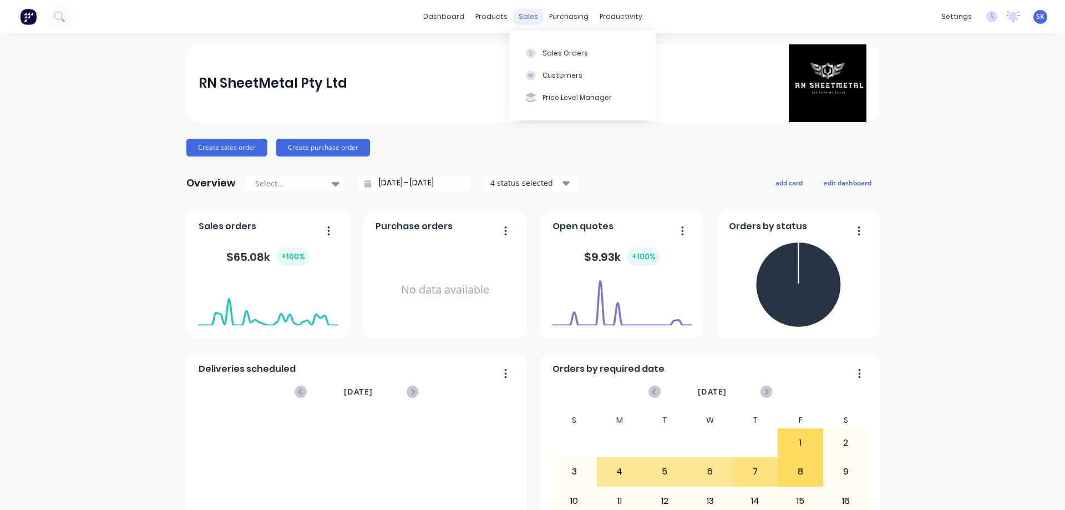
click at [516, 9] on div "sales" at bounding box center [528, 16] width 31 height 17
click at [556, 48] on div "Sales Orders" at bounding box center [565, 53] width 45 height 10
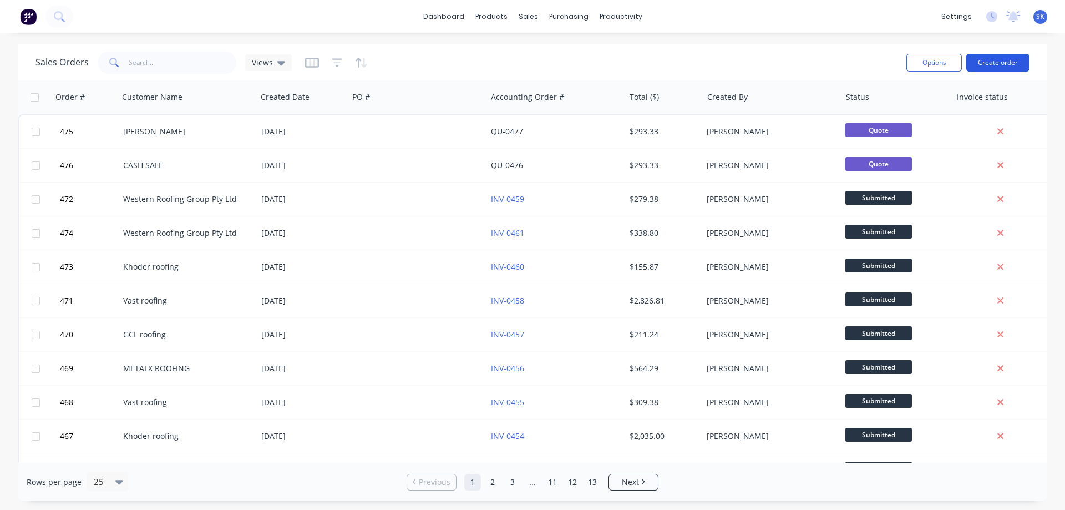
click at [983, 60] on button "Create order" at bounding box center [997, 63] width 63 height 18
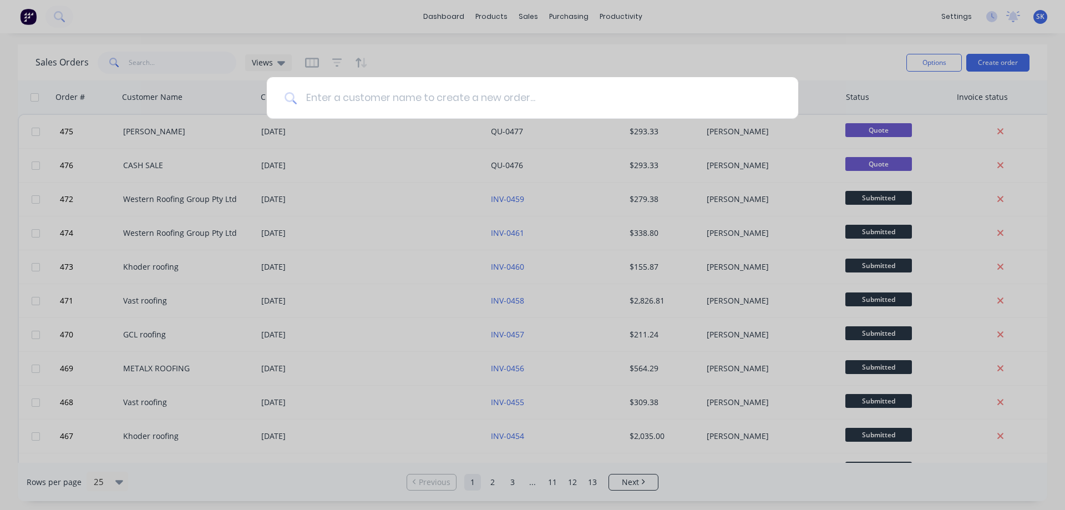
click at [476, 88] on input at bounding box center [539, 98] width 484 height 42
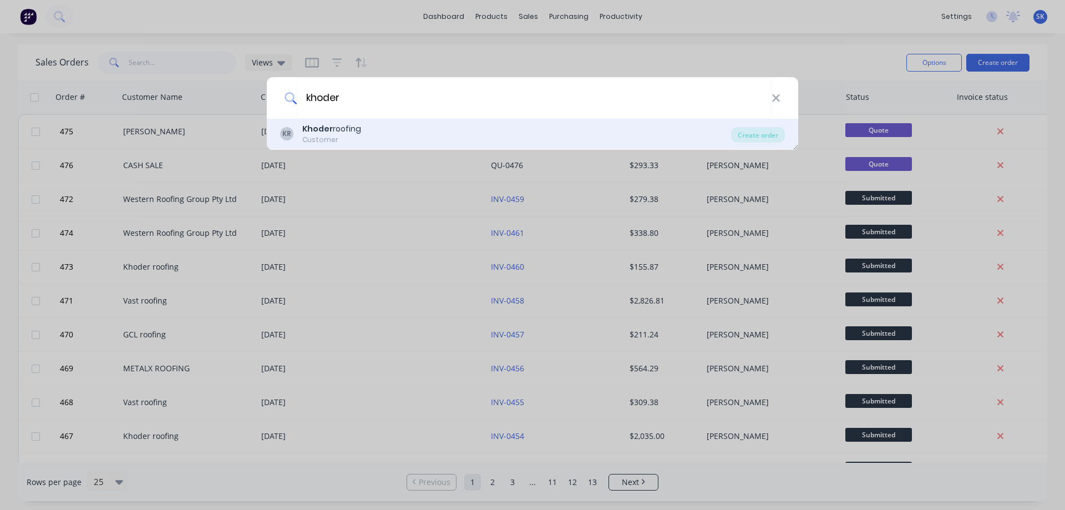
type input "khoder"
click at [448, 142] on div "KR Khoder roofing Customer" at bounding box center [505, 134] width 451 height 22
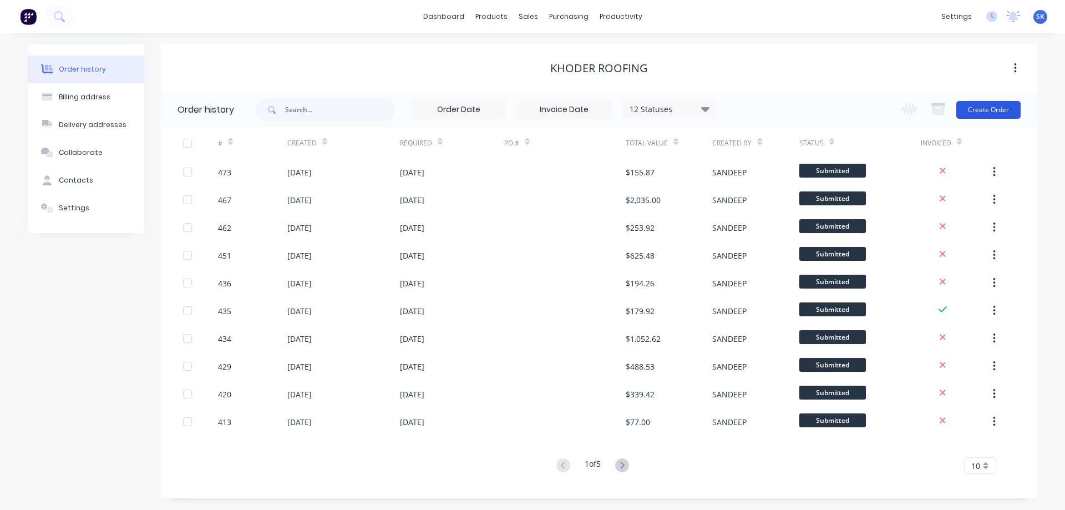
click at [996, 112] on button "Create Order" at bounding box center [988, 110] width 64 height 18
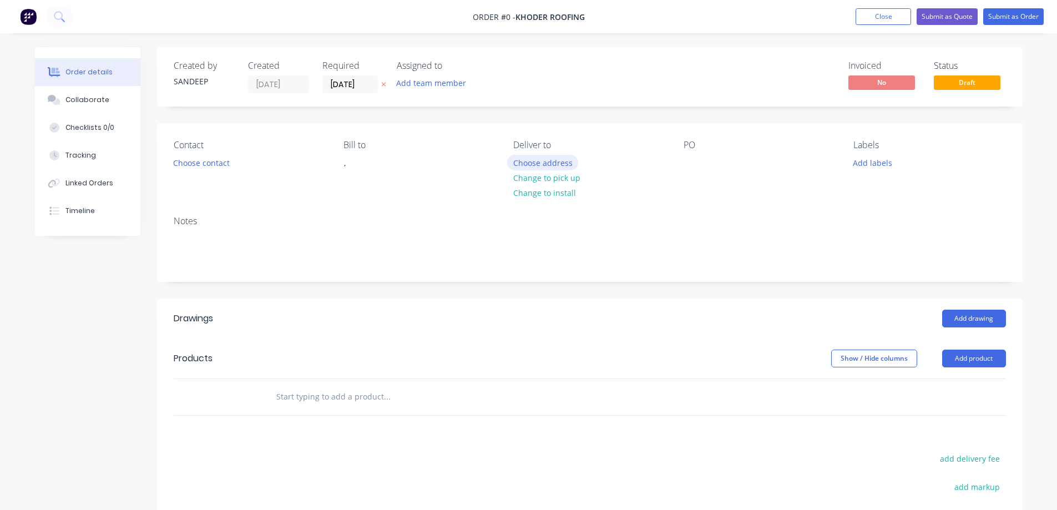
click at [520, 161] on button "Choose address" at bounding box center [542, 162] width 71 height 15
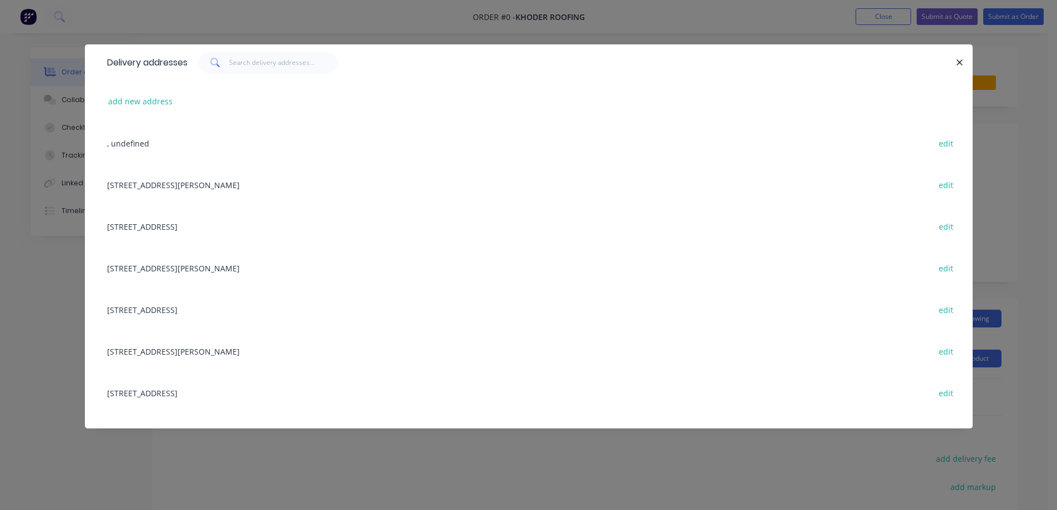
click at [183, 267] on div "18 Delacey St, MAIDSTONE, Victoria, Australia, 3012 edit" at bounding box center [529, 268] width 854 height 42
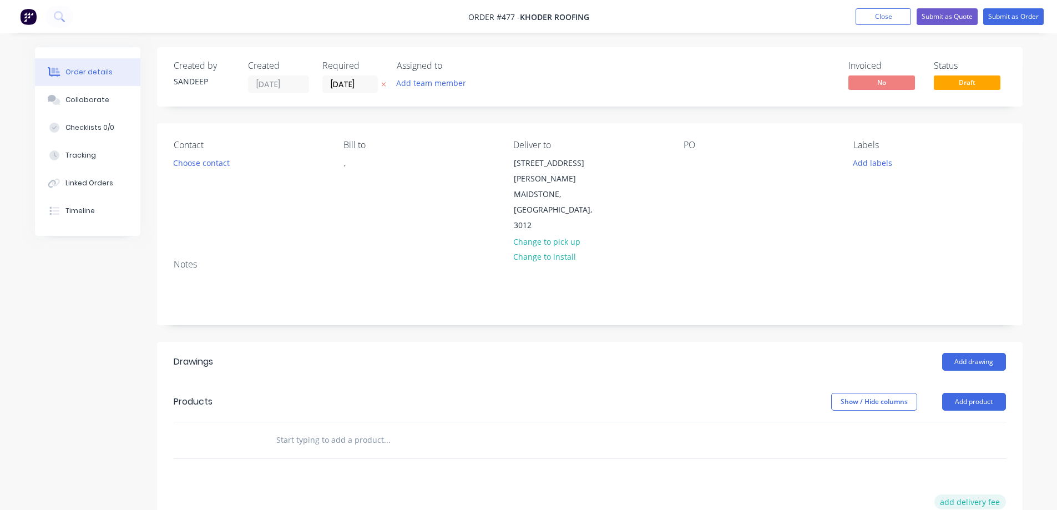
click at [961, 494] on button "add delivery fee" at bounding box center [970, 501] width 72 height 15
type input "50"
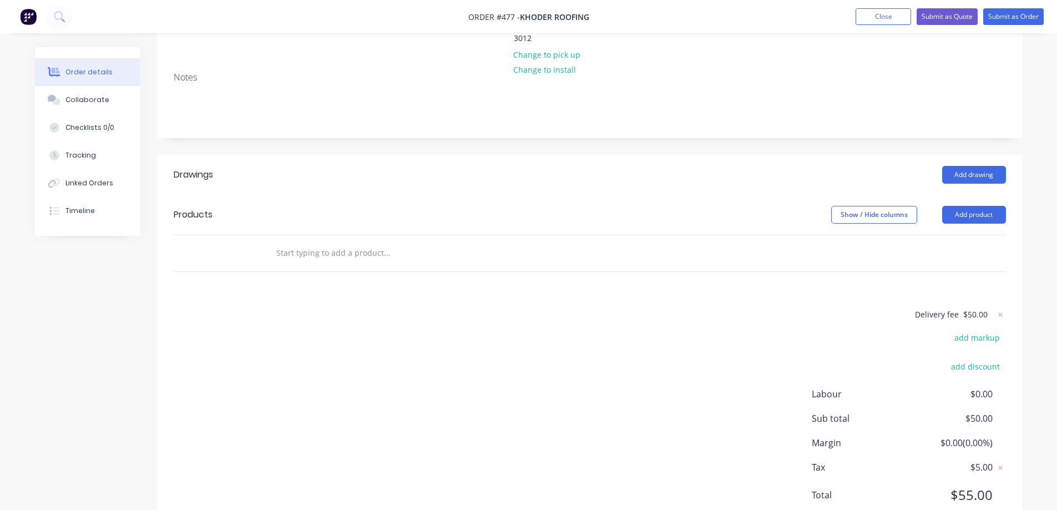
scroll to position [195, 0]
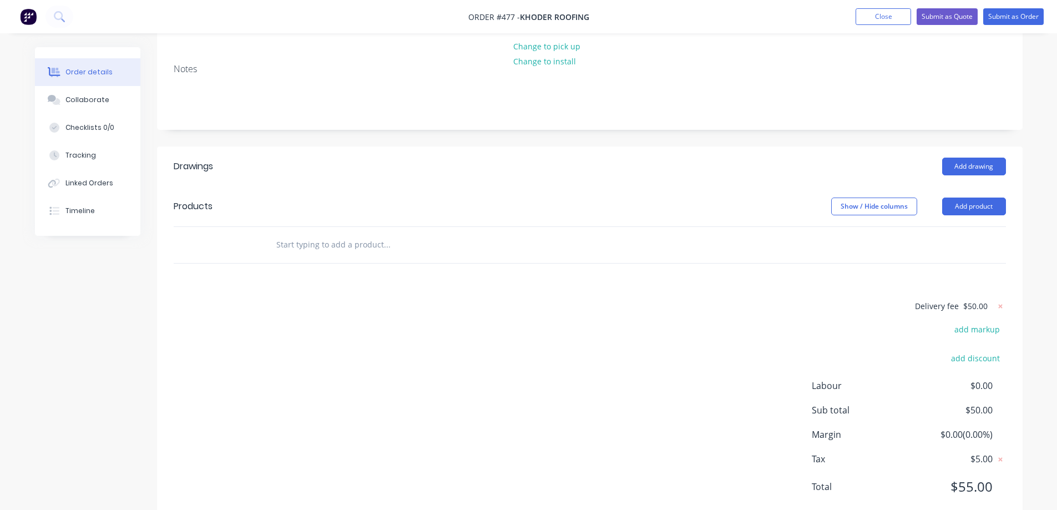
click at [313, 234] on input "text" at bounding box center [387, 245] width 222 height 22
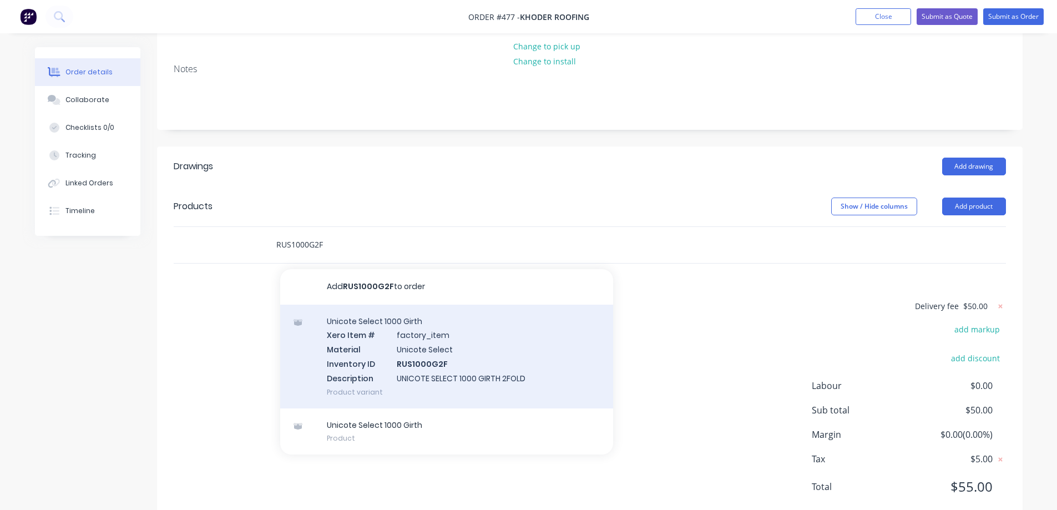
type input "RUS1000G2F"
click at [357, 334] on div "Unicote Select 1000 Girth Xero Item # factory_item Material Unicote Select Inve…" at bounding box center [446, 357] width 333 height 104
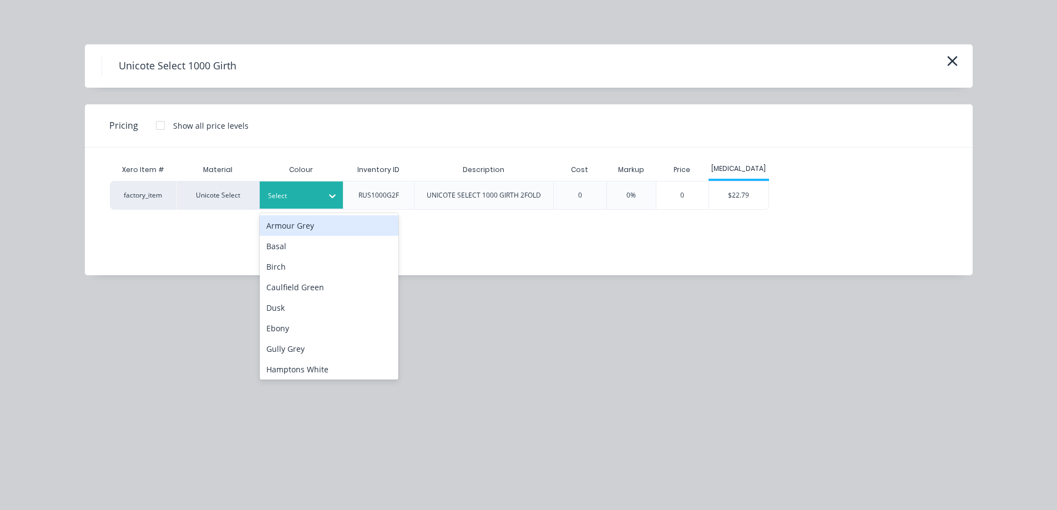
click at [312, 204] on div "Select" at bounding box center [301, 194] width 83 height 27
click at [300, 193] on div at bounding box center [293, 196] width 50 height 12
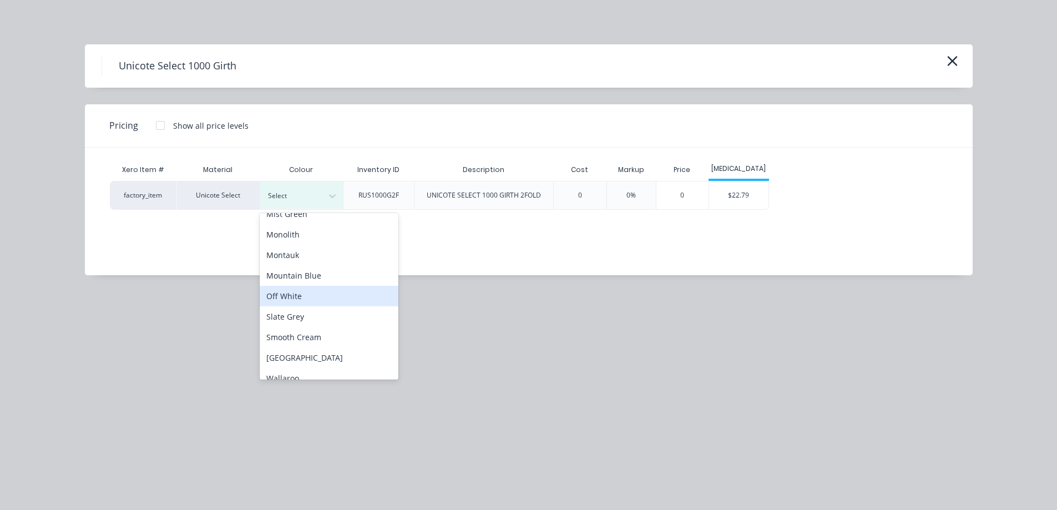
scroll to position [277, 0]
click at [290, 270] on div "Off White" at bounding box center [329, 276] width 139 height 21
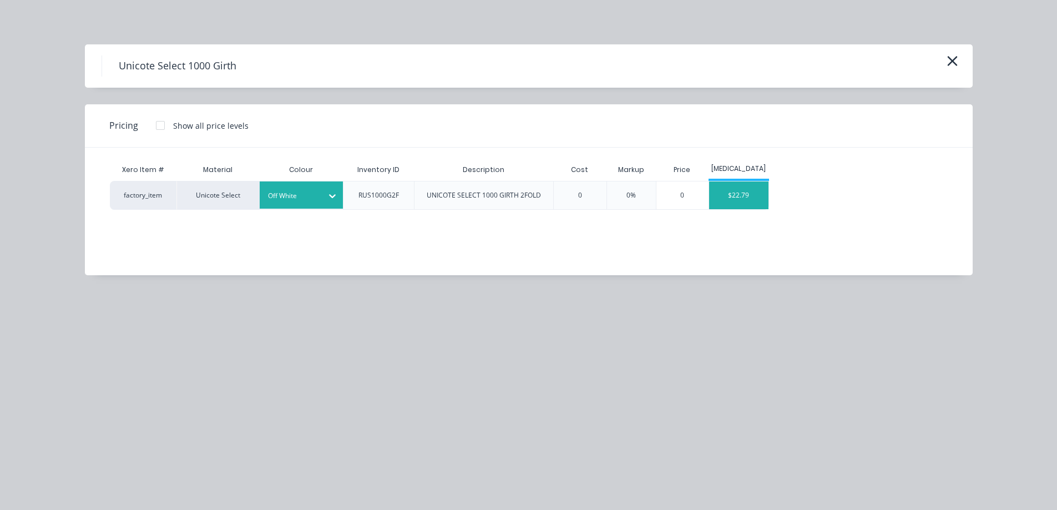
click at [729, 194] on div "$22.79" at bounding box center [738, 195] width 59 height 28
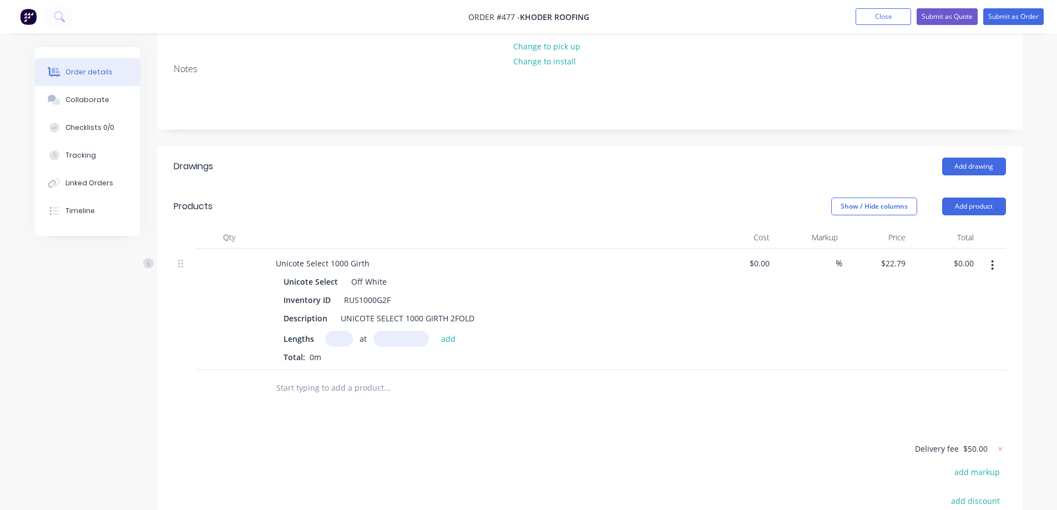
click at [330, 331] on input "text" at bounding box center [339, 339] width 28 height 16
type input "1"
type input "6000mm"
click at [450, 331] on button "add" at bounding box center [448, 338] width 26 height 15
type input "$136.74"
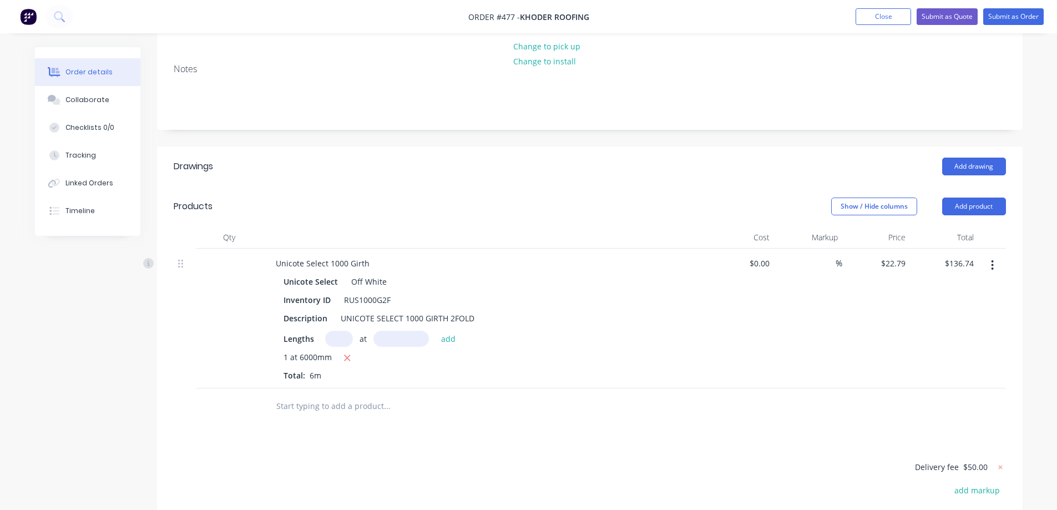
click at [341, 395] on input "text" at bounding box center [387, 406] width 222 height 22
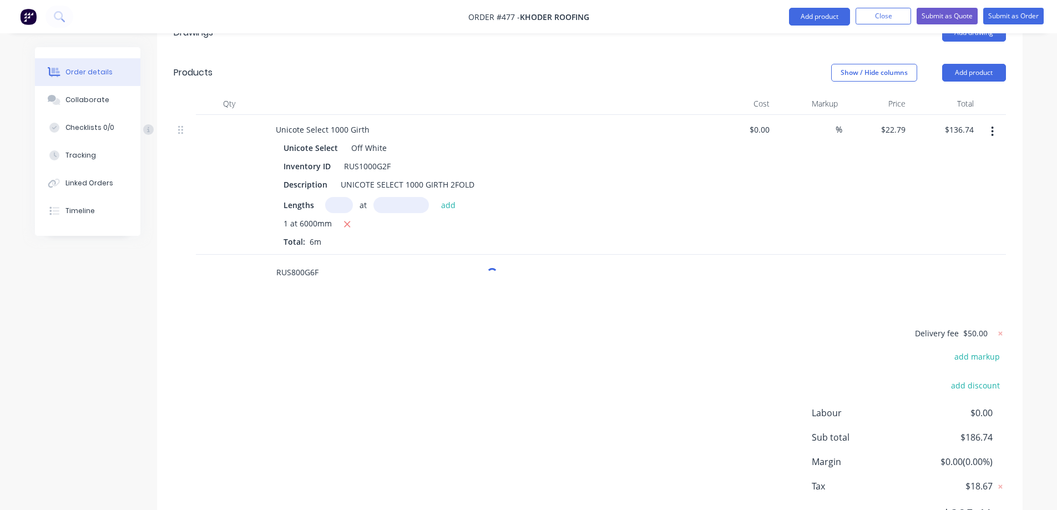
scroll to position [356, 0]
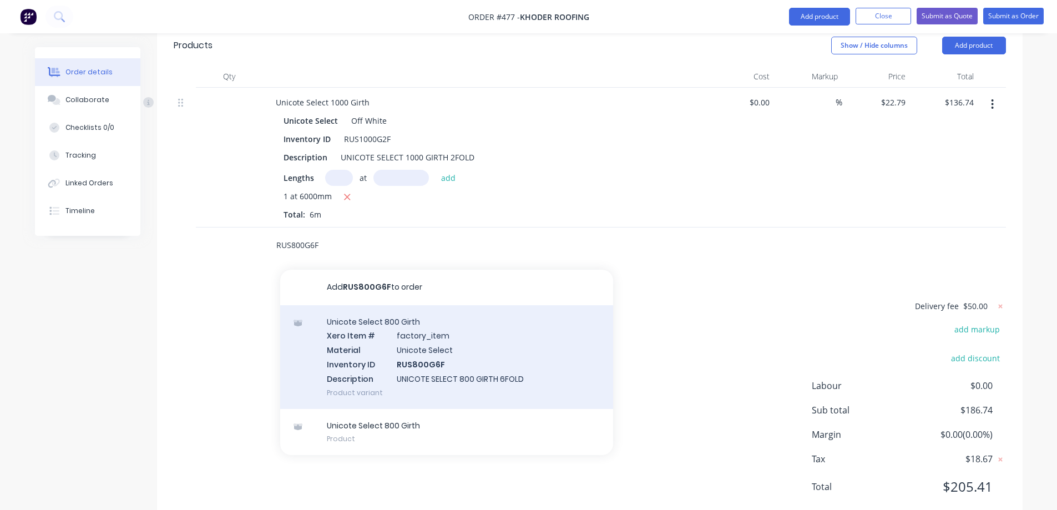
type input "RUS800G6F"
click at [353, 320] on div "Unicote Select 800 Girth Xero Item # factory_item Material Unicote Select Inven…" at bounding box center [446, 357] width 333 height 104
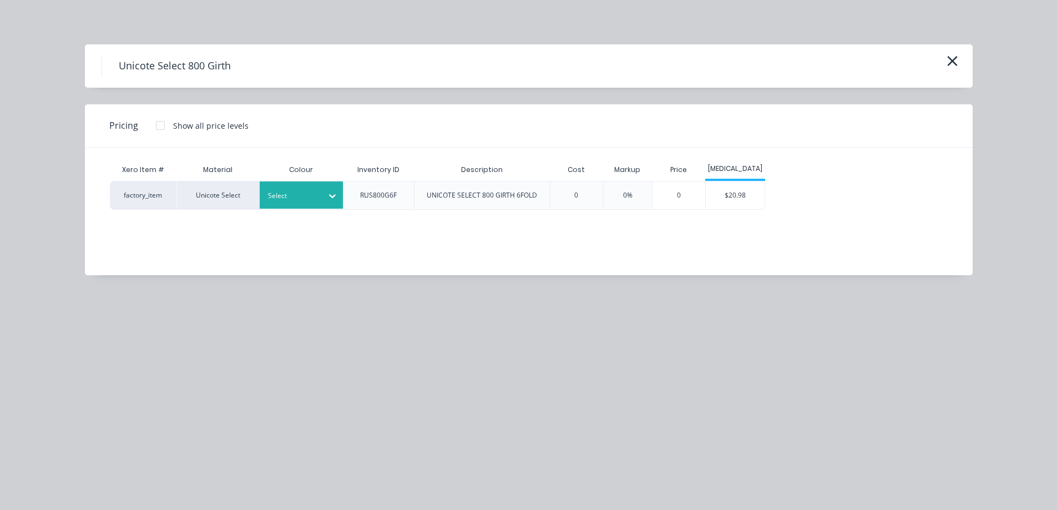
click at [306, 201] on div at bounding box center [293, 196] width 50 height 12
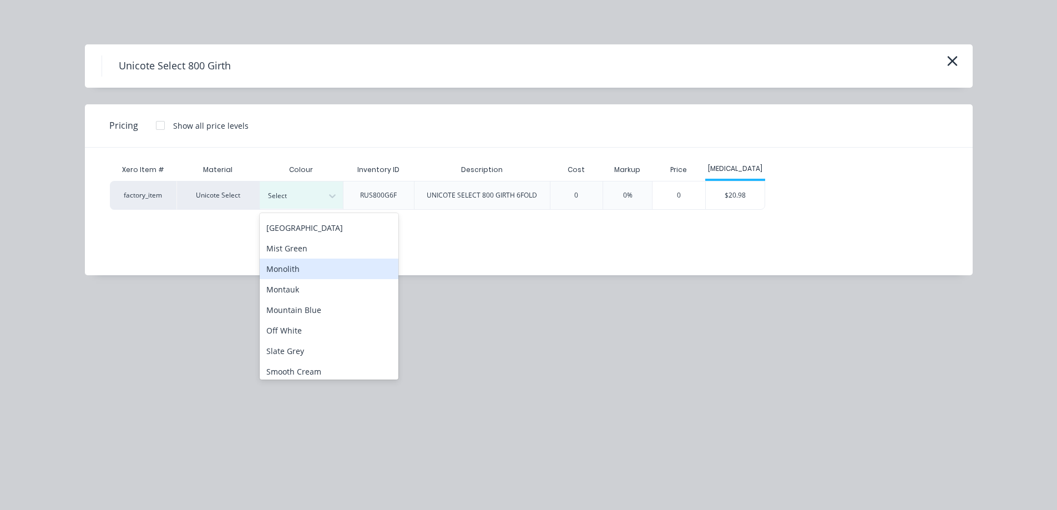
scroll to position [277, 0]
click at [300, 273] on div "Off White" at bounding box center [329, 276] width 139 height 21
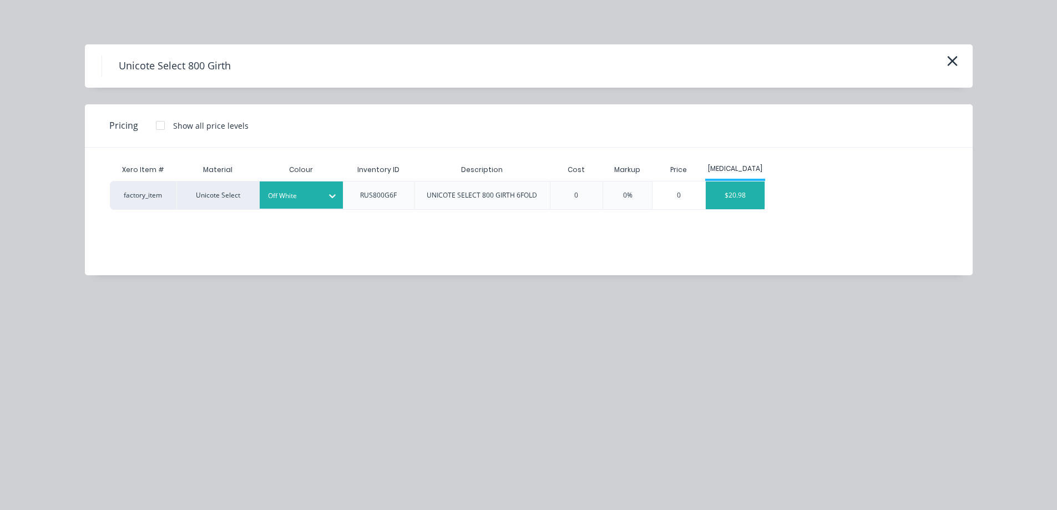
click at [744, 203] on div "$20.98" at bounding box center [735, 195] width 59 height 28
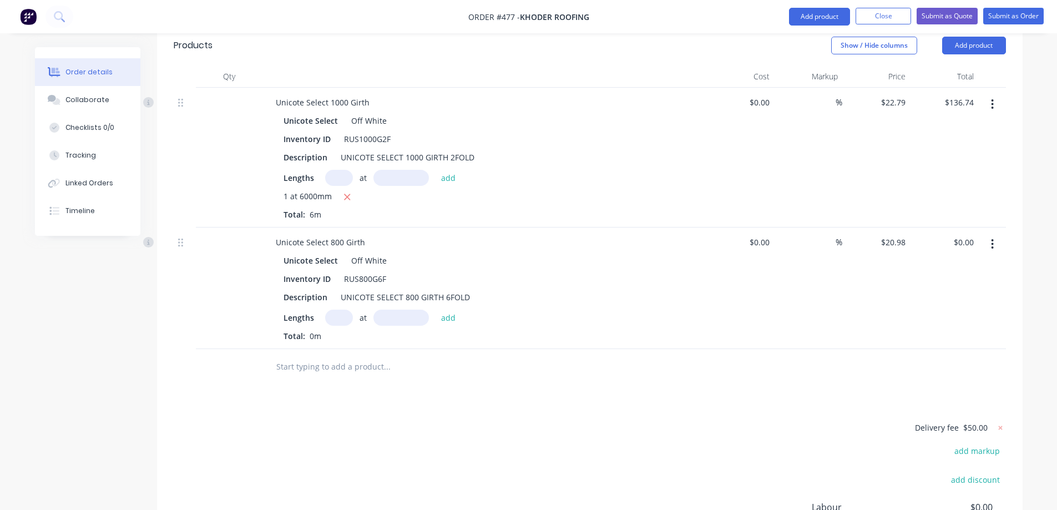
click at [336, 310] on input "text" at bounding box center [339, 318] width 28 height 16
type input "2"
type input "1000mm"
click at [447, 310] on button "add" at bounding box center [448, 317] width 26 height 15
type input "$41.96"
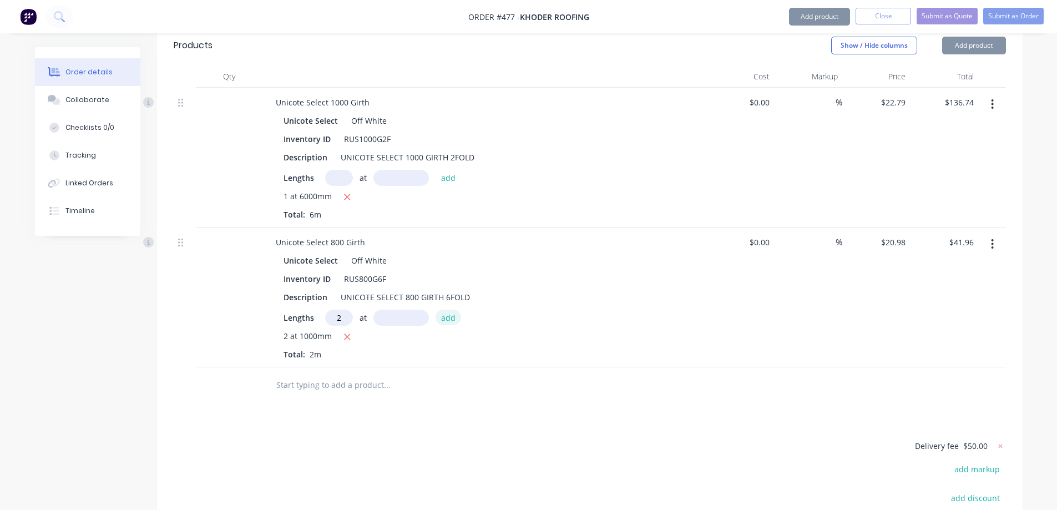
type input "2"
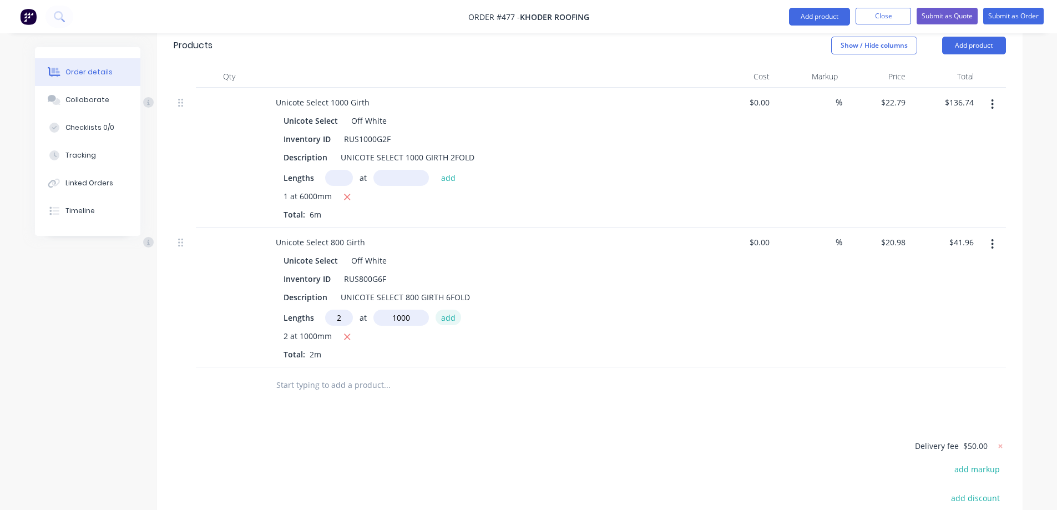
type input "1000mm"
click at [447, 310] on button "add" at bounding box center [448, 317] width 26 height 15
type input "$83.92"
click at [315, 392] on input "text" at bounding box center [387, 403] width 222 height 22
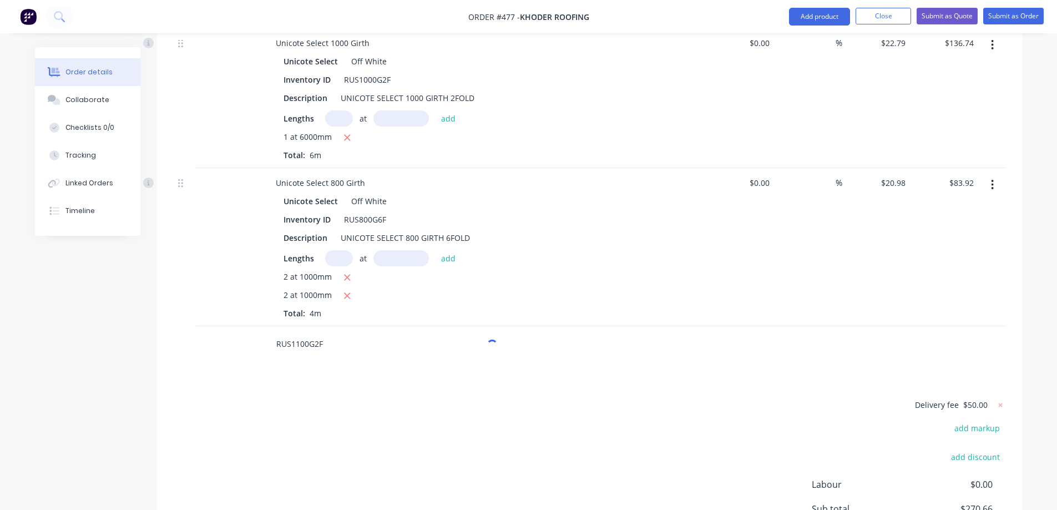
scroll to position [514, 0]
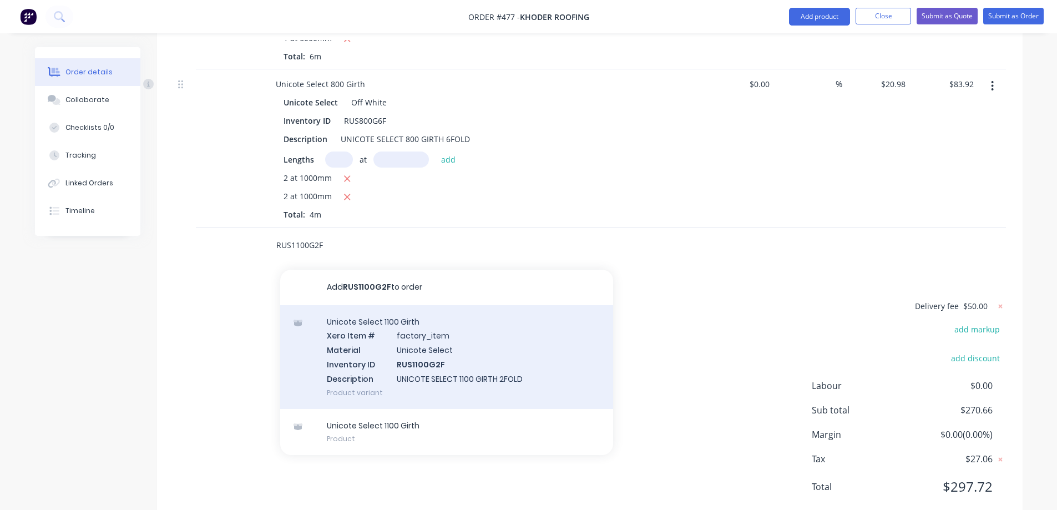
type input "RUS1100G2F"
click at [369, 334] on div "Unicote Select 1100 Girth Xero Item # factory_item Material Unicote Select Inve…" at bounding box center [446, 357] width 333 height 104
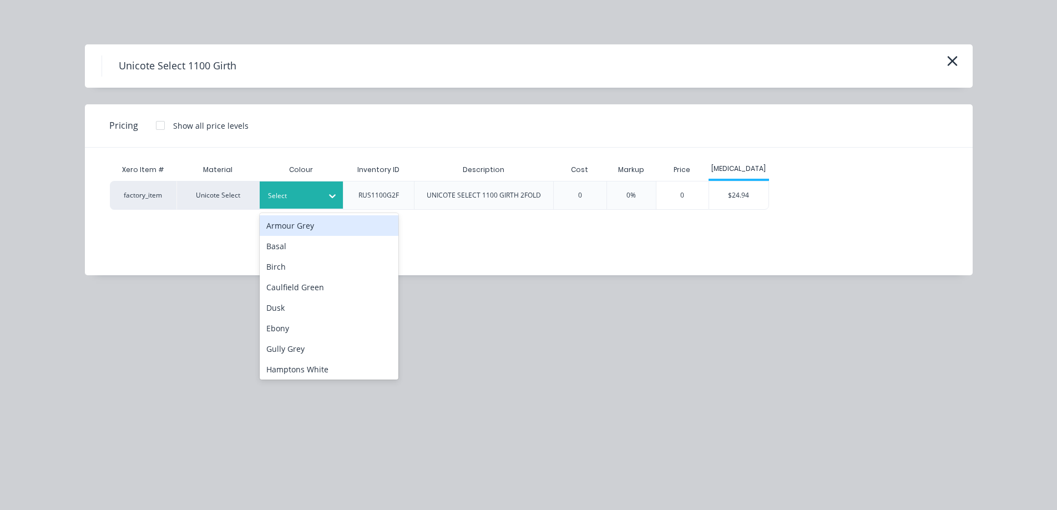
click at [300, 199] on div at bounding box center [293, 196] width 50 height 12
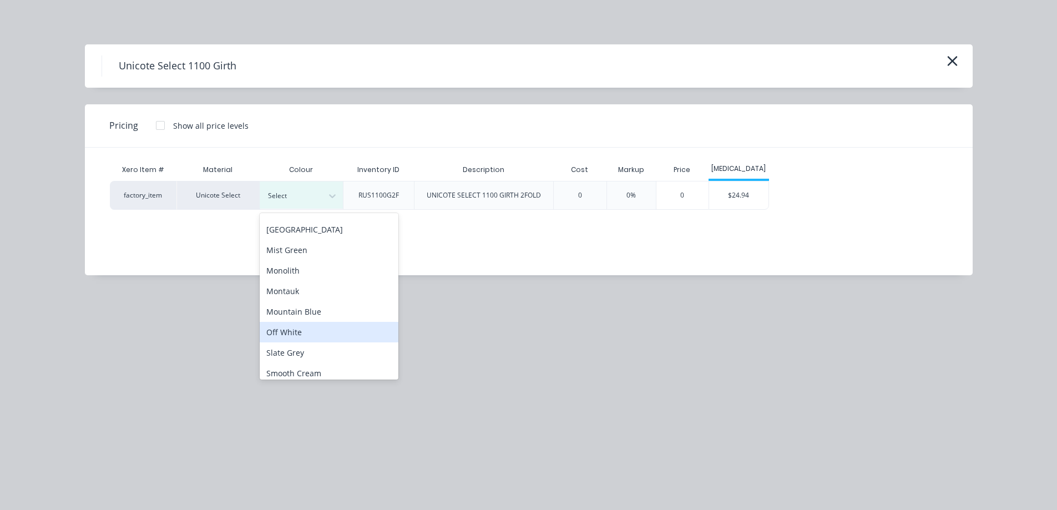
scroll to position [277, 0]
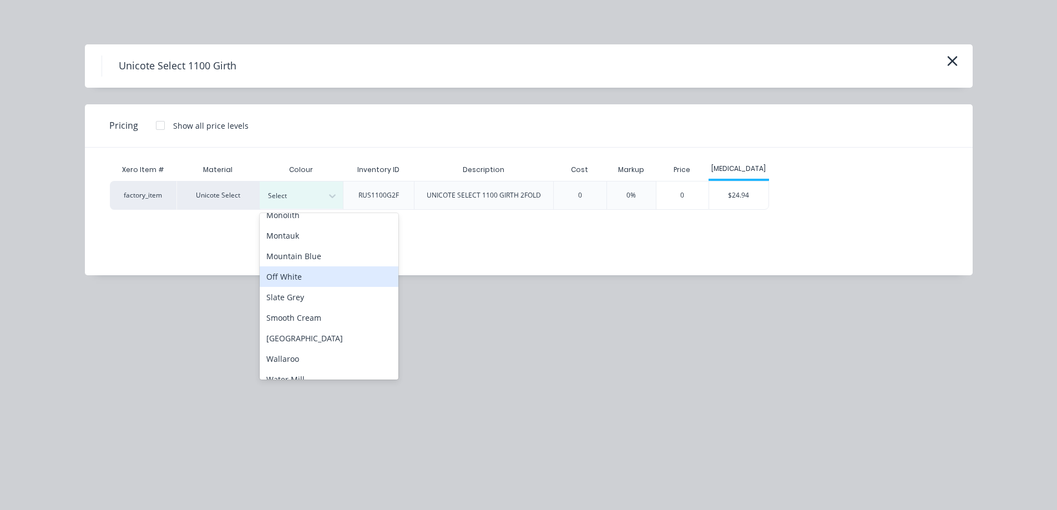
click at [302, 281] on div "Off White" at bounding box center [329, 276] width 139 height 21
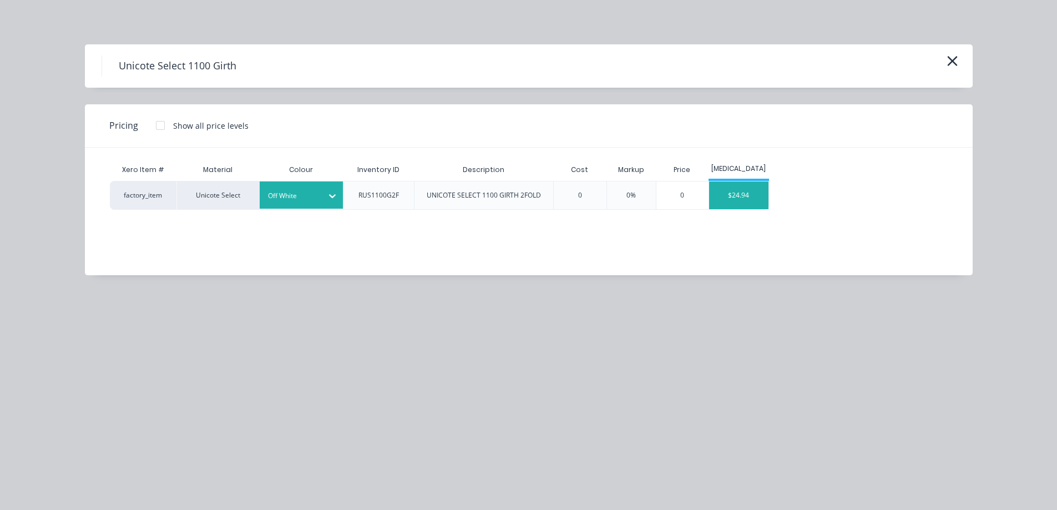
click at [750, 193] on div "$24.94" at bounding box center [738, 195] width 59 height 28
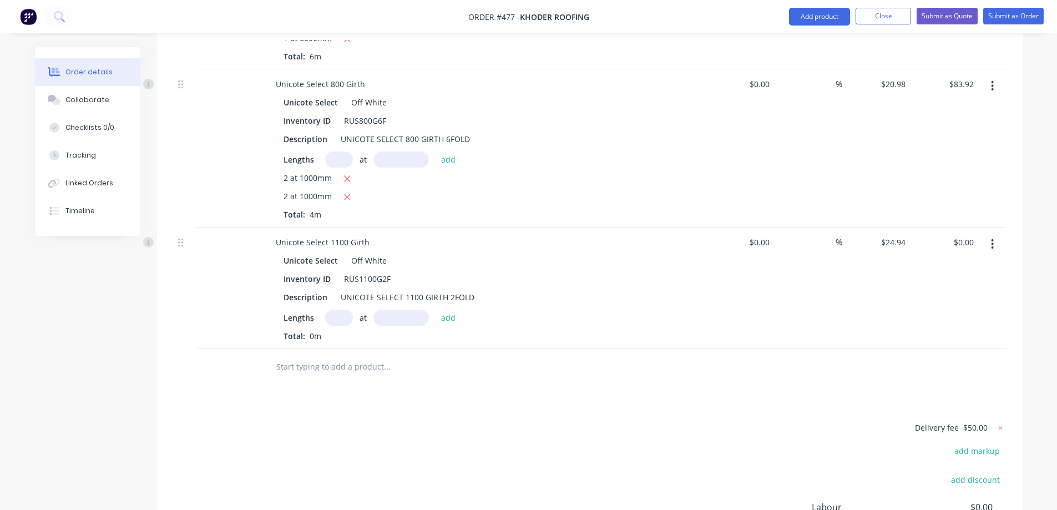
click at [338, 310] on input "text" at bounding box center [339, 318] width 28 height 16
type input "2"
type input "5200mm"
click at [448, 310] on button "add" at bounding box center [448, 317] width 26 height 15
type input "$259.38"
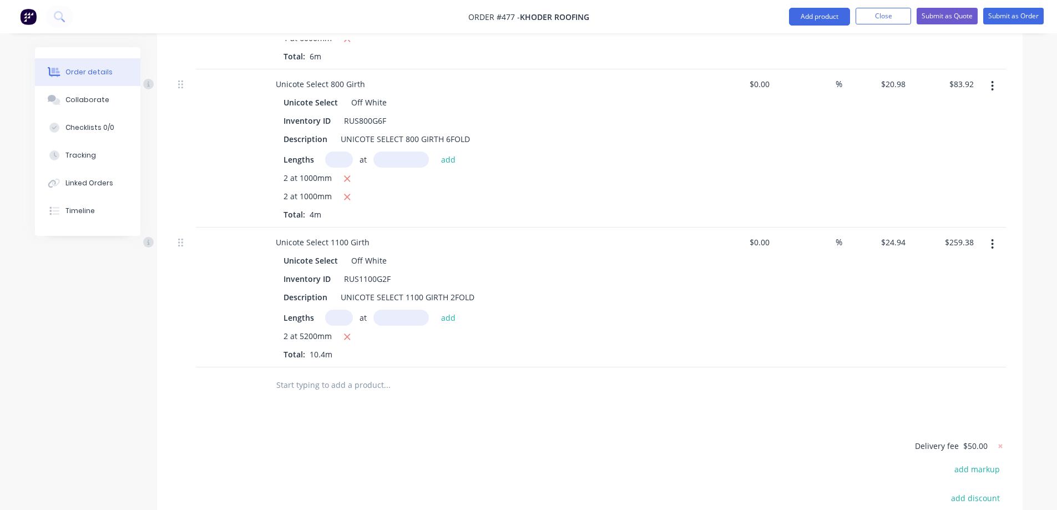
click at [321, 374] on input "text" at bounding box center [387, 385] width 222 height 22
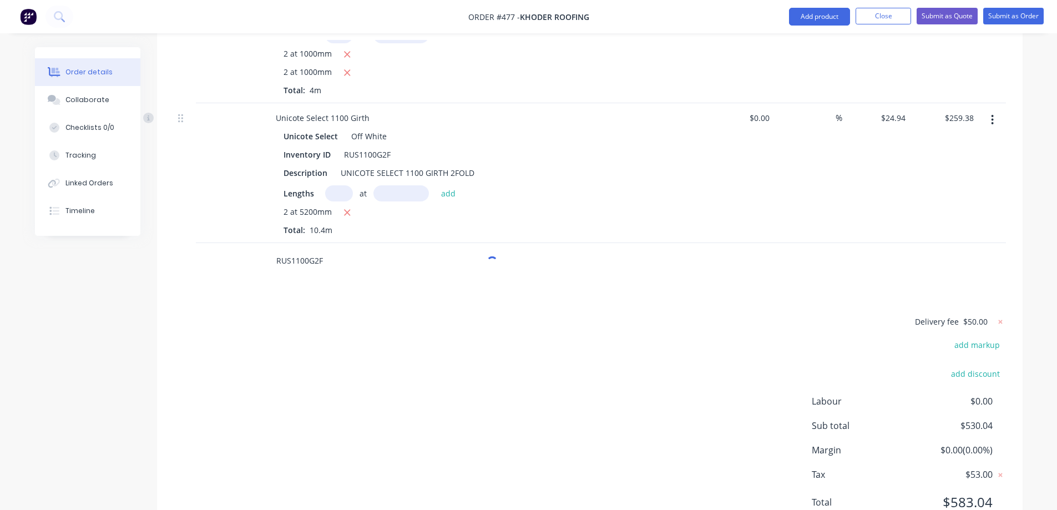
scroll to position [654, 0]
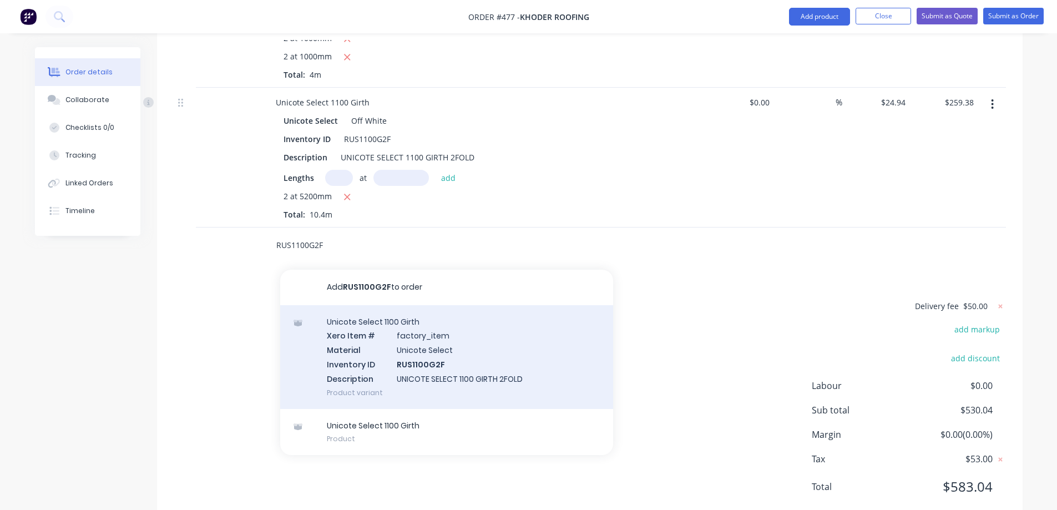
type input "RUS1100G2F"
click at [353, 332] on div "Unicote Select 1100 Girth Xero Item # factory_item Material Unicote Select Inve…" at bounding box center [446, 357] width 333 height 104
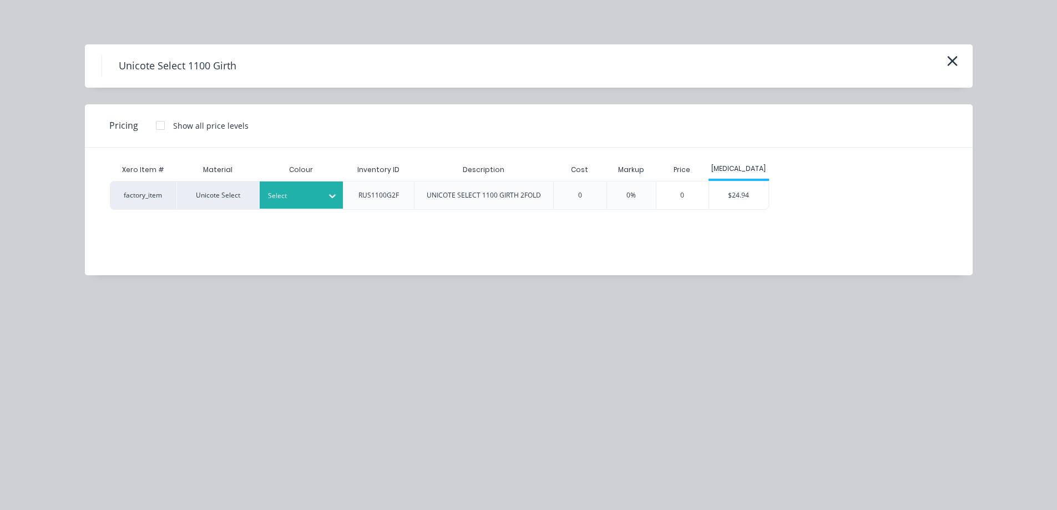
click at [316, 200] on div at bounding box center [293, 196] width 50 height 12
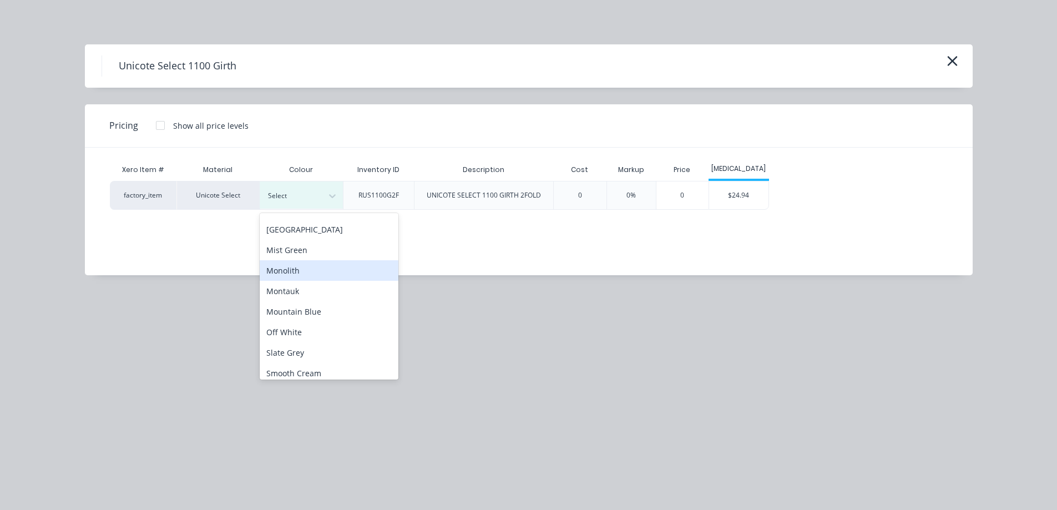
scroll to position [277, 0]
click at [301, 280] on div "Off White" at bounding box center [329, 276] width 139 height 21
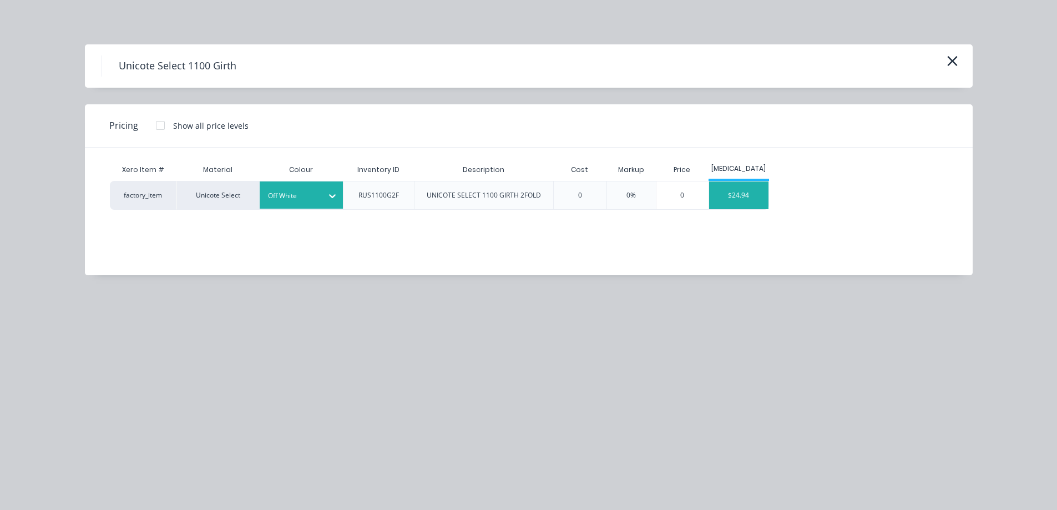
click at [746, 202] on div "$24.94" at bounding box center [738, 195] width 59 height 28
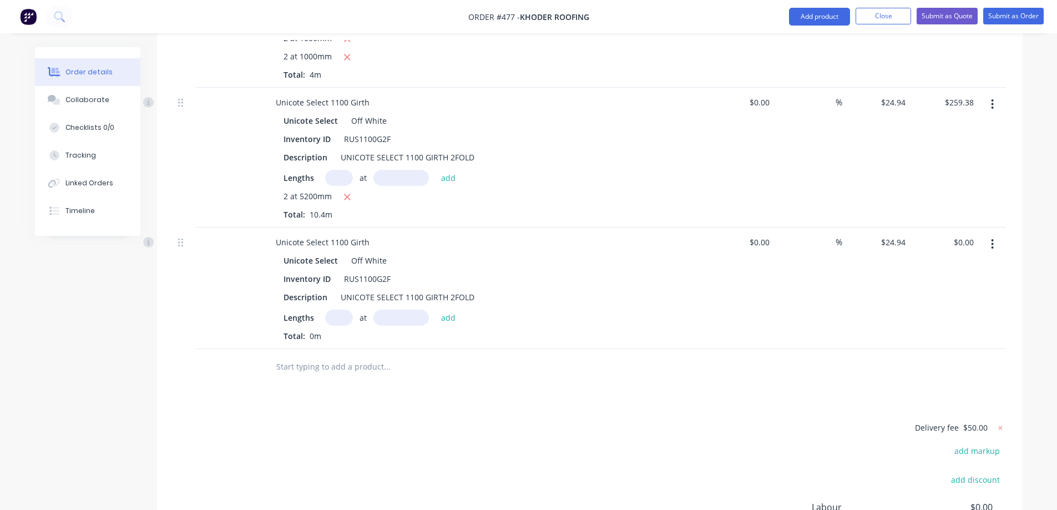
click at [342, 310] on input "text" at bounding box center [339, 318] width 28 height 16
type input "1"
type input "3200mm"
click at [451, 310] on button "add" at bounding box center [448, 317] width 26 height 15
type input "$79.81"
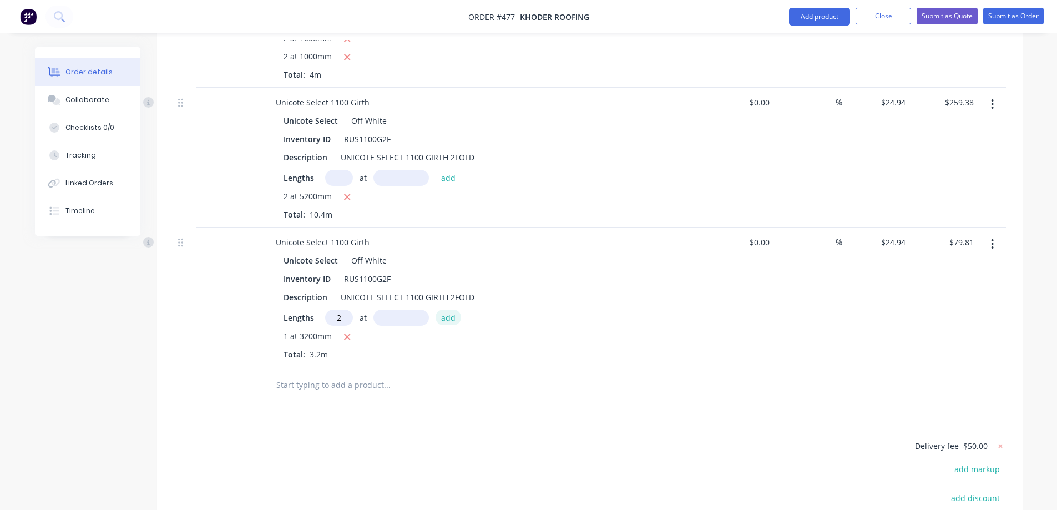
type input "2"
type input "5500mm"
click at [451, 310] on button "add" at bounding box center [448, 317] width 26 height 15
type input "$354.15"
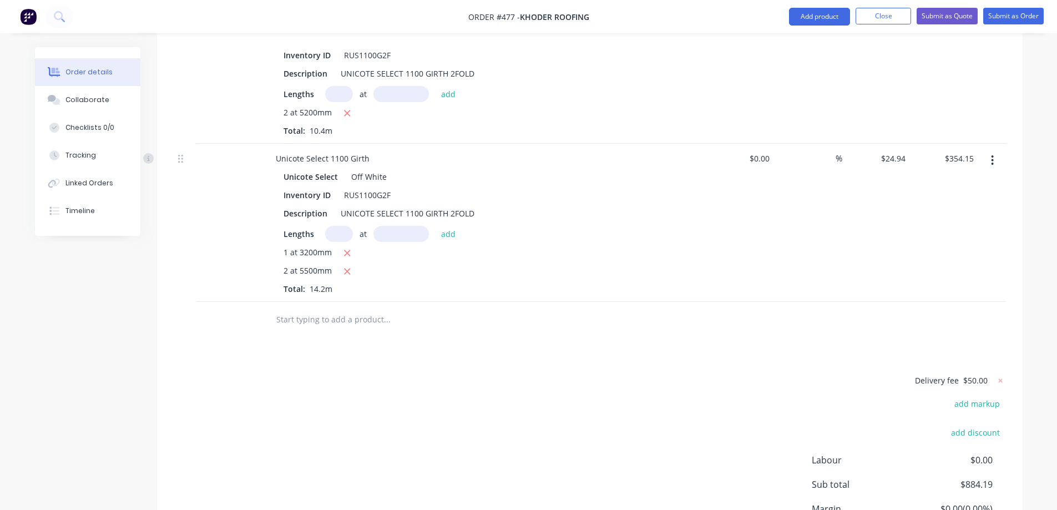
scroll to position [765, 0]
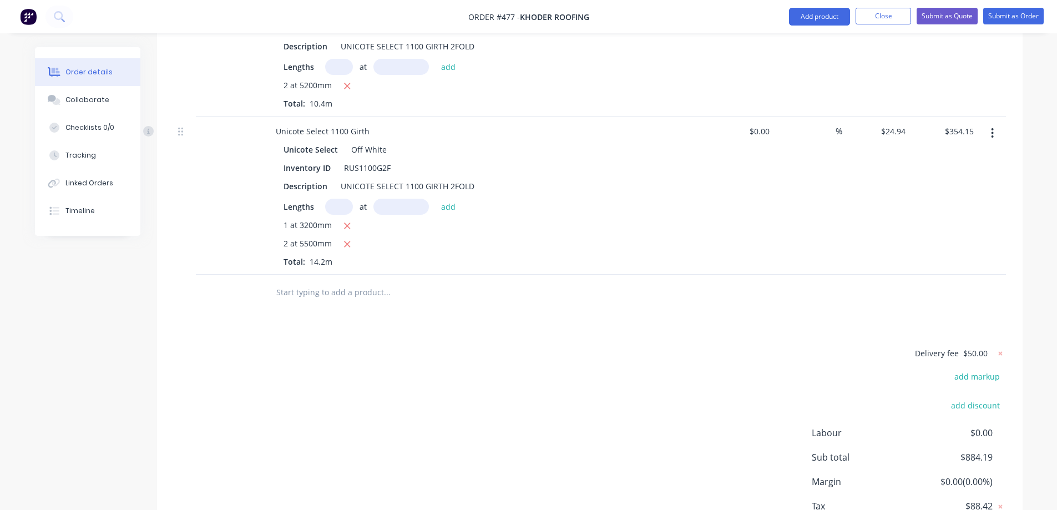
click at [337, 281] on input "text" at bounding box center [387, 292] width 222 height 22
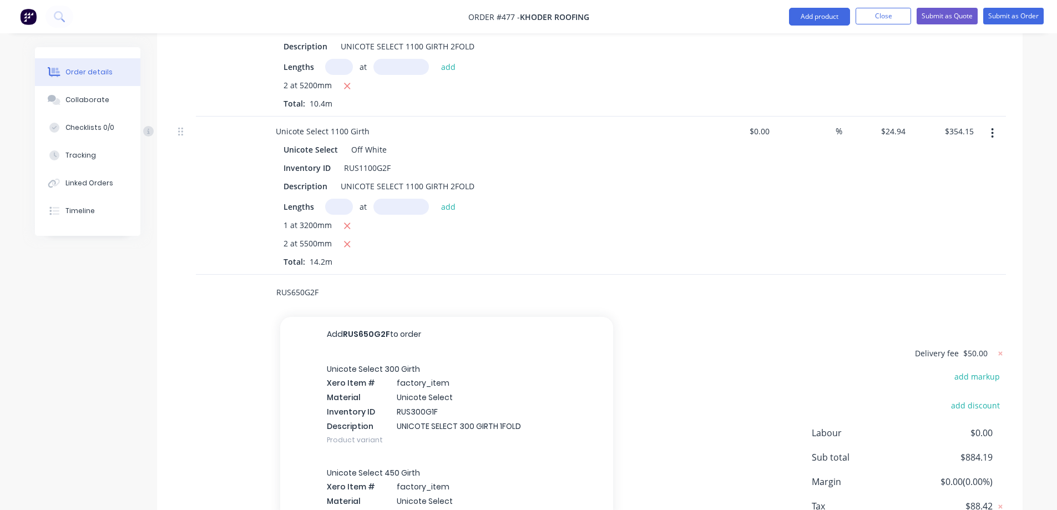
scroll to position [812, 0]
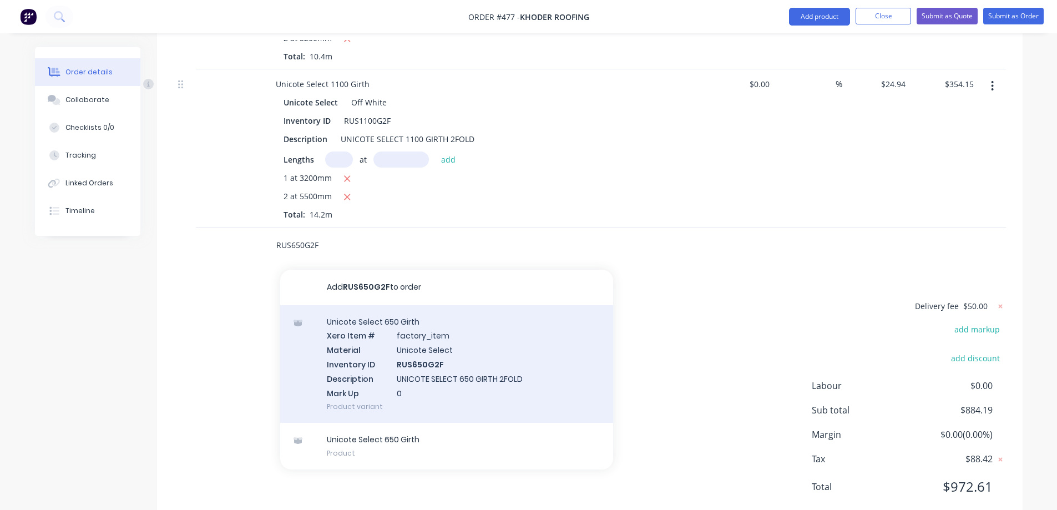
type input "RUS650G2F"
click at [386, 334] on div "Unicote Select 650 Girth Xero Item # factory_item Material Unicote Select Inven…" at bounding box center [446, 364] width 333 height 118
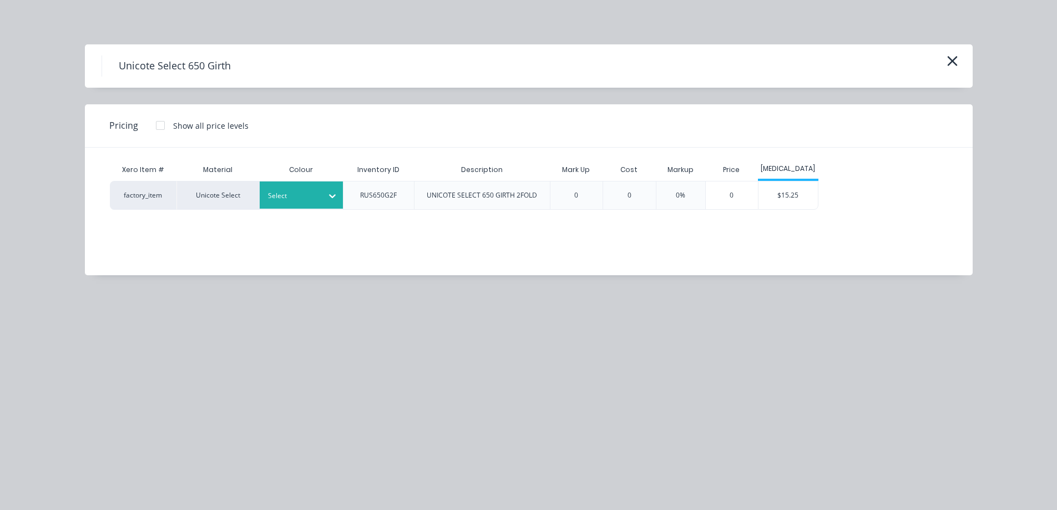
click at [303, 186] on div "Select" at bounding box center [301, 194] width 83 height 27
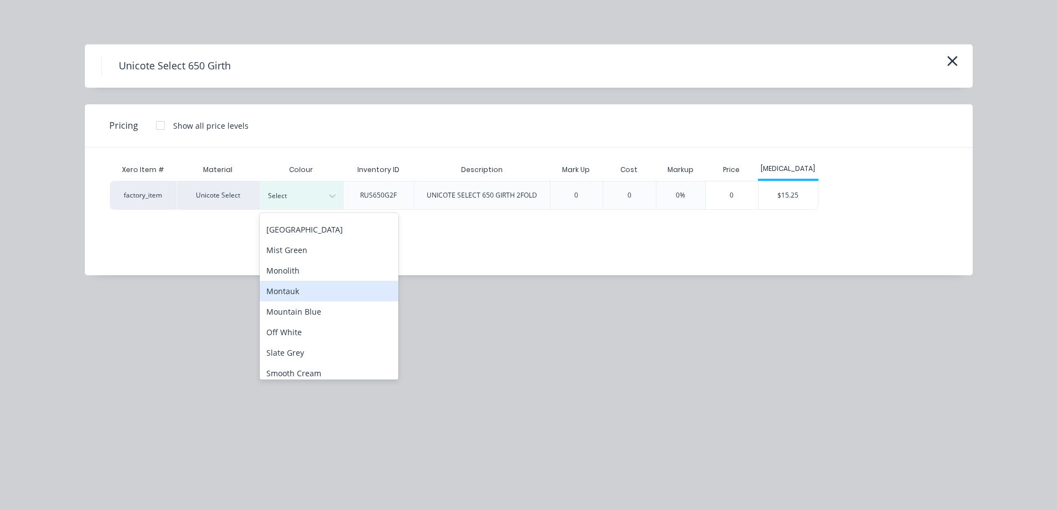
scroll to position [277, 0]
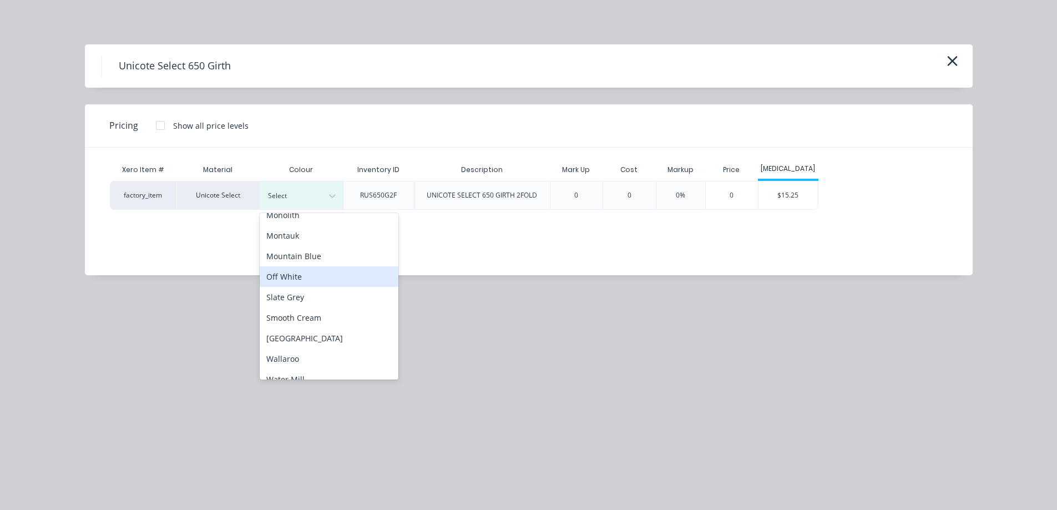
click at [308, 278] on div "Off White" at bounding box center [329, 276] width 139 height 21
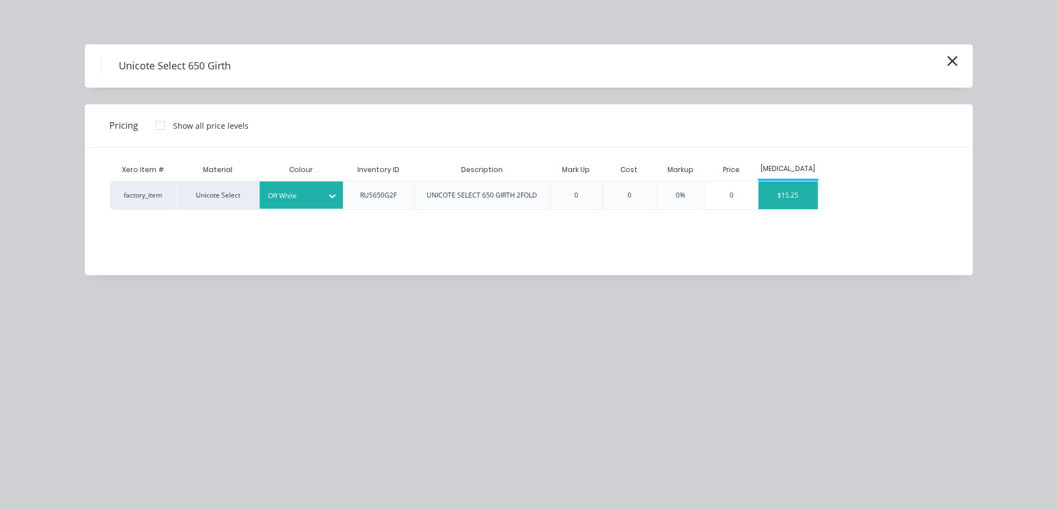
click at [782, 198] on div "$15.25" at bounding box center [787, 195] width 59 height 28
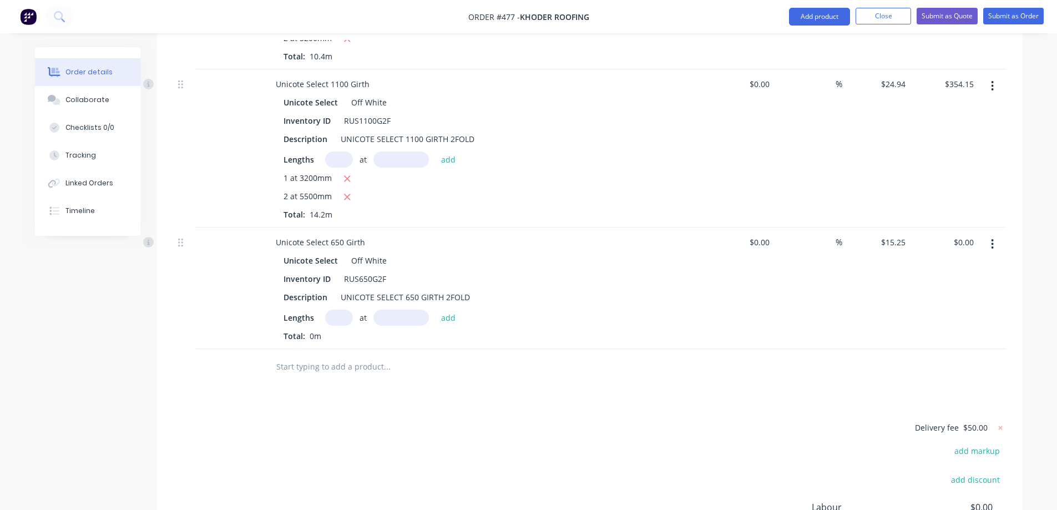
click at [333, 310] on input "text" at bounding box center [339, 318] width 28 height 16
type input "2"
type input "1000mm"
click at [435, 310] on button "add" at bounding box center [448, 317] width 26 height 15
type input "$30.50"
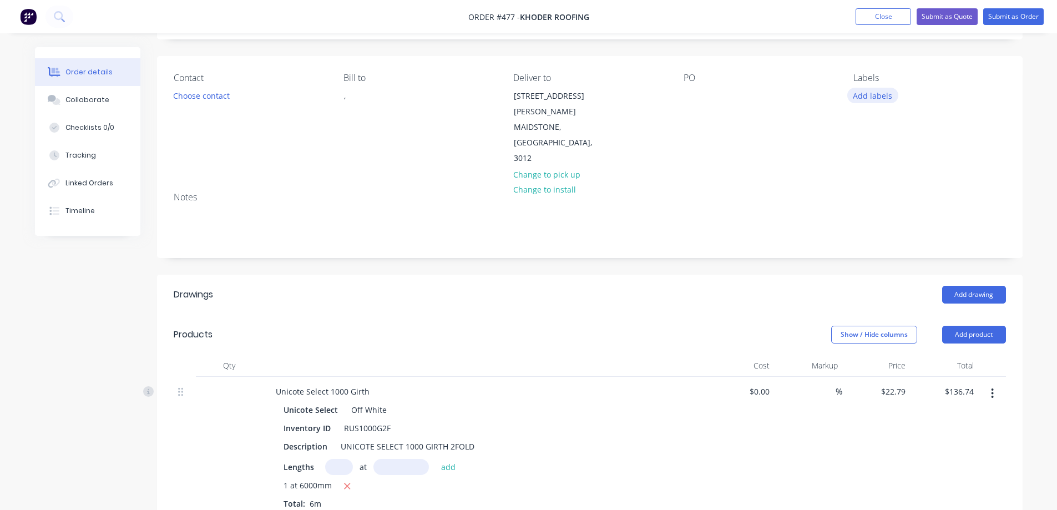
scroll to position [64, 0]
click at [941, 20] on button "Submit as Quote" at bounding box center [946, 16] width 61 height 17
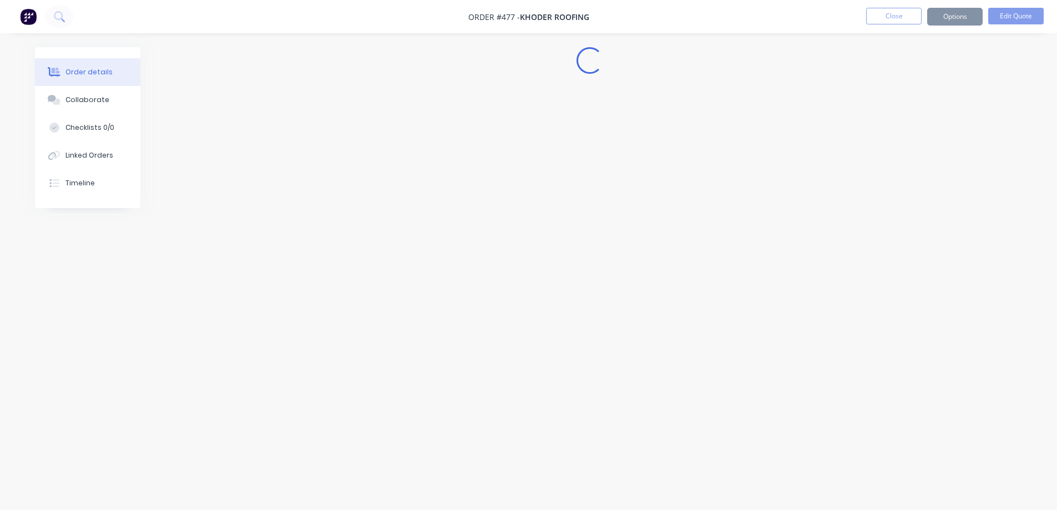
scroll to position [0, 0]
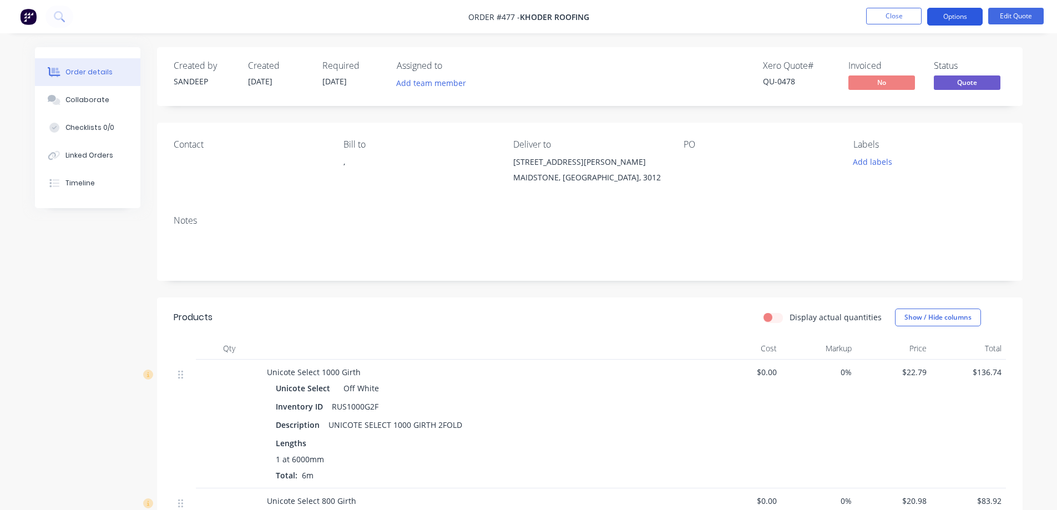
click at [956, 16] on button "Options" at bounding box center [954, 17] width 55 height 18
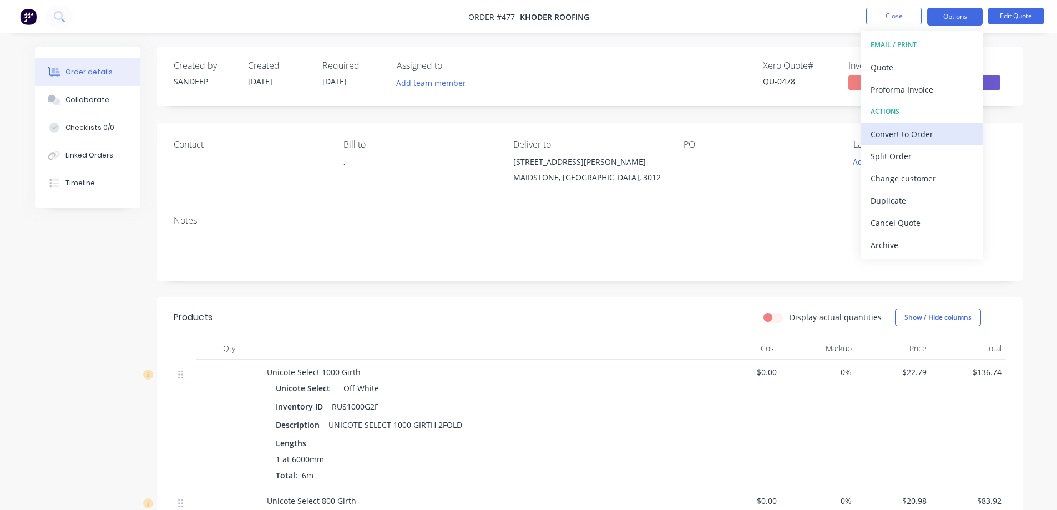
click at [914, 126] on div "Convert to Order" at bounding box center [921, 134] width 102 height 16
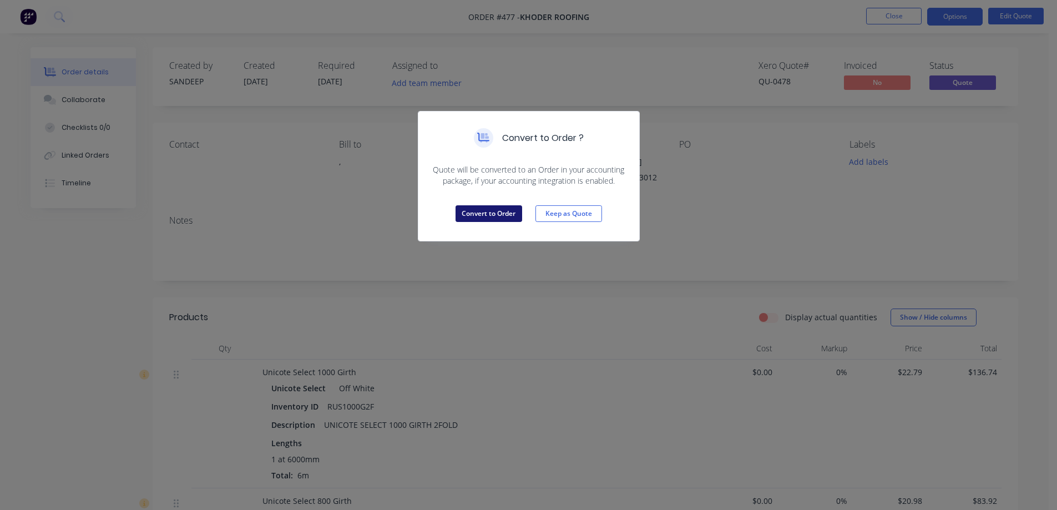
click at [490, 209] on button "Convert to Order" at bounding box center [488, 213] width 67 height 17
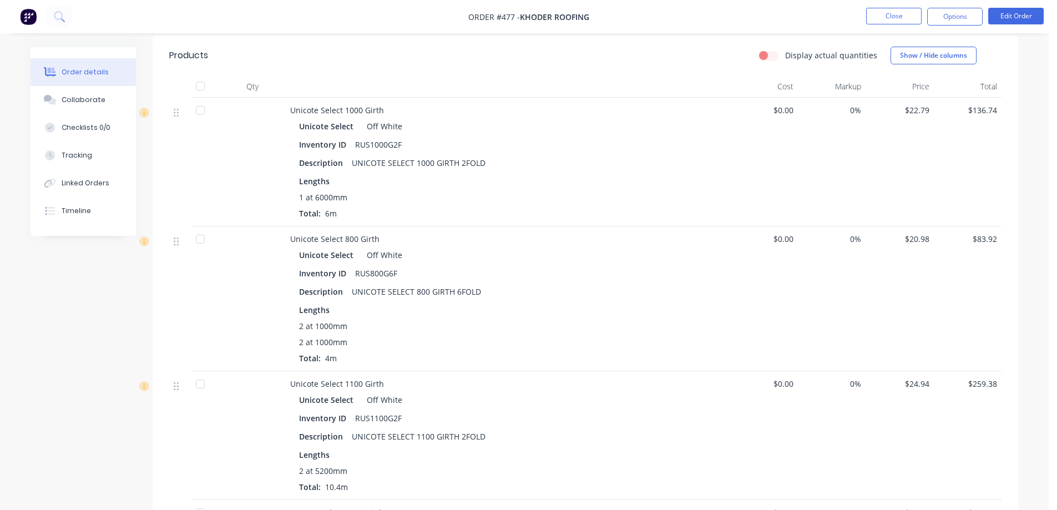
scroll to position [192, 0]
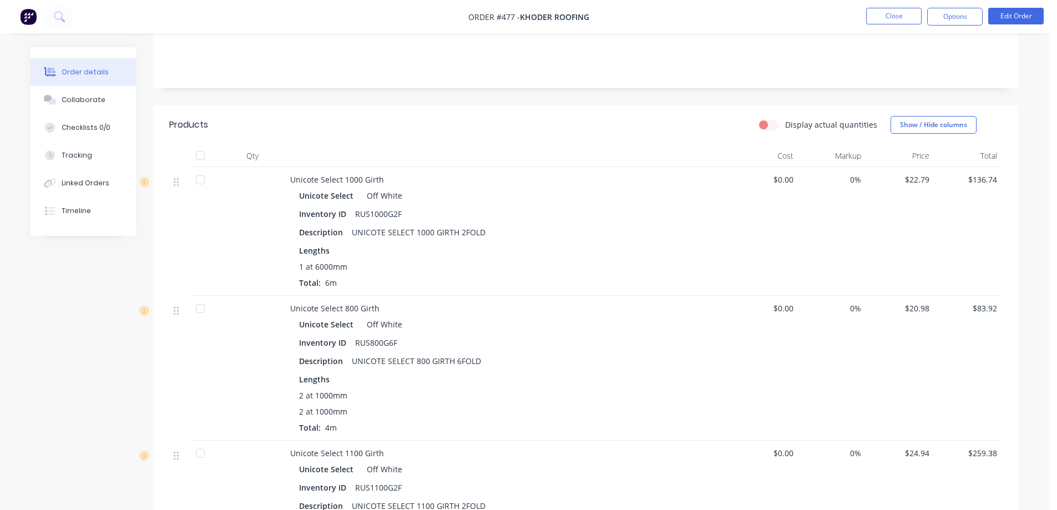
click at [109, 366] on div "Created by SANDEEP Created 11/08/25 Required 11/08/25 Assigned to Add team memb…" at bounding box center [524, 460] width 987 height 1210
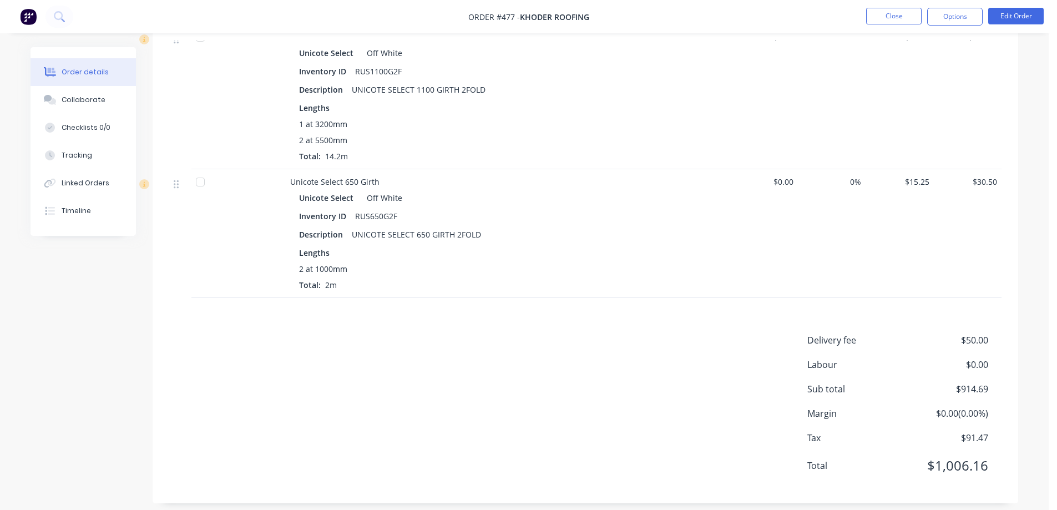
scroll to position [747, 0]
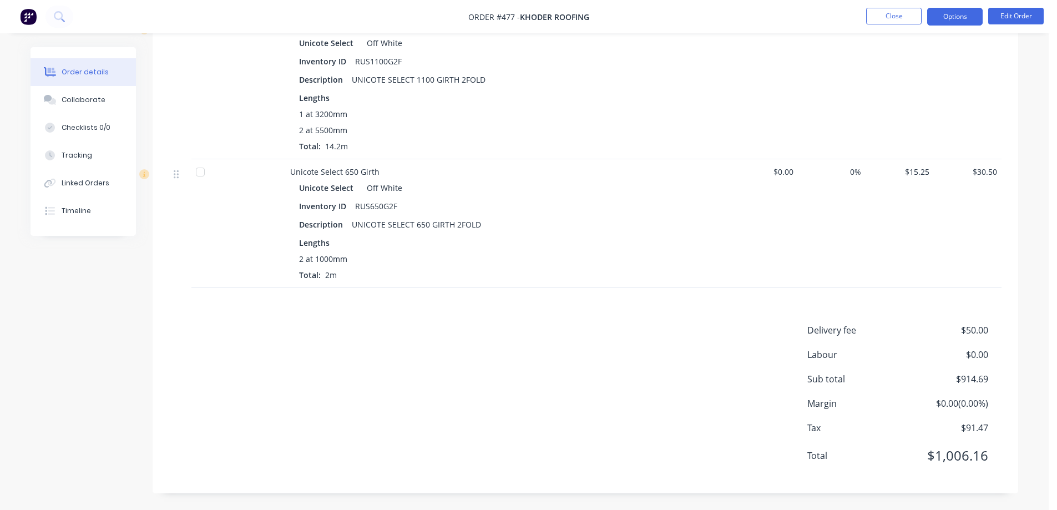
click at [950, 17] on button "Options" at bounding box center [954, 17] width 55 height 18
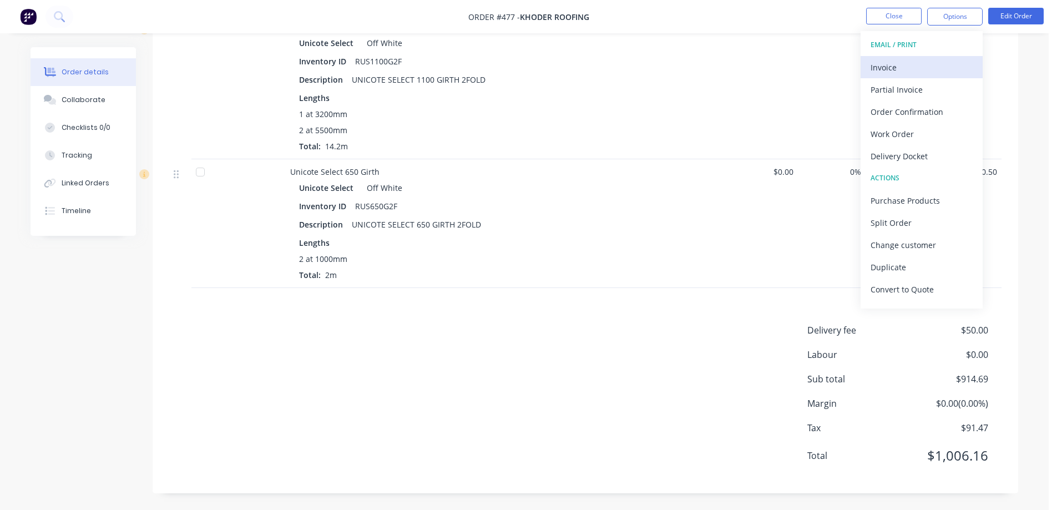
click at [924, 62] on div "Invoice" at bounding box center [921, 67] width 102 height 16
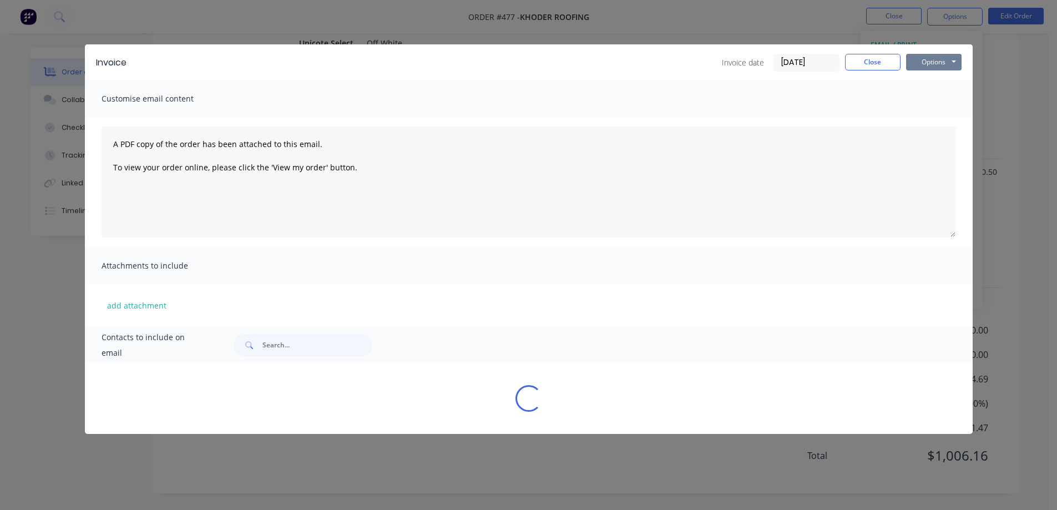
click at [924, 64] on button "Options" at bounding box center [933, 62] width 55 height 17
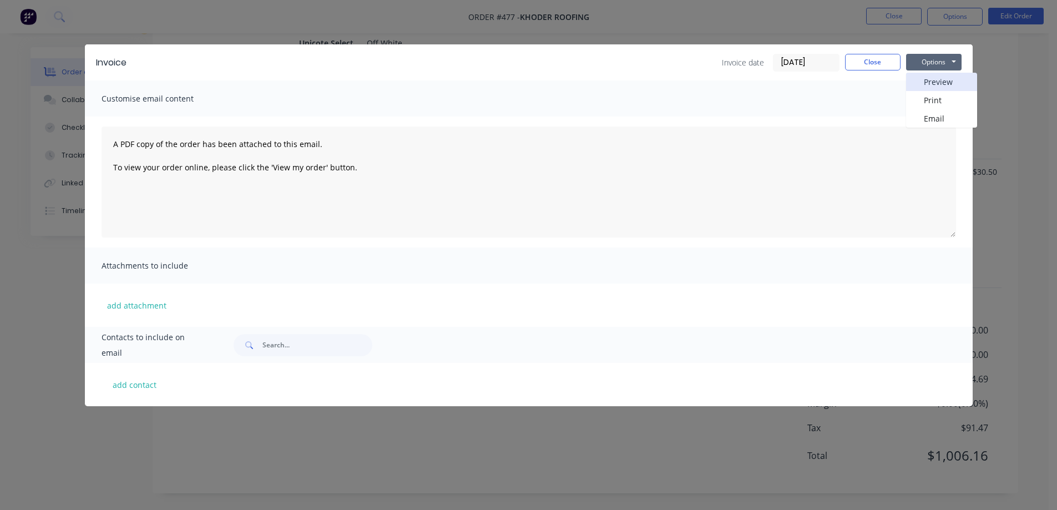
click at [924, 81] on button "Preview" at bounding box center [941, 82] width 71 height 18
click at [885, 64] on button "Close" at bounding box center [872, 62] width 55 height 17
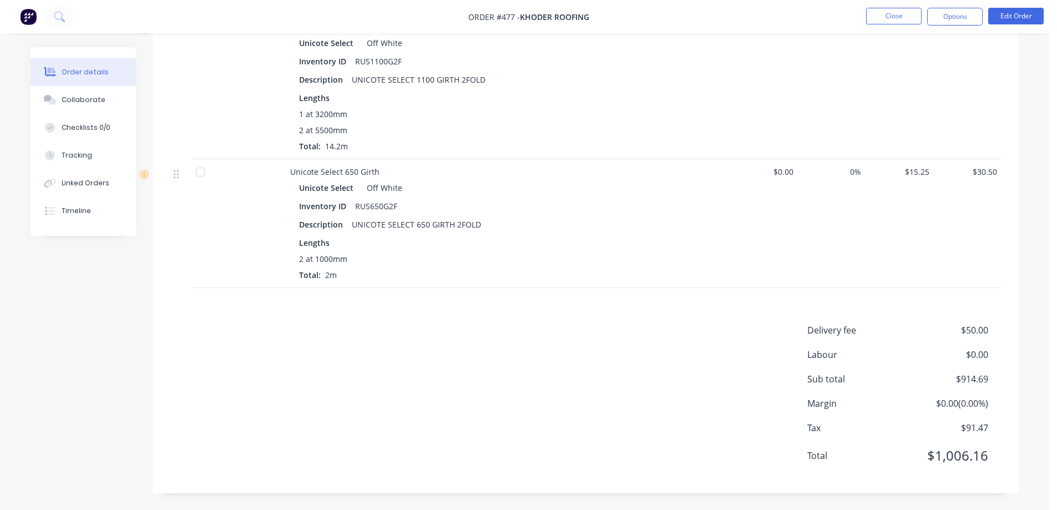
click at [26, 26] on nav "Order #477 - Khoder roofing Close Options Edit Order" at bounding box center [528, 16] width 1057 height 33
click at [32, 16] on img at bounding box center [28, 16] width 17 height 17
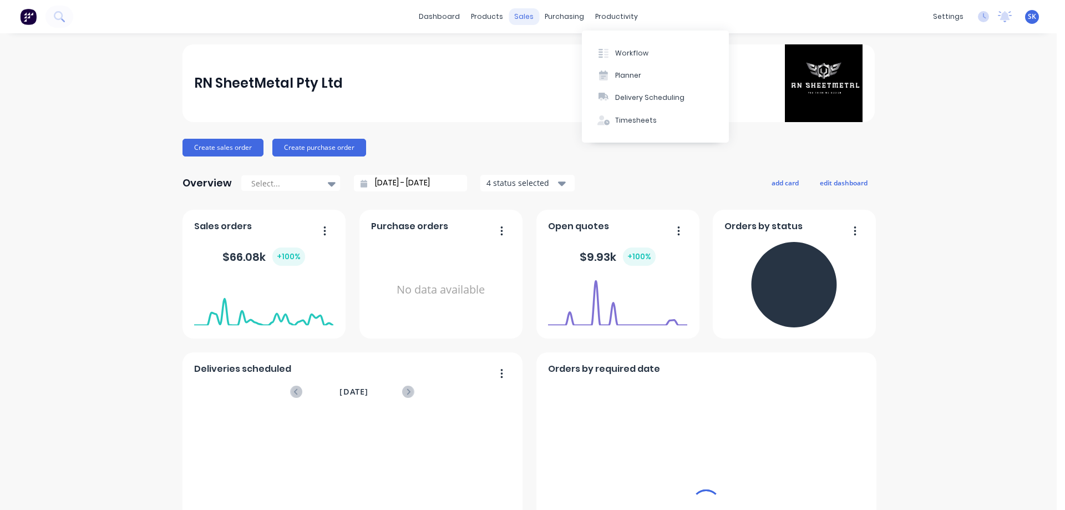
click at [512, 15] on div "sales" at bounding box center [524, 16] width 31 height 17
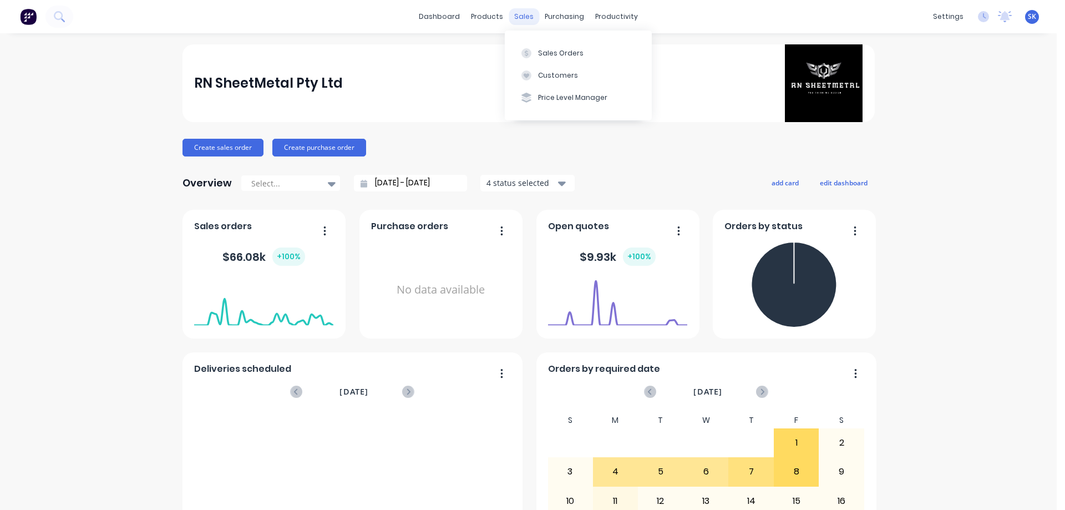
click at [519, 19] on div "sales" at bounding box center [524, 16] width 31 height 17
click at [545, 51] on div "Sales Orders" at bounding box center [560, 53] width 45 height 10
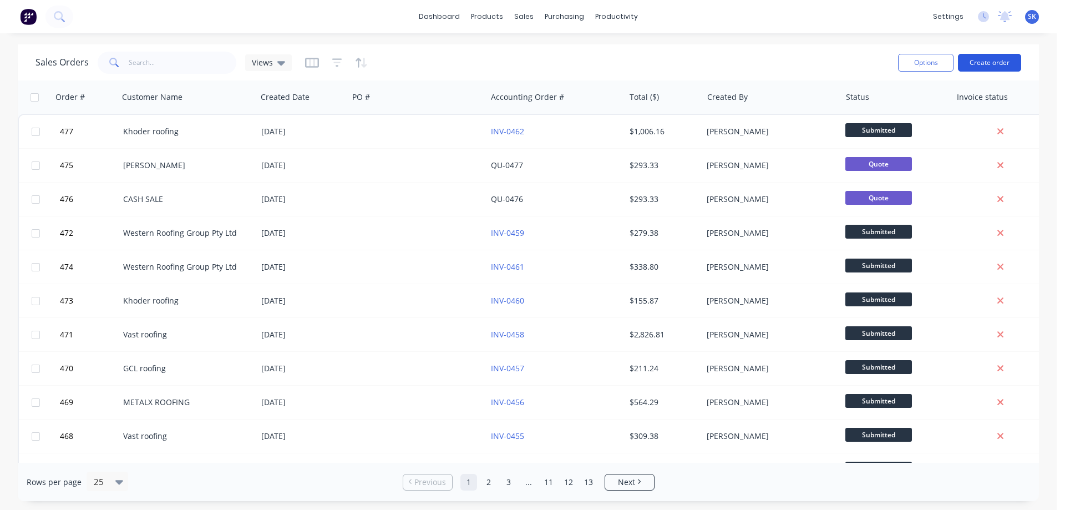
click at [995, 60] on button "Create order" at bounding box center [989, 63] width 63 height 18
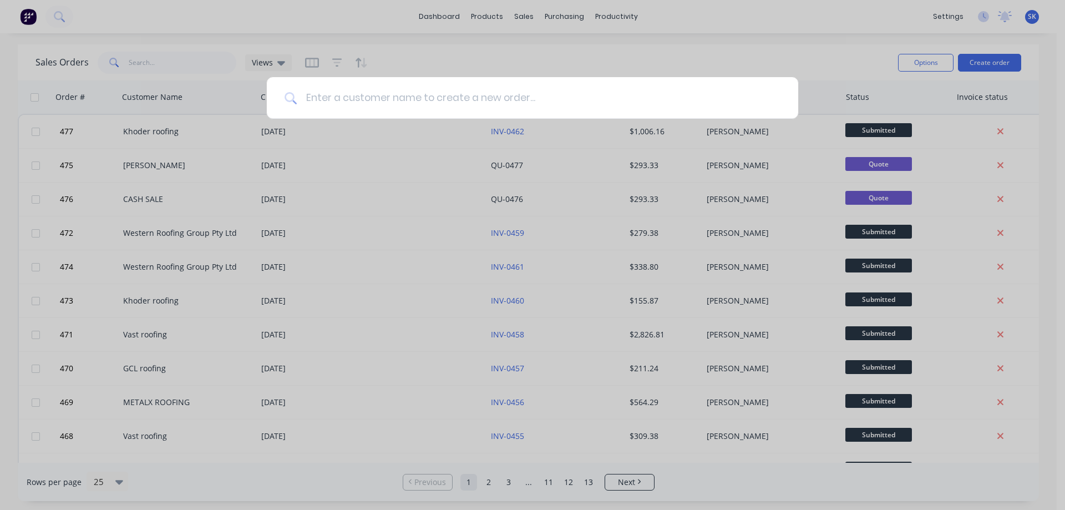
click at [383, 105] on input at bounding box center [539, 98] width 484 height 42
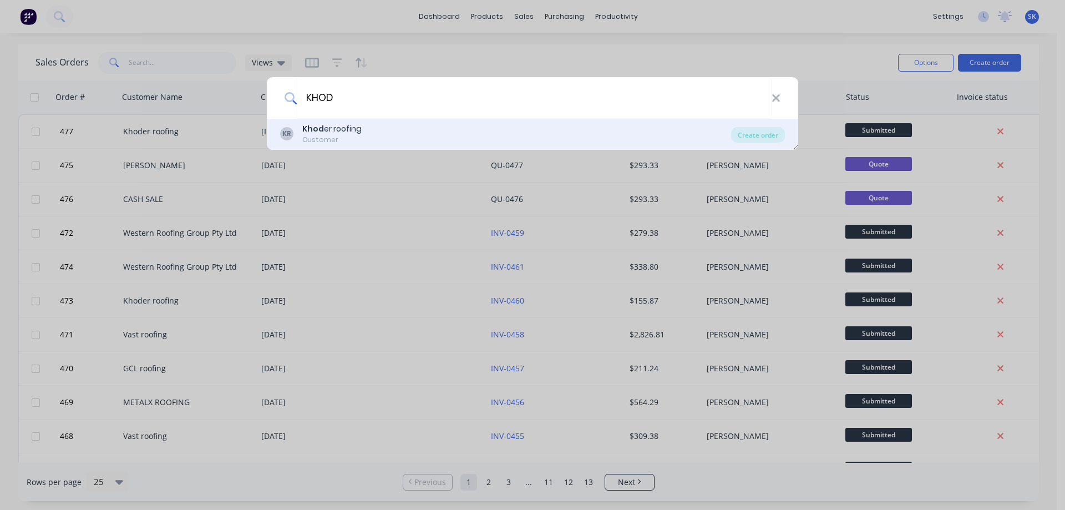
type input "KHOD"
click at [379, 141] on div "KR Khod er roofing Customer" at bounding box center [505, 134] width 451 height 22
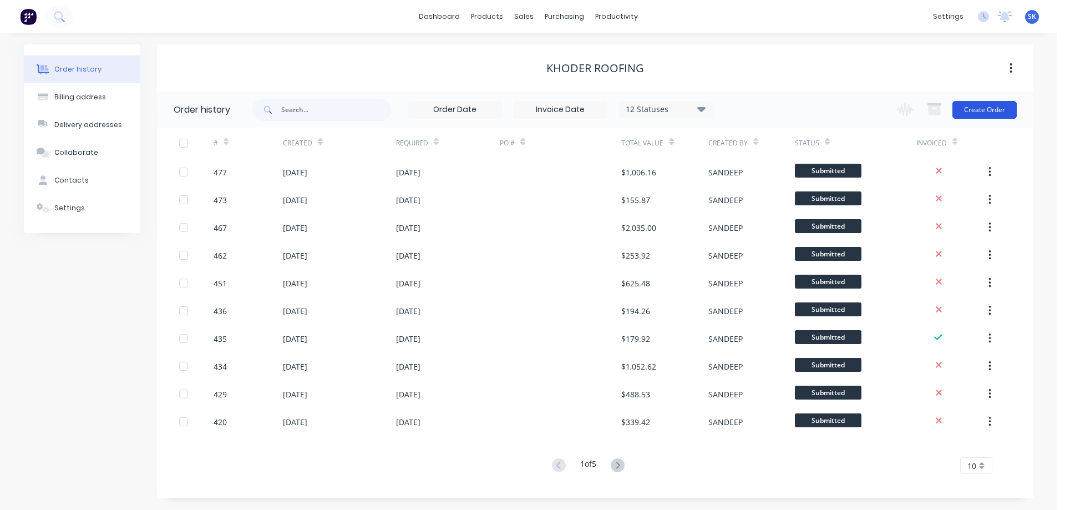
click at [974, 117] on button "Create Order" at bounding box center [984, 110] width 64 height 18
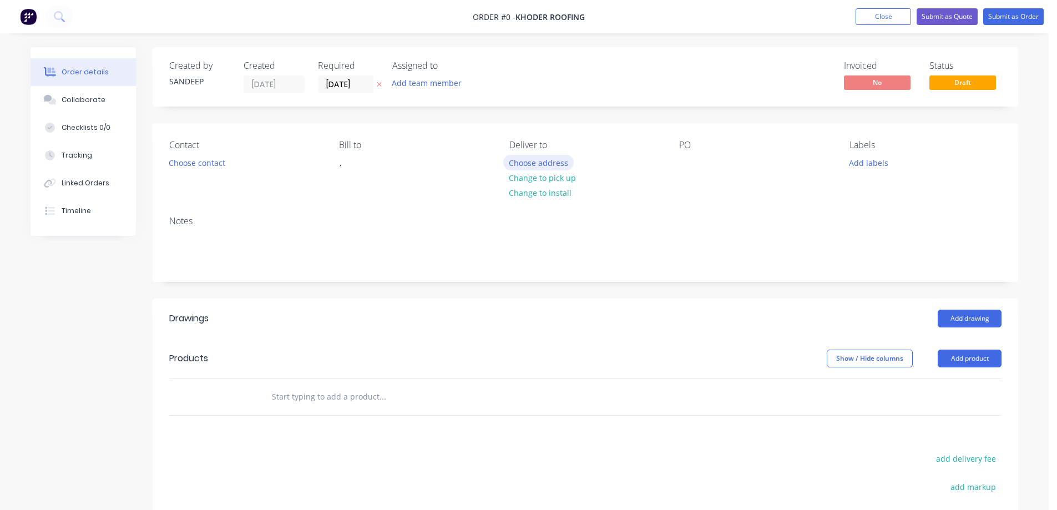
click at [516, 167] on button "Choose address" at bounding box center [538, 162] width 71 height 15
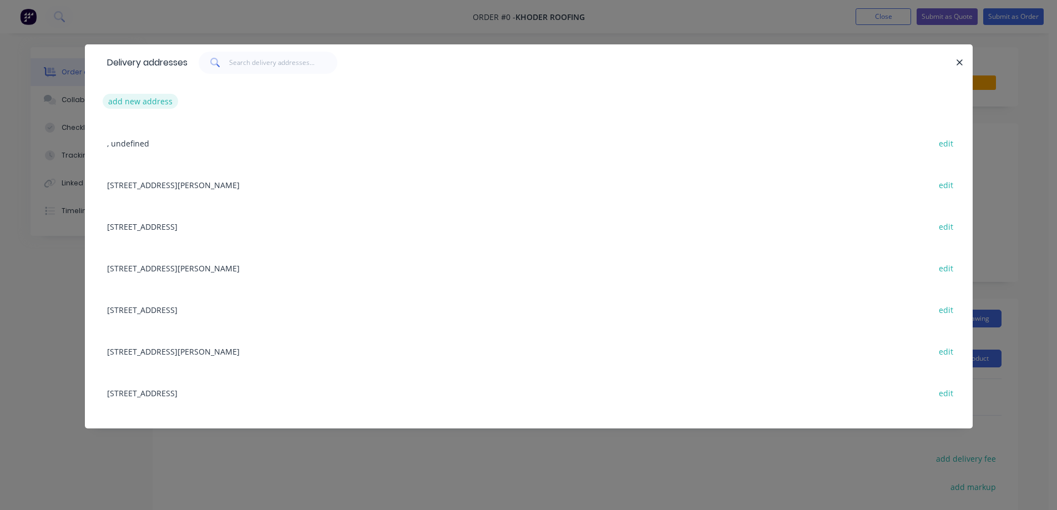
click at [131, 104] on button "add new address" at bounding box center [141, 101] width 76 height 15
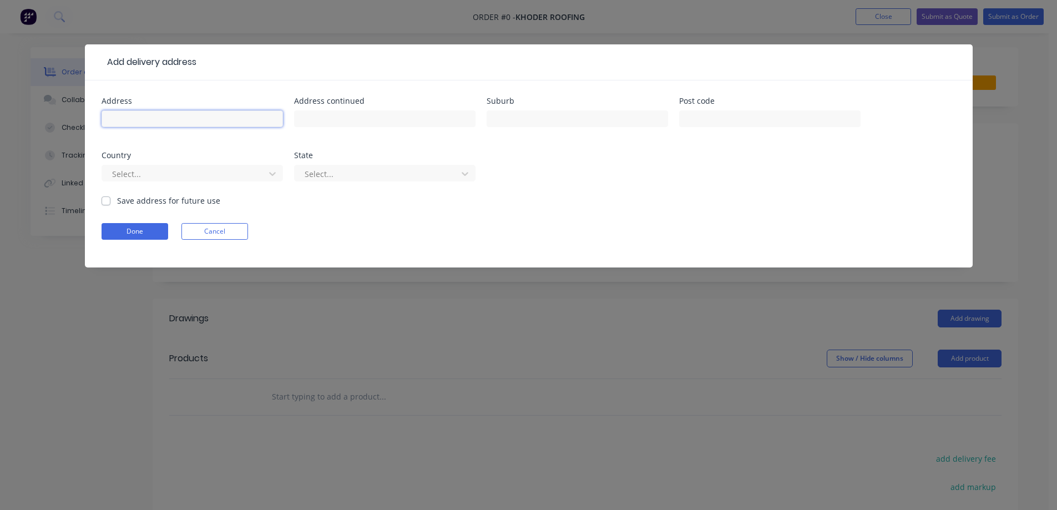
click at [171, 119] on input "text" at bounding box center [192, 118] width 181 height 17
paste input "16 Elsa St"
type input "16 Elsa St"
click at [554, 118] on input "text" at bounding box center [576, 118] width 181 height 17
paste input "FAWKNER"
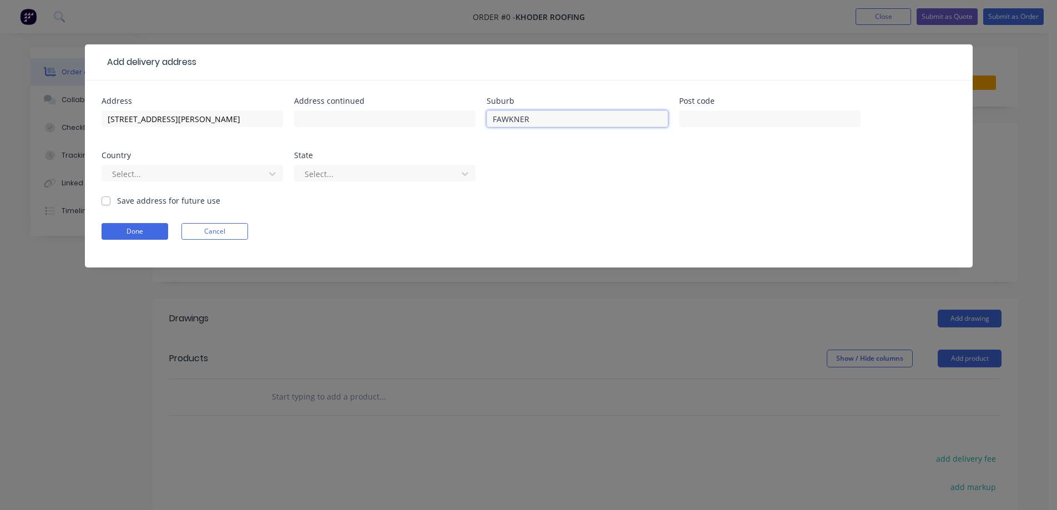
type input "FAWKNER"
click at [718, 117] on input "text" at bounding box center [769, 118] width 181 height 17
paste input "3060"
type input "3060"
click at [239, 168] on div at bounding box center [185, 174] width 148 height 14
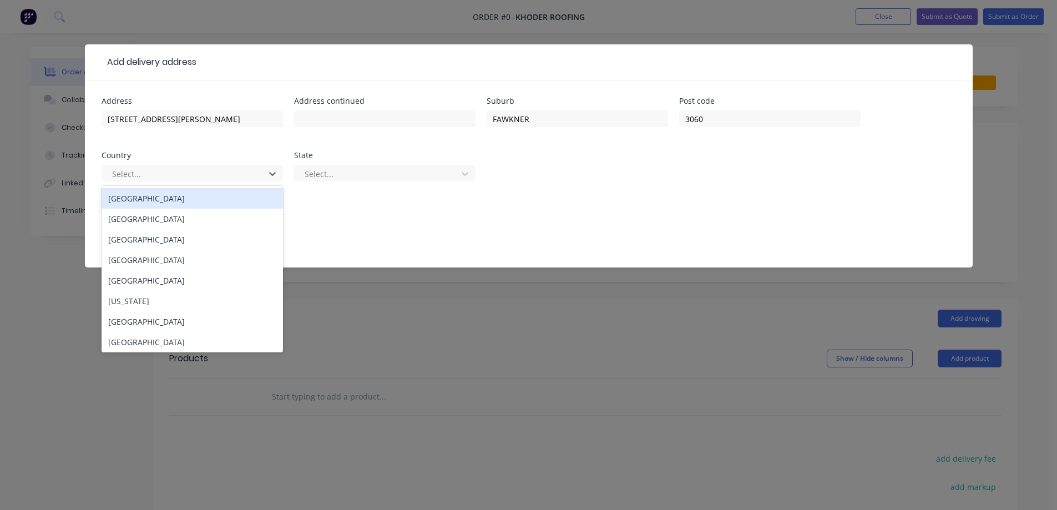
click at [227, 202] on div "Australia" at bounding box center [192, 198] width 181 height 21
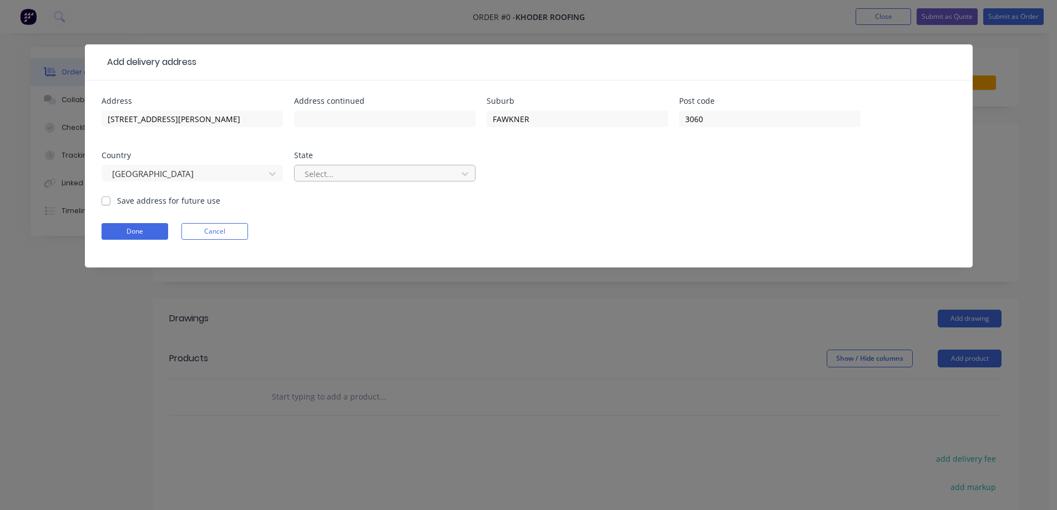
click at [373, 180] on div at bounding box center [377, 174] width 148 height 14
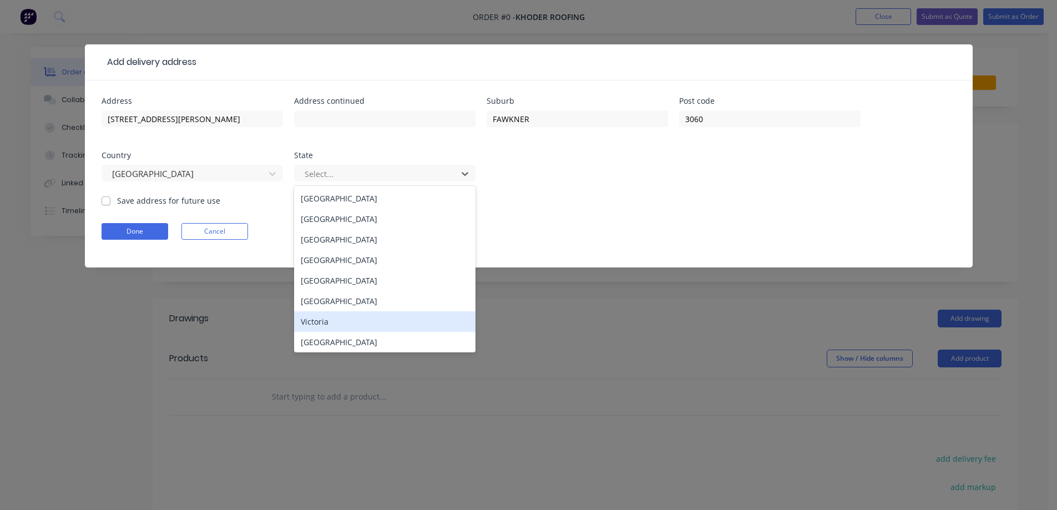
click at [341, 323] on div "Victoria" at bounding box center [384, 321] width 181 height 21
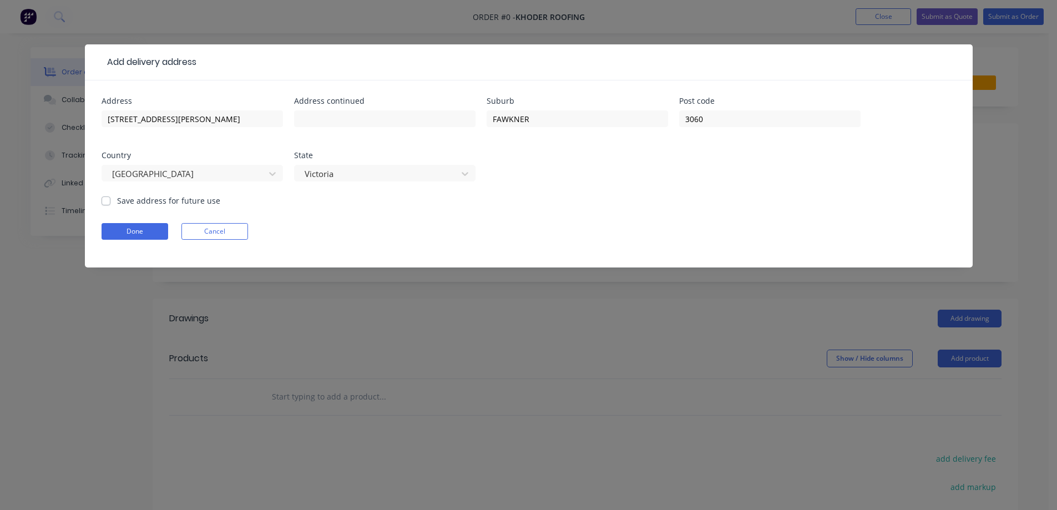
click at [141, 196] on label "Save address for future use" at bounding box center [168, 201] width 103 height 12
click at [110, 196] on input "Save address for future use" at bounding box center [106, 200] width 9 height 11
checkbox input "true"
click at [127, 227] on button "Done" at bounding box center [135, 231] width 67 height 17
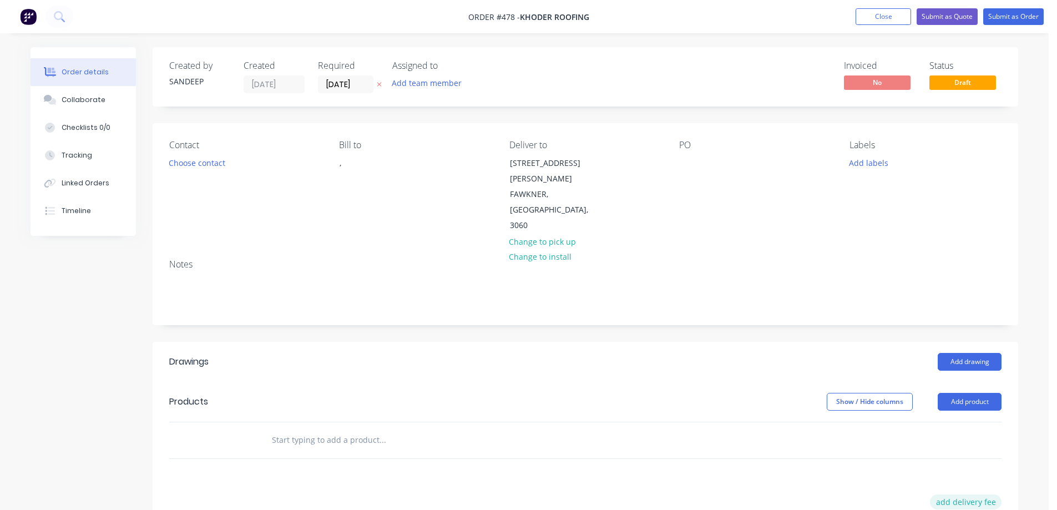
click at [951, 494] on button "add delivery fee" at bounding box center [966, 501] width 72 height 15
type input "50"
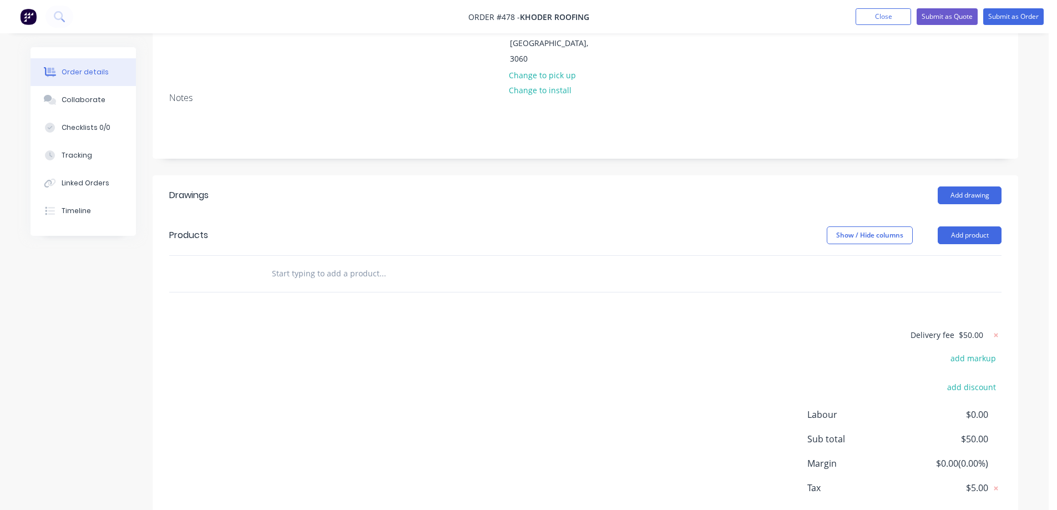
click at [300, 262] on input "text" at bounding box center [382, 273] width 222 height 22
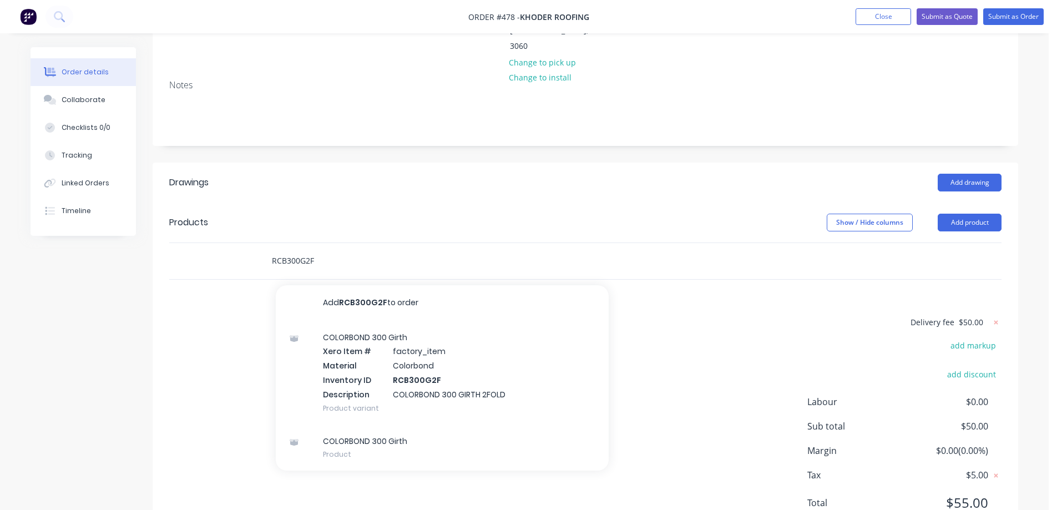
scroll to position [183, 0]
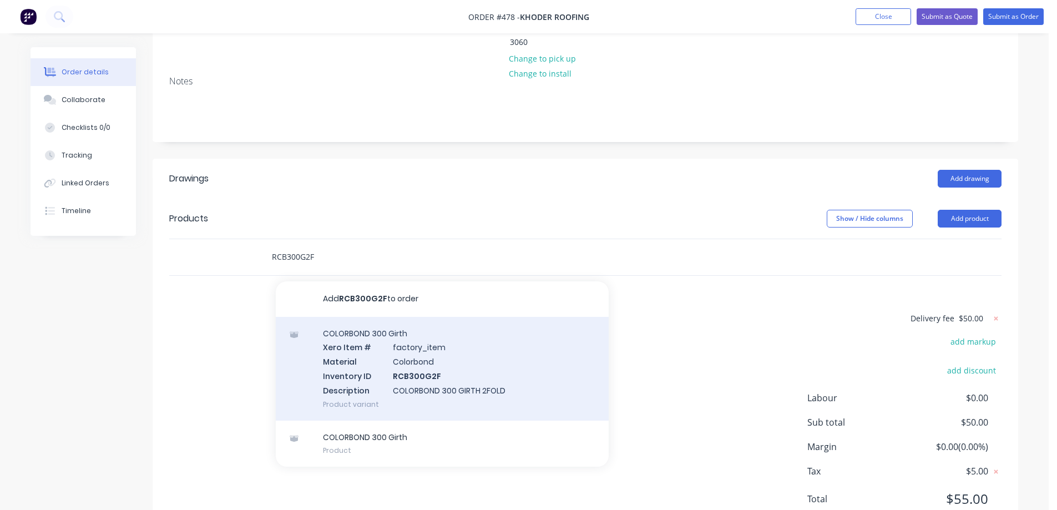
type input "RCB300G2F"
click at [398, 338] on div "COLORBOND 300 Girth Xero Item # factory_item Material Colorbond Inventory ID RC…" at bounding box center [442, 369] width 333 height 104
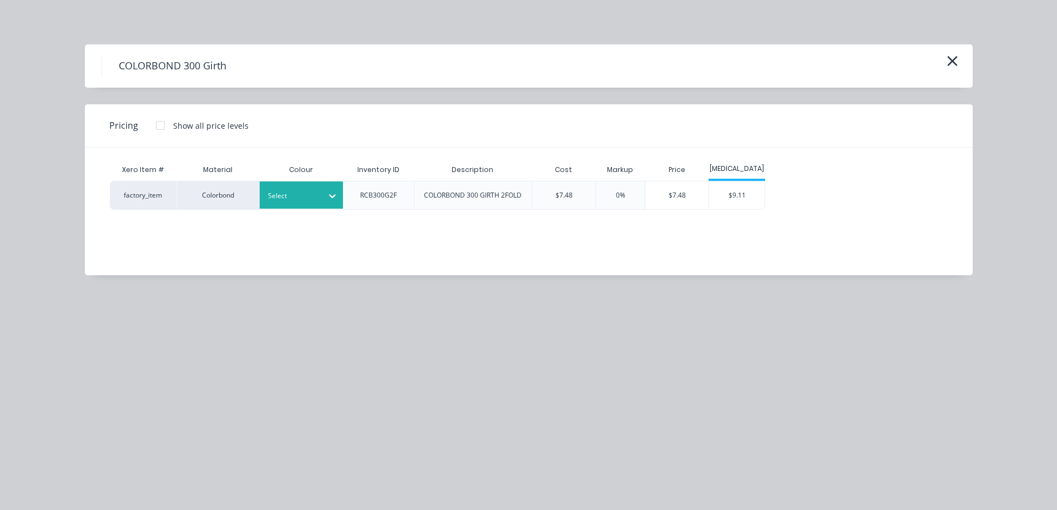
click at [266, 182] on div "Select" at bounding box center [301, 194] width 83 height 27
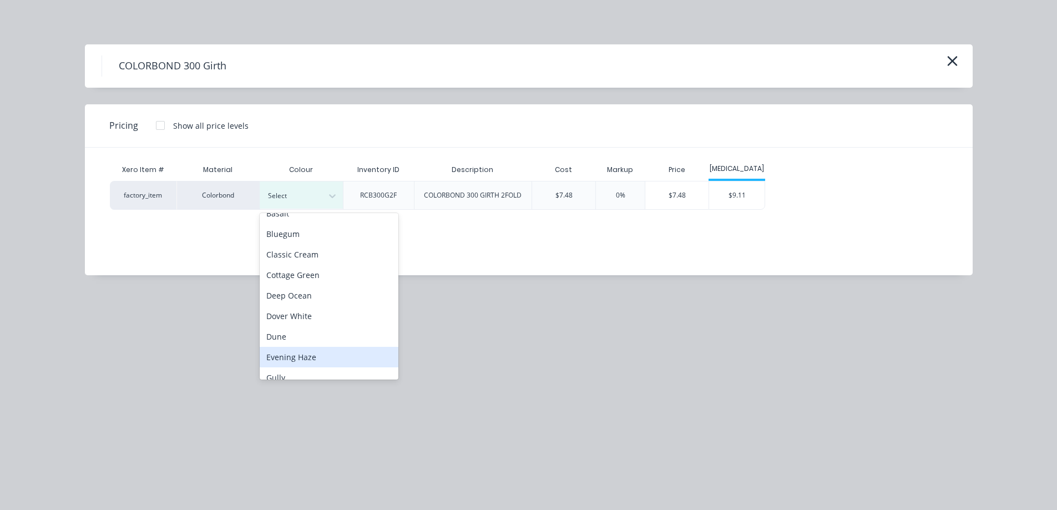
scroll to position [0, 0]
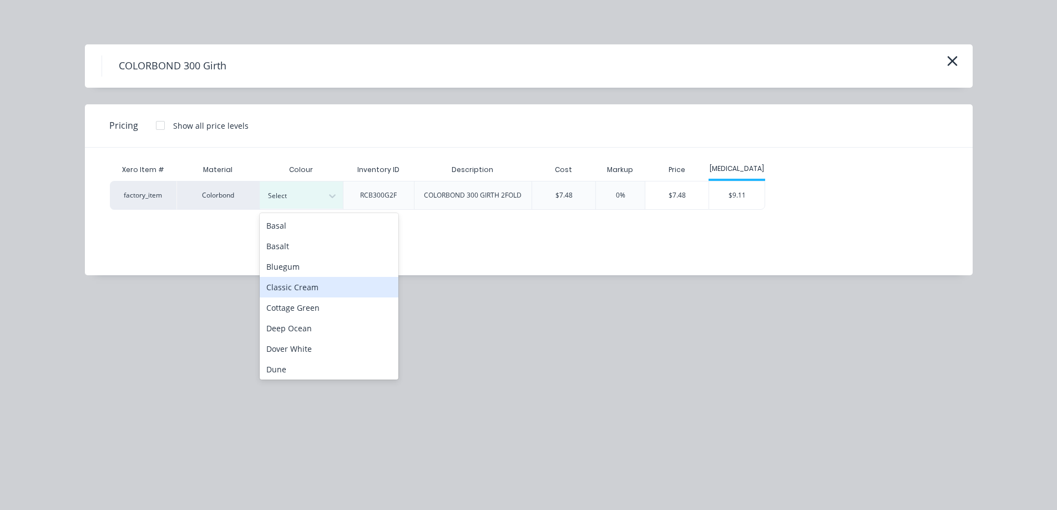
click at [306, 286] on div "Classic Cream" at bounding box center [329, 287] width 139 height 21
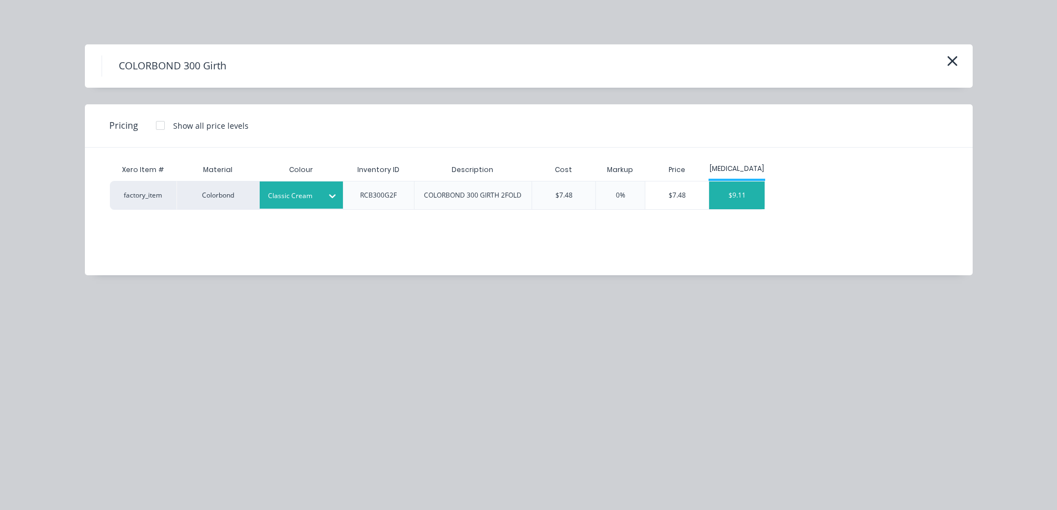
click at [739, 202] on div "$9.11" at bounding box center [736, 195] width 55 height 28
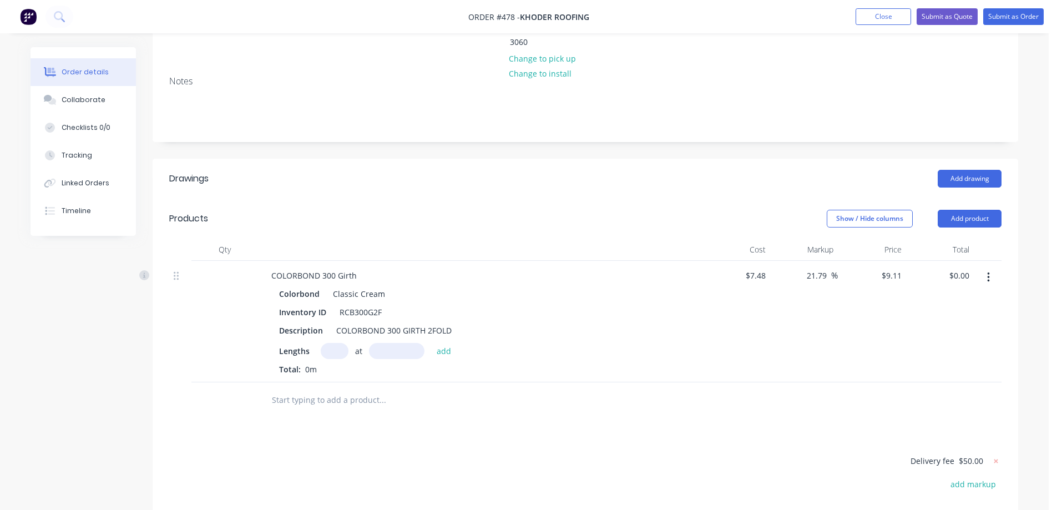
click at [330, 343] on input "text" at bounding box center [335, 351] width 28 height 16
type input "2"
type input "2800mm"
click at [448, 343] on button "add" at bounding box center [444, 350] width 26 height 15
type input "$51.02"
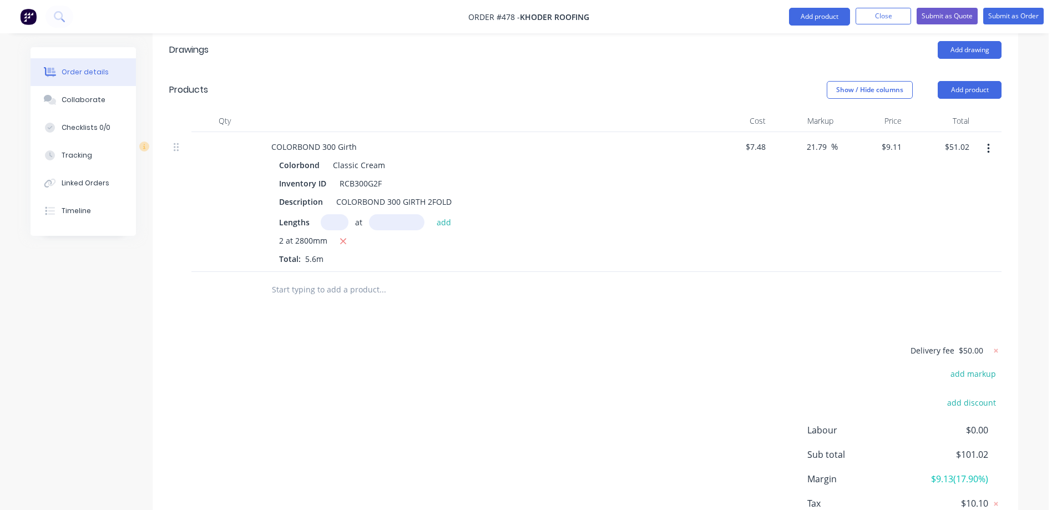
scroll to position [344, 0]
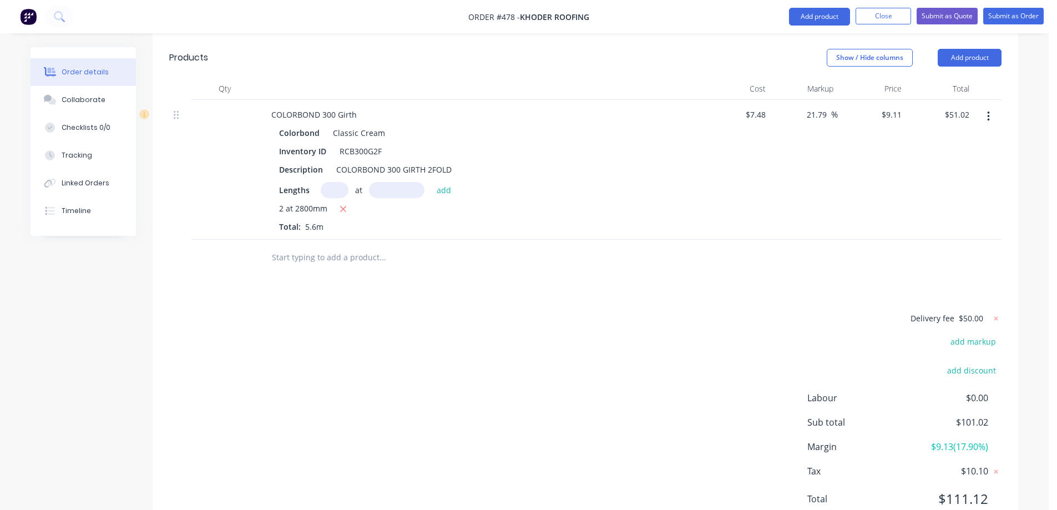
click at [352, 246] on input "text" at bounding box center [382, 257] width 222 height 22
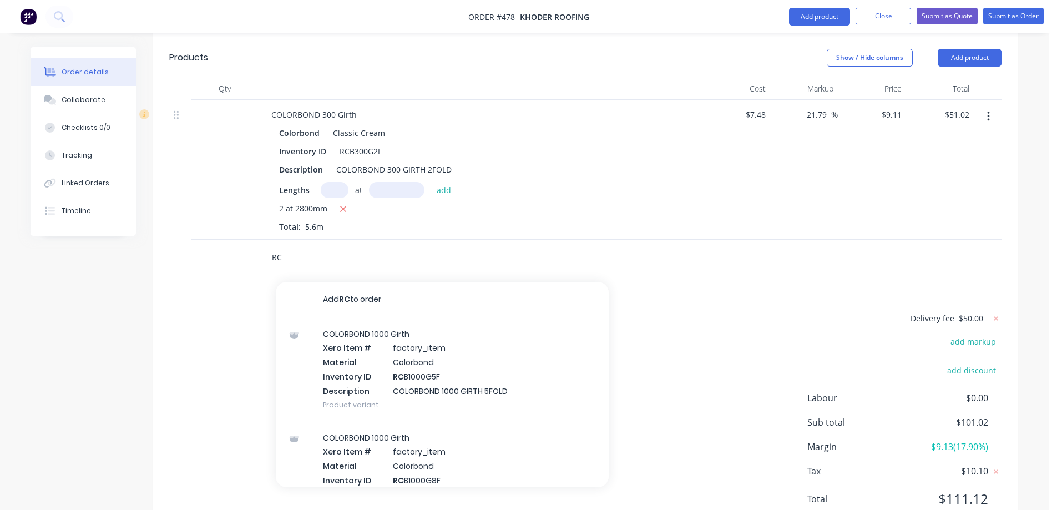
type input "R"
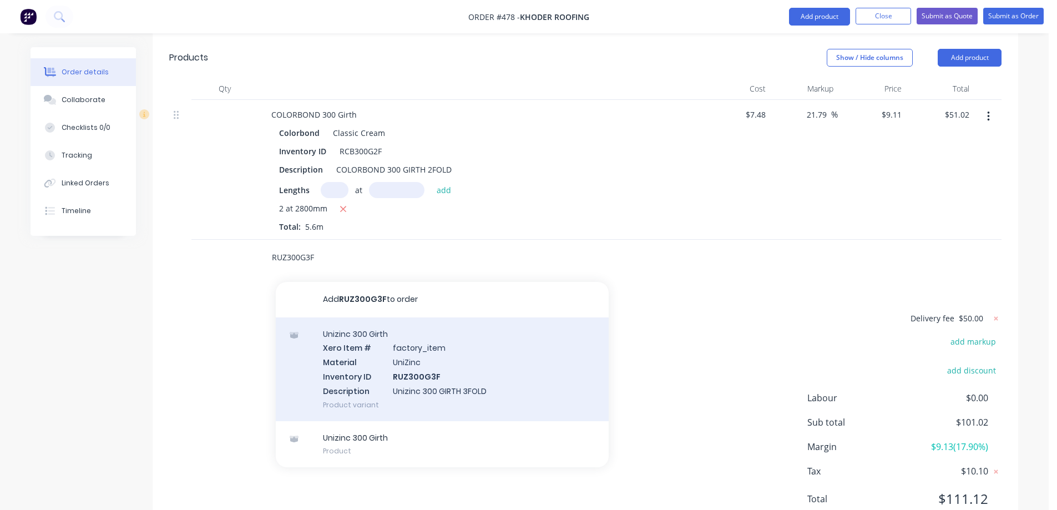
type input "RUZ300G3F"
click at [386, 321] on div "Unizinc 300 Girth Xero Item # factory_item Material UniZinc Inventory ID RUZ300…" at bounding box center [442, 369] width 333 height 104
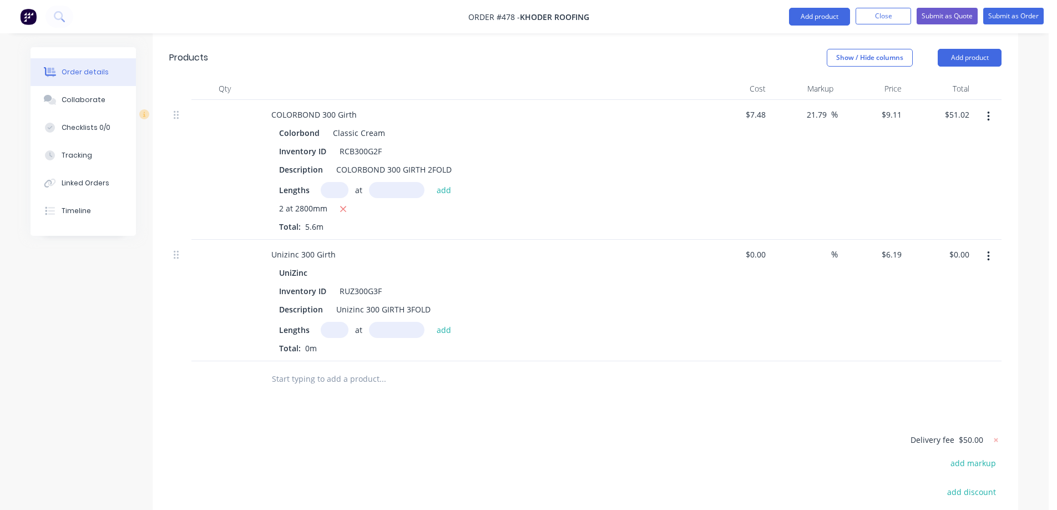
click at [338, 322] on input "text" at bounding box center [335, 330] width 28 height 16
type input "1"
type input "3500mm"
click at [434, 322] on button "add" at bounding box center [444, 329] width 26 height 15
type input "$21.67"
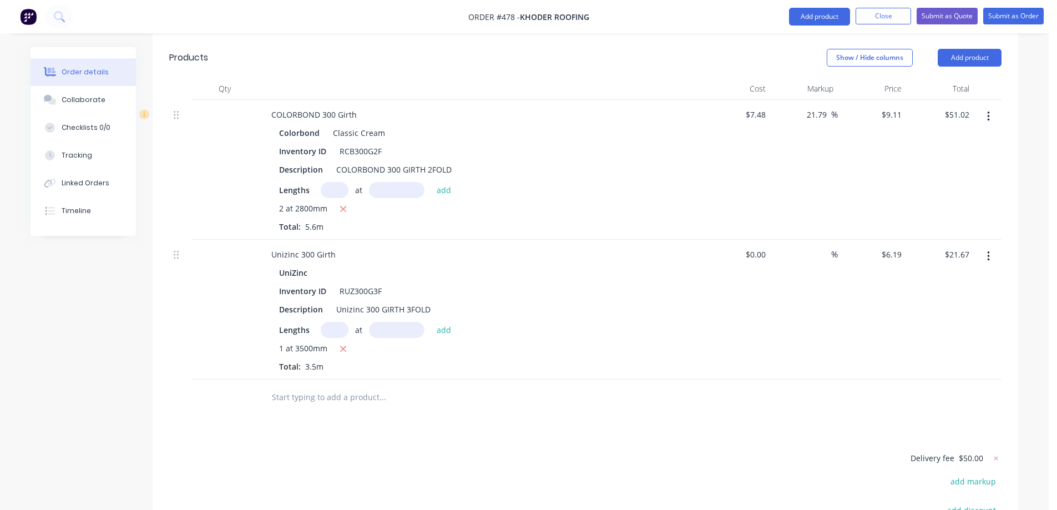
click at [342, 386] on input "text" at bounding box center [382, 397] width 222 height 22
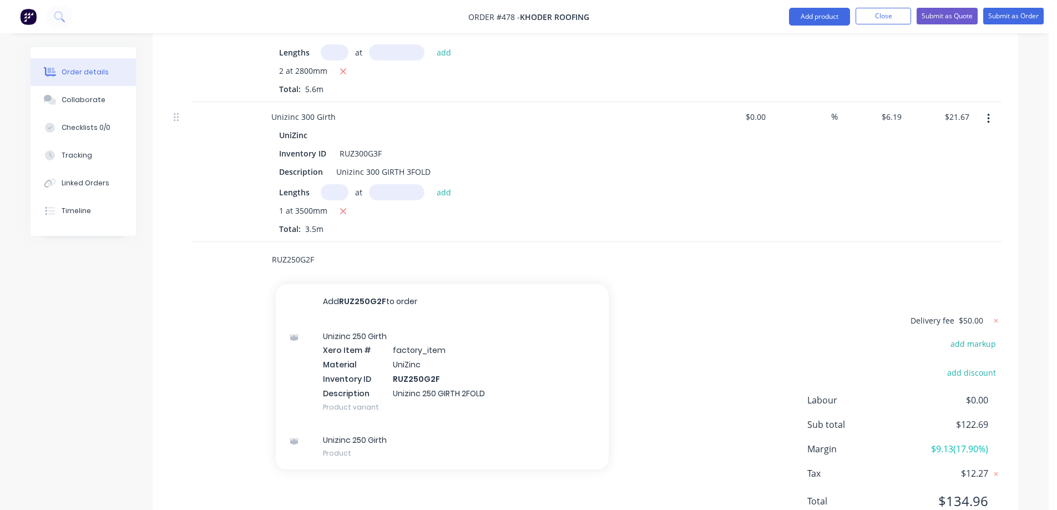
scroll to position [484, 0]
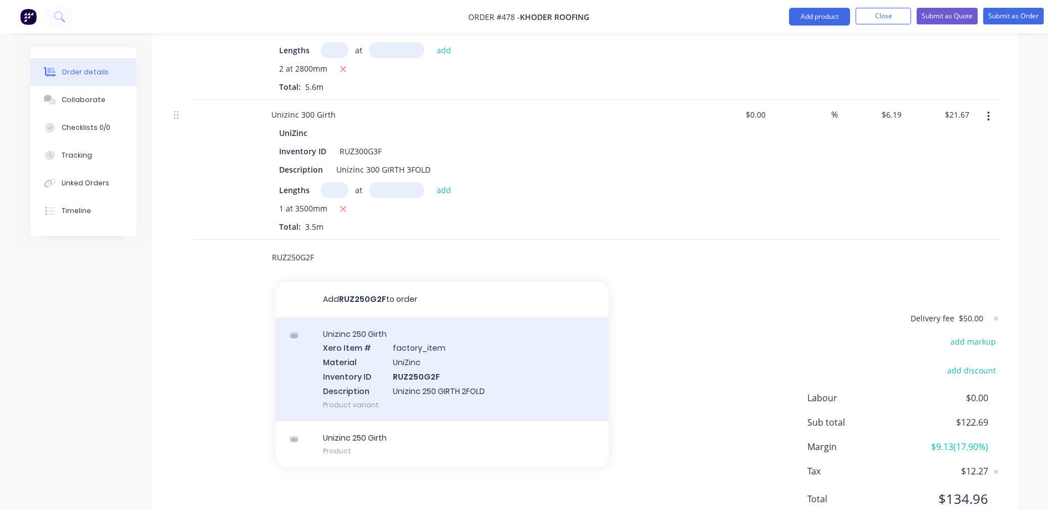
type input "RUZ250G2F"
click at [379, 336] on div "Unizinc 250 Girth Xero Item # factory_item Material UniZinc Inventory ID RUZ250…" at bounding box center [442, 369] width 333 height 104
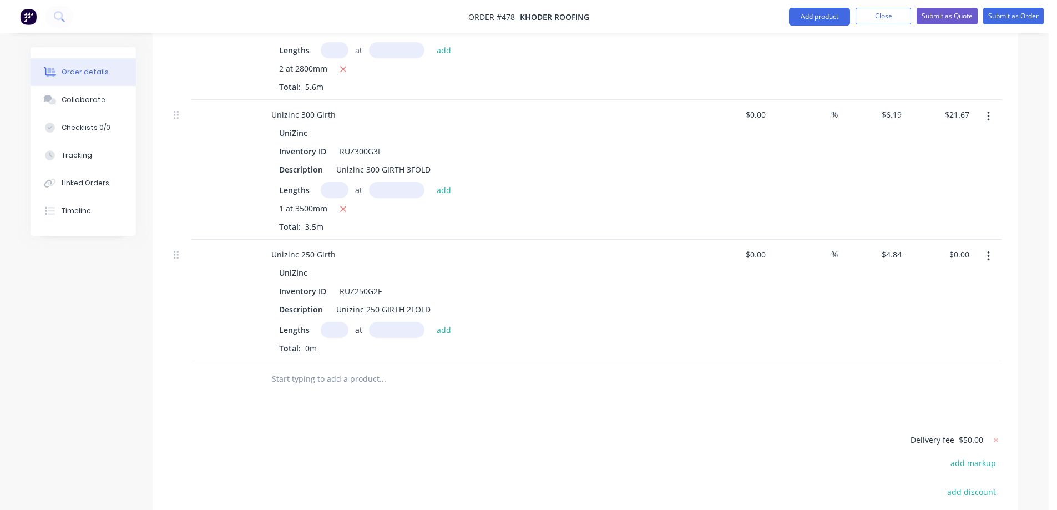
click at [326, 322] on input "text" at bounding box center [335, 330] width 28 height 16
type input "1"
type input "3500mm"
click at [439, 322] on button "add" at bounding box center [444, 329] width 26 height 15
type input "$16.94"
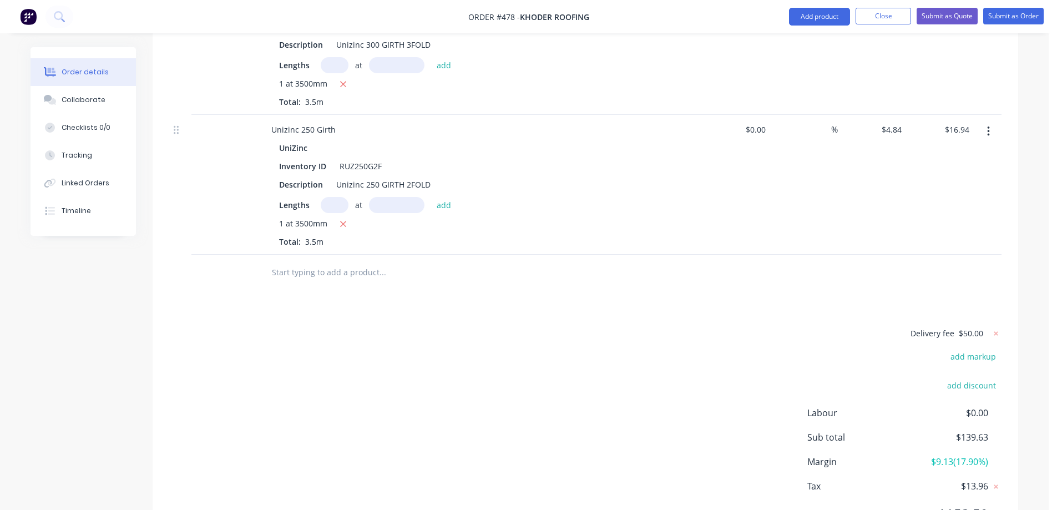
scroll to position [623, 0]
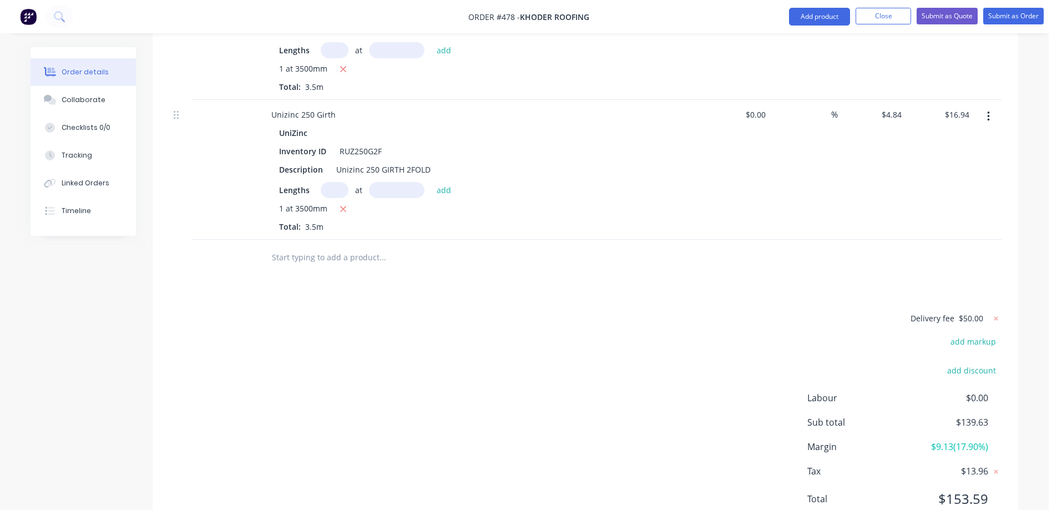
click at [360, 246] on input "text" at bounding box center [382, 257] width 222 height 22
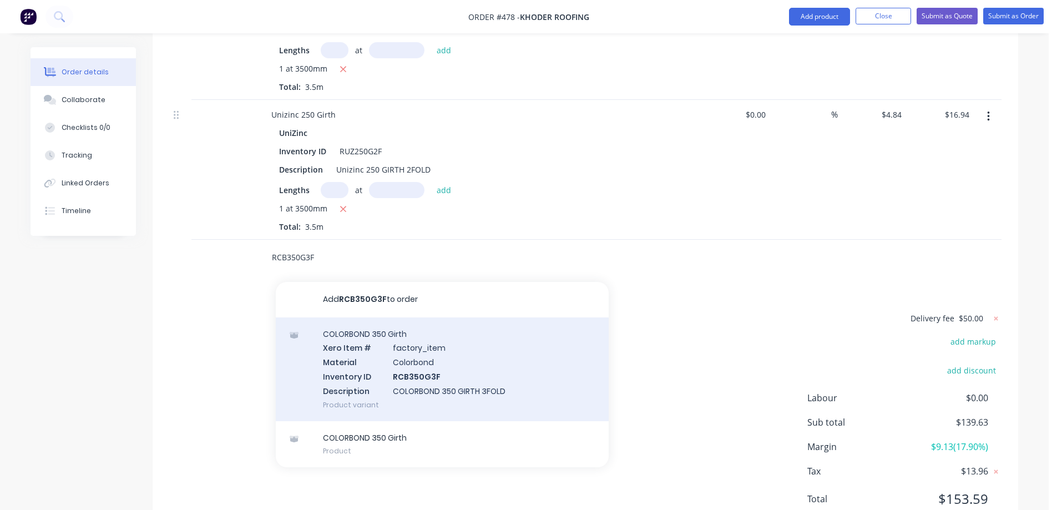
type input "RCB350G3F"
click at [389, 331] on div "COLORBOND 350 Girth Xero Item # factory_item Material Colorbond Inventory ID RC…" at bounding box center [442, 369] width 333 height 104
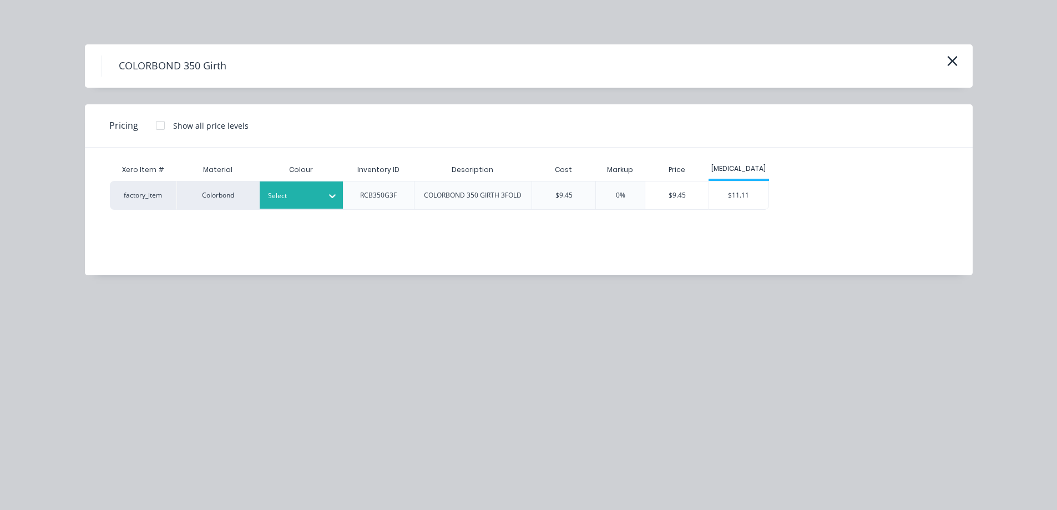
click at [304, 192] on div at bounding box center [293, 196] width 50 height 12
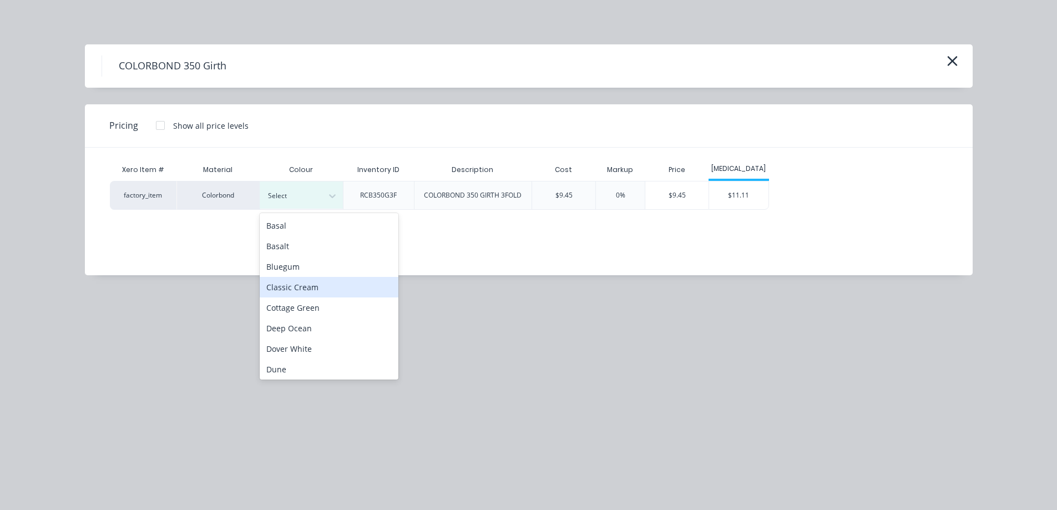
click at [301, 294] on div "Classic Cream" at bounding box center [329, 287] width 139 height 21
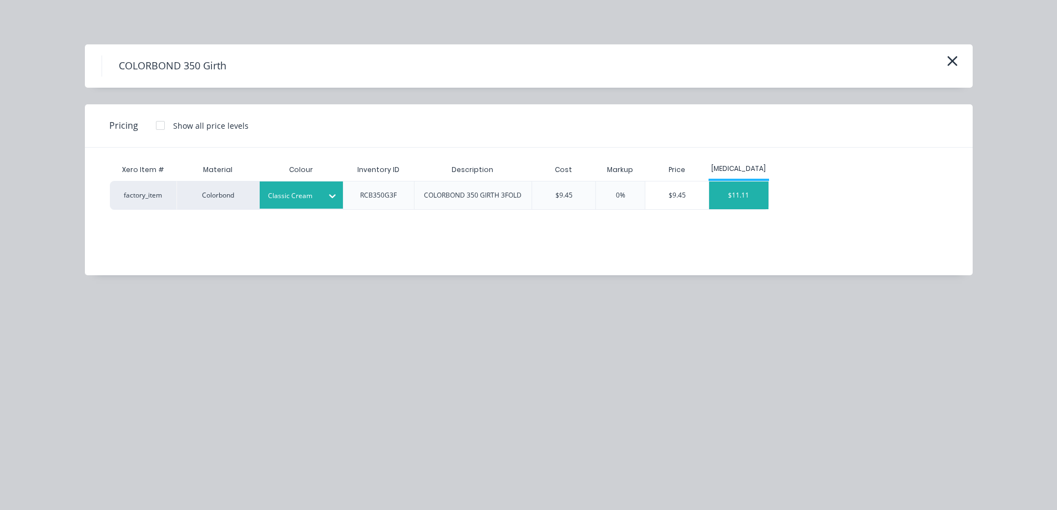
click at [736, 200] on div "$11.11" at bounding box center [738, 195] width 59 height 28
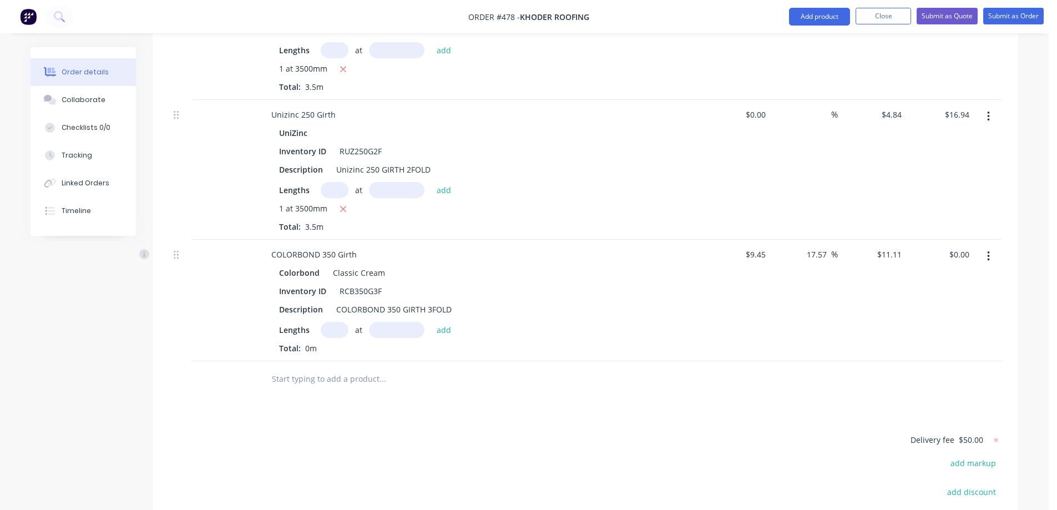
click at [334, 322] on input "text" at bounding box center [335, 330] width 28 height 16
type input "1"
type input "6000mm"
click at [433, 322] on button "add" at bounding box center [444, 329] width 26 height 15
type input "$66.66"
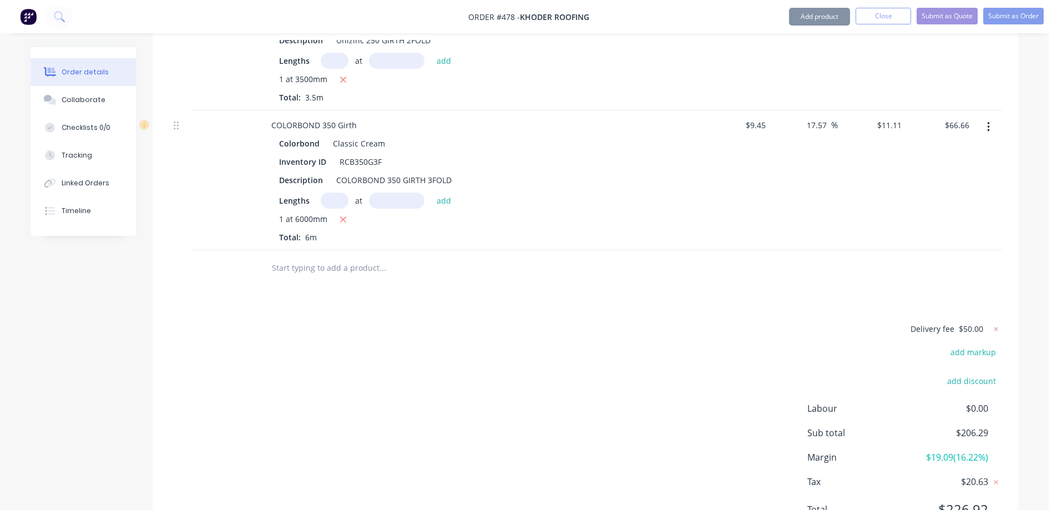
scroll to position [763, 0]
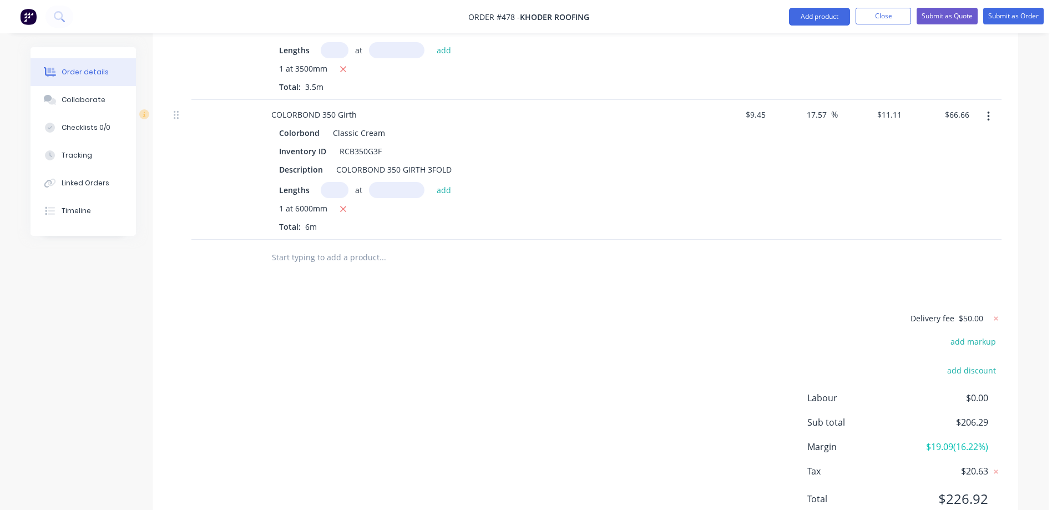
click at [300, 246] on input "text" at bounding box center [382, 257] width 222 height 22
click at [300, 246] on input "R" at bounding box center [382, 257] width 222 height 22
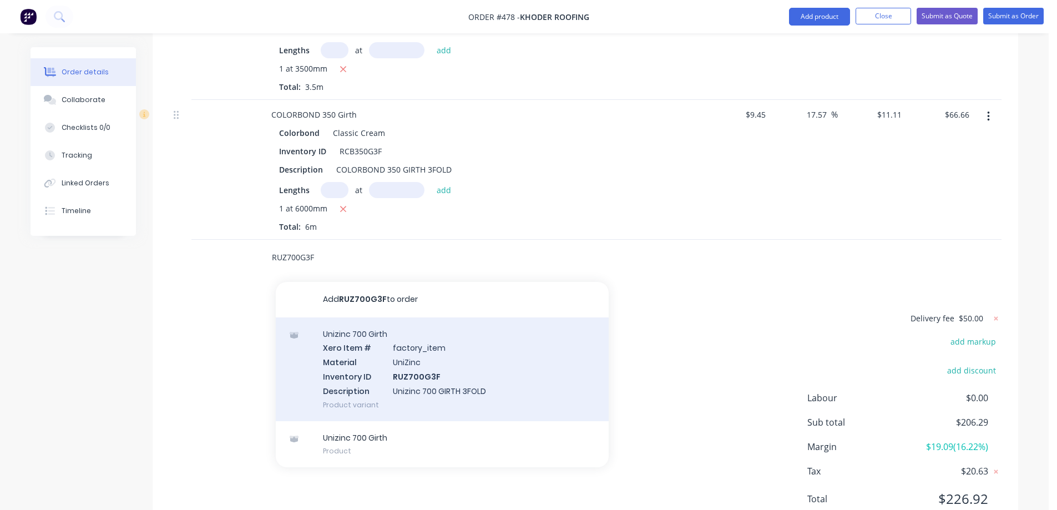
type input "RUZ700G3F"
click at [370, 326] on div "Unizinc 700 Girth Xero Item # factory_item Material UniZinc Inventory ID RUZ700…" at bounding box center [442, 369] width 333 height 104
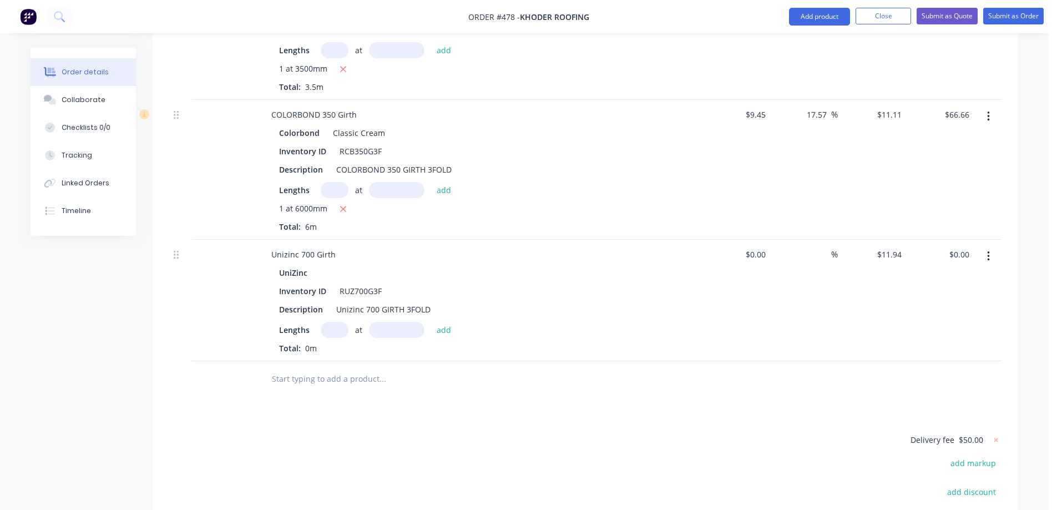
click at [325, 322] on input "text" at bounding box center [335, 330] width 28 height 16
type input "2"
type input "5000mm"
click at [446, 322] on button "add" at bounding box center [444, 329] width 26 height 15
type input "$119.40"
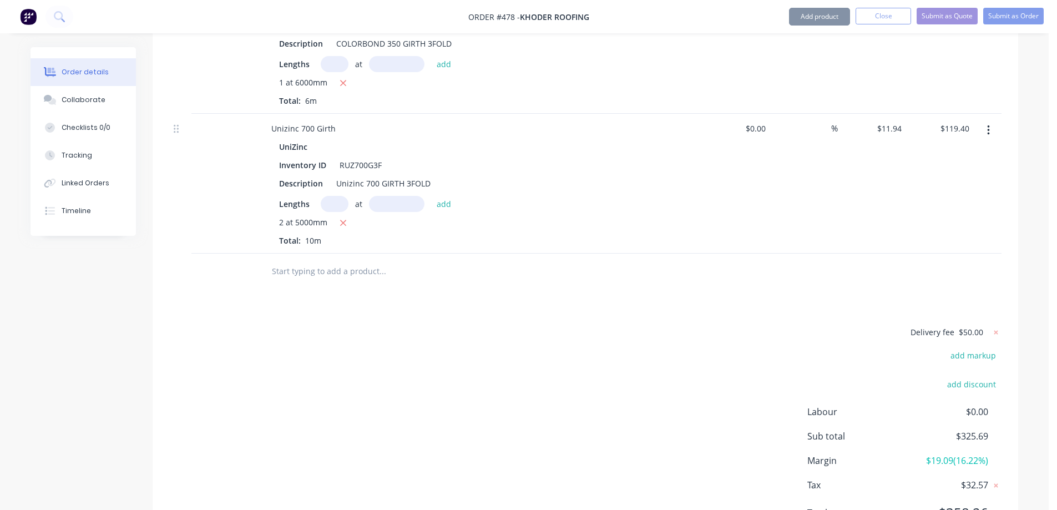
scroll to position [903, 0]
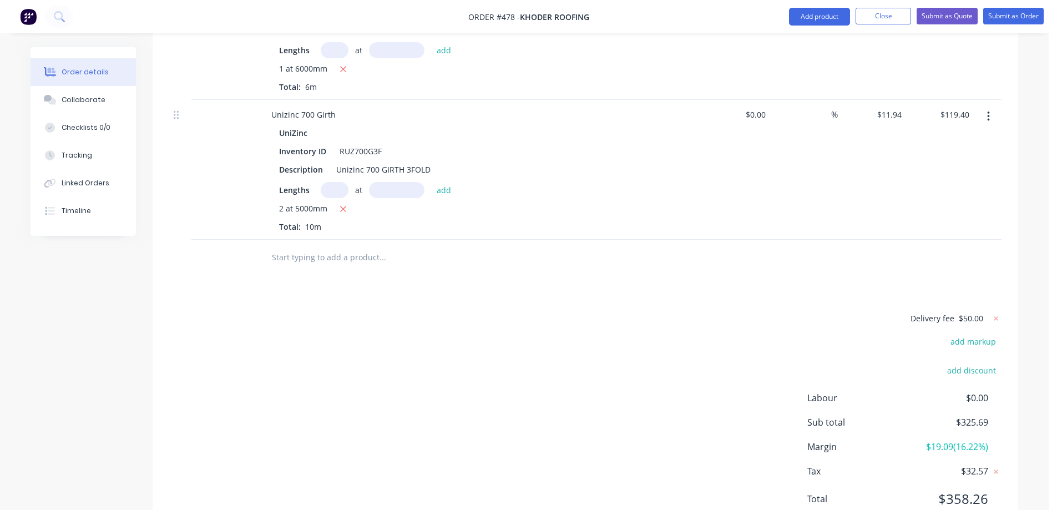
click at [312, 246] on input "text" at bounding box center [382, 257] width 222 height 22
click at [283, 246] on input "RCB" at bounding box center [382, 257] width 222 height 22
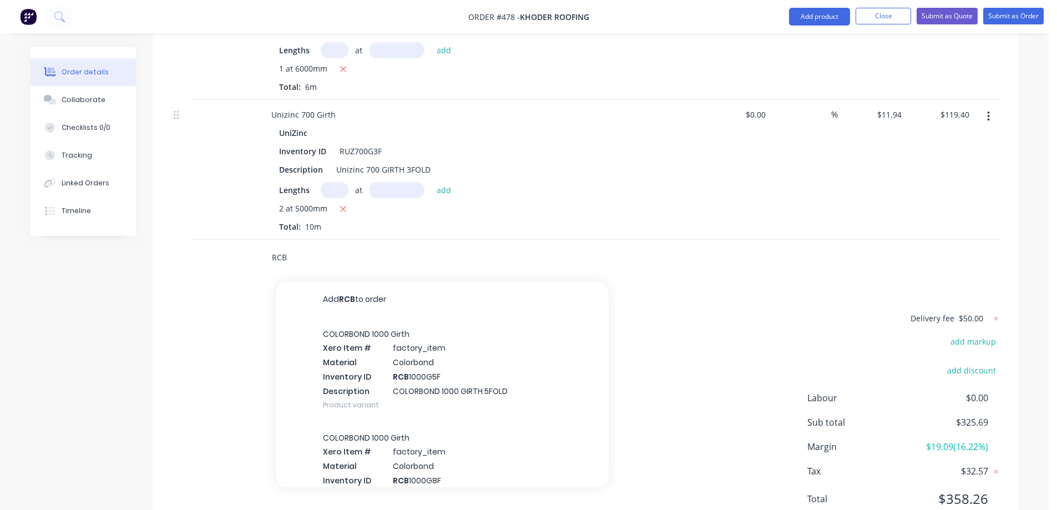
click at [305, 246] on input "RCB" at bounding box center [382, 257] width 222 height 22
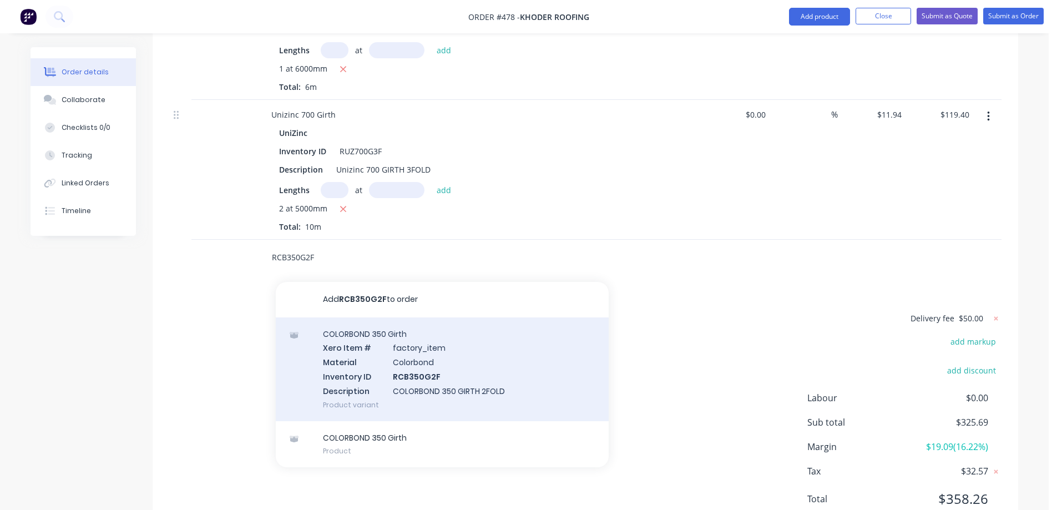
type input "RCB350G2F"
click at [386, 333] on div "COLORBOND 350 Girth Xero Item # factory_item Material Colorbond Inventory ID RC…" at bounding box center [442, 369] width 333 height 104
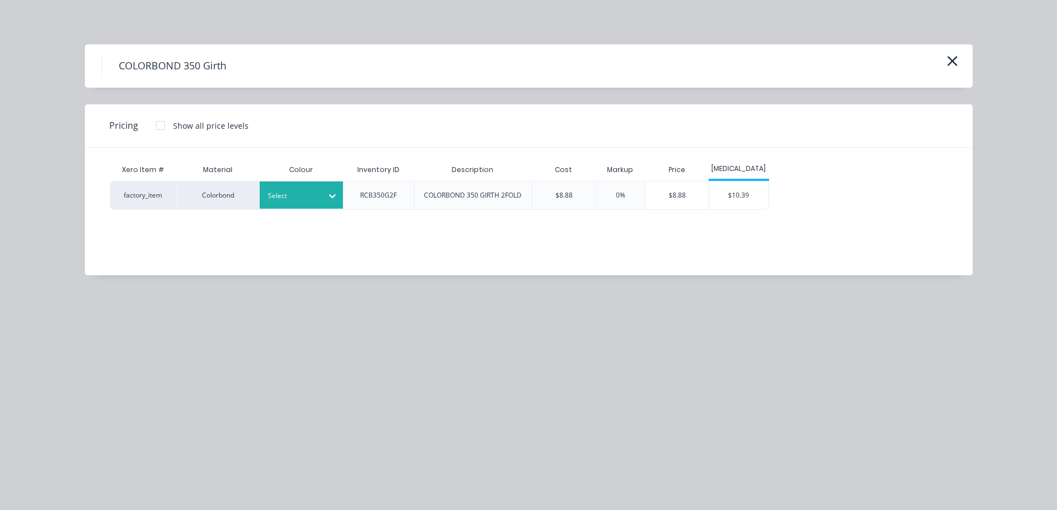
click at [301, 194] on div at bounding box center [293, 196] width 50 height 12
click at [749, 202] on div "$10.39" at bounding box center [738, 195] width 59 height 28
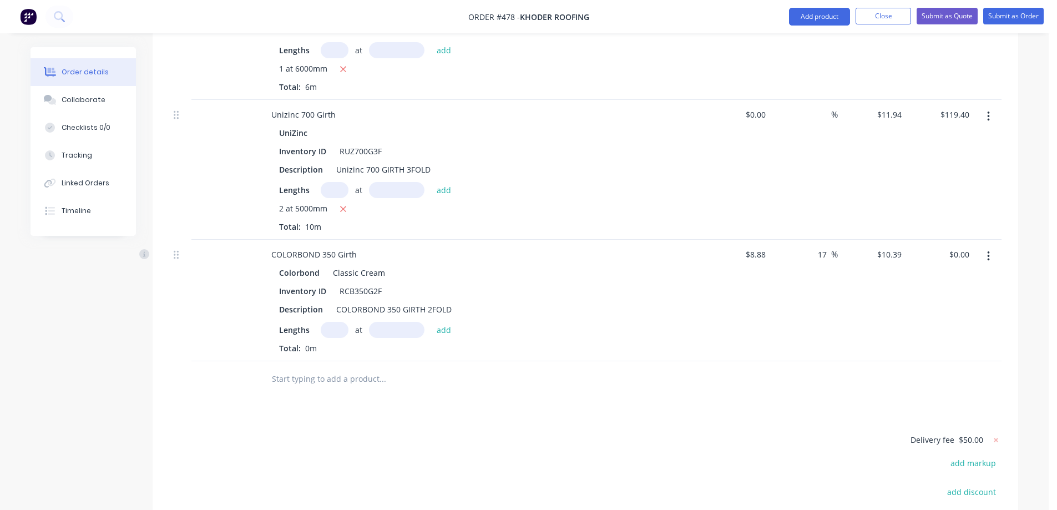
click at [332, 322] on input "text" at bounding box center [335, 330] width 28 height 16
type input "2"
type input "5000mm"
click at [454, 322] on button "add" at bounding box center [444, 329] width 26 height 15
type input "$103.90"
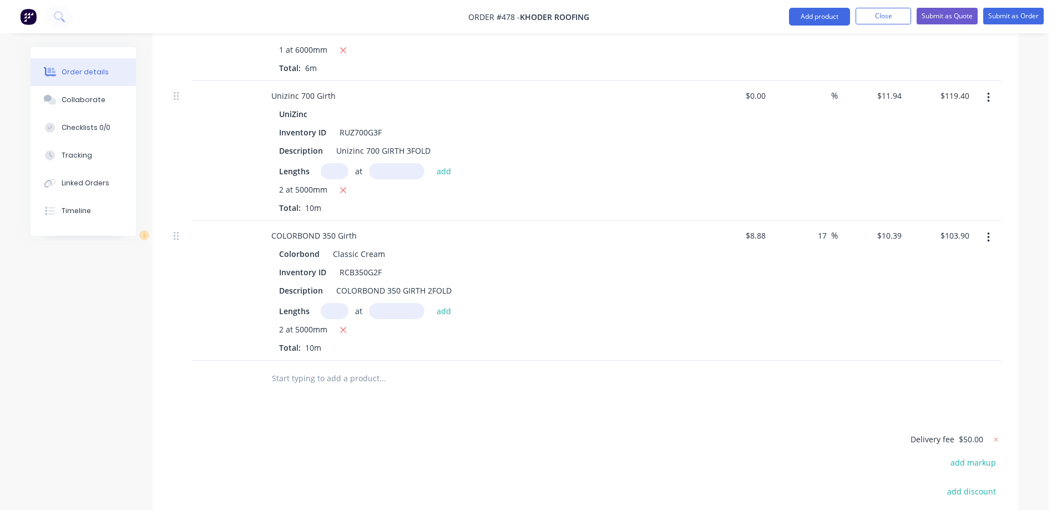
scroll to position [987, 0]
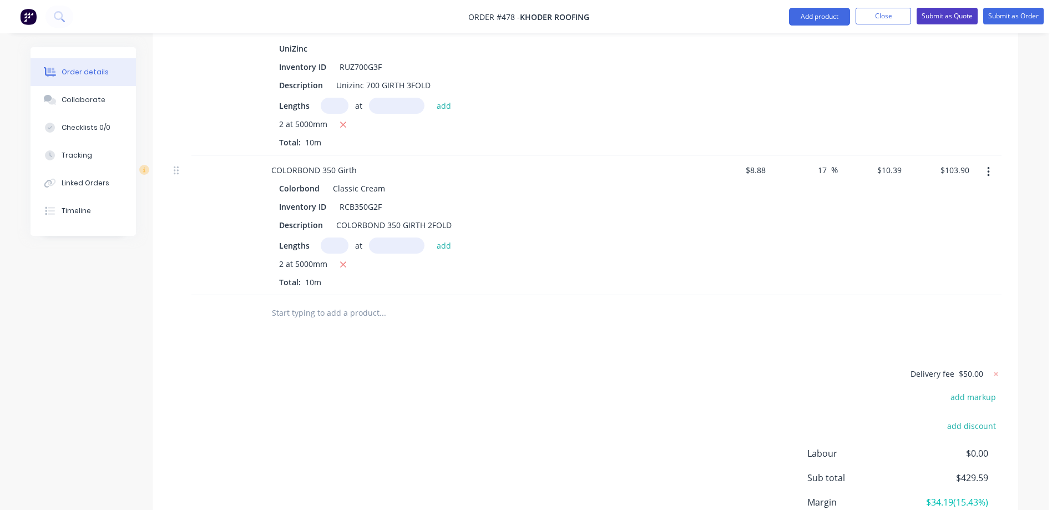
click at [937, 20] on button "Submit as Quote" at bounding box center [946, 16] width 61 height 17
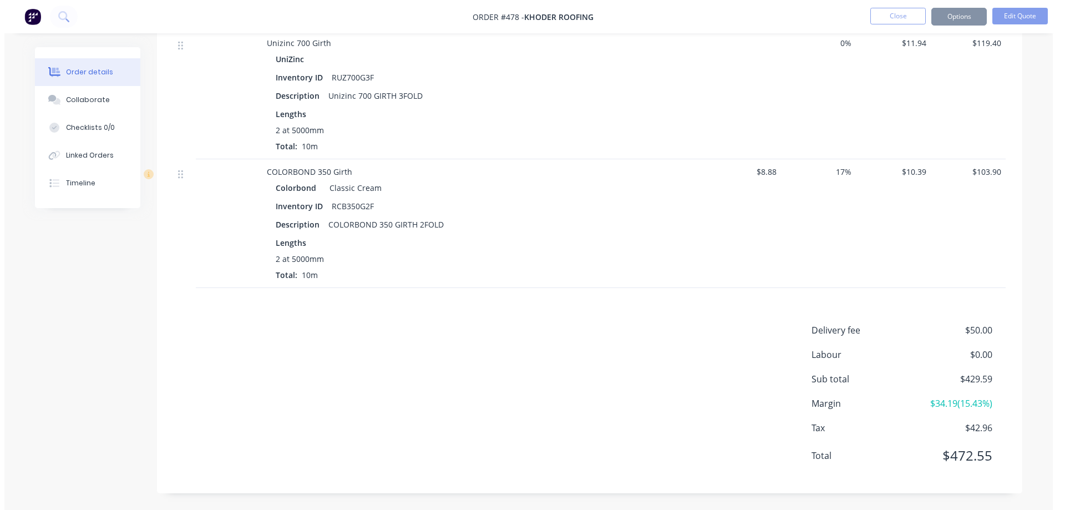
scroll to position [0, 0]
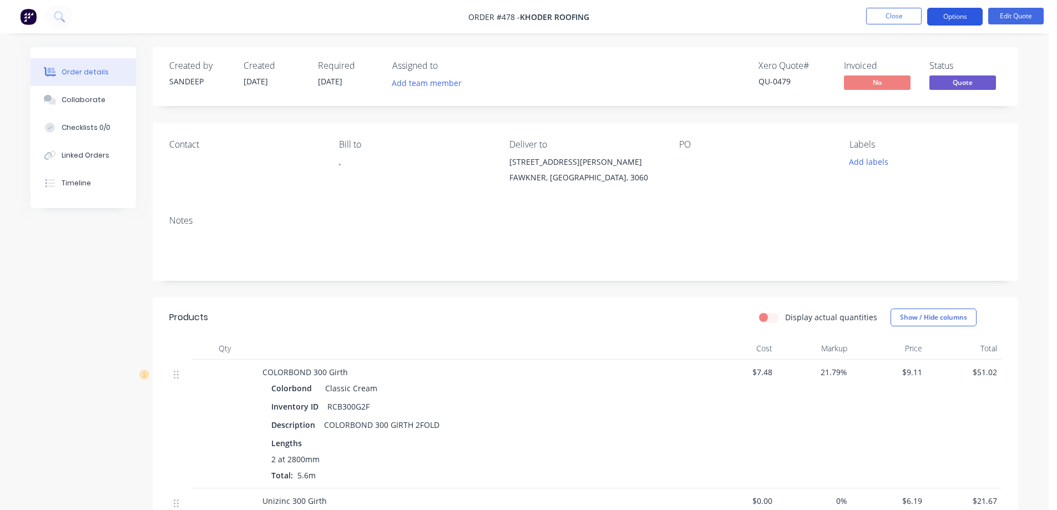
click at [970, 12] on button "Options" at bounding box center [954, 17] width 55 height 18
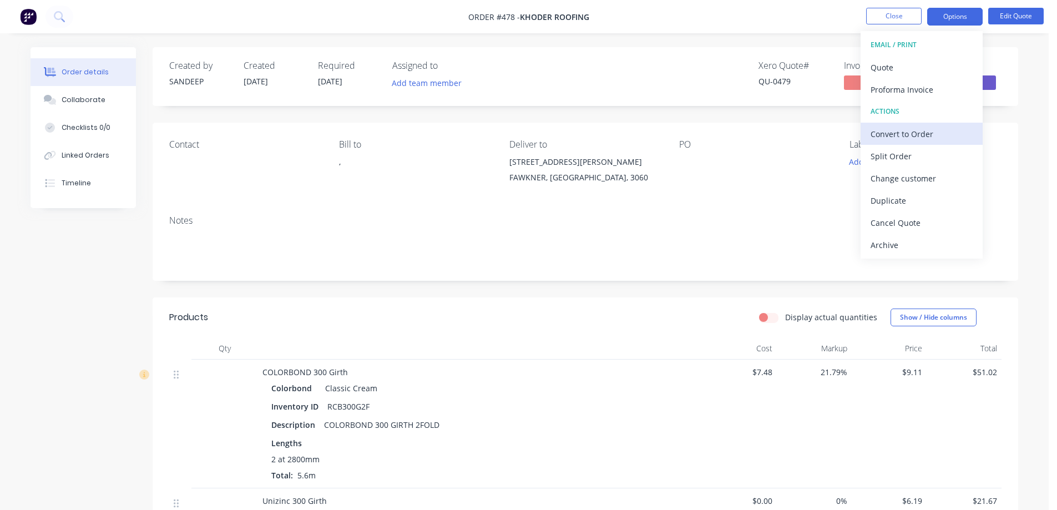
click at [895, 125] on button "Convert to Order" at bounding box center [921, 134] width 122 height 22
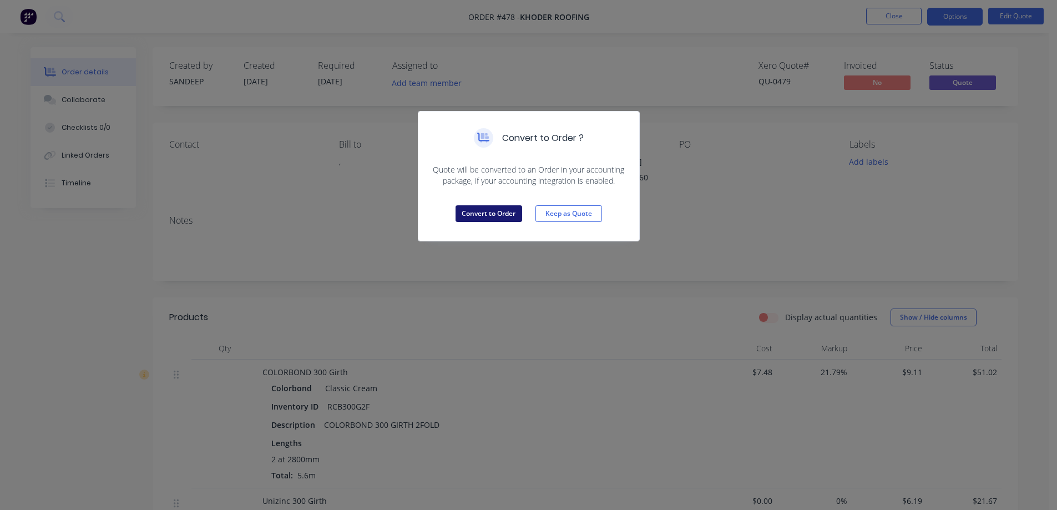
click at [508, 208] on button "Convert to Order" at bounding box center [488, 213] width 67 height 17
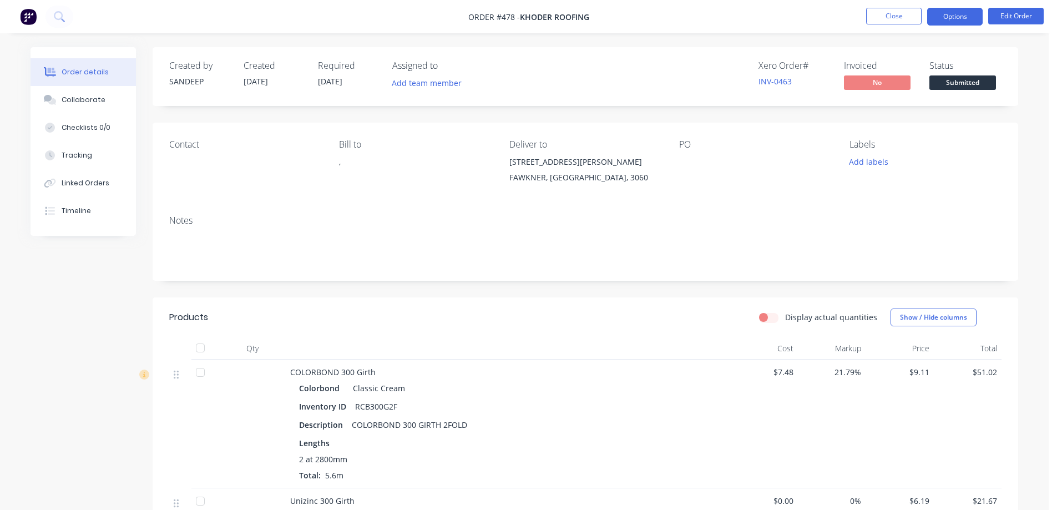
click at [971, 18] on button "Options" at bounding box center [954, 17] width 55 height 18
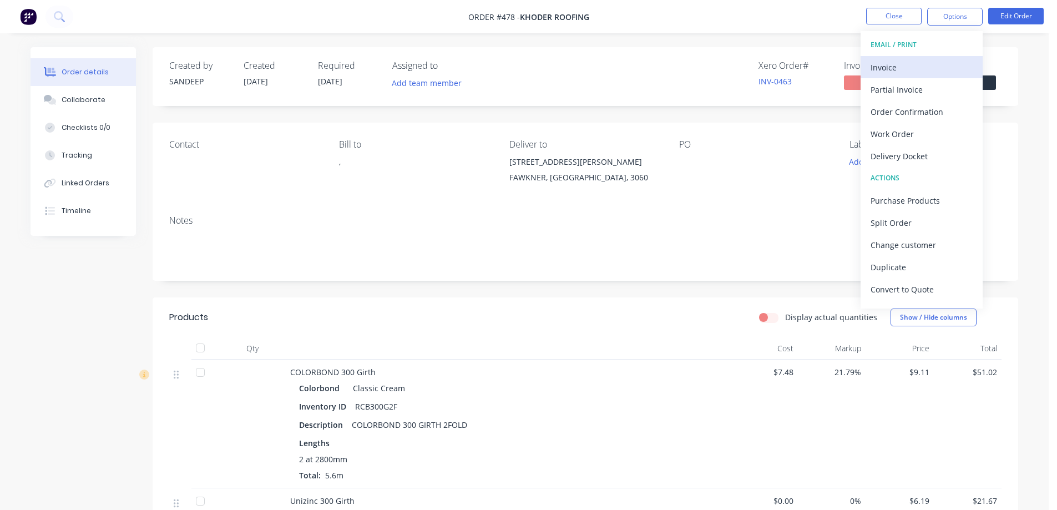
click at [897, 66] on div "Invoice" at bounding box center [921, 67] width 102 height 16
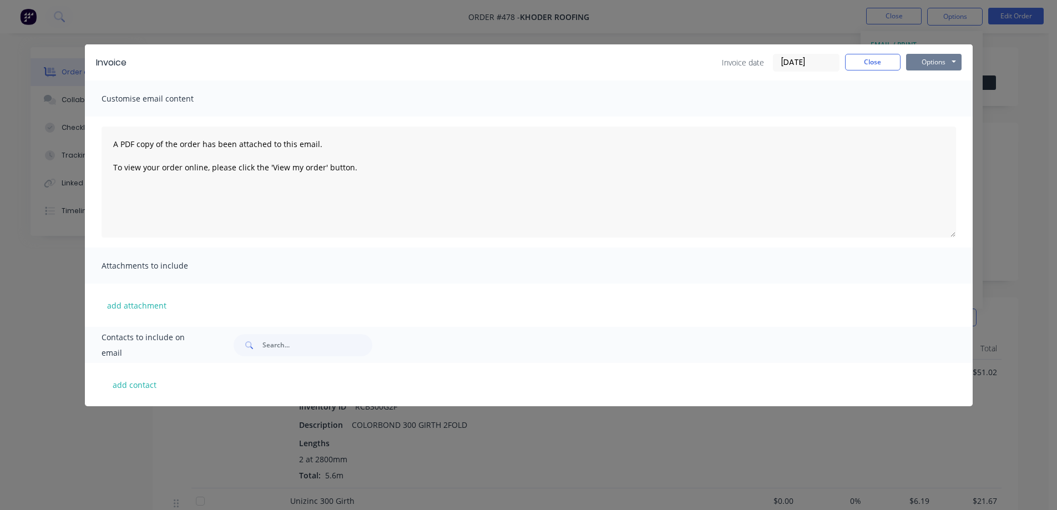
click at [939, 58] on button "Options" at bounding box center [933, 62] width 55 height 17
click at [938, 75] on button "Preview" at bounding box center [941, 82] width 71 height 18
click at [856, 58] on button "Close" at bounding box center [872, 62] width 55 height 17
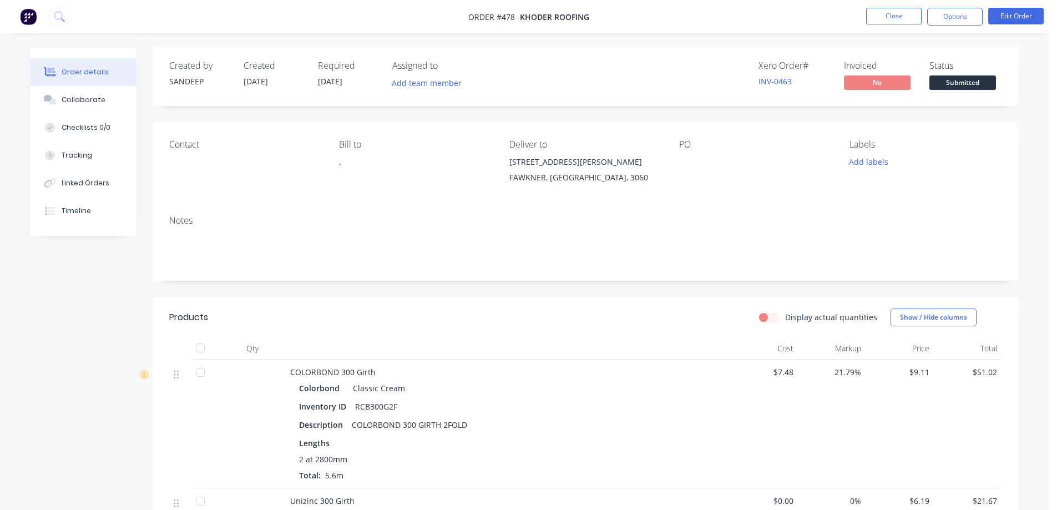
click at [22, 12] on img at bounding box center [28, 16] width 17 height 17
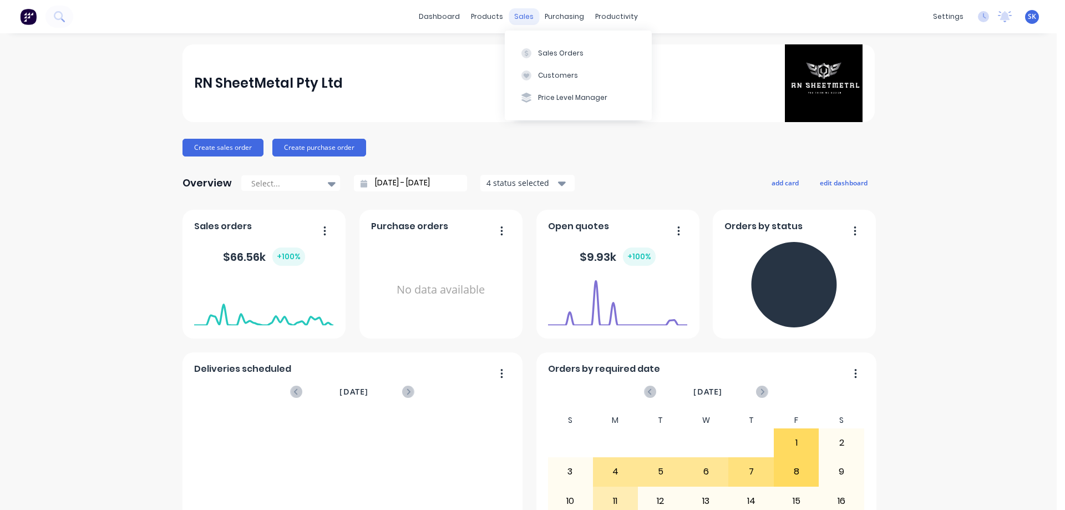
click at [525, 18] on div "sales" at bounding box center [524, 16] width 31 height 17
click at [544, 51] on div "Sales Orders" at bounding box center [560, 53] width 45 height 10
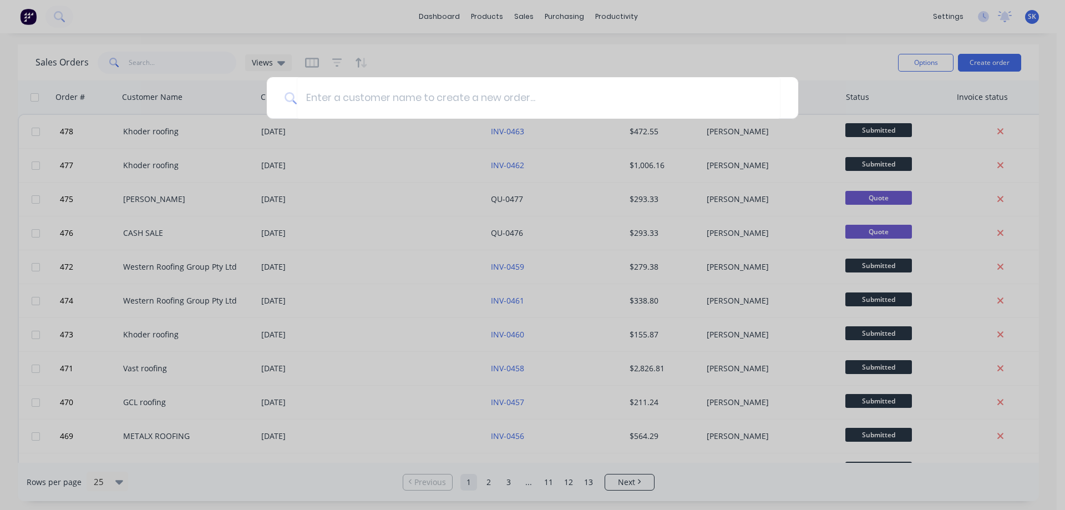
click at [336, 92] on input at bounding box center [539, 98] width 484 height 42
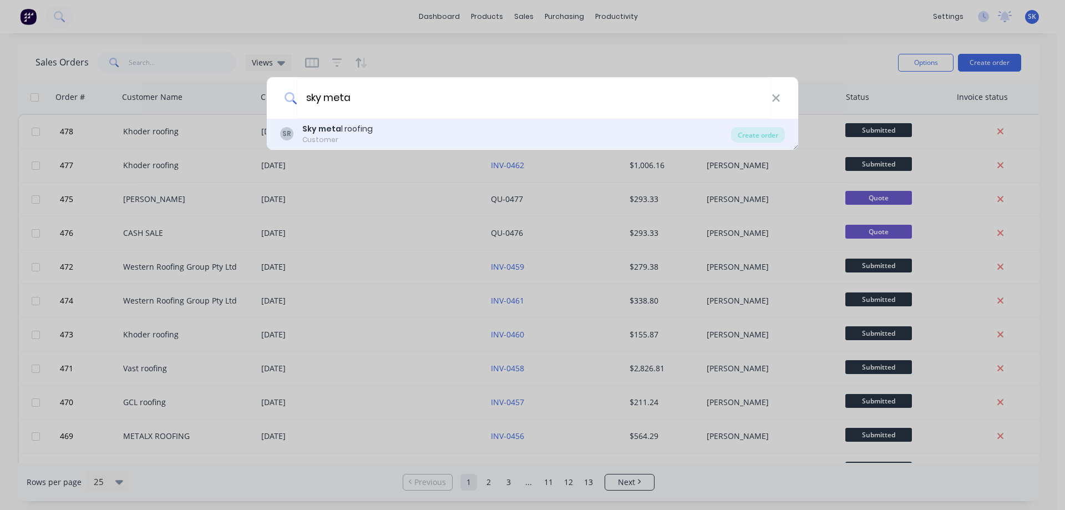
type input "sky meta"
click at [333, 121] on div "SR Sky meta l roofing Customer Create order" at bounding box center [532, 134] width 531 height 31
click at [389, 128] on div "SR Sky meta l roofing Customer" at bounding box center [505, 134] width 451 height 22
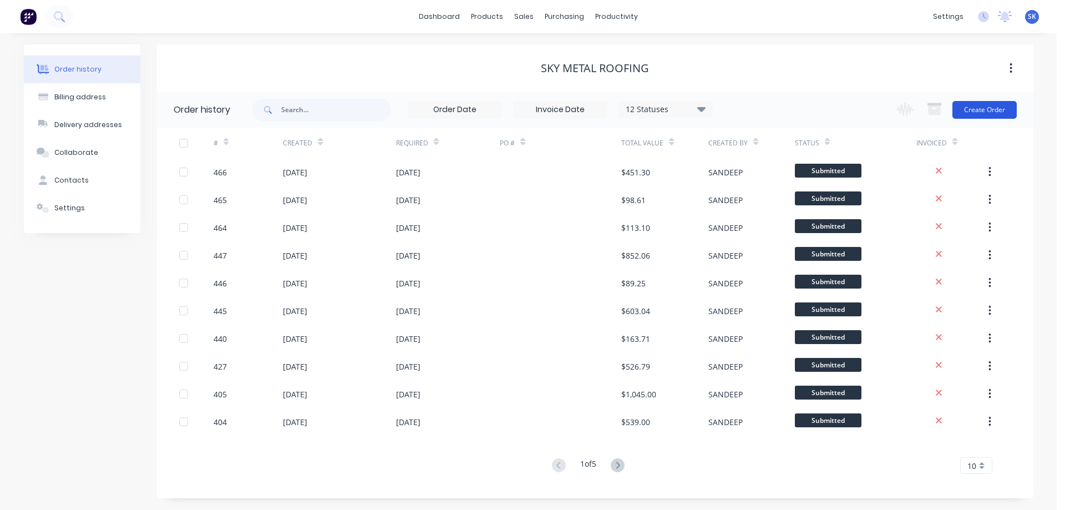
click at [983, 106] on button "Create Order" at bounding box center [984, 110] width 64 height 18
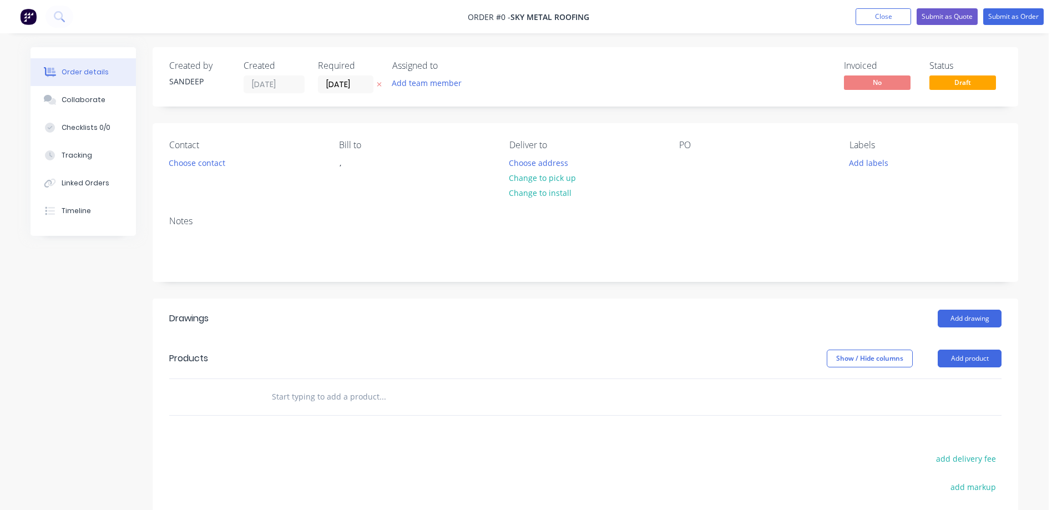
click at [293, 399] on input "text" at bounding box center [382, 397] width 222 height 22
click at [552, 159] on button "Choose address" at bounding box center [538, 162] width 71 height 15
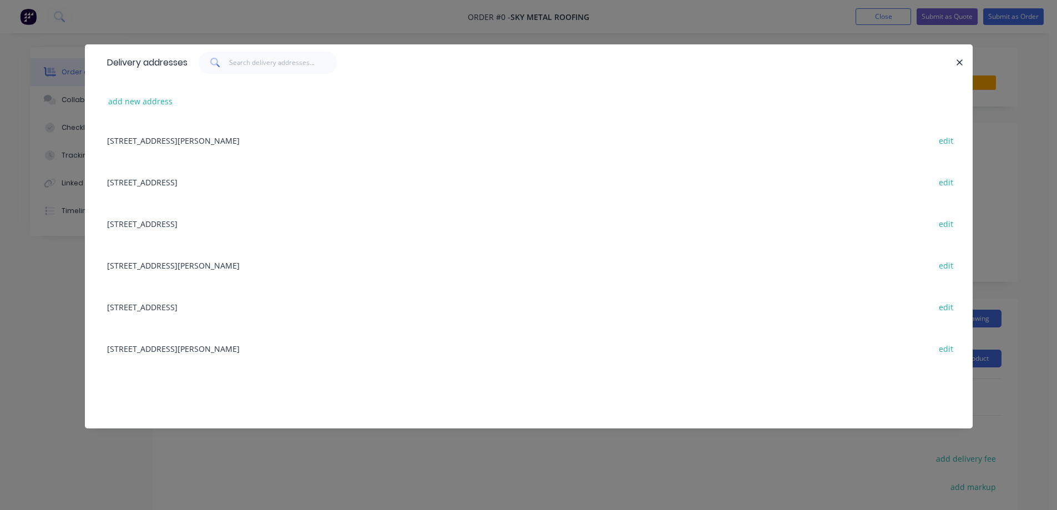
scroll to position [318, 0]
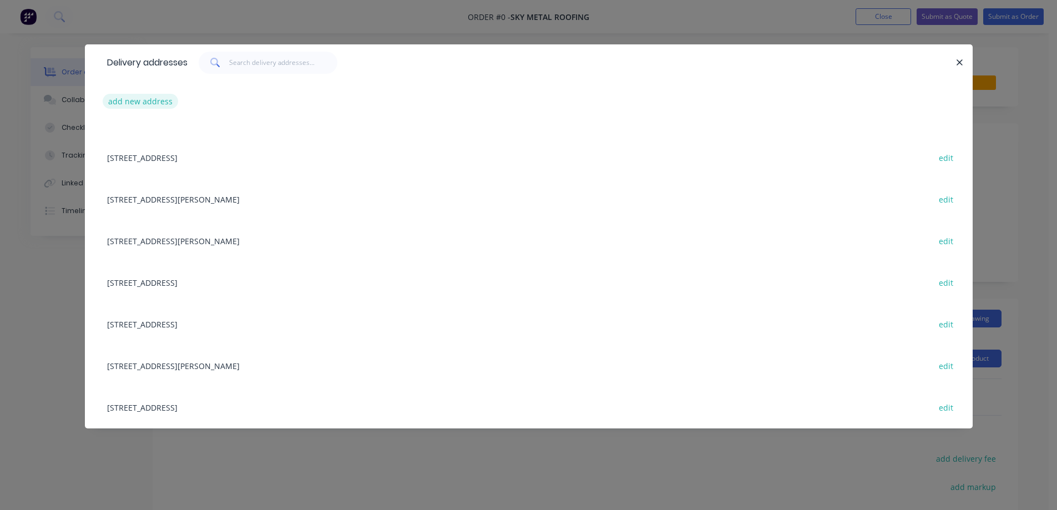
click at [134, 105] on button "add new address" at bounding box center [141, 101] width 76 height 15
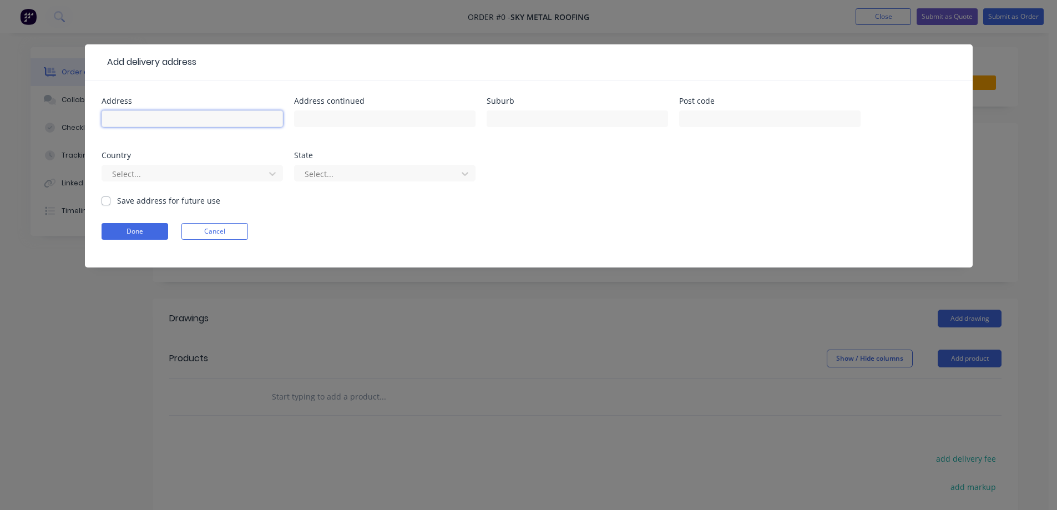
click at [227, 115] on input "text" at bounding box center [192, 118] width 181 height 17
paste input "Lot-520, Turntable Rd"
type input "Lot-520, Turntable Rd"
click at [533, 120] on input "text" at bounding box center [576, 118] width 181 height 17
paste input "WOLLERT"
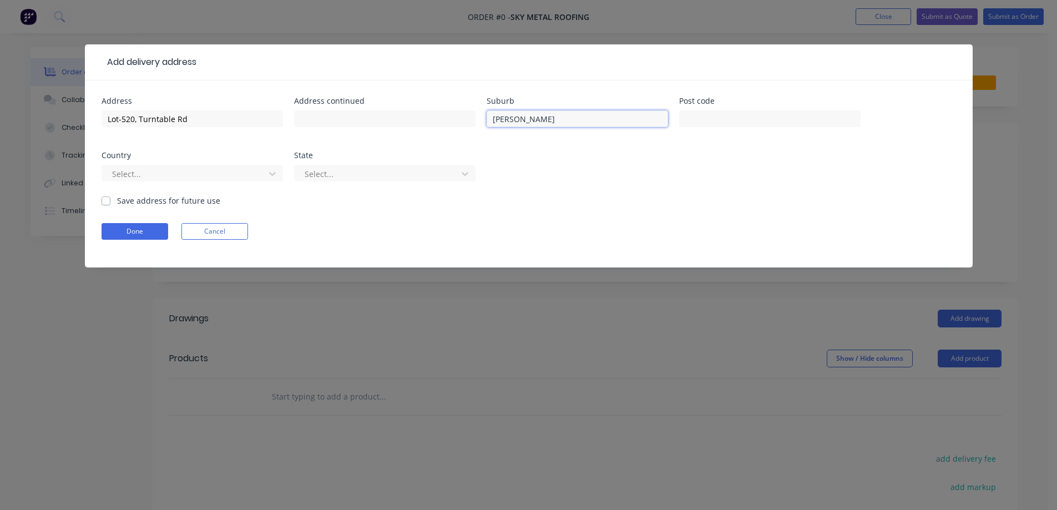
type input "WOLLERT"
drag, startPoint x: 695, startPoint y: 115, endPoint x: 672, endPoint y: 115, distance: 22.7
click at [695, 115] on input "text" at bounding box center [769, 118] width 181 height 17
paste input "3750"
type input "3750"
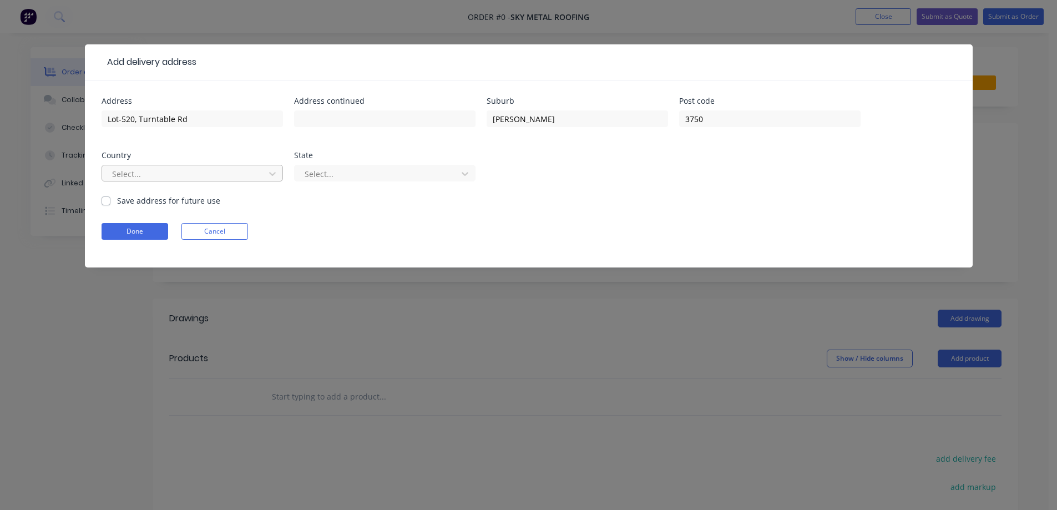
click at [175, 178] on div at bounding box center [185, 174] width 148 height 14
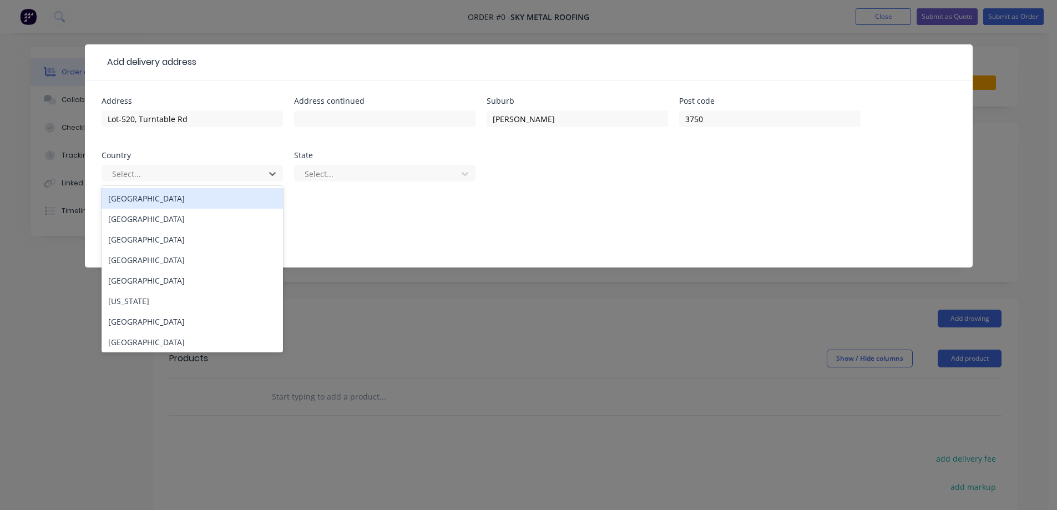
click at [173, 195] on div "Australia" at bounding box center [192, 198] width 181 height 21
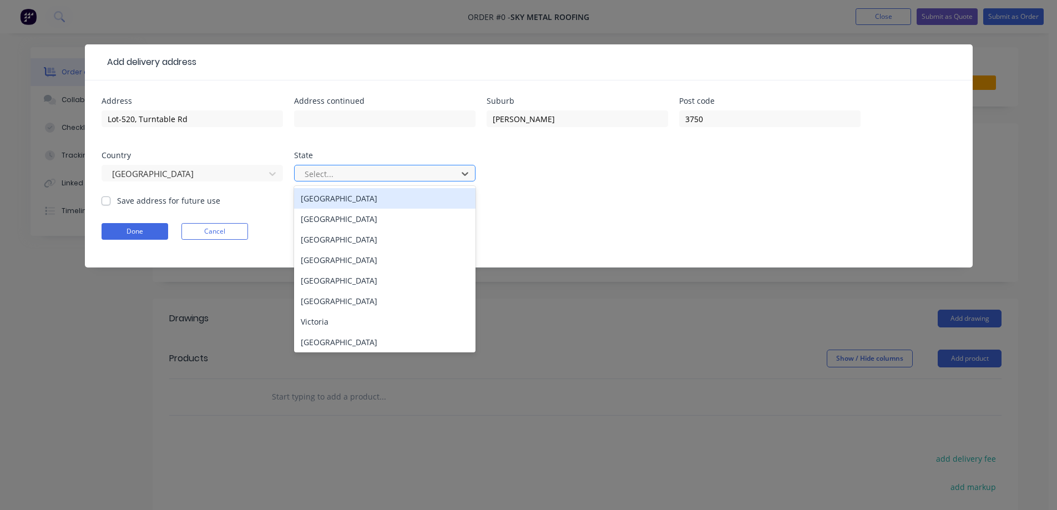
click at [409, 178] on div at bounding box center [377, 174] width 148 height 14
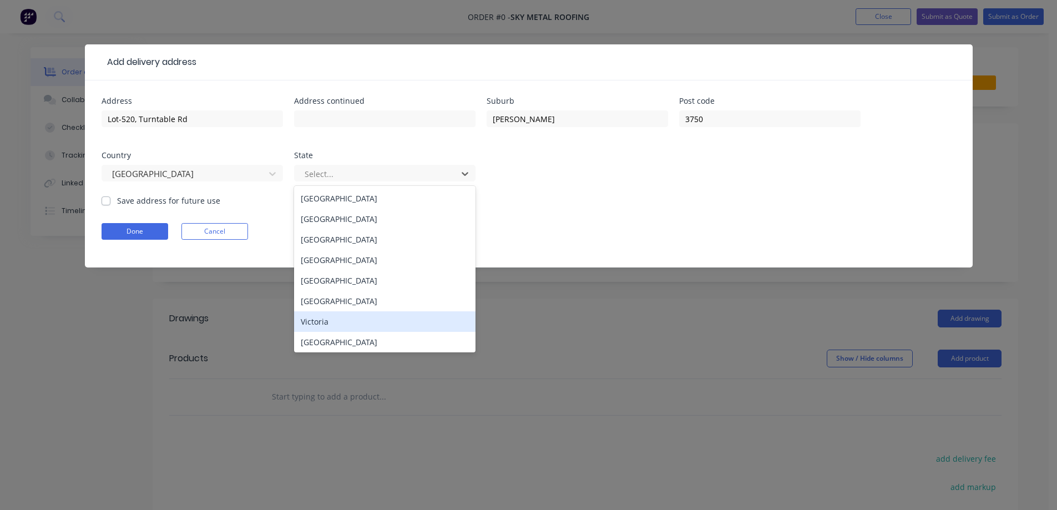
click at [337, 320] on div "Victoria" at bounding box center [384, 321] width 181 height 21
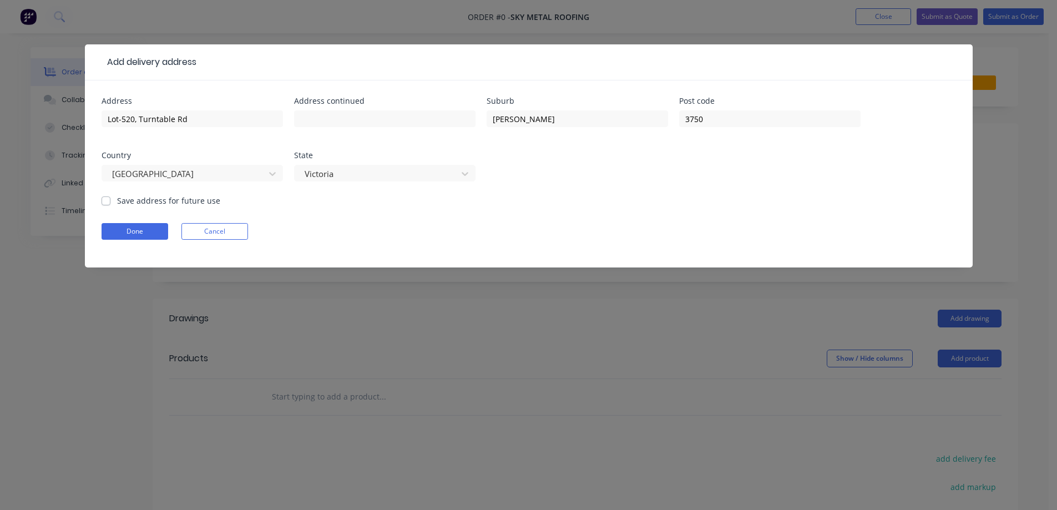
click at [194, 202] on label "Save address for future use" at bounding box center [168, 201] width 103 height 12
click at [110, 202] on input "Save address for future use" at bounding box center [106, 200] width 9 height 11
checkbox input "true"
click at [130, 230] on button "Done" at bounding box center [135, 231] width 67 height 17
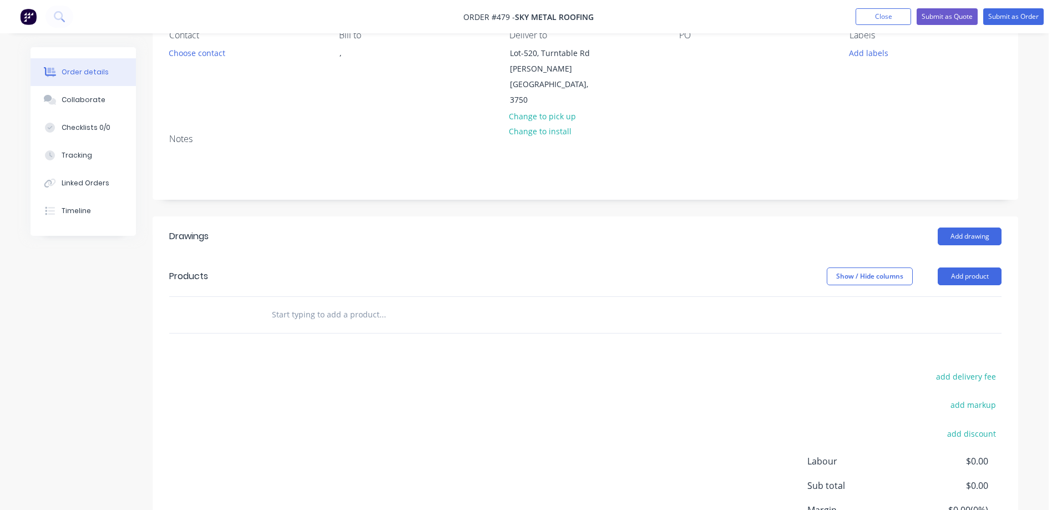
scroll to position [111, 0]
click at [333, 302] on input "text" at bounding box center [382, 313] width 222 height 22
type input "r"
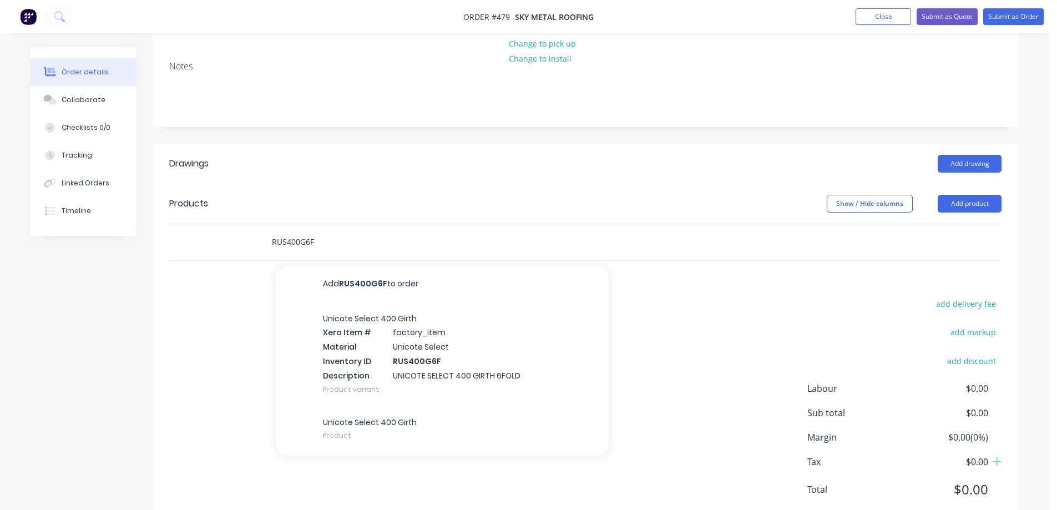
scroll to position [189, 0]
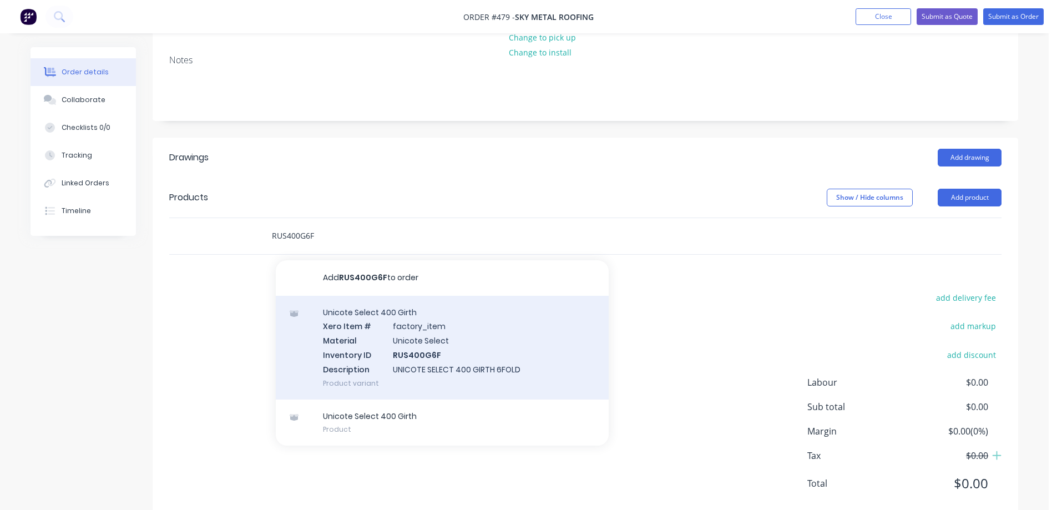
type input "RUS400G6F"
click at [388, 321] on div "Unicote Select 400 Girth Xero Item # factory_item Material Unicote Select Inven…" at bounding box center [442, 348] width 333 height 104
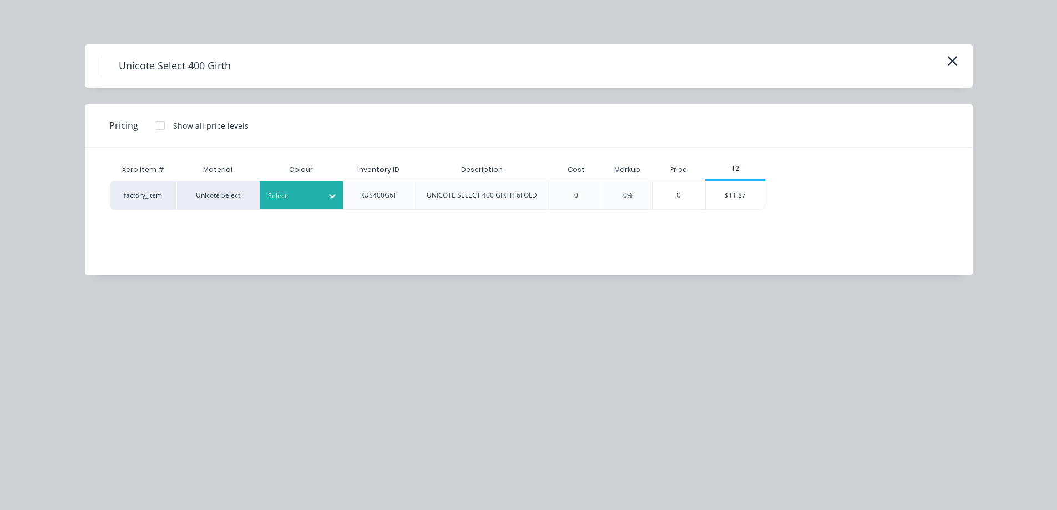
click at [309, 195] on div at bounding box center [293, 196] width 50 height 12
click at [139, 428] on div "Monolith" at bounding box center [69, 438] width 139 height 21
click at [745, 202] on div "$11.87" at bounding box center [735, 195] width 59 height 28
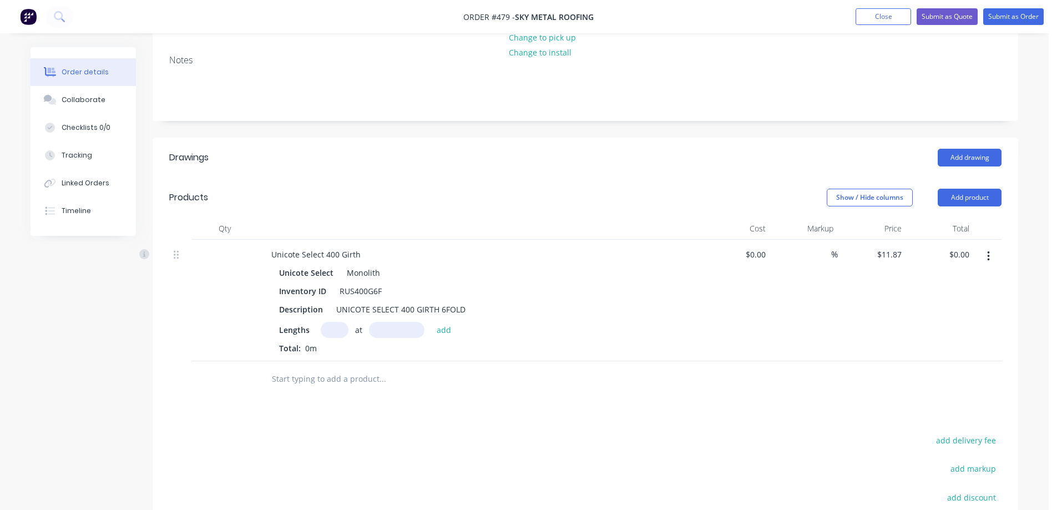
click at [328, 322] on input "text" at bounding box center [335, 330] width 28 height 16
type input "2"
type input "1000mm"
click at [445, 322] on button "add" at bounding box center [444, 329] width 26 height 15
type input "$23.74"
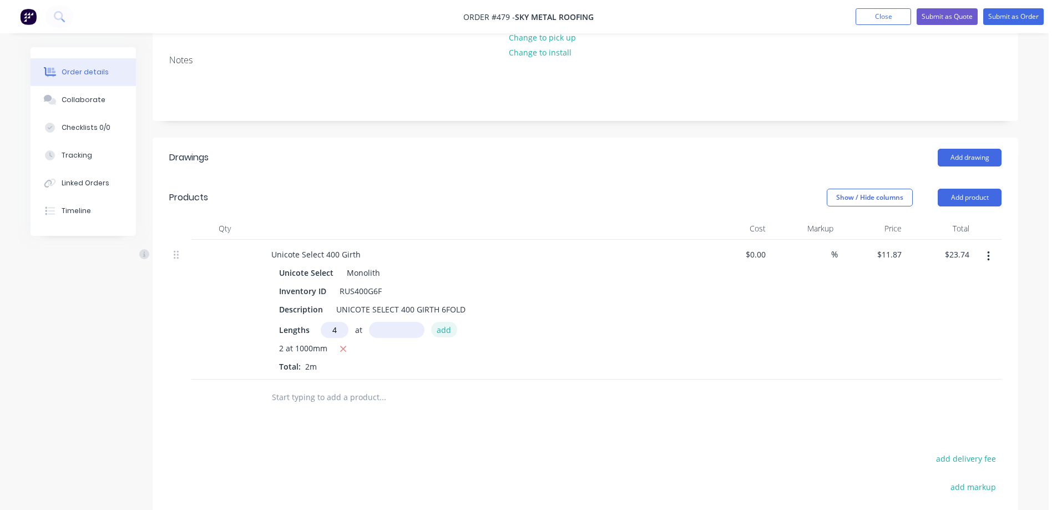
type input "4"
type input "2900mm"
click at [445, 322] on button "add" at bounding box center [444, 329] width 26 height 15
type input "$161.43"
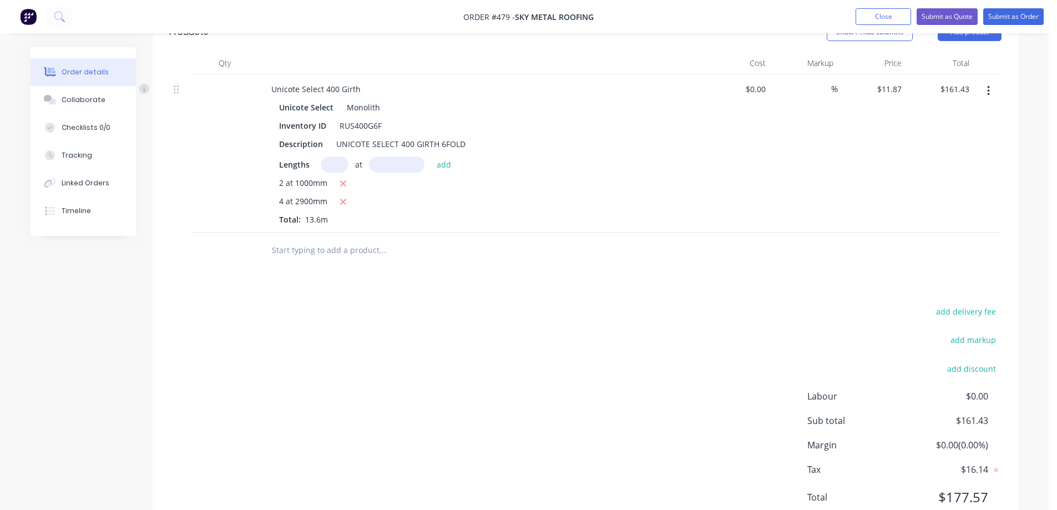
scroll to position [368, 0]
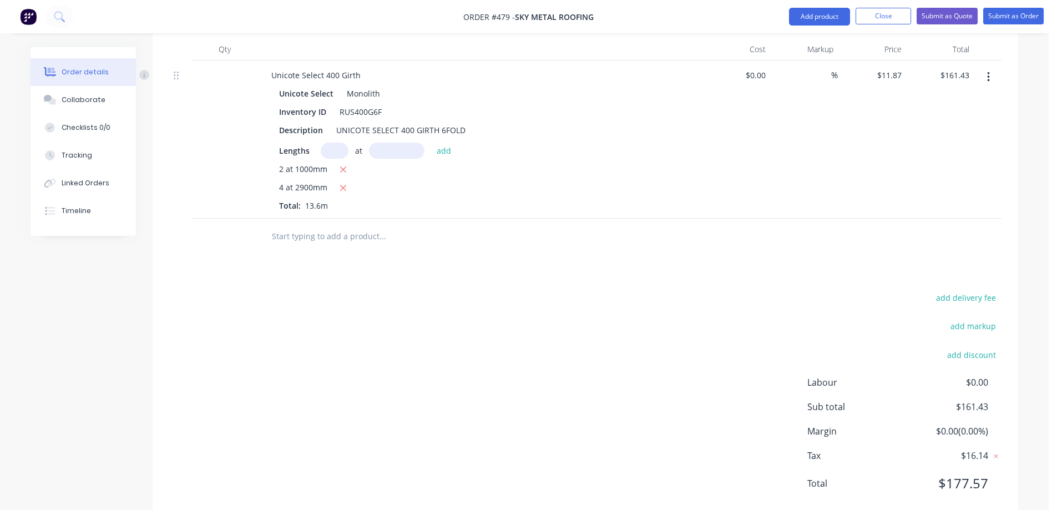
click at [310, 225] on input "text" at bounding box center [382, 236] width 222 height 22
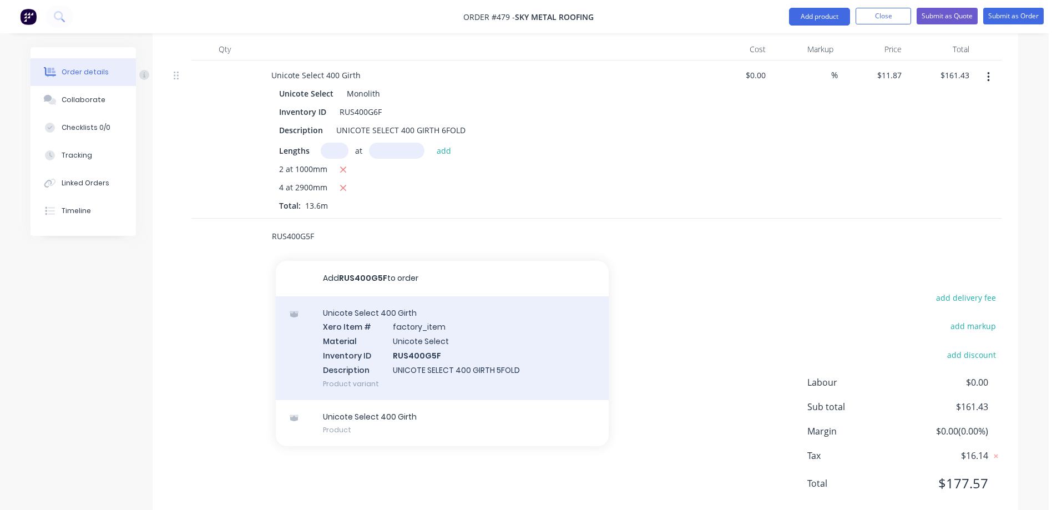
type input "RUS400G5F"
click at [389, 326] on div "Unicote Select 400 Girth Xero Item # factory_item Material Unicote Select Inven…" at bounding box center [442, 348] width 333 height 104
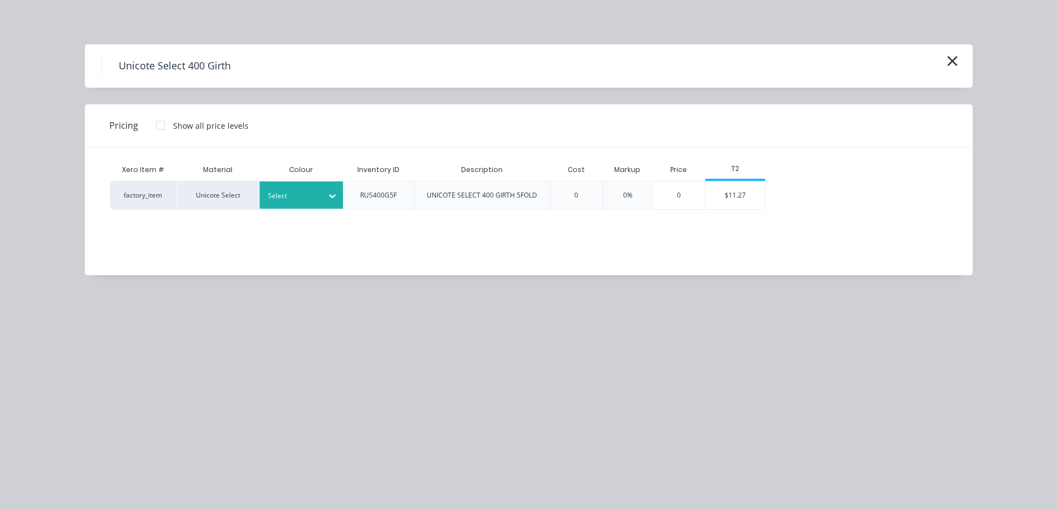
click at [313, 195] on div at bounding box center [293, 196] width 50 height 12
click at [139, 270] on div "Monolith" at bounding box center [69, 259] width 139 height 21
click at [739, 198] on div "$11.27" at bounding box center [735, 195] width 59 height 28
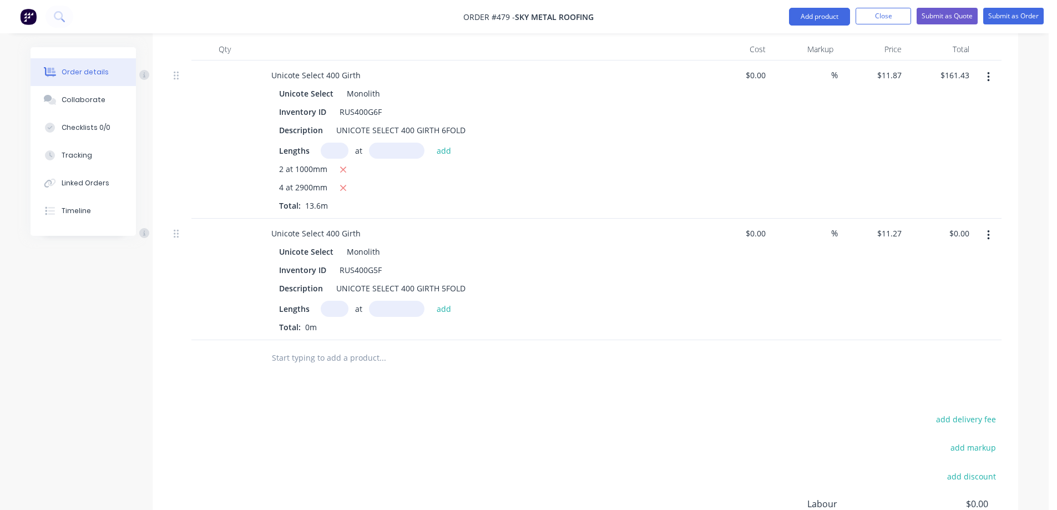
click at [335, 301] on input "text" at bounding box center [335, 309] width 28 height 16
type input "2"
type input "6270mm"
click at [440, 301] on button "add" at bounding box center [444, 308] width 26 height 15
type input "$141.33"
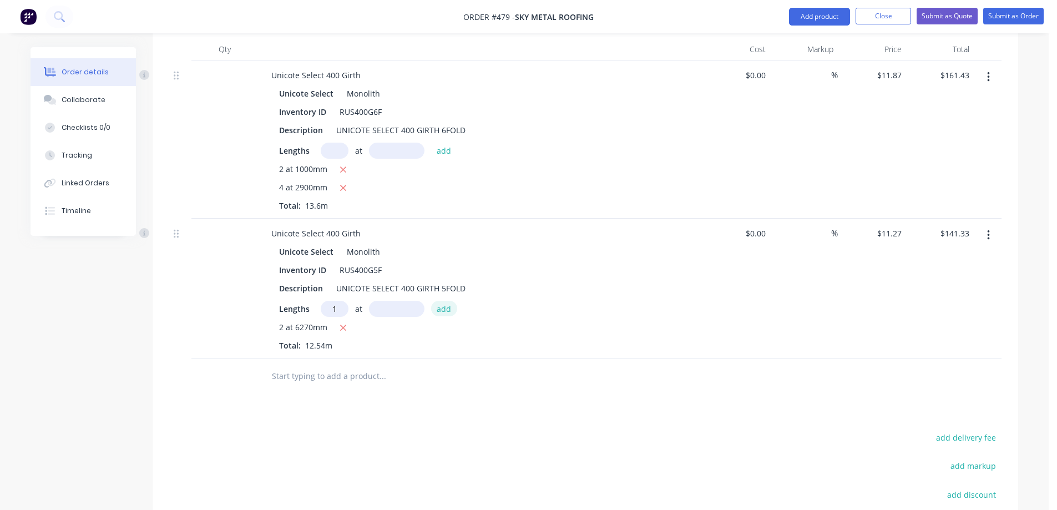
type input "1"
type input "6200mm"
click at [440, 301] on button "add" at bounding box center [444, 308] width 26 height 15
type input "$211.20"
type input "2"
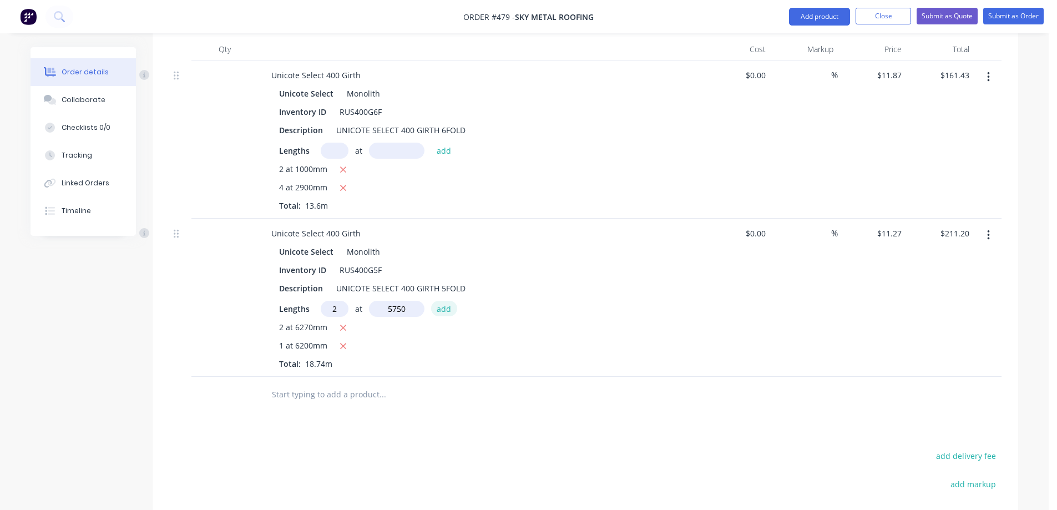
type input "5750mm"
click at [440, 301] on button "add" at bounding box center [444, 308] width 26 height 15
type input "$340.80"
type input "2"
type input "4900mm"
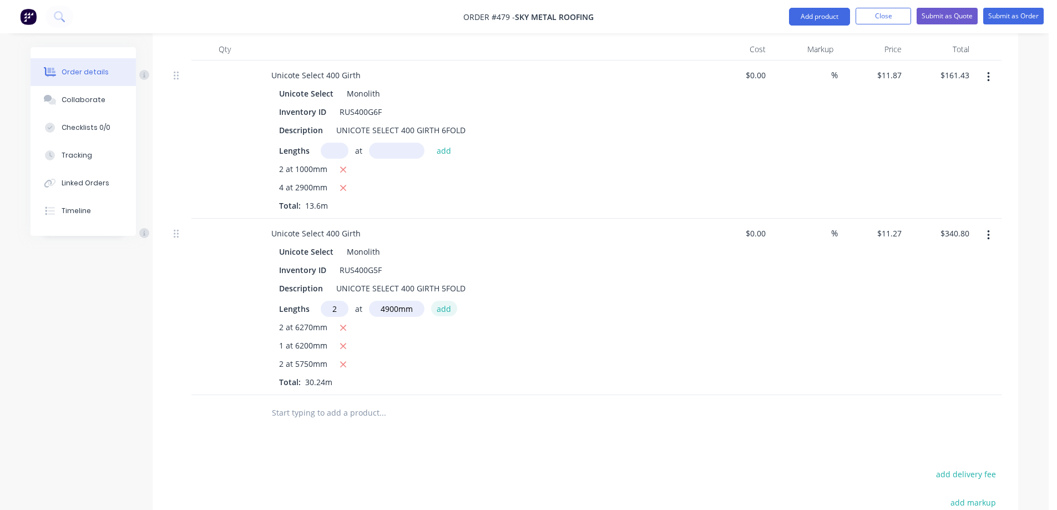
click at [440, 301] on button "add" at bounding box center [444, 308] width 26 height 15
type input "$451.25"
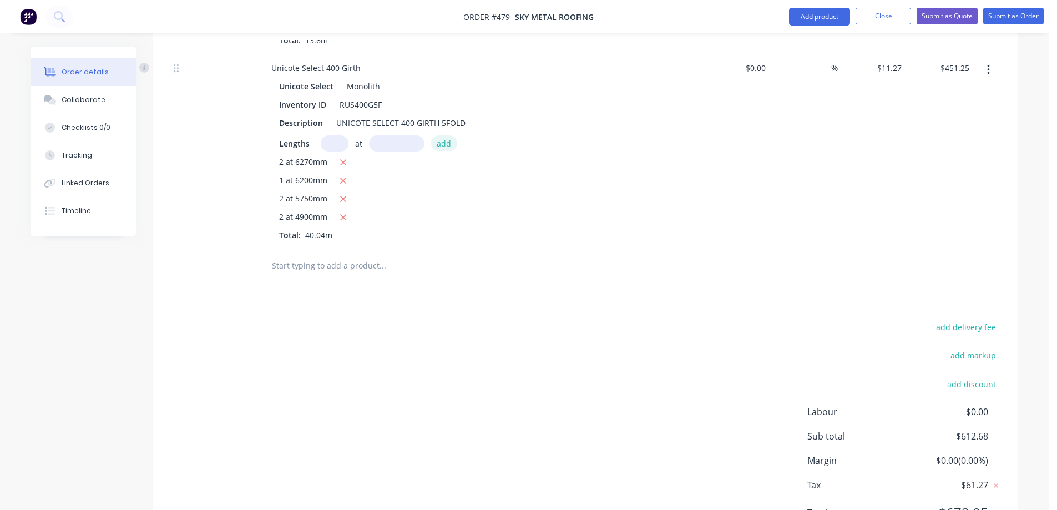
scroll to position [534, 0]
click at [348, 254] on input "text" at bounding box center [382, 265] width 222 height 22
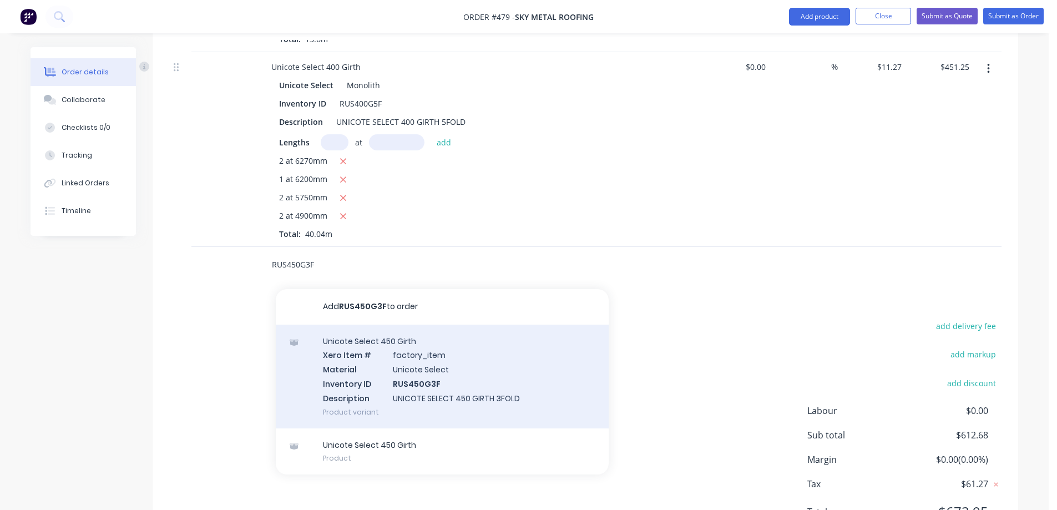
type input "RUS450G3F"
click at [386, 328] on div "Unicote Select 450 Girth Xero Item # factory_item Material Unicote Select Inven…" at bounding box center [442, 377] width 333 height 104
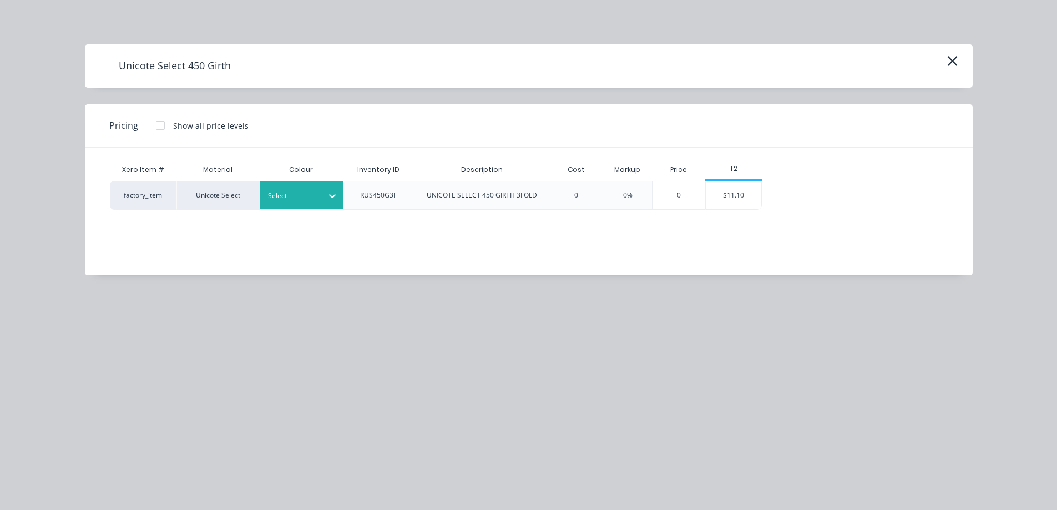
click at [297, 203] on div "Select" at bounding box center [301, 194] width 83 height 27
click at [139, 103] on div "Monolith" at bounding box center [69, 93] width 139 height 21
click at [732, 206] on div "$11.10" at bounding box center [733, 195] width 55 height 28
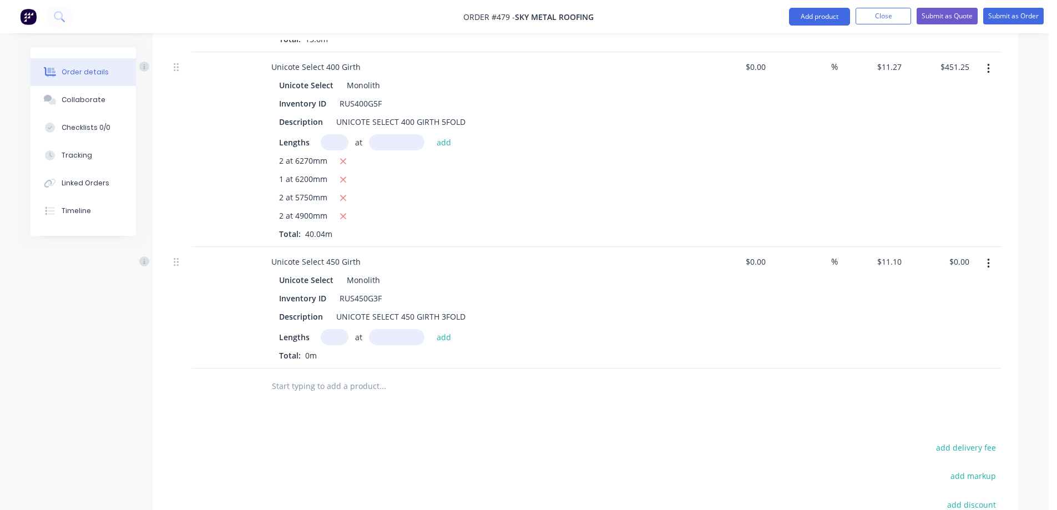
click at [330, 329] on input "text" at bounding box center [335, 337] width 28 height 16
type input "1"
type input "4300mm"
click at [444, 329] on button "add" at bounding box center [444, 336] width 26 height 15
type input "$47.73"
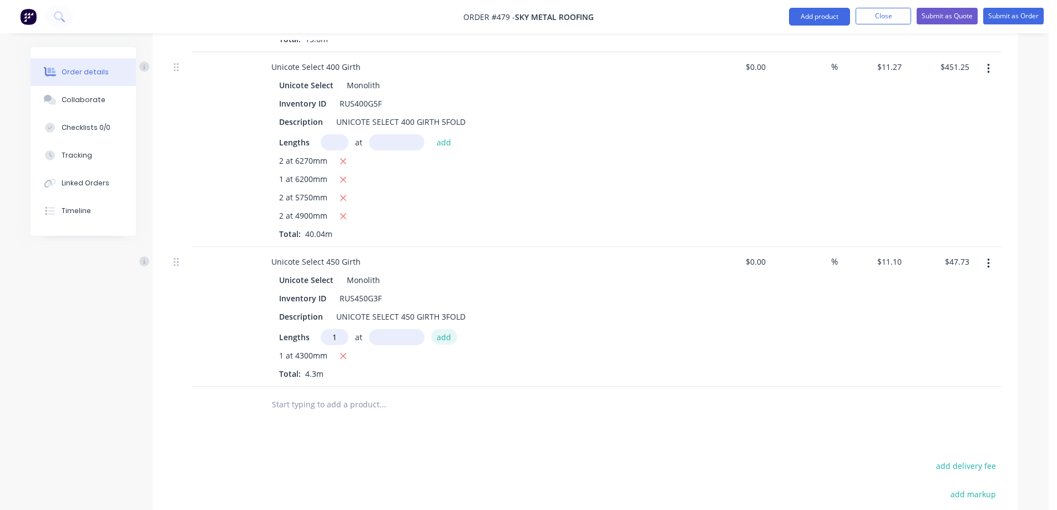
type input "1"
type input "4800mm"
click at [444, 329] on button "add" at bounding box center [444, 336] width 26 height 15
type input "$101.01"
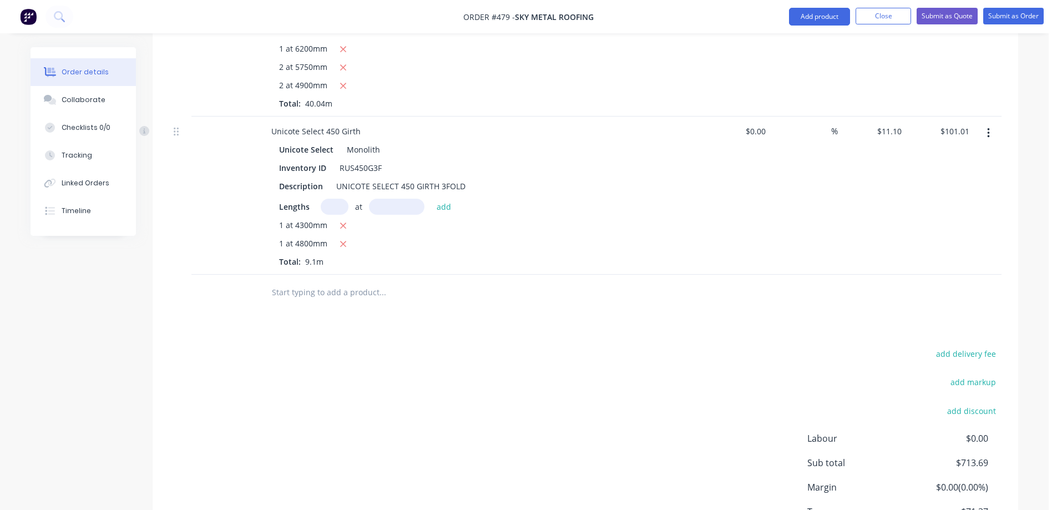
scroll to position [665, 0]
click at [951, 18] on button "Submit as Quote" at bounding box center [946, 16] width 61 height 17
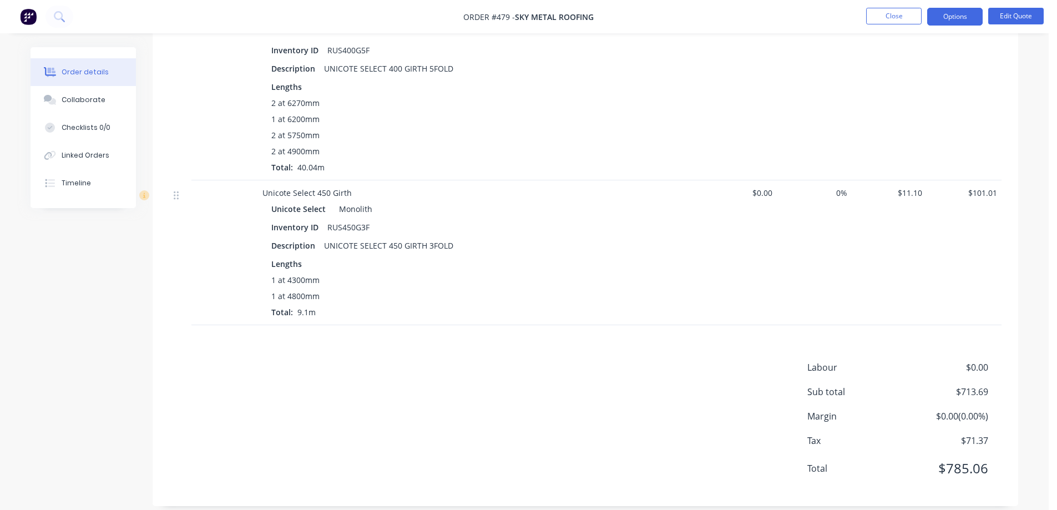
scroll to position [514, 0]
click at [951, 19] on button "Options" at bounding box center [954, 17] width 55 height 18
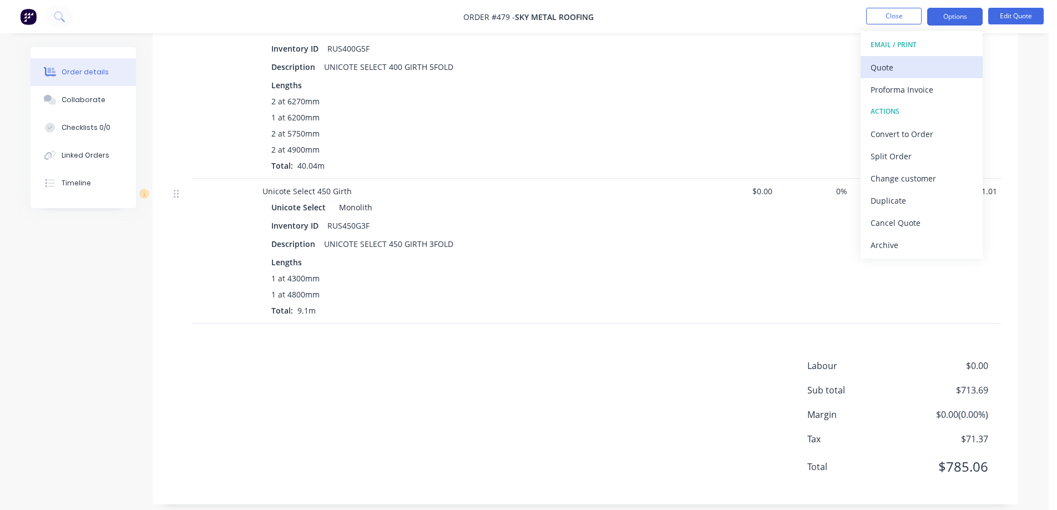
click at [895, 71] on div "Quote" at bounding box center [921, 67] width 102 height 16
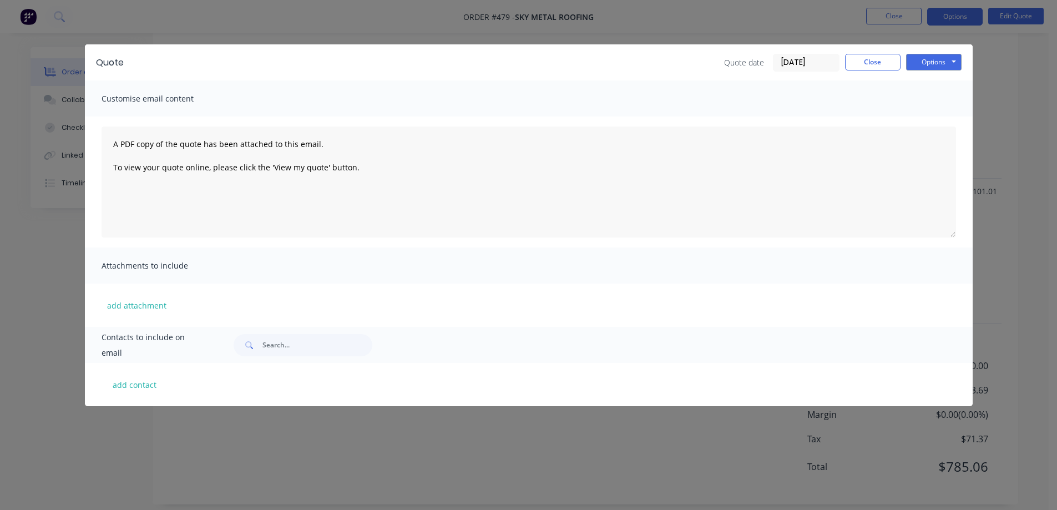
click at [966, 24] on div "Quote Quote date 11/08/25 Close Options Preview Print Email Customise email con…" at bounding box center [528, 255] width 1057 height 510
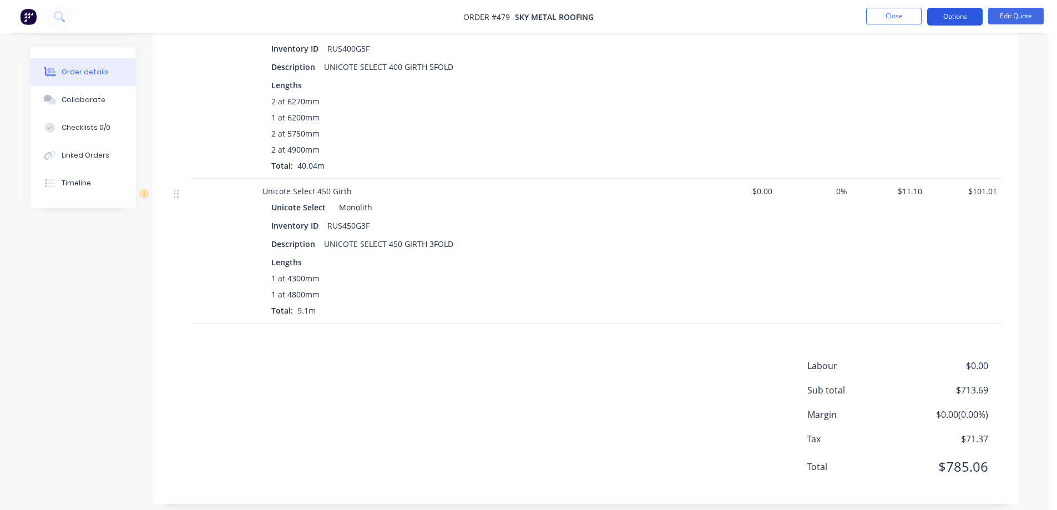
click at [957, 16] on button "Options" at bounding box center [954, 17] width 55 height 18
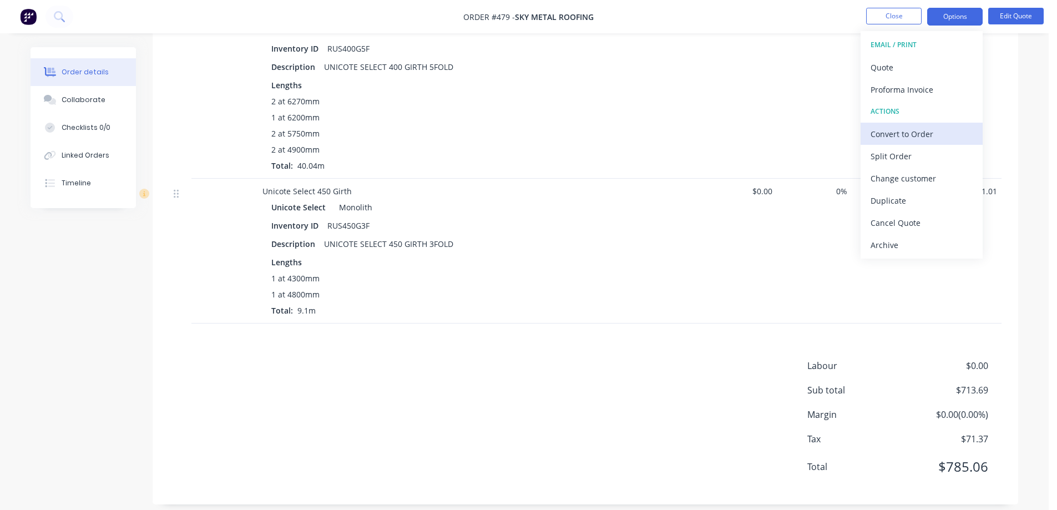
click at [913, 140] on div "Convert to Order" at bounding box center [921, 134] width 102 height 16
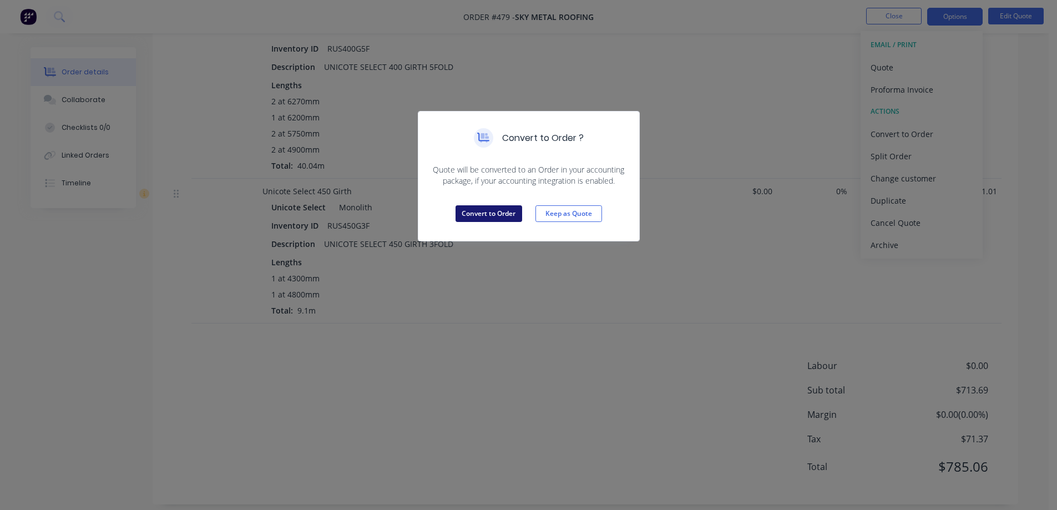
click at [497, 214] on button "Convert to Order" at bounding box center [488, 213] width 67 height 17
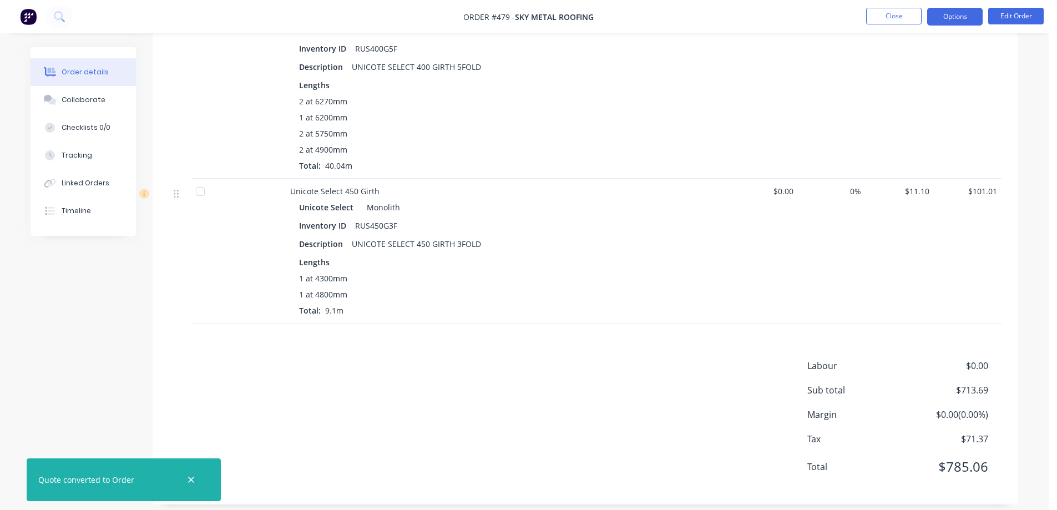
click at [949, 17] on button "Options" at bounding box center [954, 17] width 55 height 18
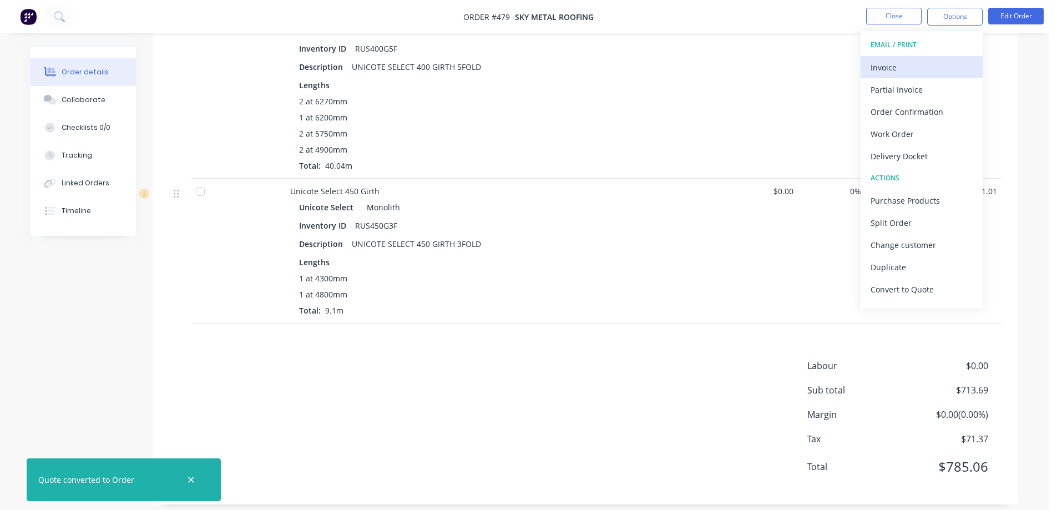
click at [925, 66] on div "Invoice" at bounding box center [921, 67] width 102 height 16
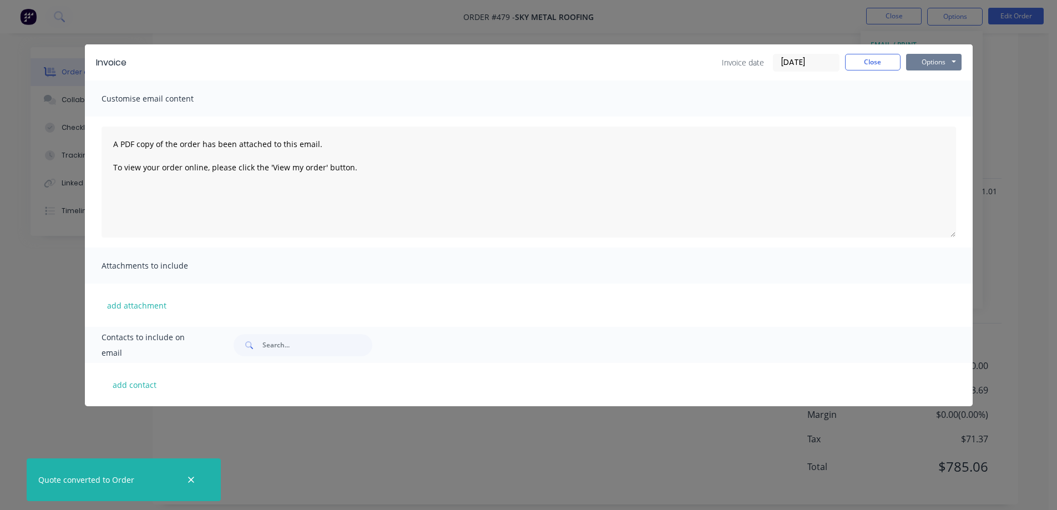
click at [929, 63] on button "Options" at bounding box center [933, 62] width 55 height 17
click at [929, 73] on button "Preview" at bounding box center [941, 82] width 71 height 18
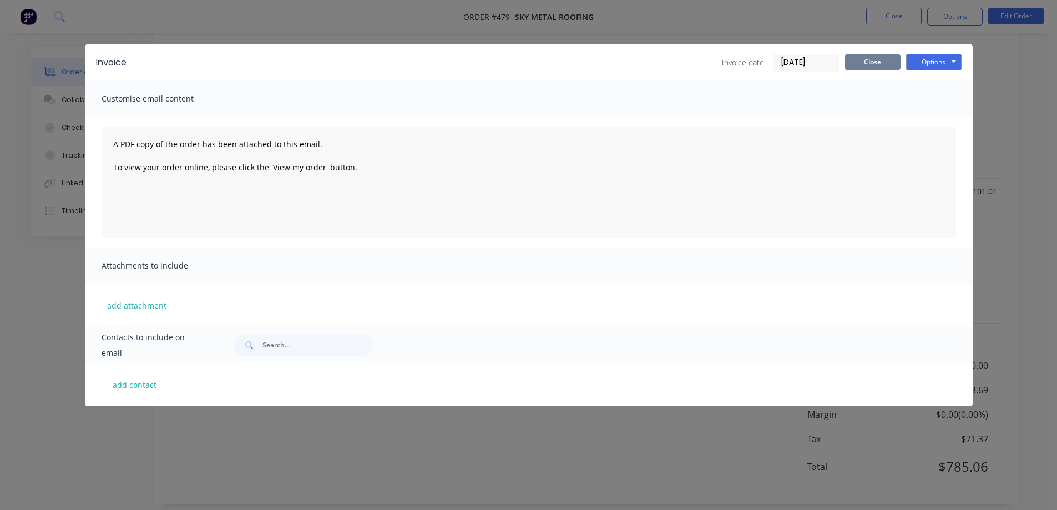
click at [885, 64] on button "Close" at bounding box center [872, 62] width 55 height 17
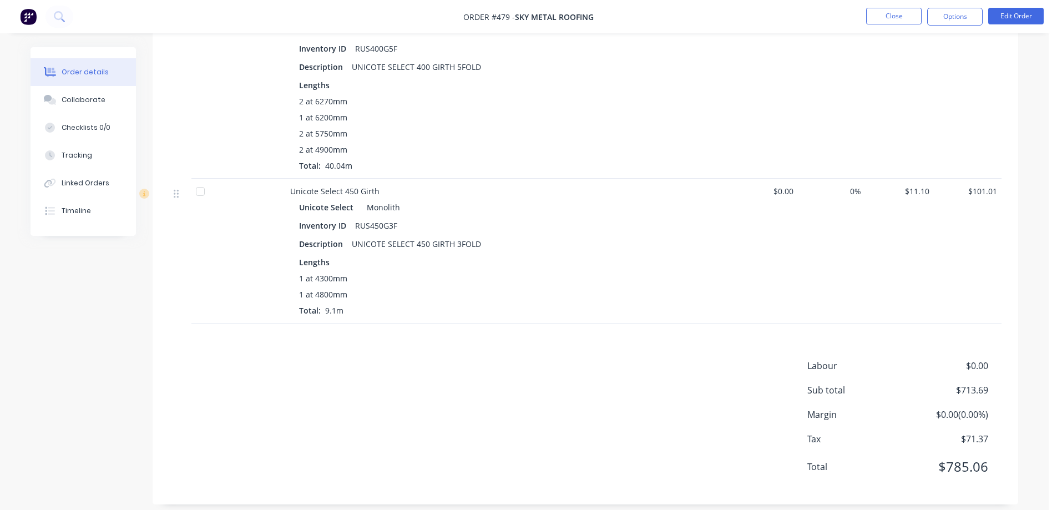
click at [24, 15] on img at bounding box center [28, 16] width 17 height 17
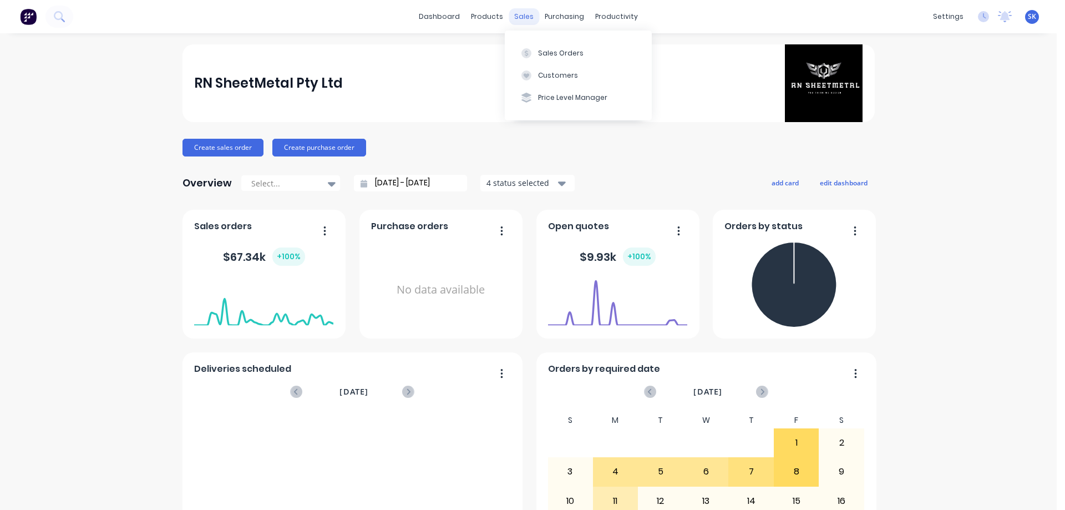
click at [517, 20] on div "sales" at bounding box center [524, 16] width 31 height 17
click at [539, 45] on button "Sales Orders" at bounding box center [578, 53] width 147 height 22
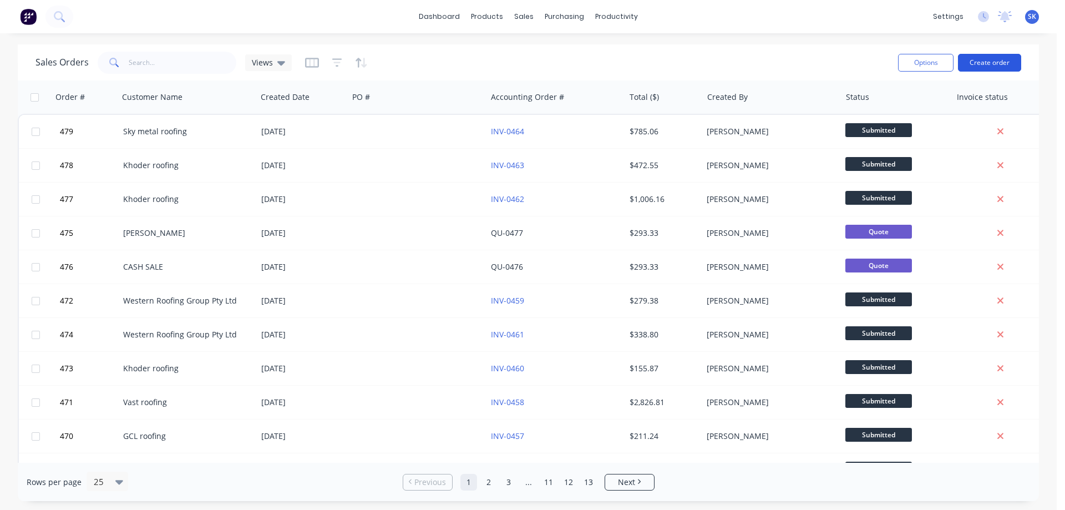
click at [970, 57] on button "Create order" at bounding box center [989, 63] width 63 height 18
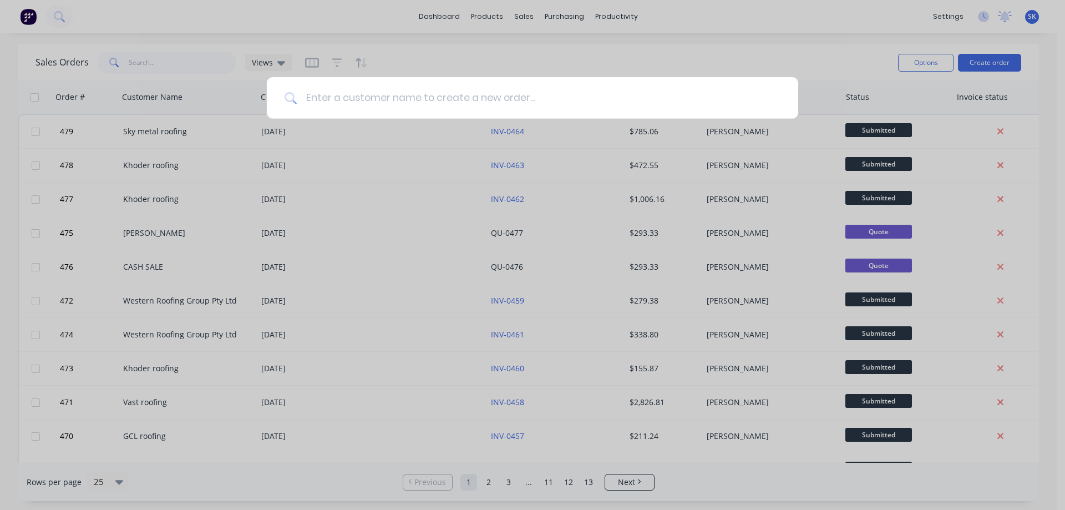
click at [349, 98] on input at bounding box center [539, 98] width 484 height 42
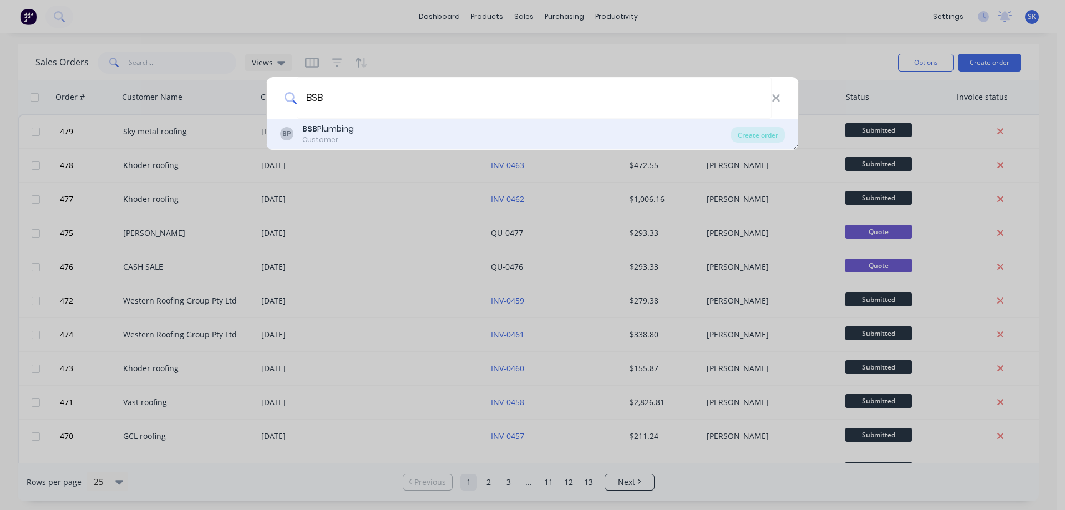
type input "BSB"
click at [364, 140] on div "BP BSB Plumbing Customer" at bounding box center [505, 134] width 451 height 22
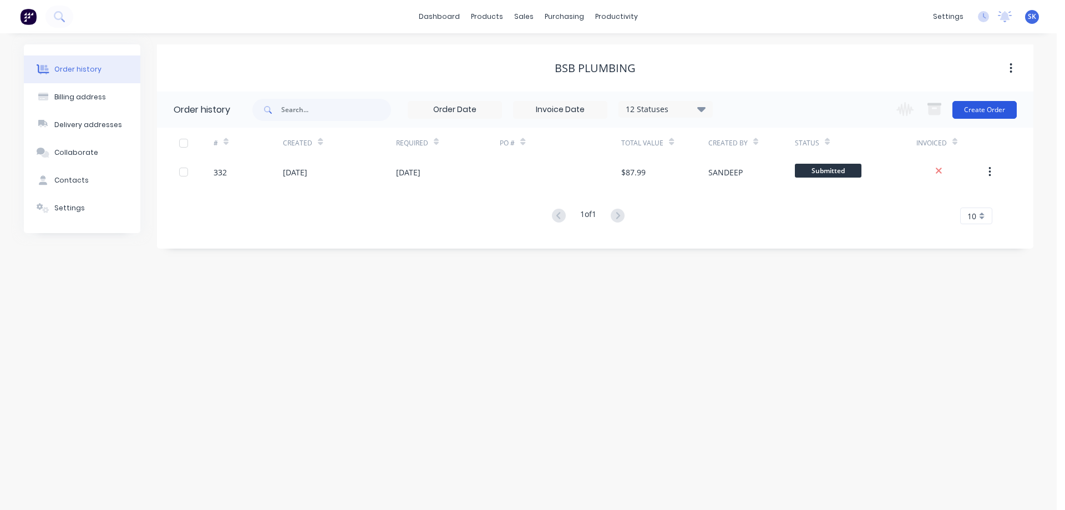
click at [980, 104] on button "Create Order" at bounding box center [984, 110] width 64 height 18
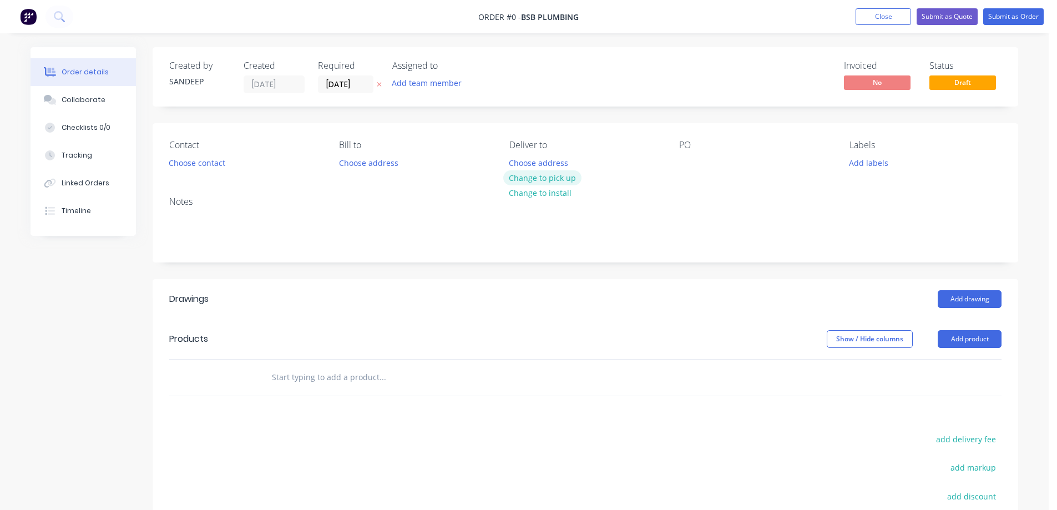
click at [535, 184] on button "Change to pick up" at bounding box center [542, 177] width 79 height 15
click at [369, 373] on input "text" at bounding box center [382, 377] width 222 height 22
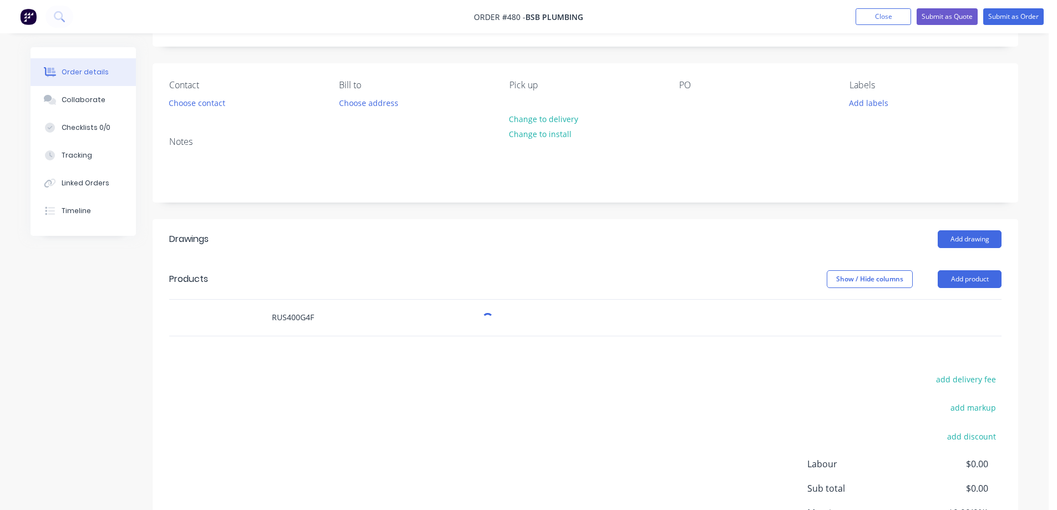
scroll to position [166, 0]
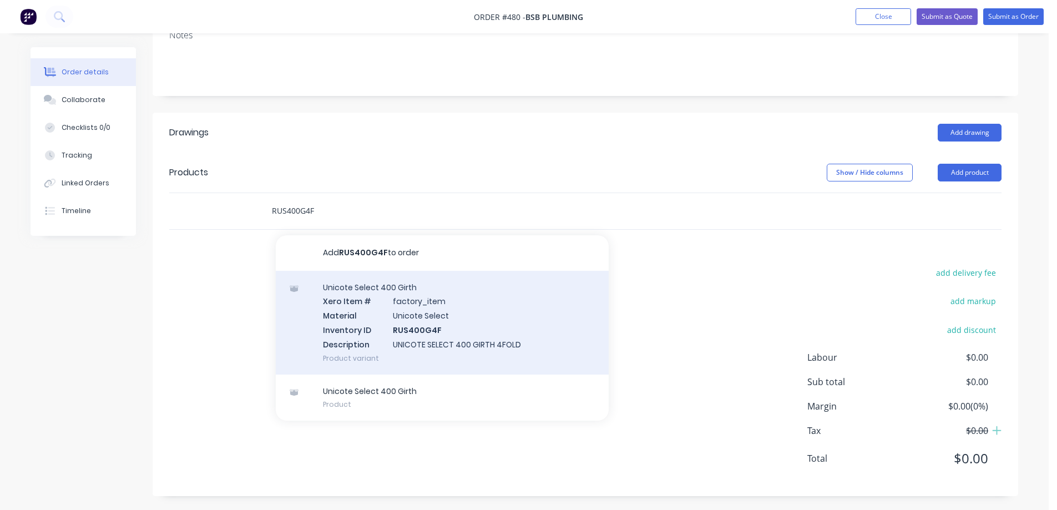
type input "RUS400G4F"
click at [361, 320] on div "Unicote Select 400 Girth Xero Item # factory_item Material Unicote Select Inven…" at bounding box center [442, 323] width 333 height 104
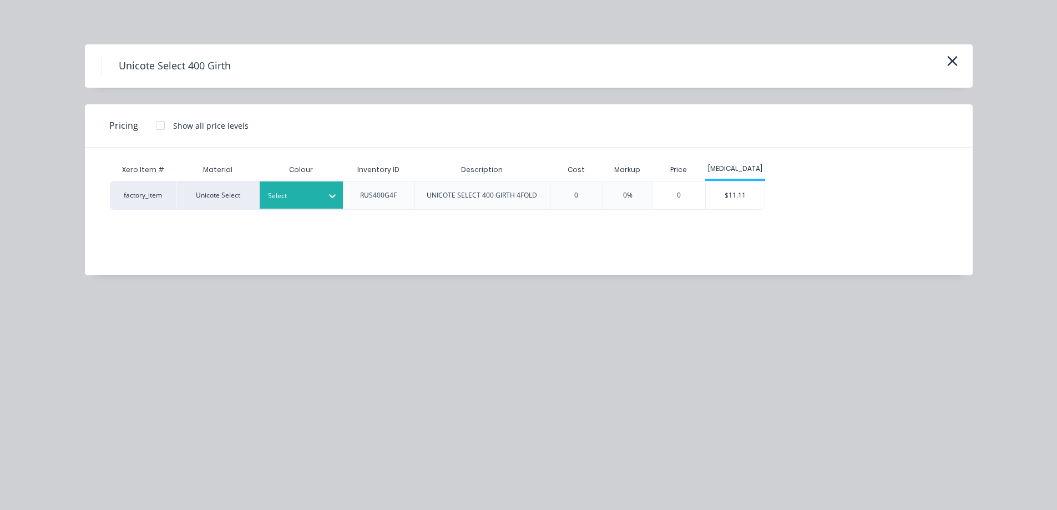
click at [296, 192] on div at bounding box center [293, 196] width 50 height 12
click at [139, 395] on div "Monolith" at bounding box center [69, 405] width 139 height 21
click at [732, 196] on div "$11.11" at bounding box center [735, 195] width 59 height 28
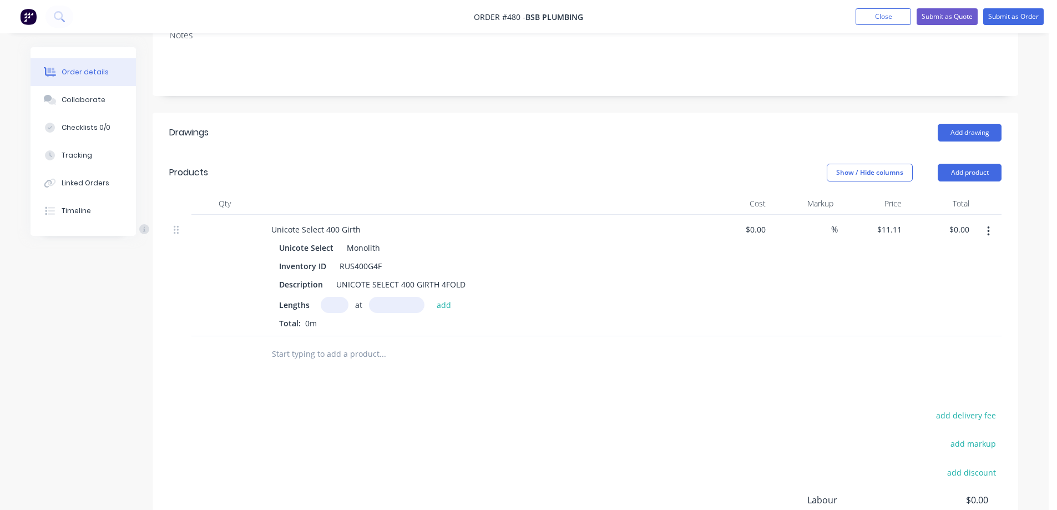
click at [341, 306] on input "text" at bounding box center [335, 305] width 28 height 16
type input "1"
type input "3200mm"
click at [443, 304] on button "add" at bounding box center [444, 304] width 26 height 15
type input "$35.55"
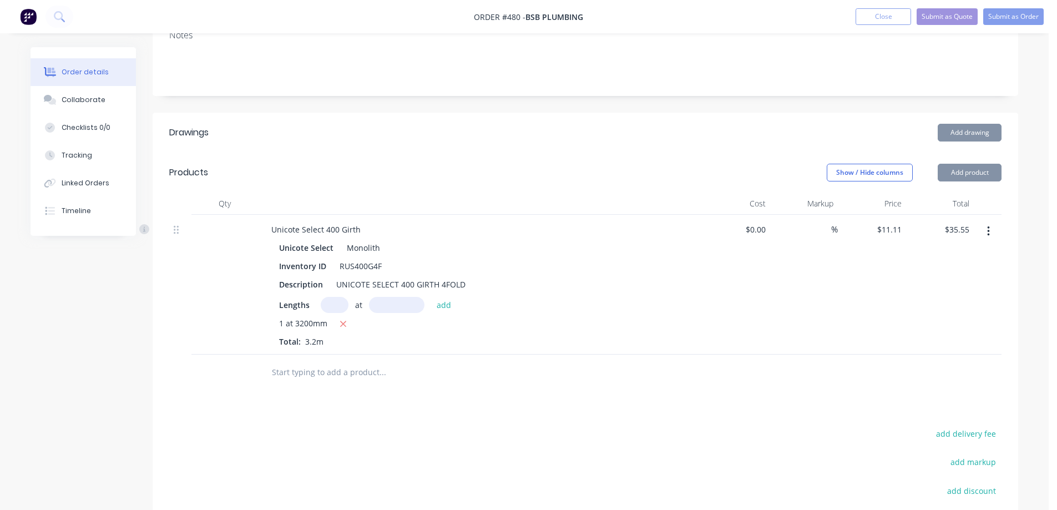
click at [370, 367] on input "text" at bounding box center [382, 372] width 222 height 22
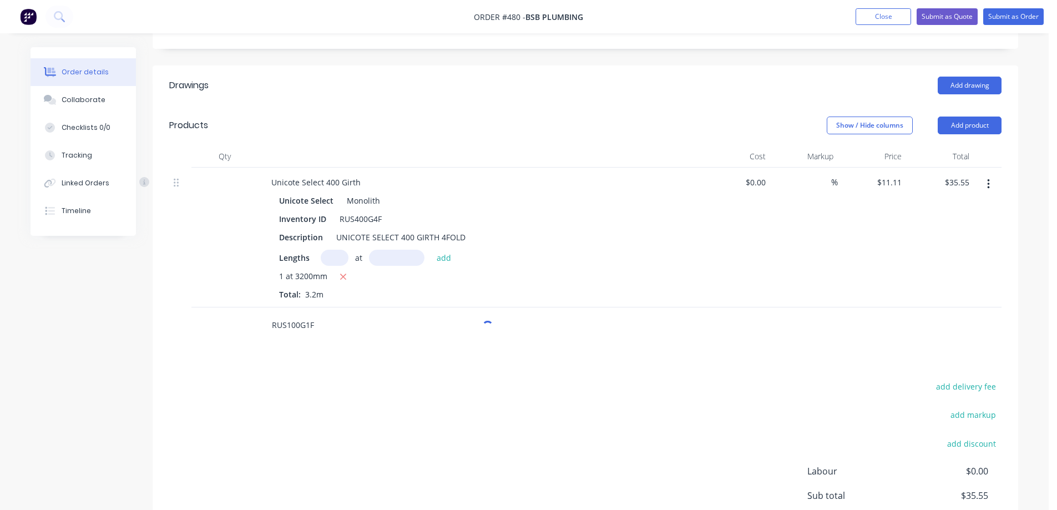
scroll to position [277, 0]
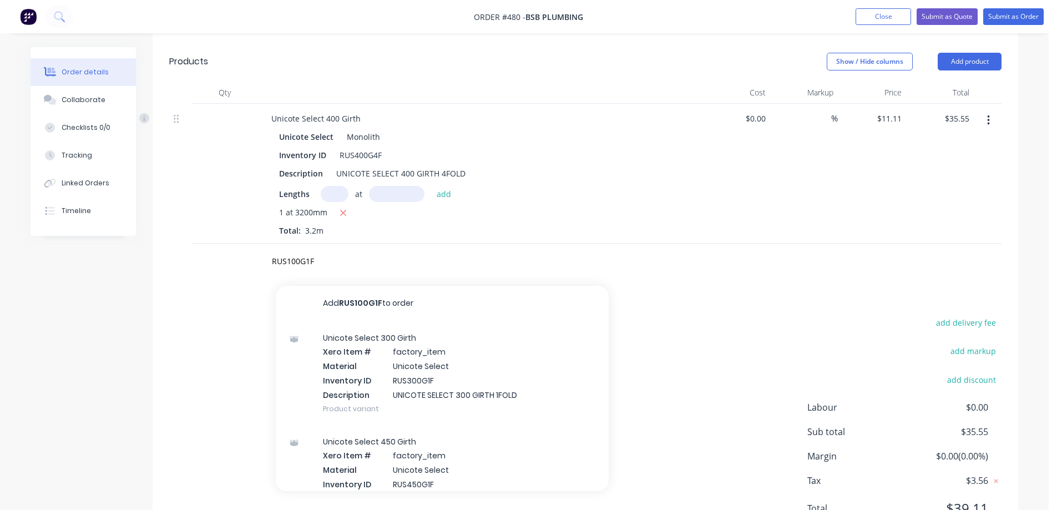
click at [373, 348] on div "Unicote Select 300 Girth Xero Item # factory_item Material Unicote Select Inven…" at bounding box center [442, 373] width 333 height 104
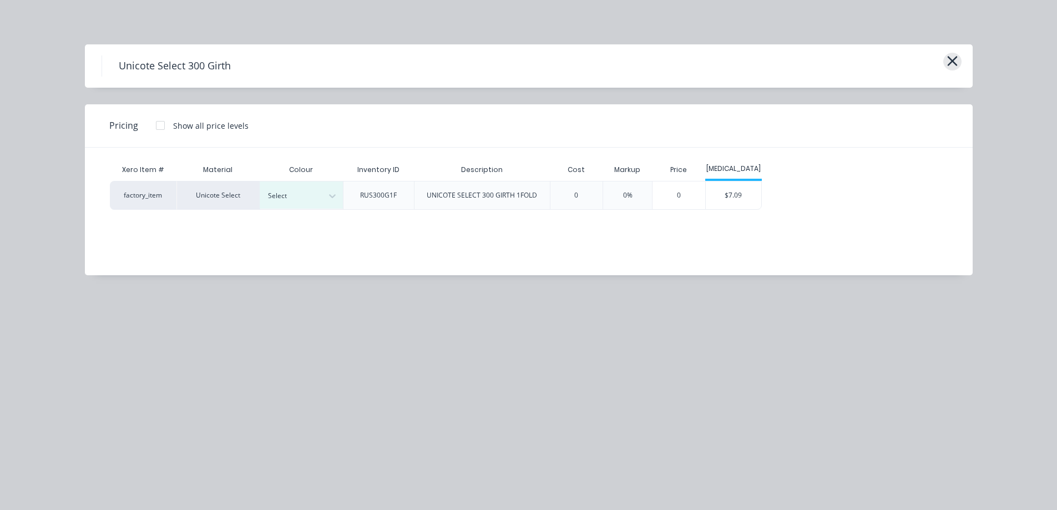
click at [950, 64] on icon "button" at bounding box center [952, 61] width 10 height 10
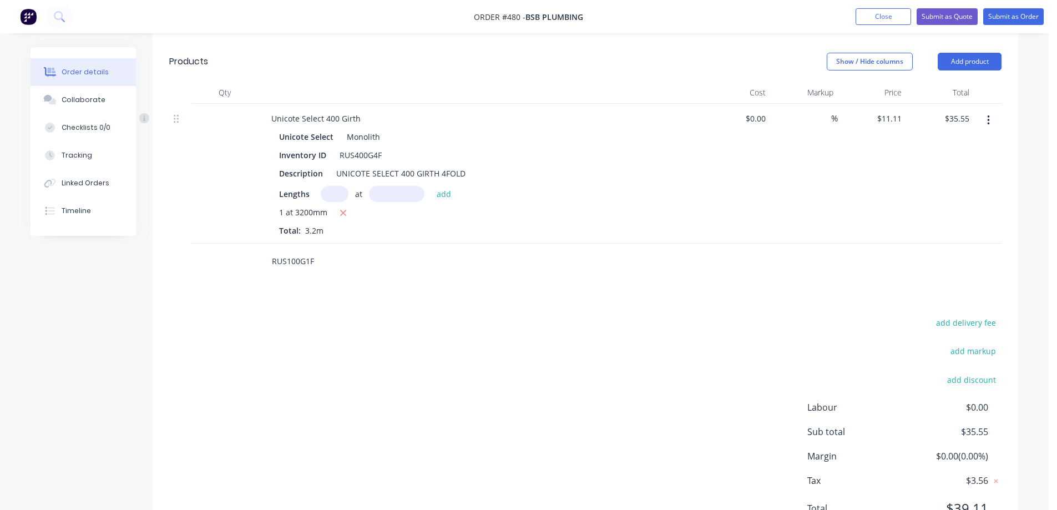
click at [320, 263] on input "RUS100G1F" at bounding box center [382, 261] width 222 height 22
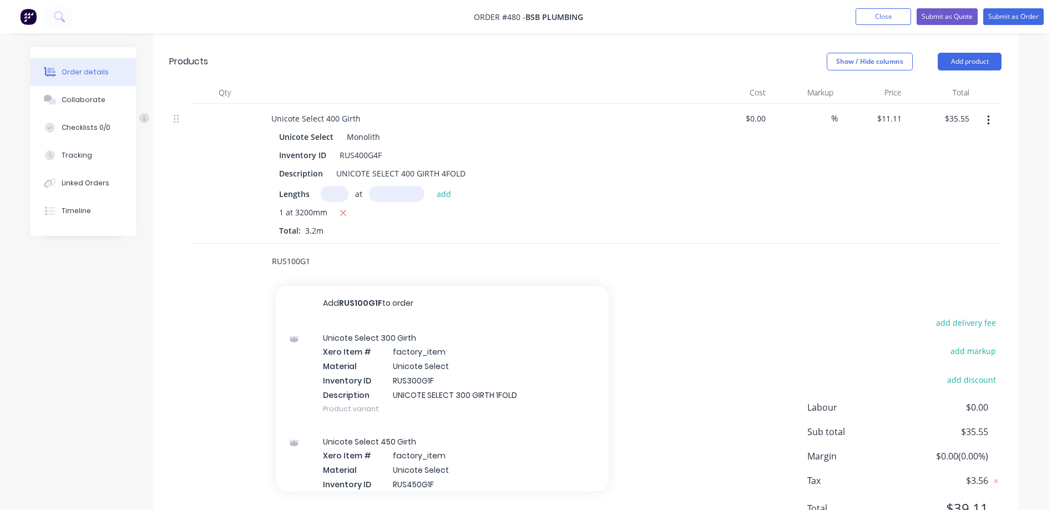
type input "RUS100G1F"
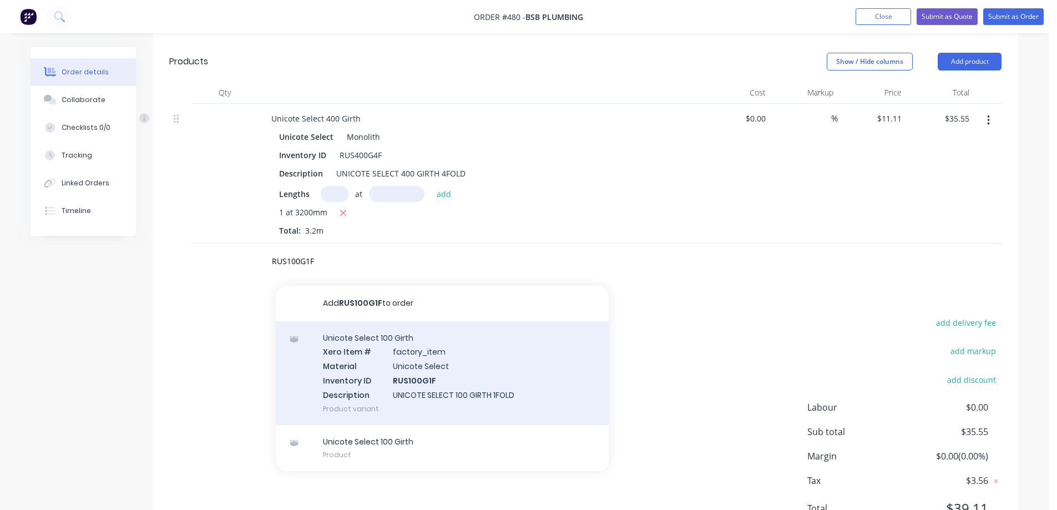
click at [363, 369] on div "Unicote Select 100 Girth Xero Item # factory_item Material Unicote Select Inven…" at bounding box center [442, 373] width 333 height 104
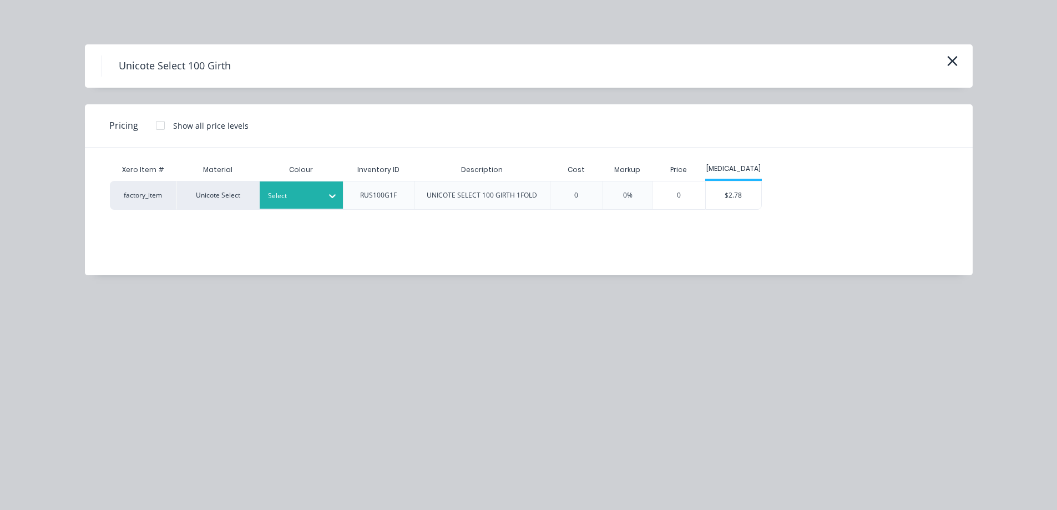
click at [291, 201] on div at bounding box center [293, 196] width 50 height 12
click at [139, 284] on div "Monolith" at bounding box center [69, 294] width 139 height 21
click at [718, 194] on div "$2.78" at bounding box center [733, 195] width 55 height 28
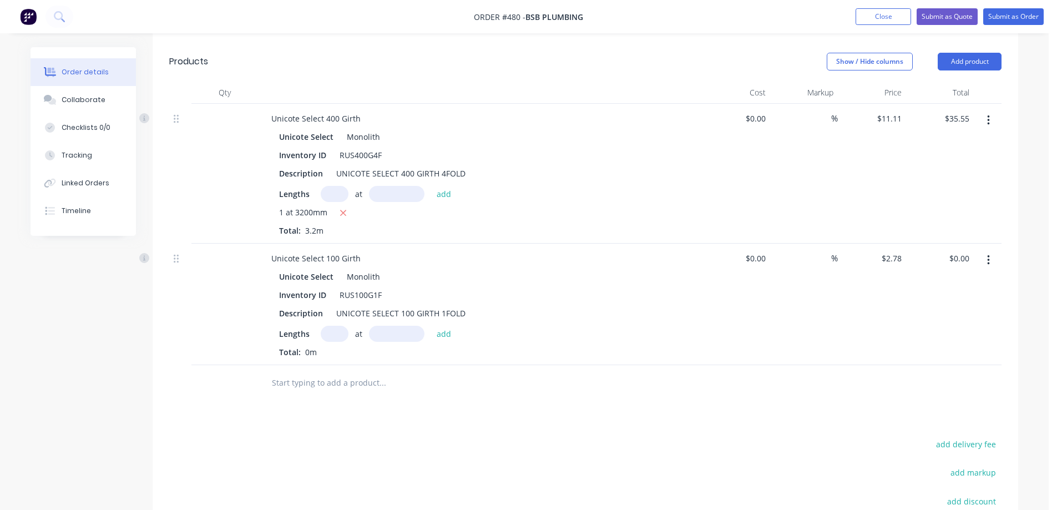
click at [334, 329] on input "text" at bounding box center [335, 334] width 28 height 16
type input "1"
type input "1000mm"
click at [452, 333] on button "add" at bounding box center [444, 333] width 26 height 15
type input "$2.78"
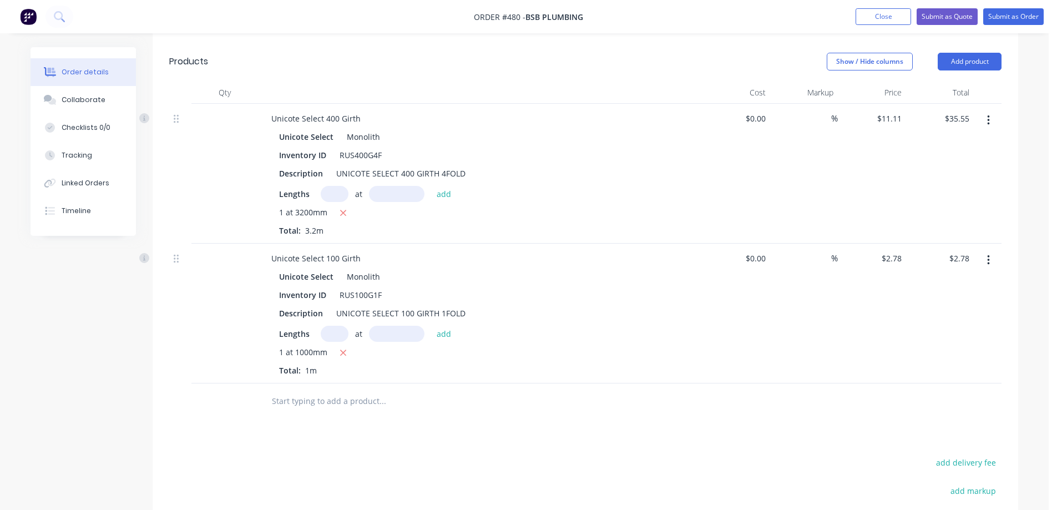
scroll to position [470, 0]
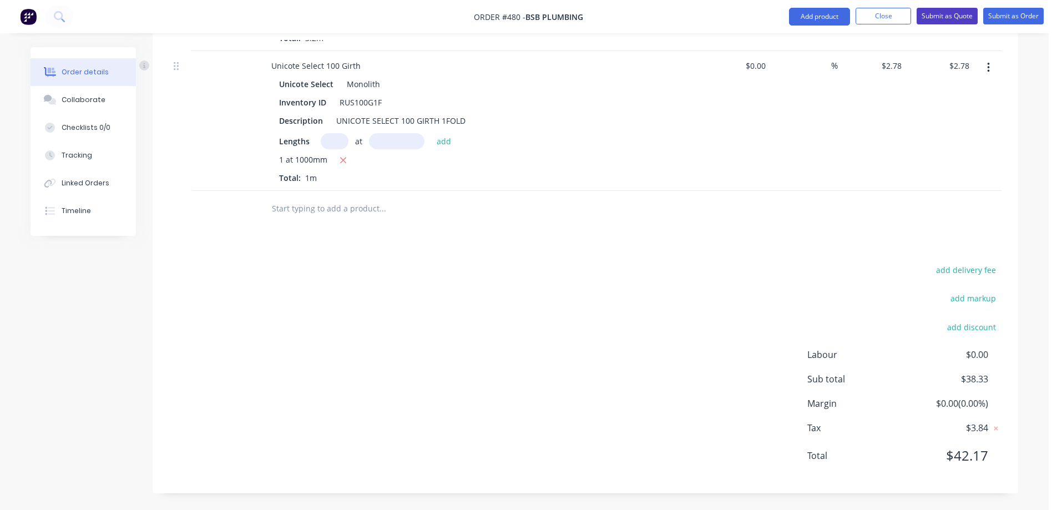
click at [951, 19] on button "Submit as Quote" at bounding box center [946, 16] width 61 height 17
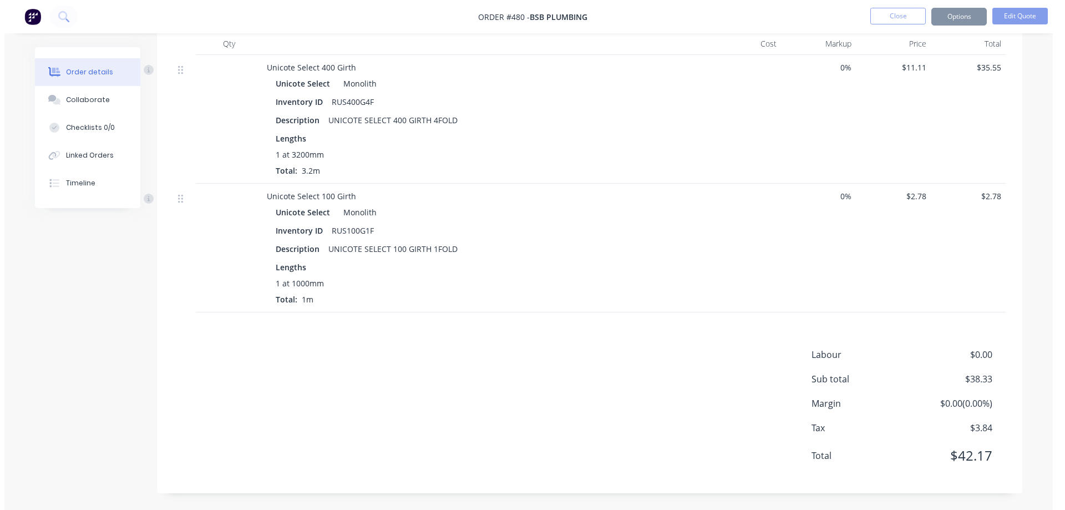
scroll to position [0, 0]
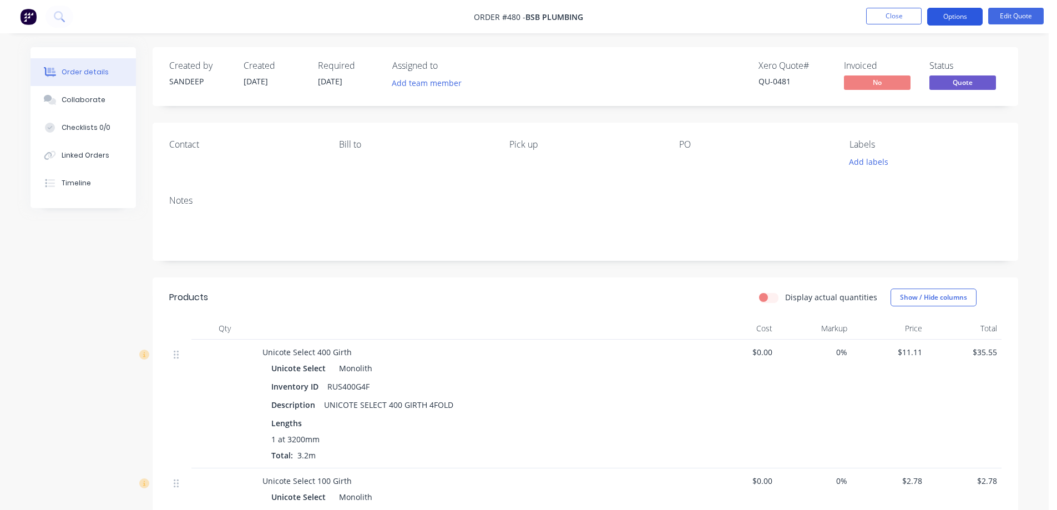
click at [965, 13] on button "Options" at bounding box center [954, 17] width 55 height 18
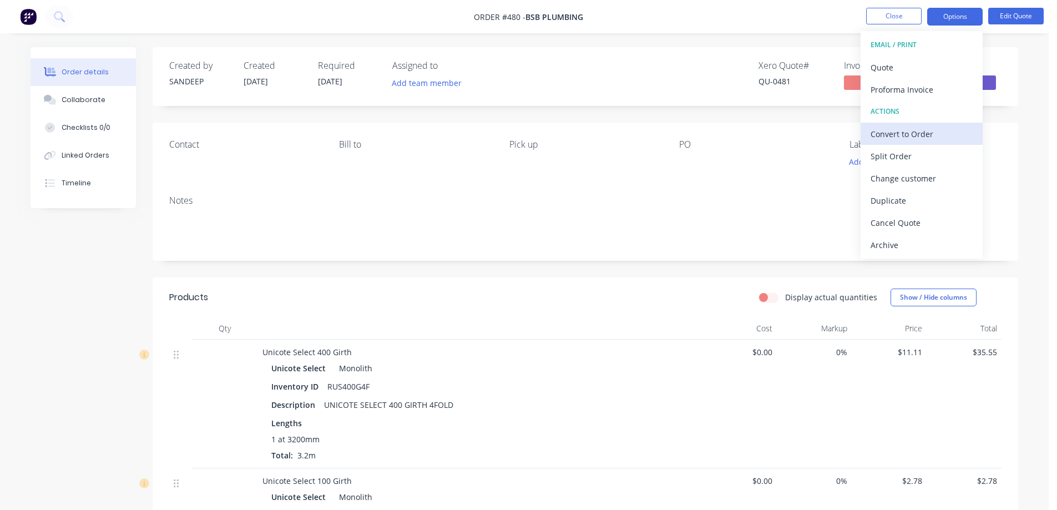
click at [899, 138] on div "Convert to Order" at bounding box center [921, 134] width 102 height 16
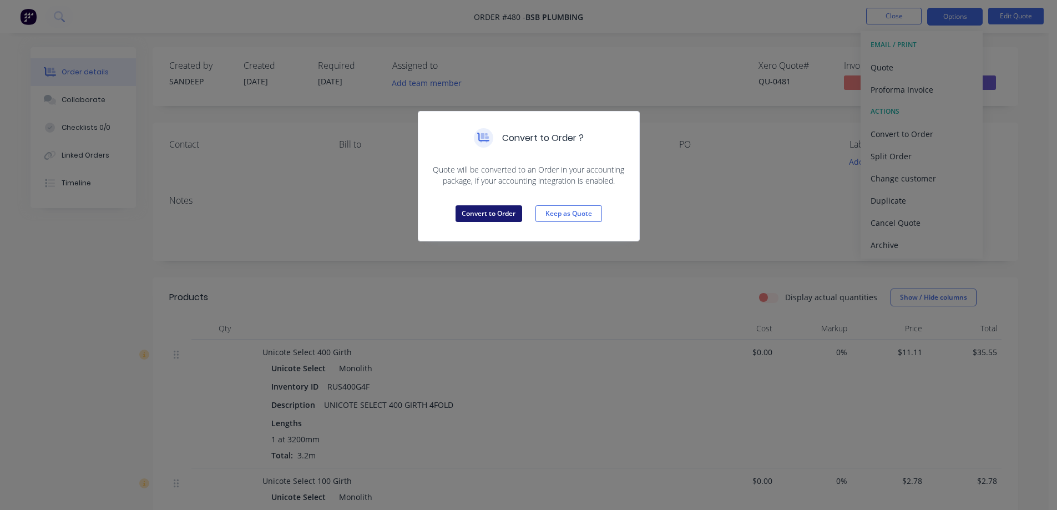
click at [491, 213] on button "Convert to Order" at bounding box center [488, 213] width 67 height 17
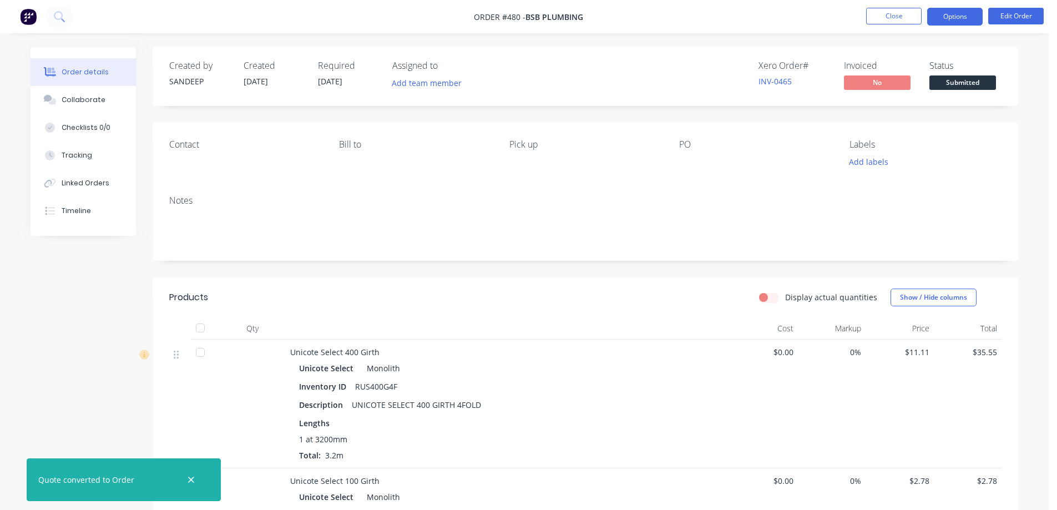
click at [970, 13] on button "Options" at bounding box center [954, 17] width 55 height 18
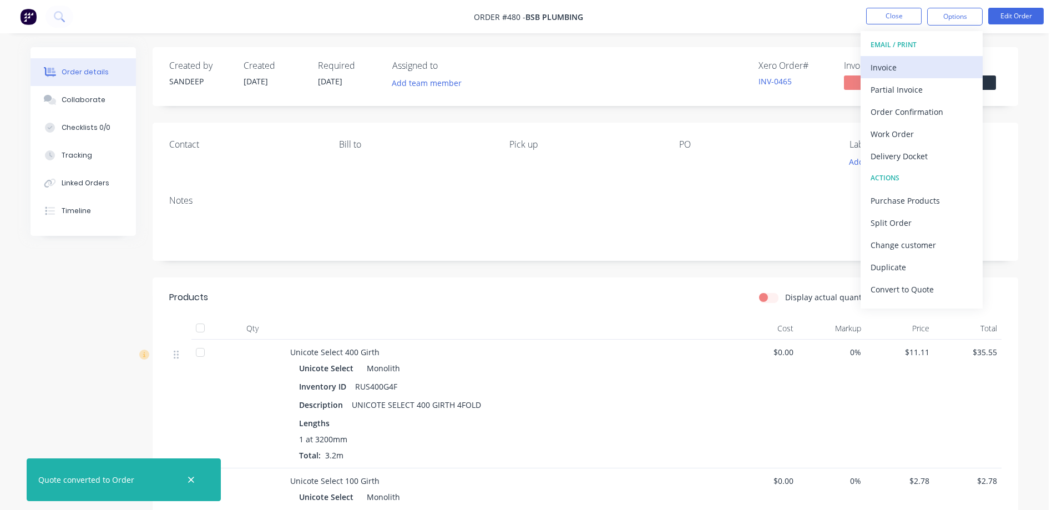
click at [915, 63] on div "Invoice" at bounding box center [921, 67] width 102 height 16
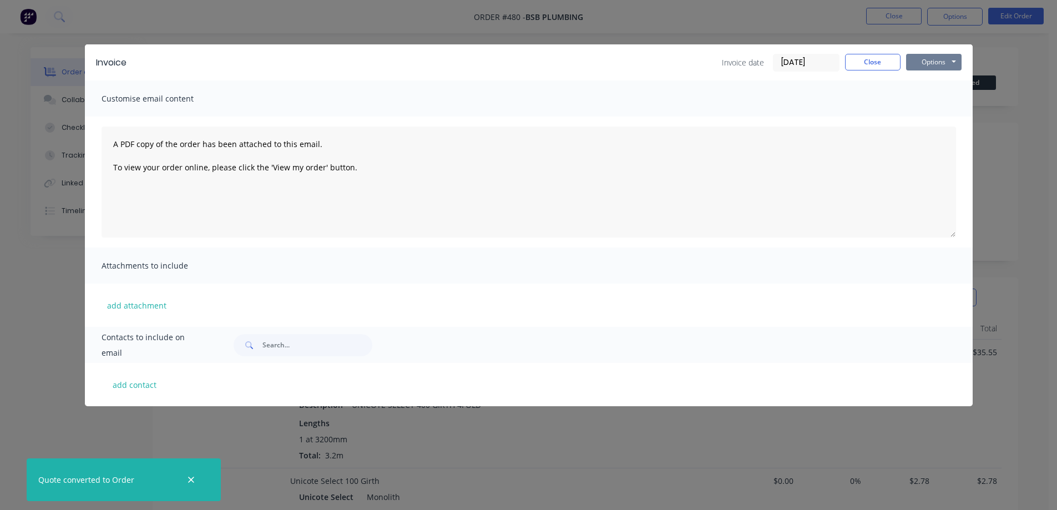
click at [931, 62] on button "Options" at bounding box center [933, 62] width 55 height 17
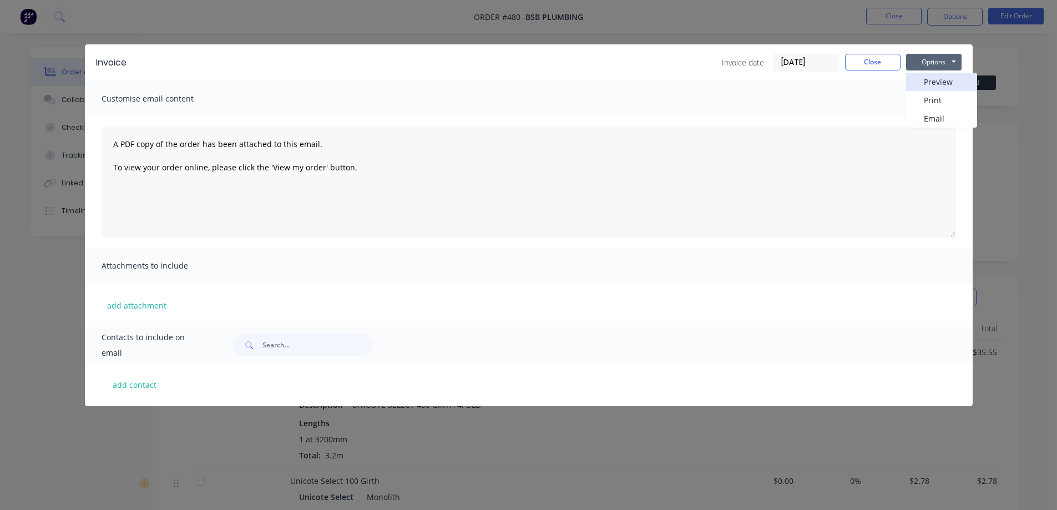
click at [930, 78] on button "Preview" at bounding box center [941, 82] width 71 height 18
click at [863, 59] on button "Close" at bounding box center [872, 62] width 55 height 17
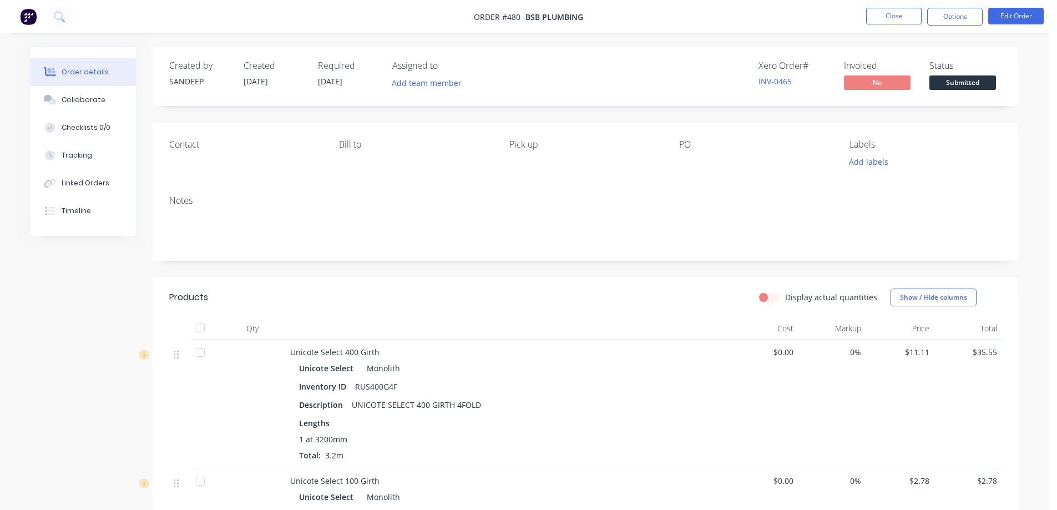
click at [32, 22] on img at bounding box center [28, 16] width 17 height 17
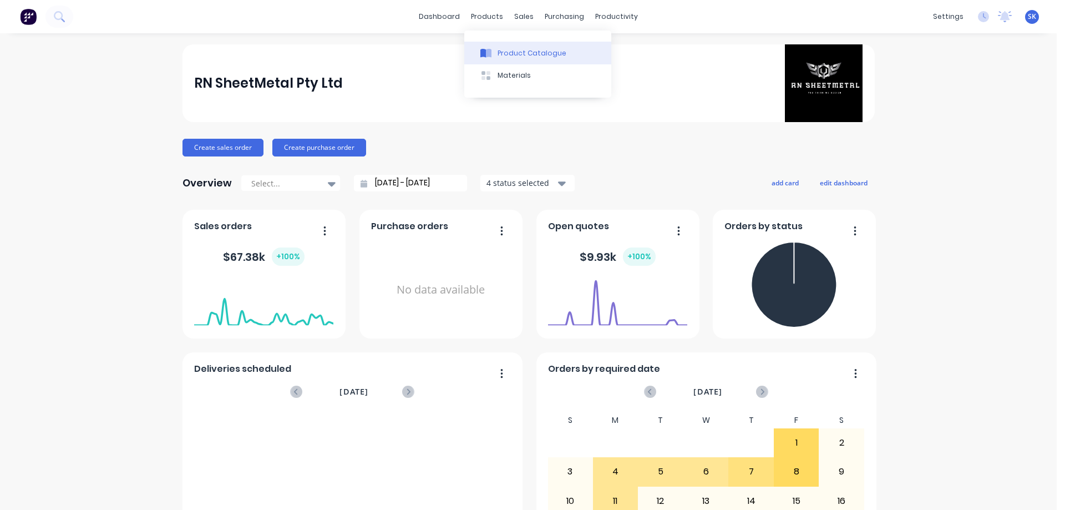
click at [507, 45] on button "Product Catalogue" at bounding box center [537, 53] width 147 height 22
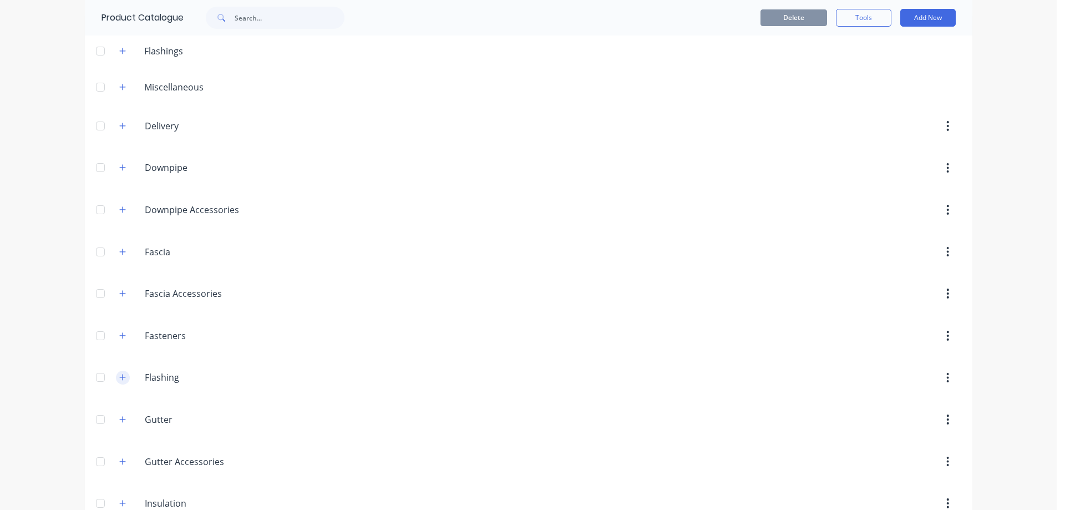
scroll to position [111, 0]
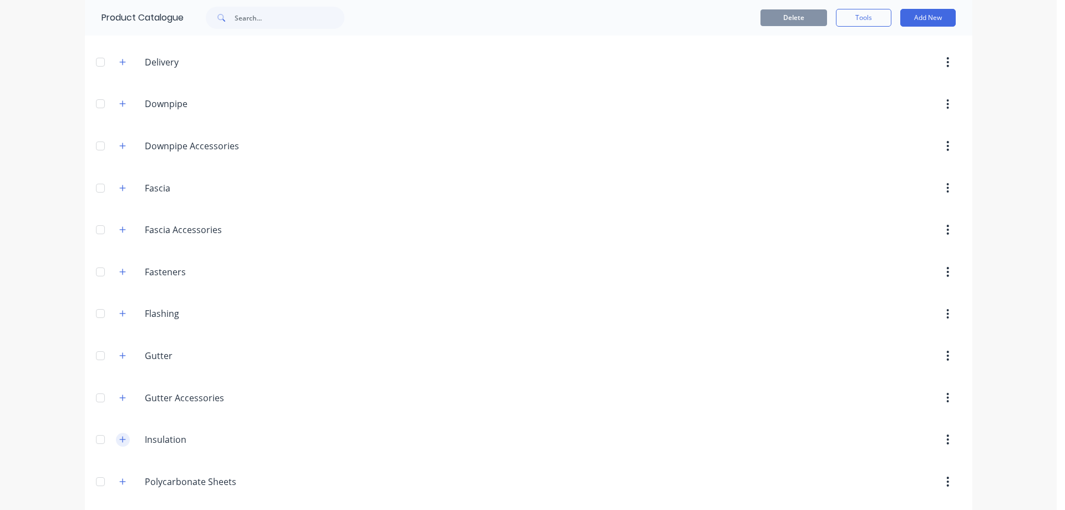
click at [122, 437] on button "button" at bounding box center [123, 440] width 14 height 14
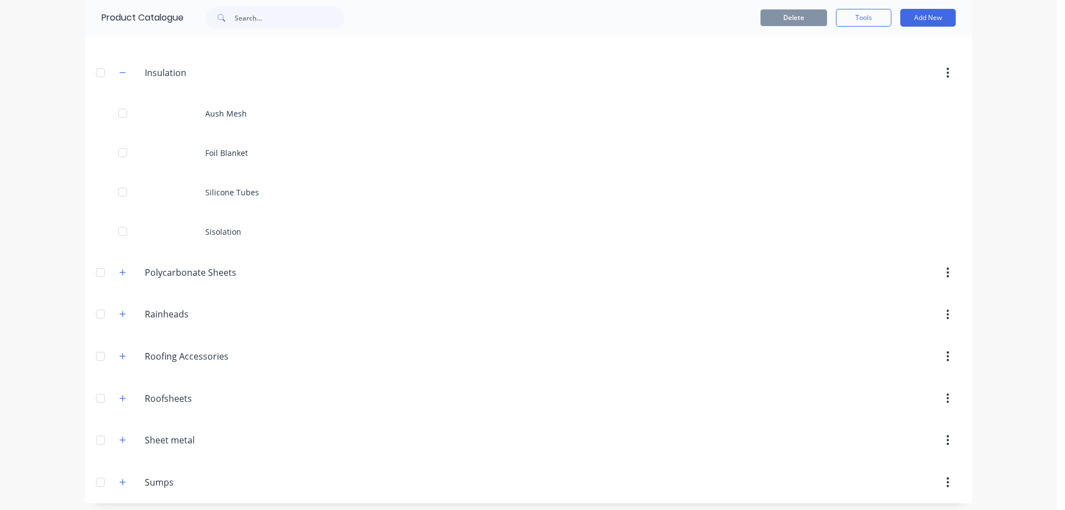
scroll to position [482, 0]
click at [239, 24] on input "text" at bounding box center [290, 18] width 110 height 22
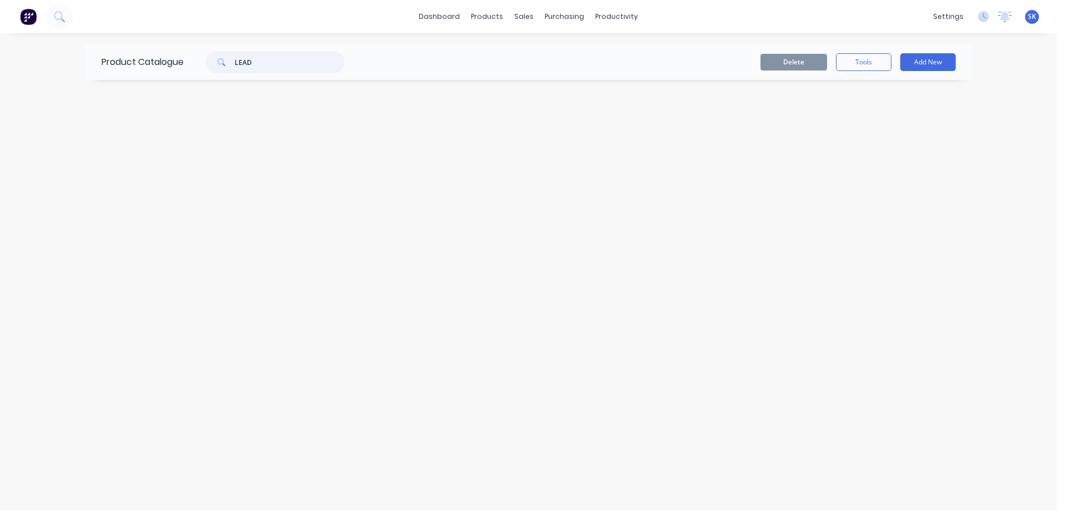
click at [262, 62] on input "LEAD" at bounding box center [290, 62] width 110 height 22
type input "L"
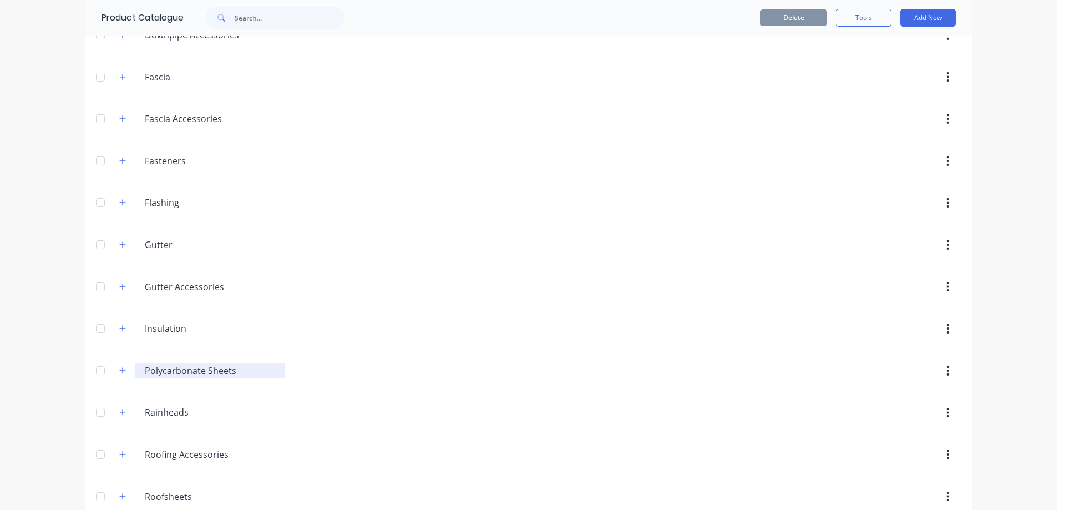
scroll to position [325, 0]
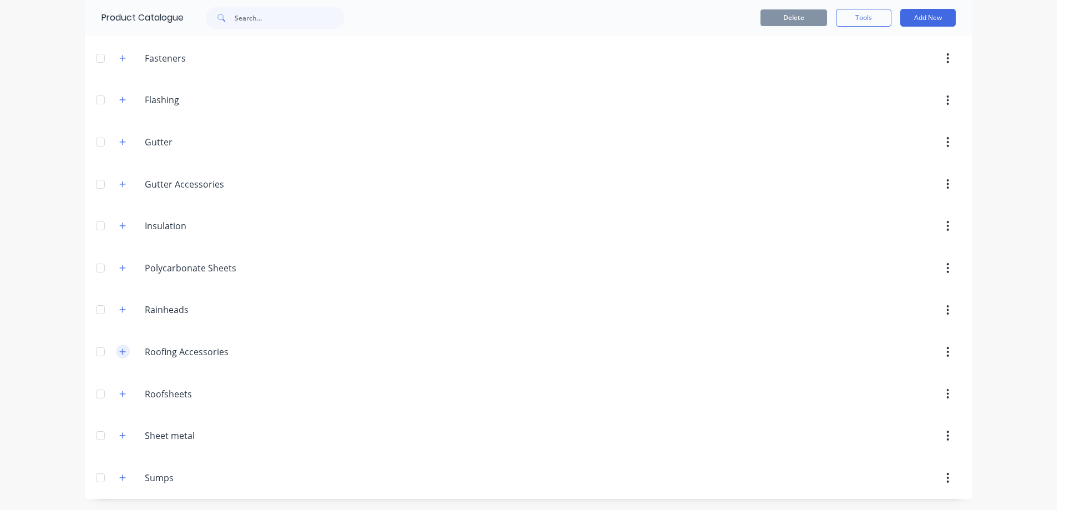
click at [118, 347] on button "button" at bounding box center [123, 351] width 14 height 14
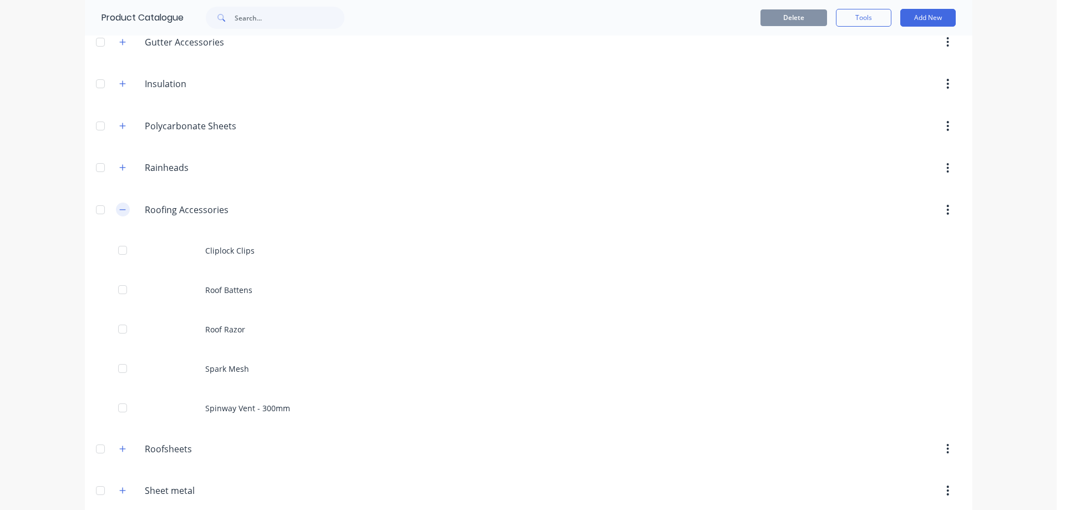
scroll to position [521, 0]
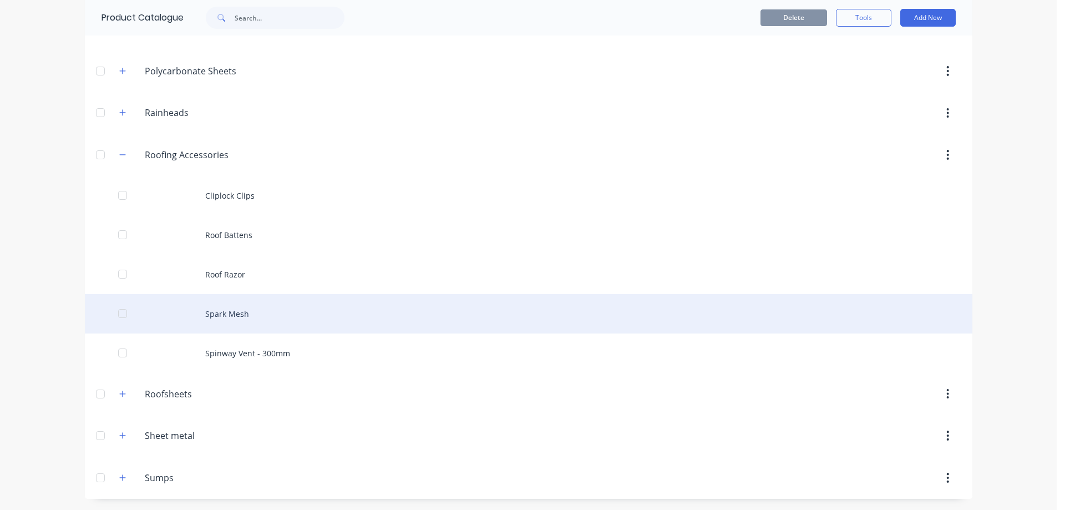
click at [229, 302] on div "Spark Mesh" at bounding box center [529, 313] width 888 height 39
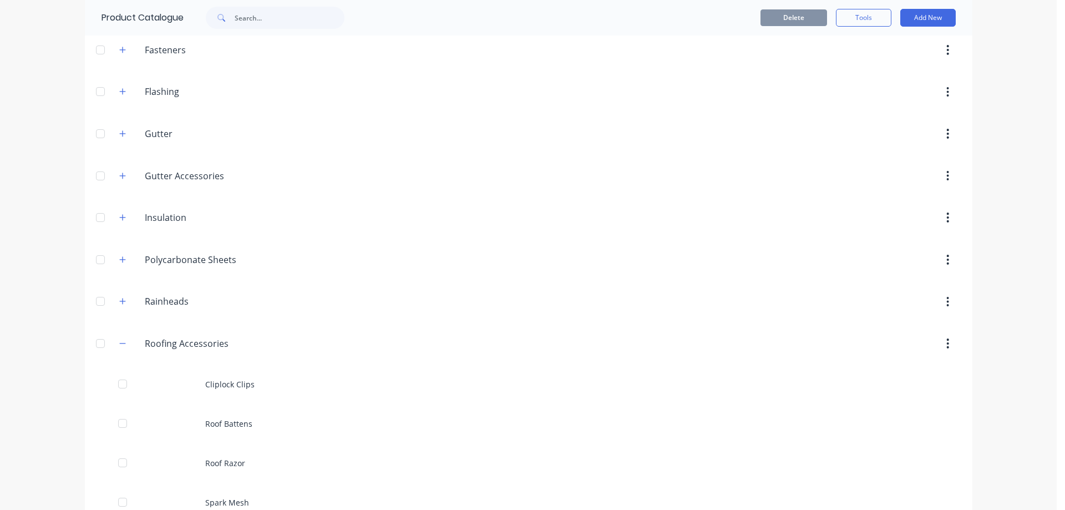
scroll to position [521, 0]
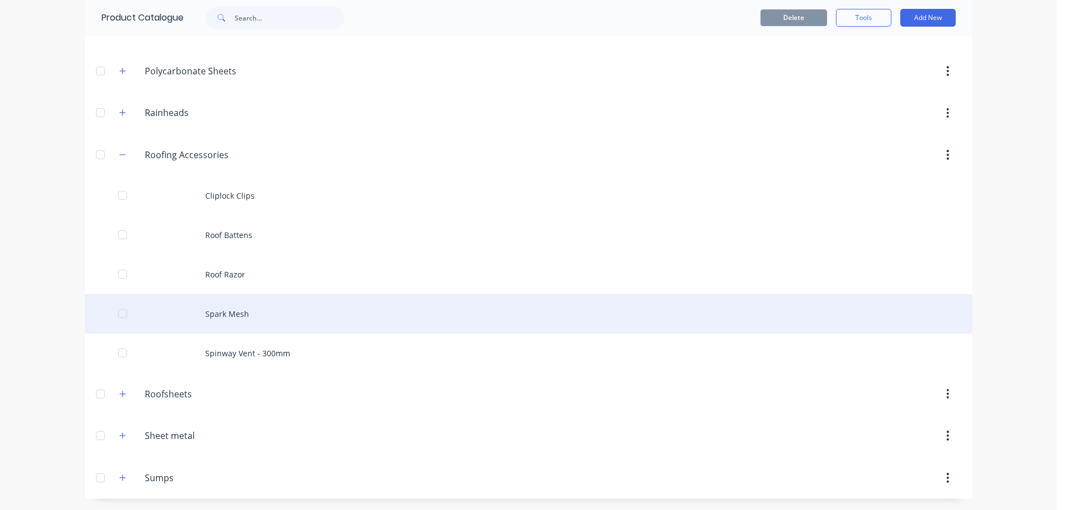
click at [216, 305] on div "Spark Mesh" at bounding box center [529, 313] width 888 height 39
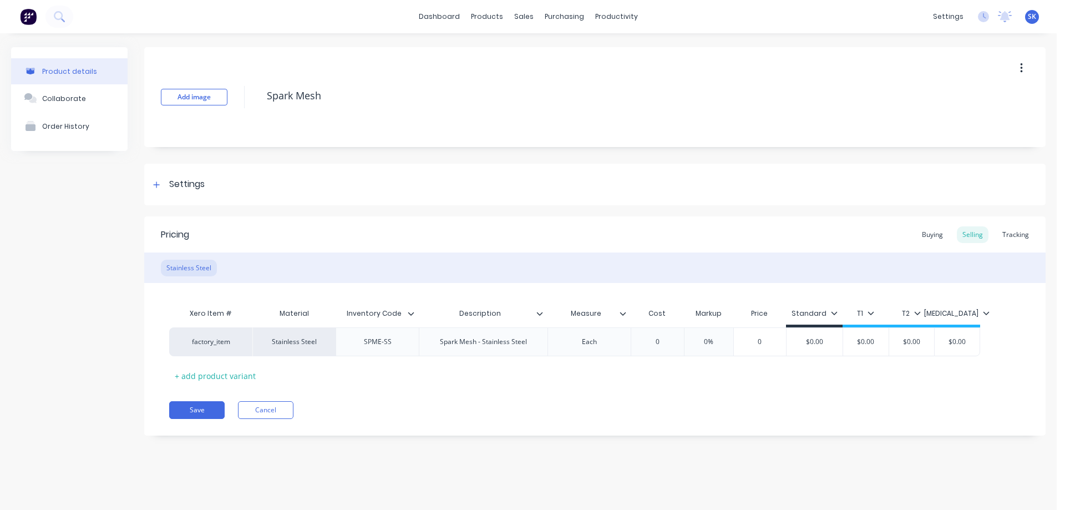
click at [1025, 69] on button "button" at bounding box center [1021, 68] width 26 height 20
click at [986, 93] on span "Duplicate" at bounding box center [980, 98] width 83 height 12
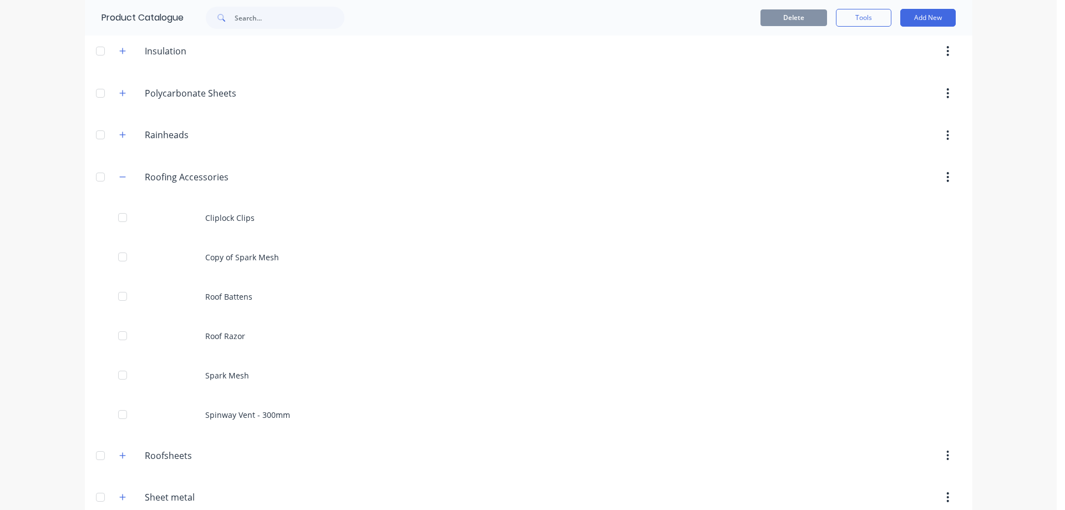
scroll to position [555, 0]
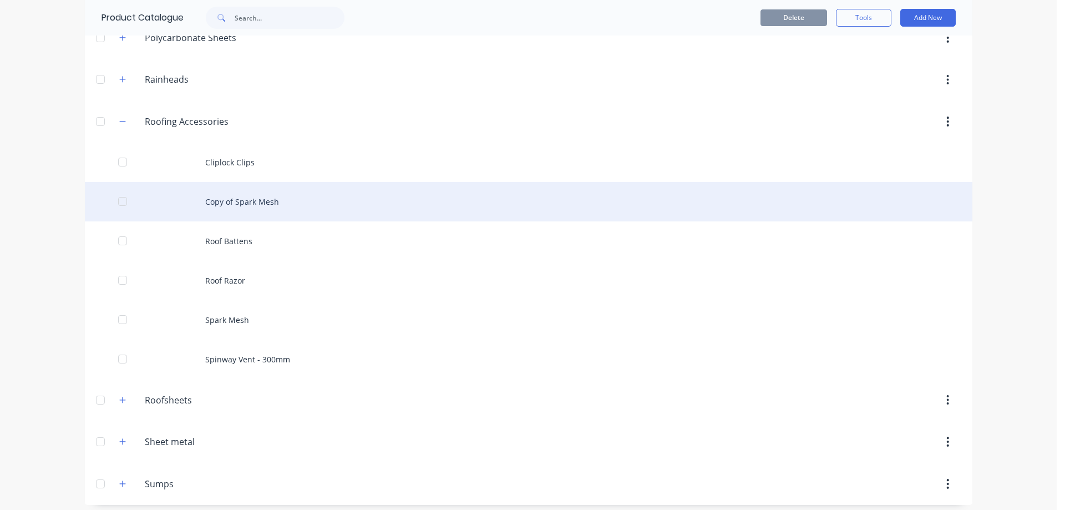
click at [288, 195] on div "Copy of Spark Mesh" at bounding box center [529, 201] width 888 height 39
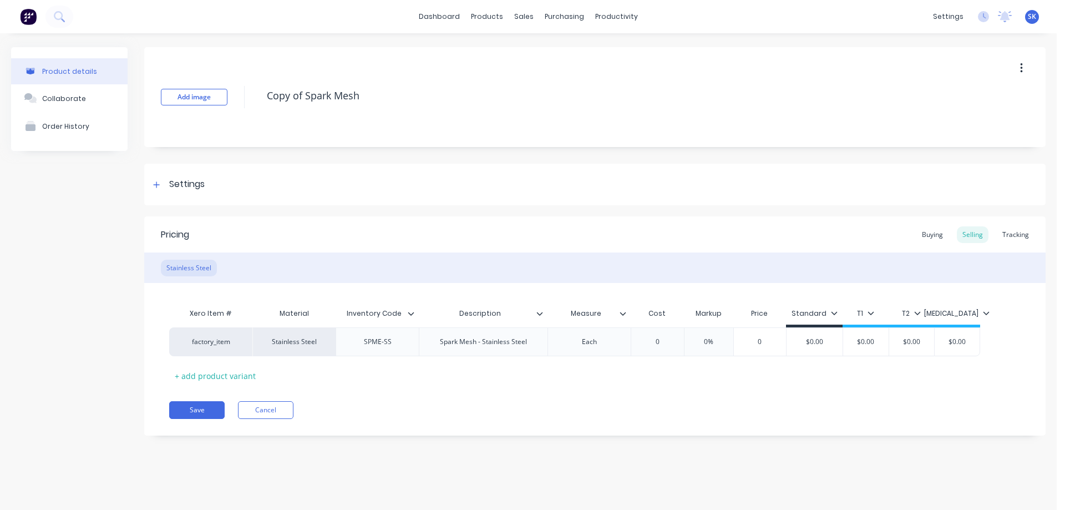
drag, startPoint x: 373, startPoint y: 90, endPoint x: 220, endPoint y: 86, distance: 153.2
click at [220, 86] on div "Add image Copy of Spark Mesh" at bounding box center [594, 97] width 901 height 100
type textarea "x"
type textarea "l"
type textarea "x"
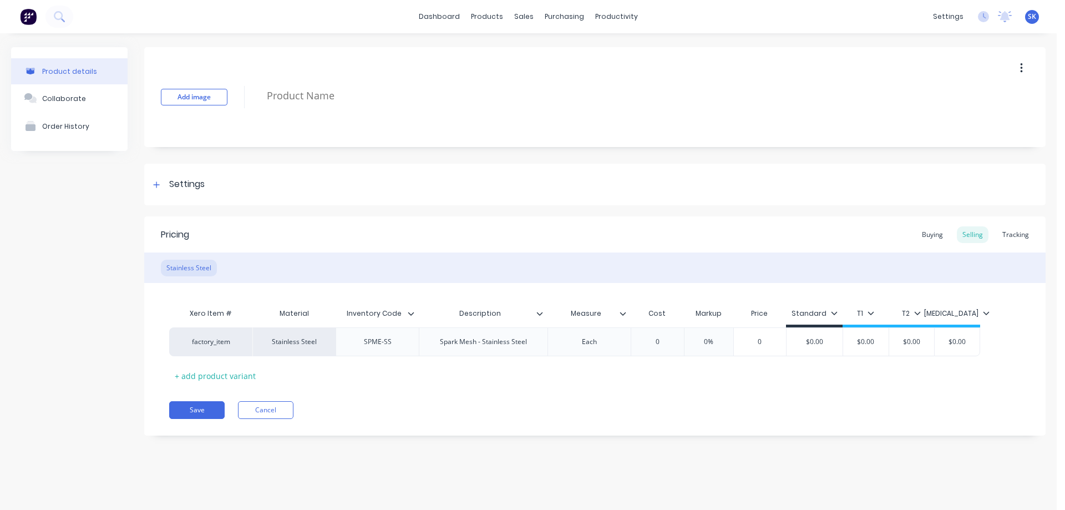
type textarea "x"
type textarea "L"
type textarea "x"
type textarea "Le"
type textarea "x"
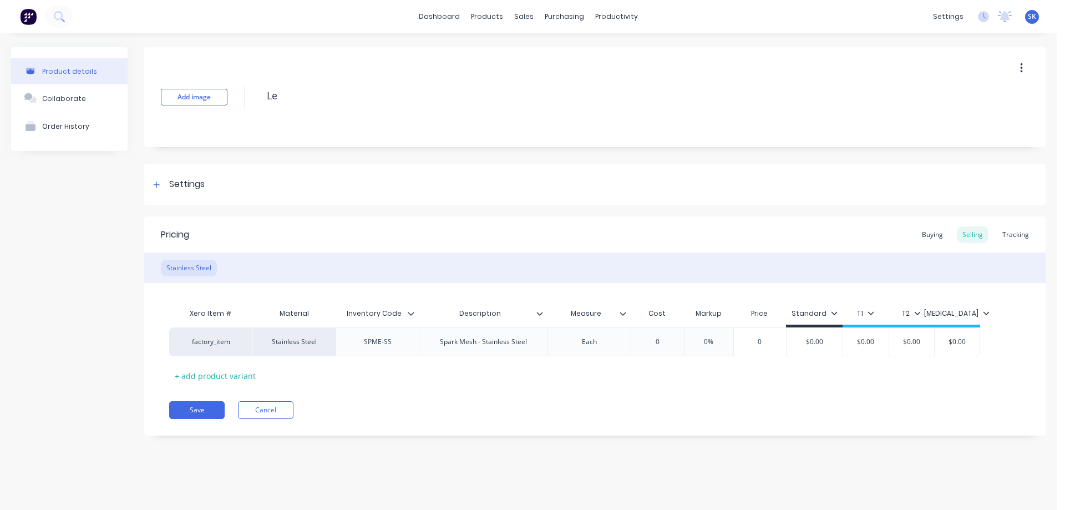
type textarea "Lea"
type textarea "x"
type textarea "Lead"
type textarea "x"
type textarea "Lead"
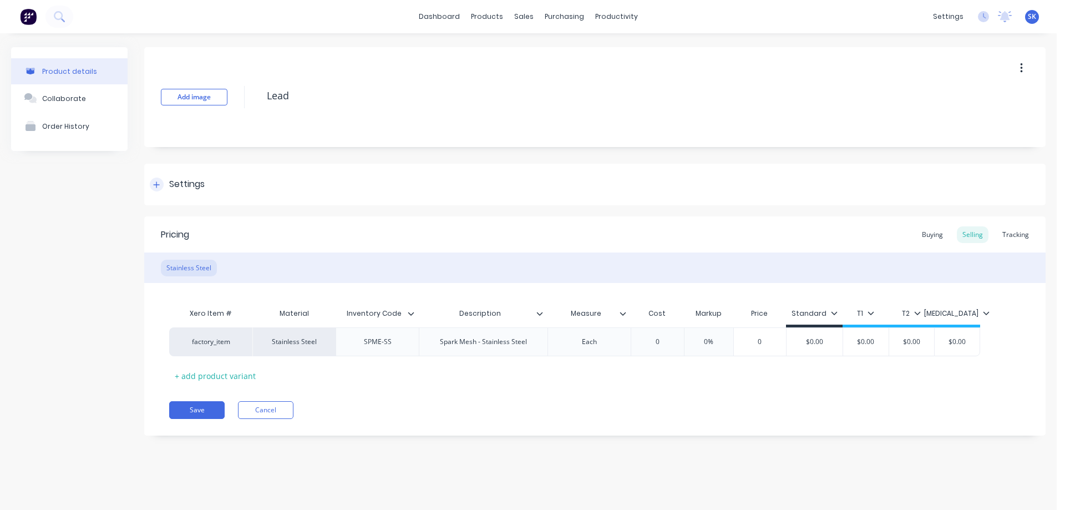
click at [160, 177] on div "Settings" at bounding box center [594, 185] width 901 height 42
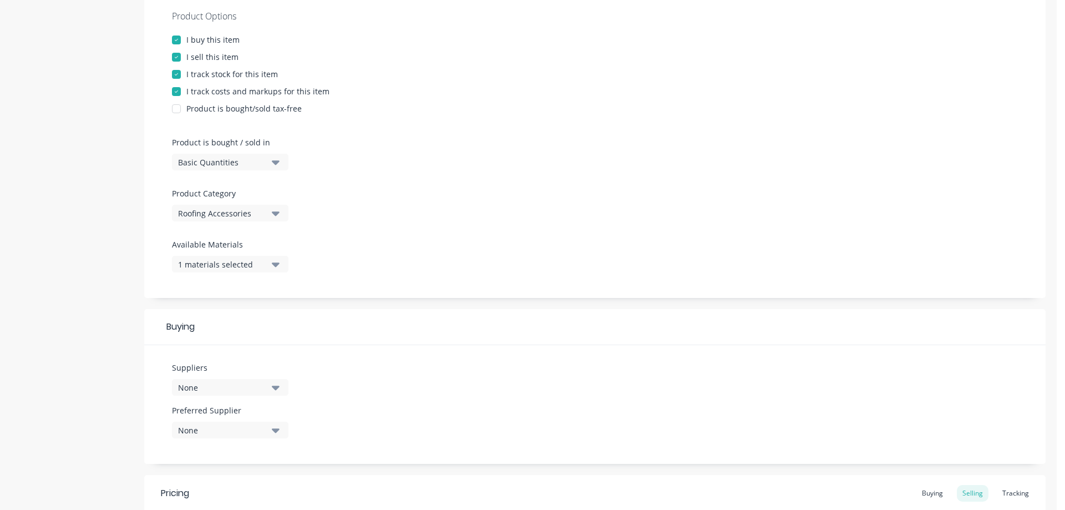
scroll to position [222, 0]
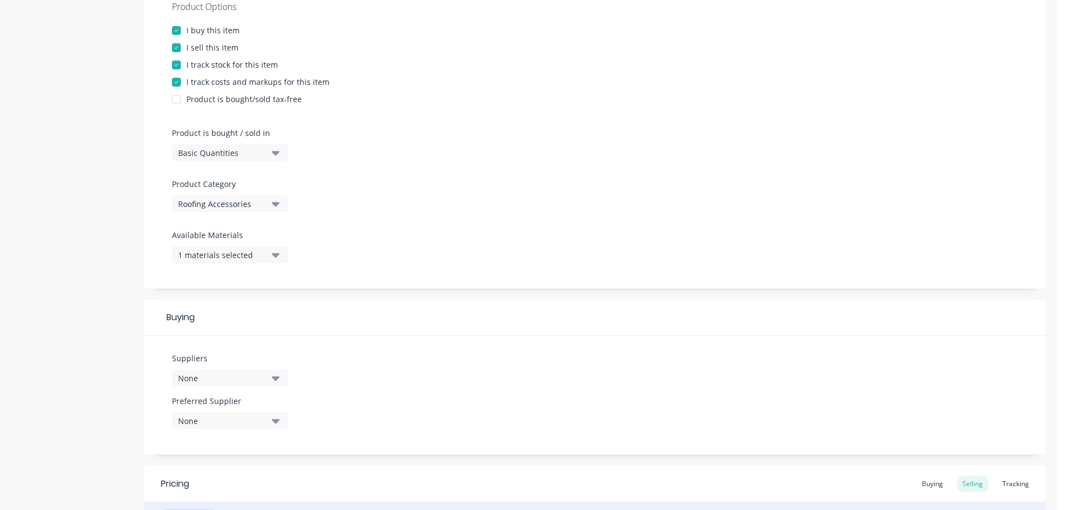
click at [273, 250] on icon "button" at bounding box center [276, 255] width 8 height 12
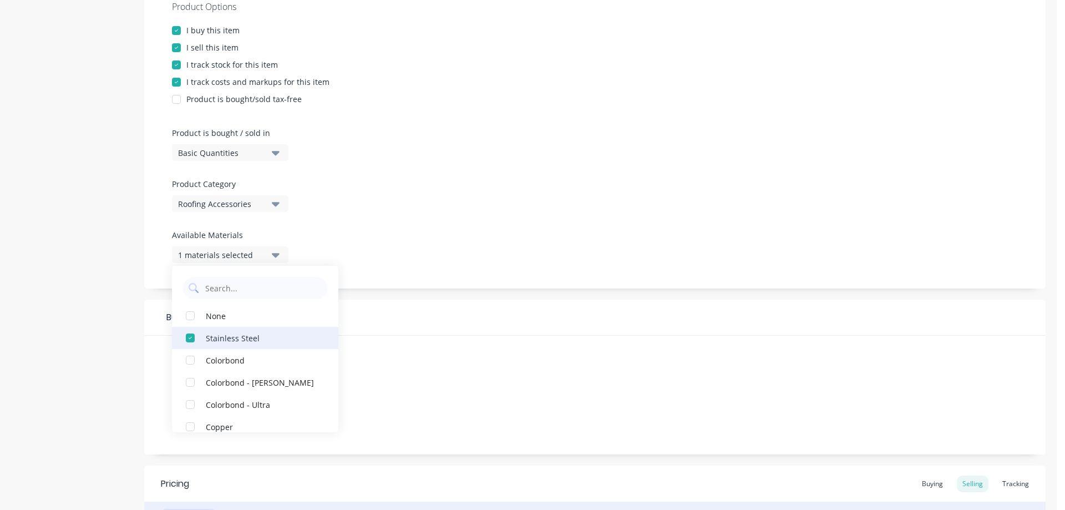
click at [192, 337] on div "button" at bounding box center [190, 338] width 22 height 22
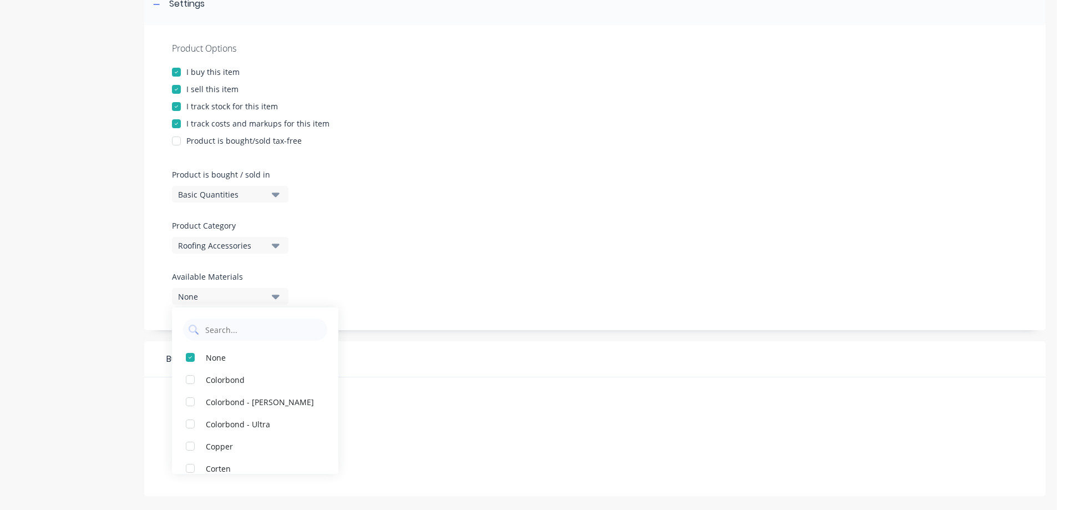
scroll to position [180, 0]
click at [368, 277] on div "Product Options I buy this item I sell this item I track stock for this item I …" at bounding box center [594, 177] width 901 height 305
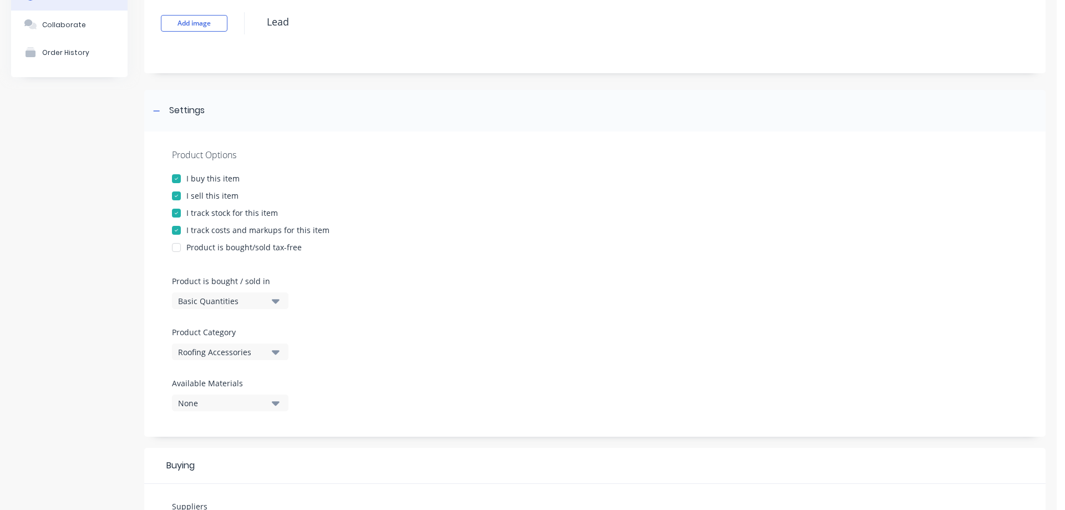
scroll to position [69, 0]
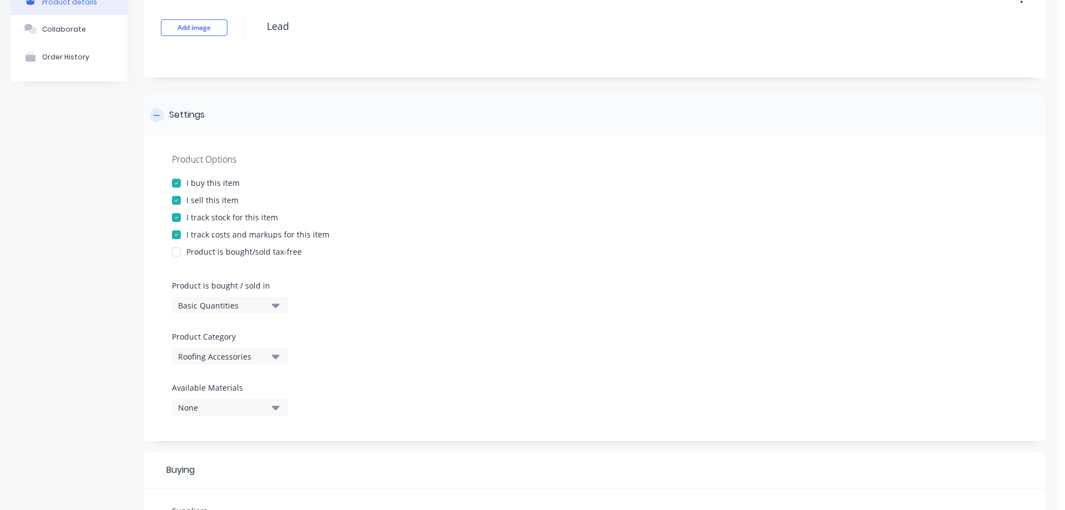
click at [151, 113] on div at bounding box center [157, 115] width 14 height 14
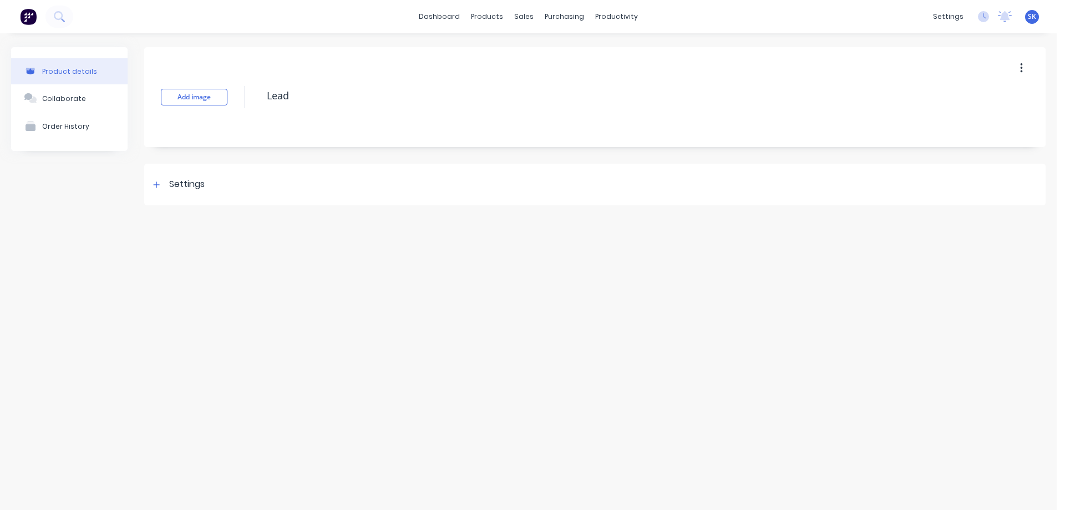
scroll to position [0, 0]
click at [159, 186] on icon at bounding box center [156, 185] width 7 height 8
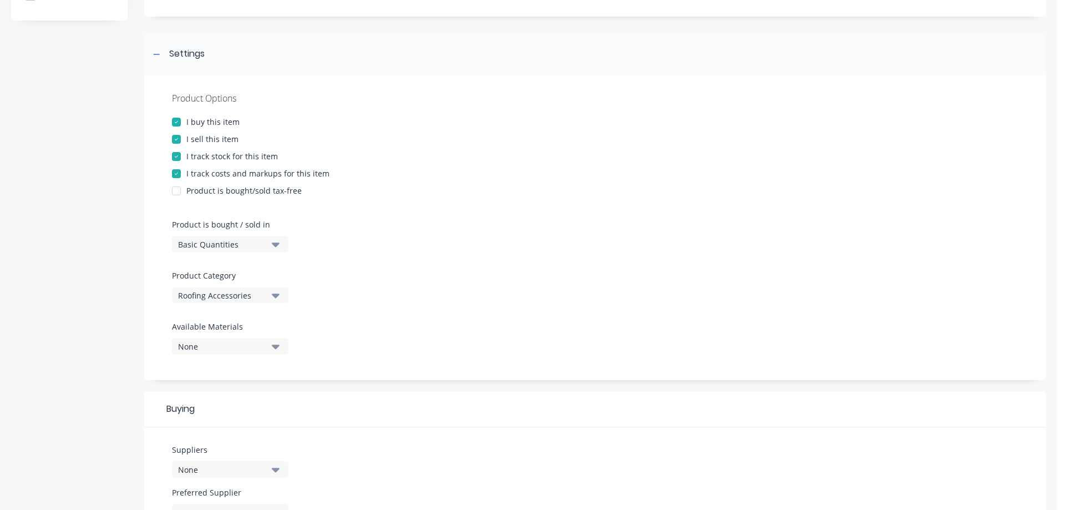
scroll to position [180, 0]
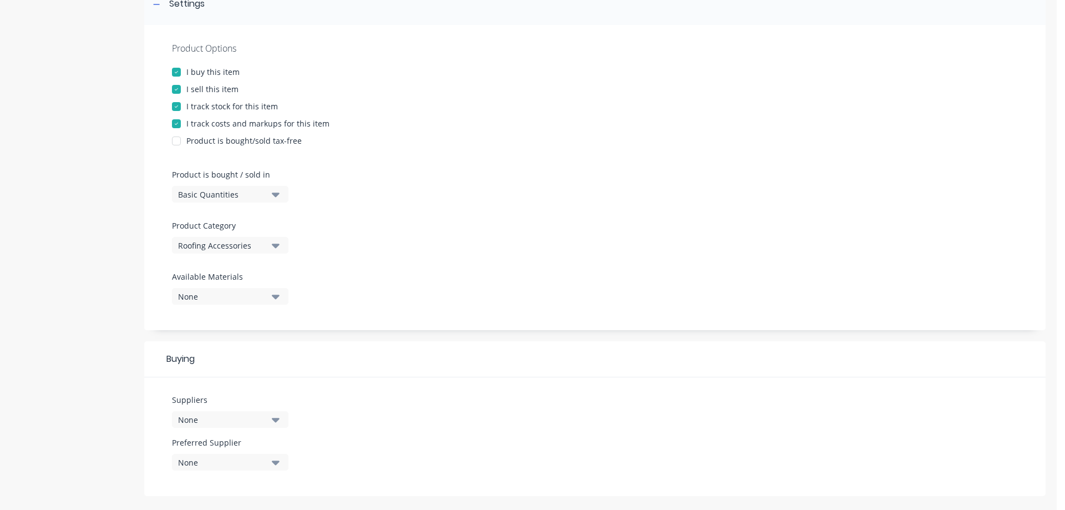
click at [243, 301] on div "None" at bounding box center [222, 297] width 89 height 12
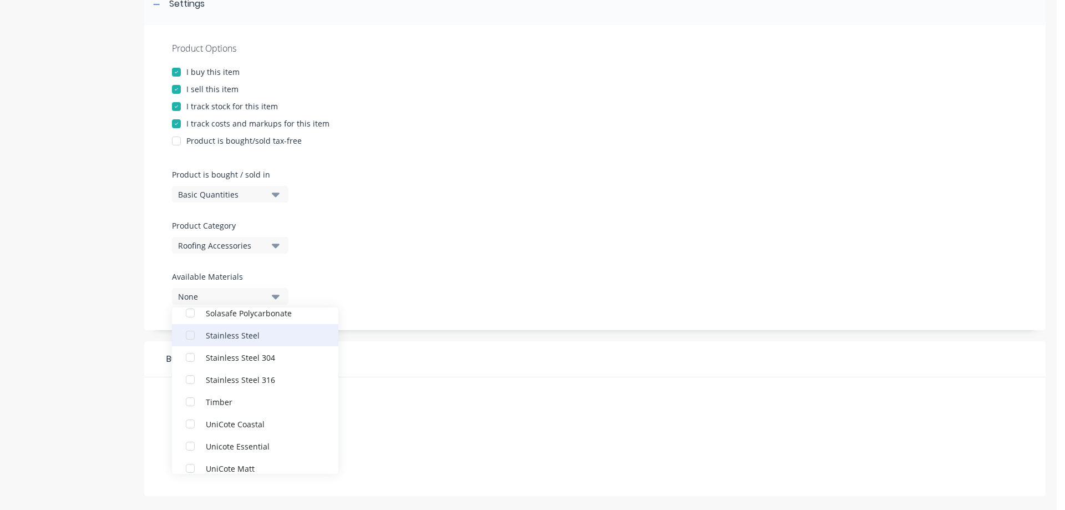
scroll to position [200, 0]
click at [191, 313] on div "button" at bounding box center [190, 313] width 22 height 22
click at [345, 252] on div "Product Options I buy this item I sell this item I track stock for this item I …" at bounding box center [594, 177] width 901 height 305
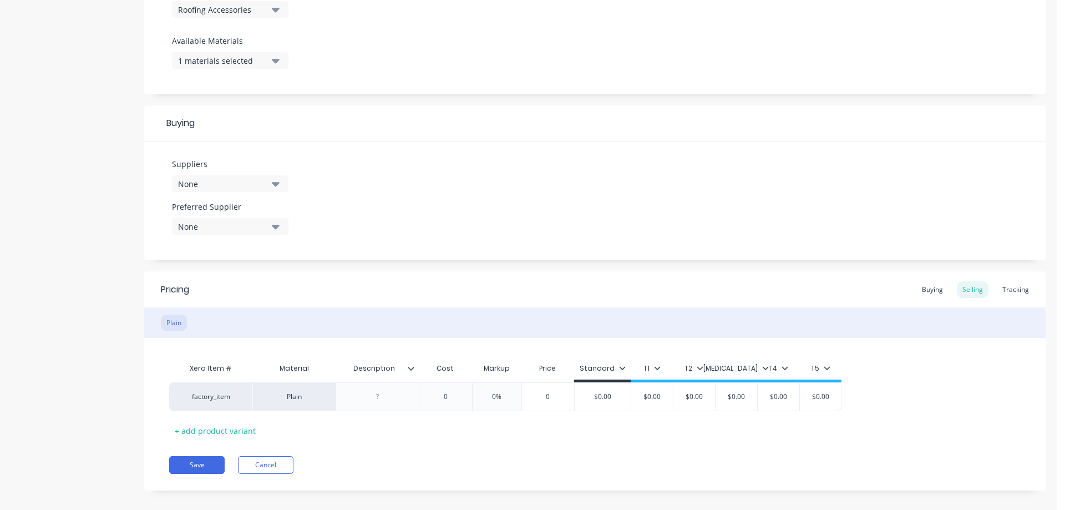
scroll to position [427, 0]
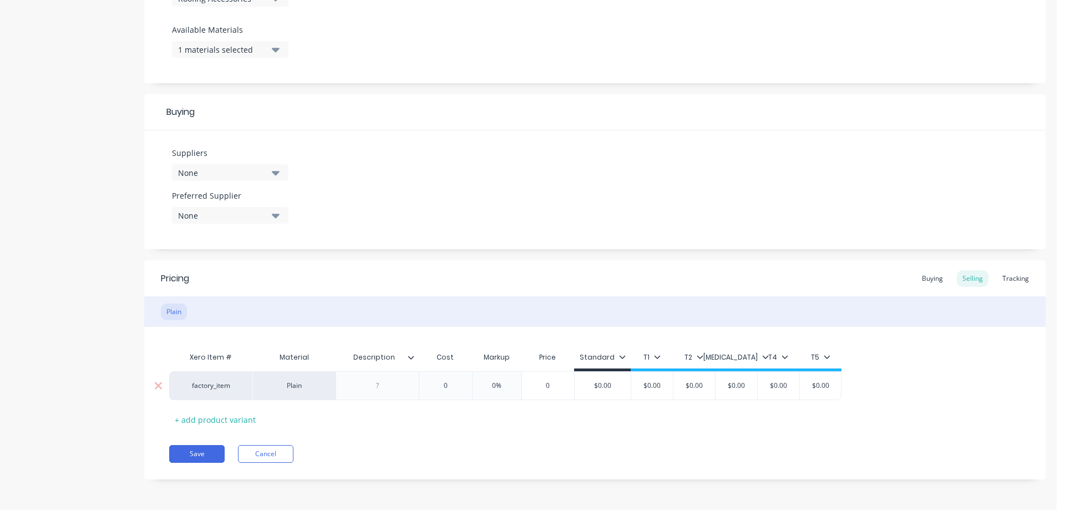
click at [302, 389] on div "Plain" at bounding box center [293, 385] width 83 height 29
click at [411, 357] on icon at bounding box center [411, 357] width 7 height 7
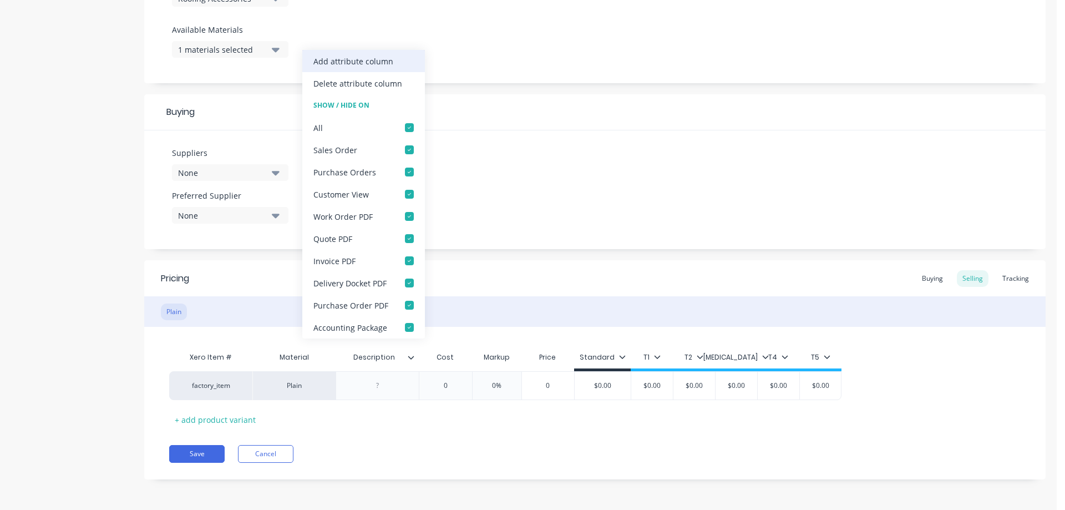
click at [348, 66] on div "Add attribute column" at bounding box center [353, 61] width 80 height 12
type textarea "x"
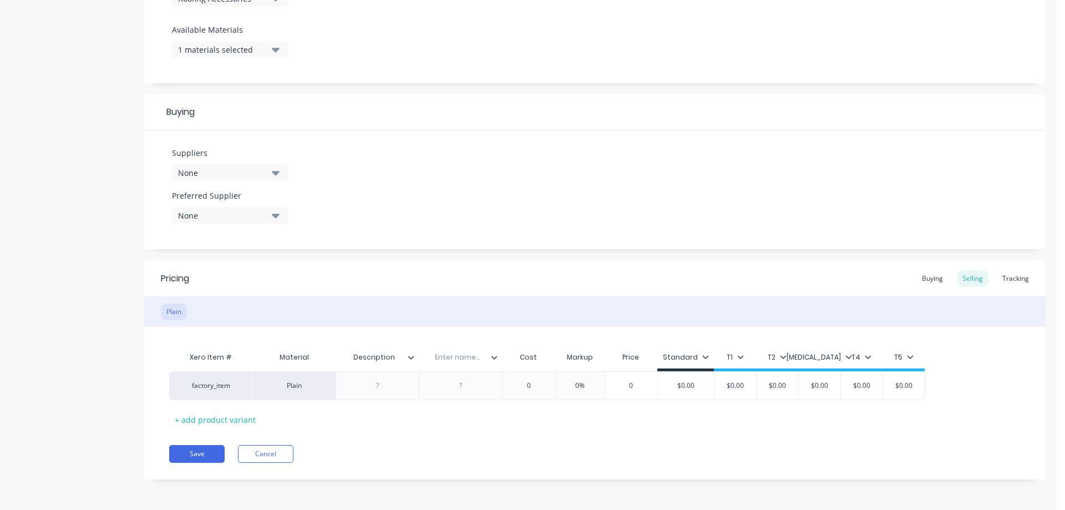
type input "Description"
click at [368, 353] on input "Description" at bounding box center [374, 357] width 77 height 10
drag, startPoint x: 393, startPoint y: 354, endPoint x: 353, endPoint y: 357, distance: 39.5
click at [353, 357] on input "Description" at bounding box center [374, 357] width 77 height 10
click at [280, 457] on button "Cancel" at bounding box center [265, 454] width 55 height 18
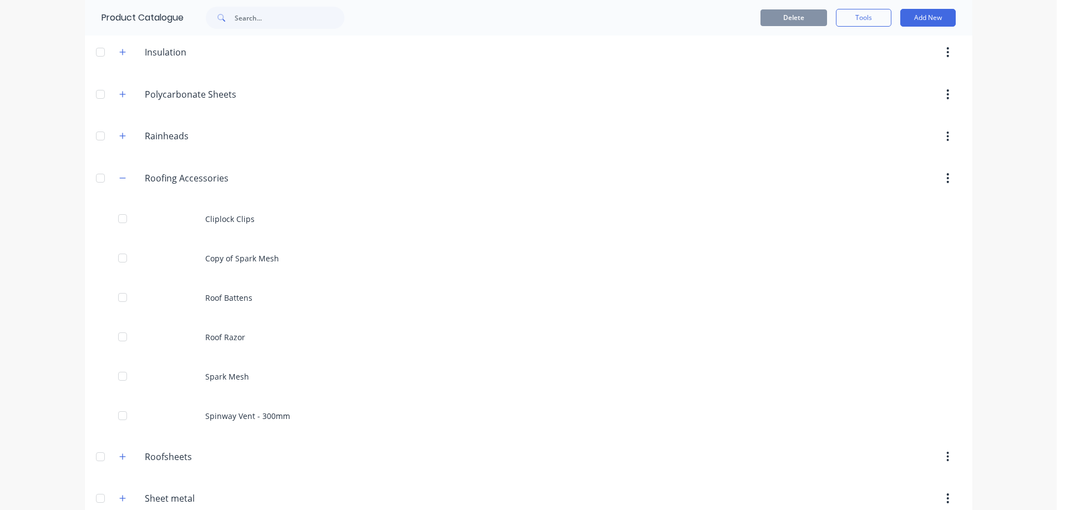
scroll to position [499, 0]
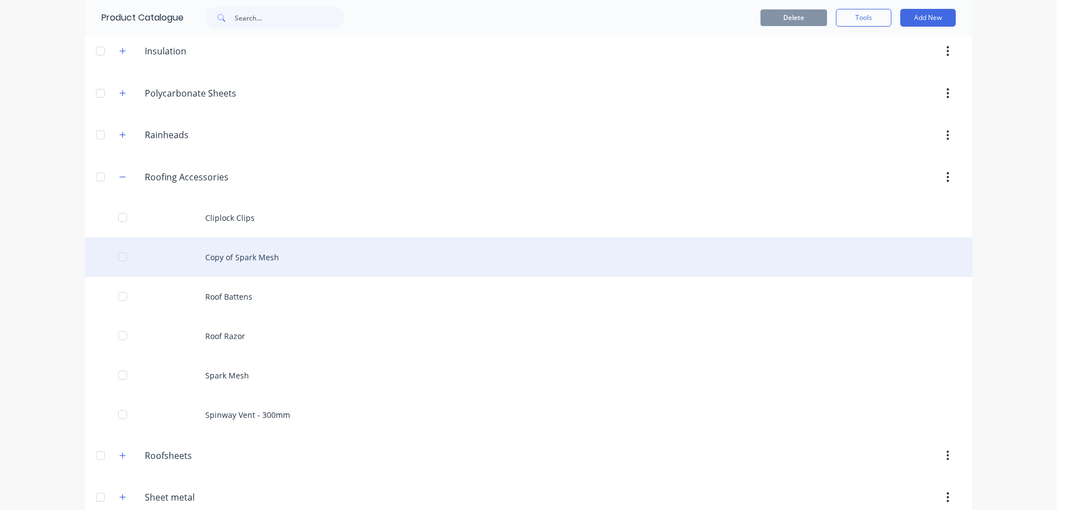
click at [252, 257] on div "Copy of Spark Mesh" at bounding box center [529, 256] width 888 height 39
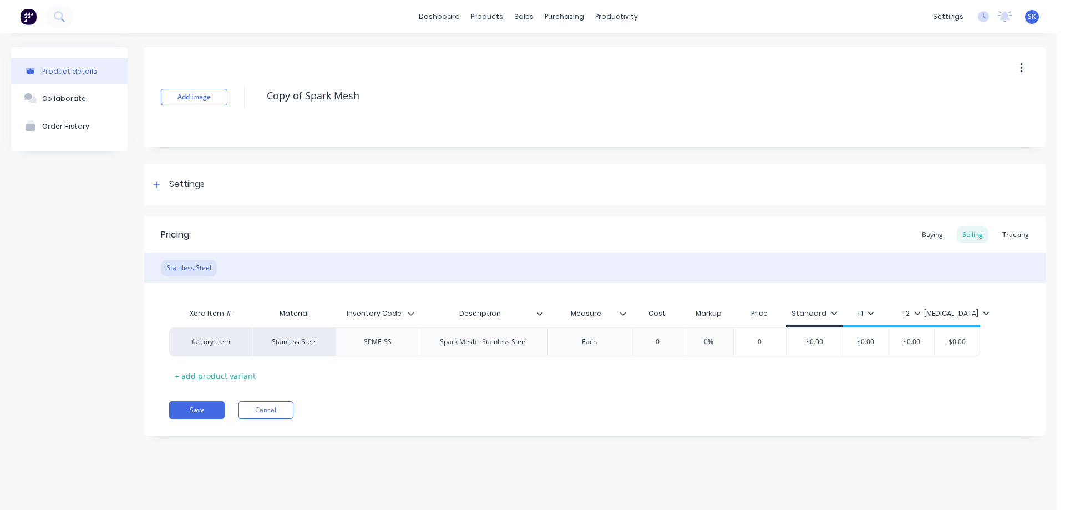
type textarea "x"
click at [405, 344] on div "SPME-SS" at bounding box center [377, 341] width 55 height 14
drag, startPoint x: 400, startPoint y: 343, endPoint x: 348, endPoint y: 345, distance: 52.7
click at [348, 345] on div "SPME-SS" at bounding box center [377, 341] width 83 height 29
click at [539, 340] on div "Spark Mesh - Stainless Steel" at bounding box center [483, 341] width 129 height 29
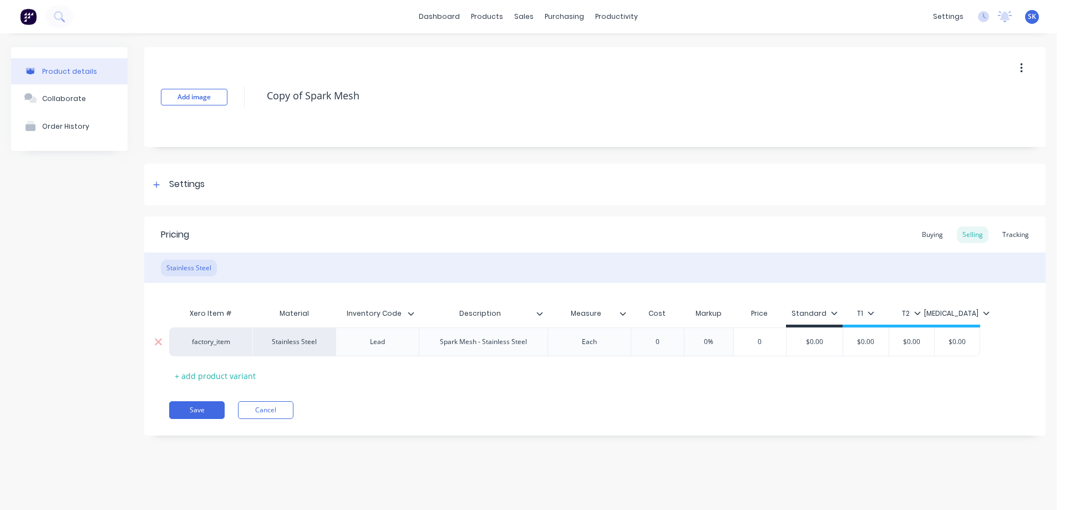
type textarea "x"
click at [528, 347] on div "Spark Mesh - Stainless Steel" at bounding box center [483, 341] width 105 height 14
click at [497, 342] on div "Lead Roll -" at bounding box center [460, 341] width 83 height 29
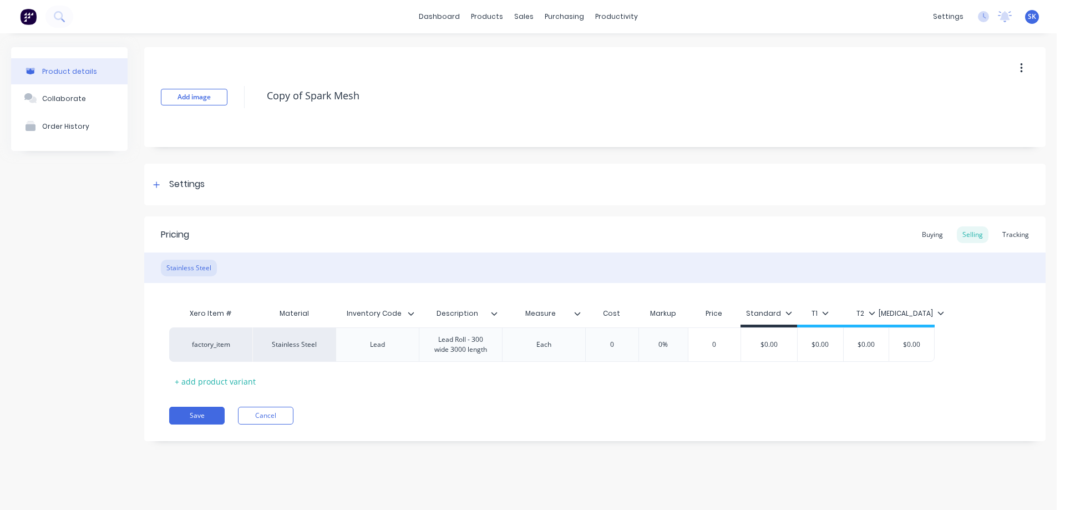
click at [518, 398] on div "Pricing Buying Selling Tracking Stainless Steel Xero Item # Material Inventory …" at bounding box center [594, 328] width 901 height 225
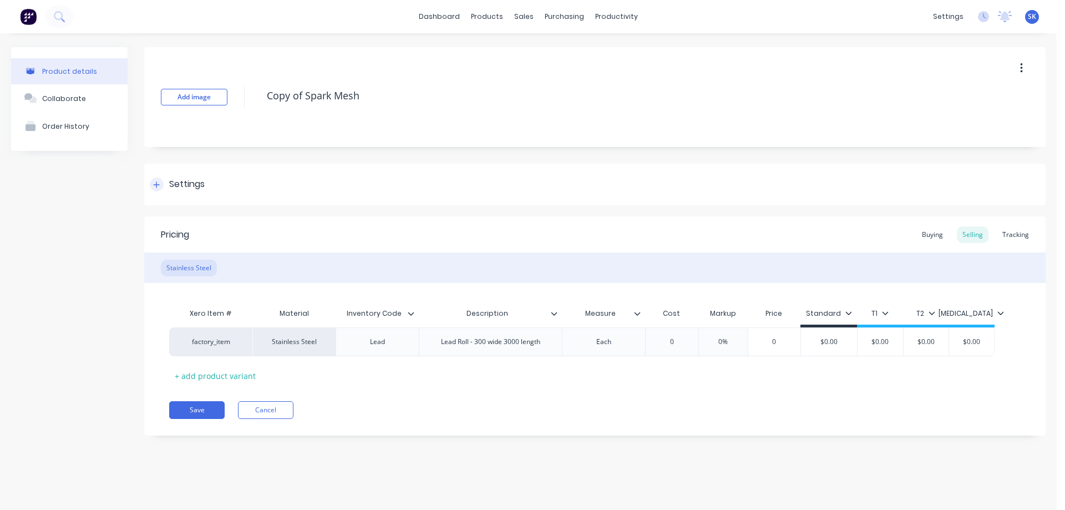
click at [165, 182] on div "Settings" at bounding box center [177, 185] width 55 height 14
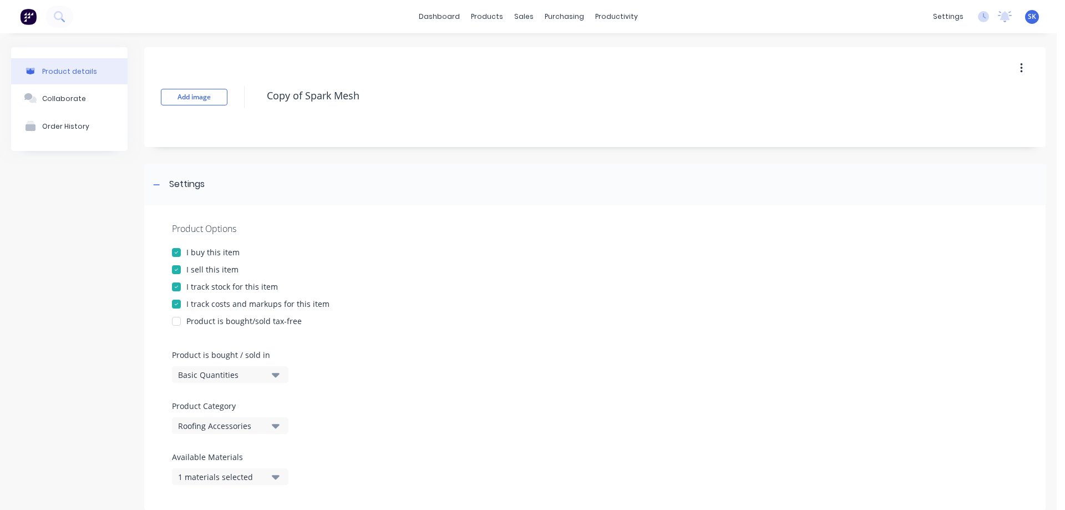
click at [237, 378] on div "Basic Quantities" at bounding box center [222, 375] width 89 height 12
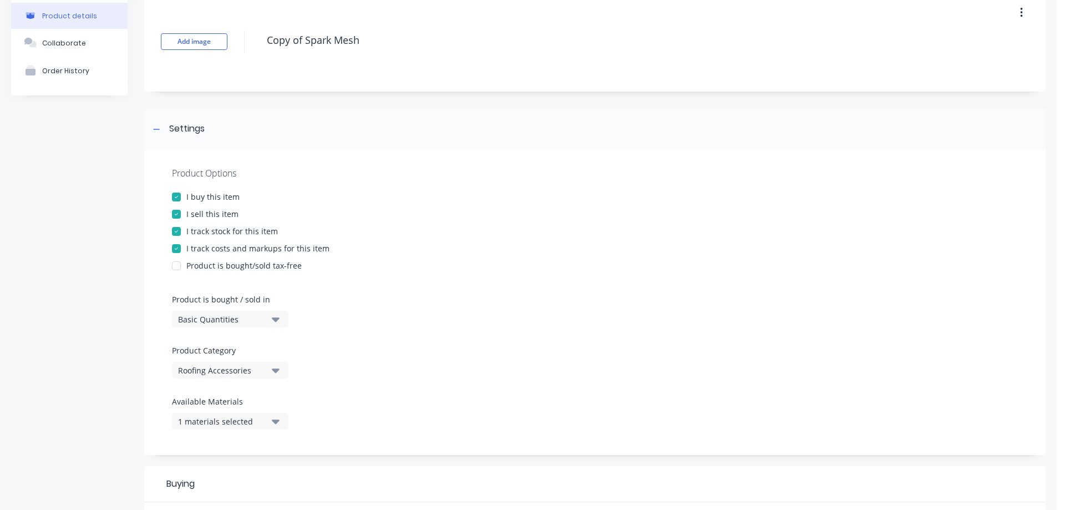
scroll to position [111, 0]
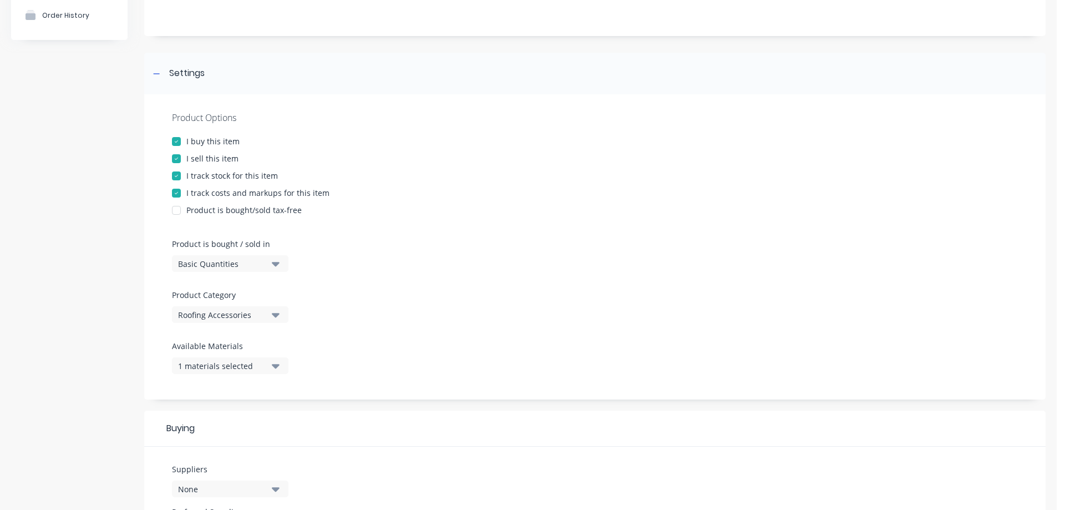
click at [247, 361] on div "1 materials selected" at bounding box center [222, 366] width 89 height 12
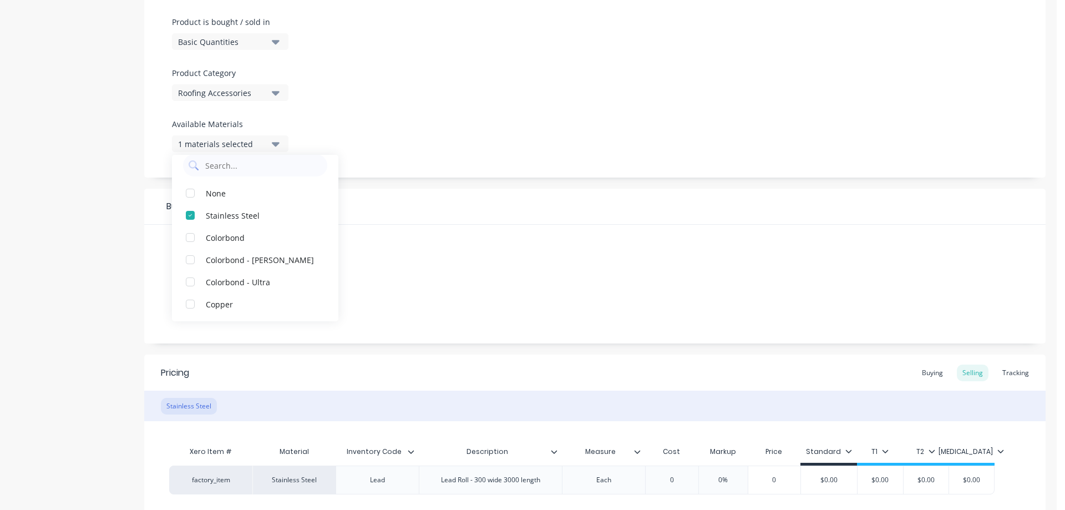
scroll to position [0, 0]
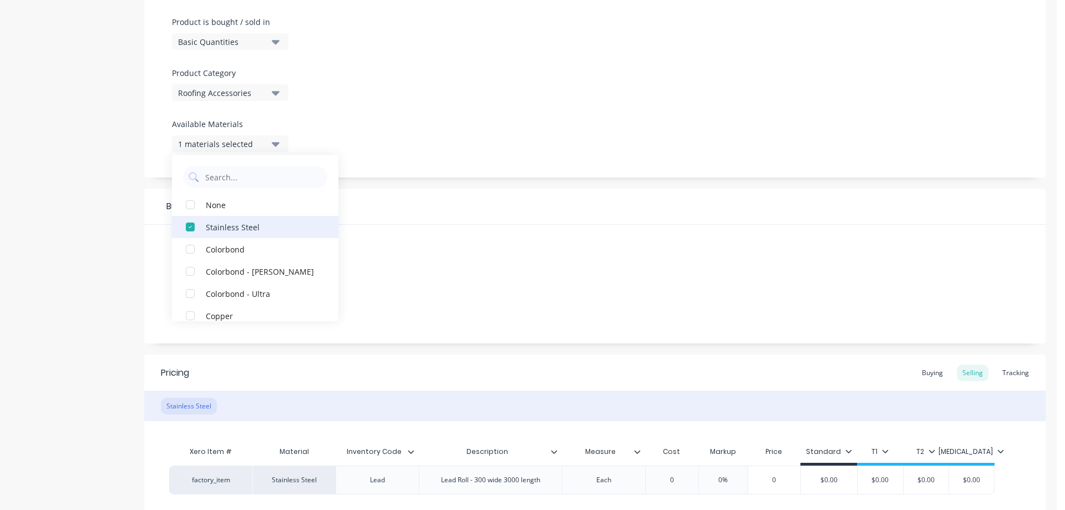
click at [190, 227] on div "button" at bounding box center [190, 227] width 22 height 22
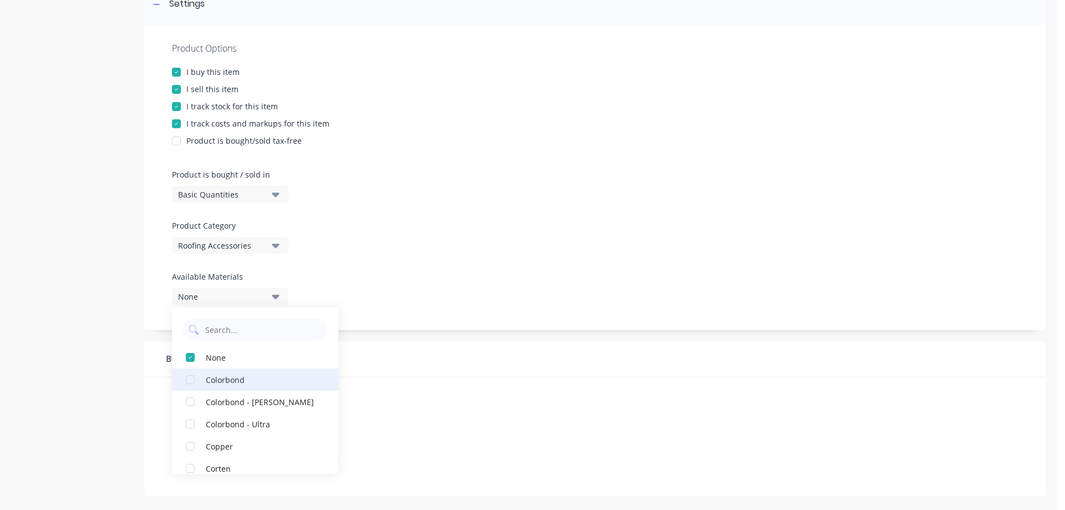
click at [192, 386] on div "button" at bounding box center [190, 379] width 22 height 22
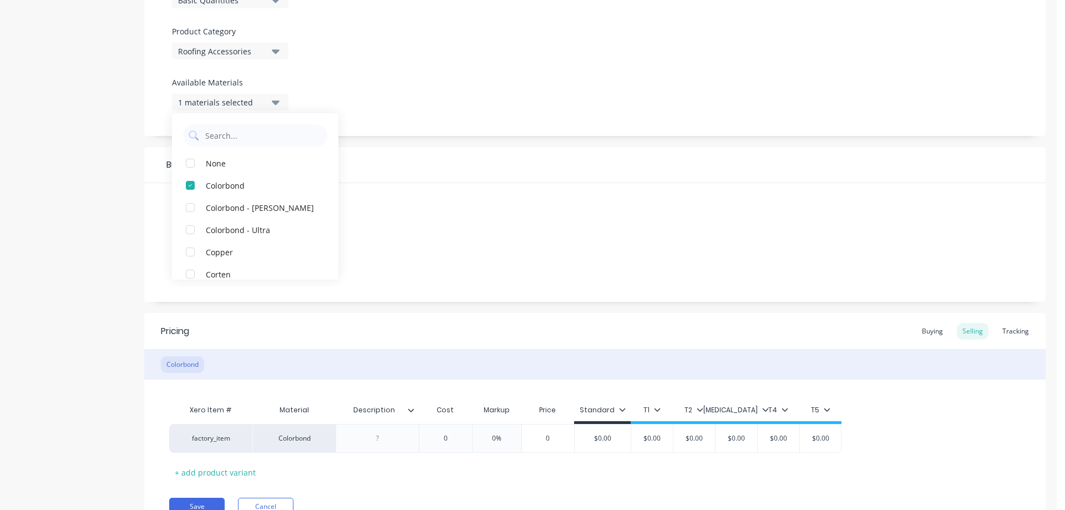
scroll to position [427, 0]
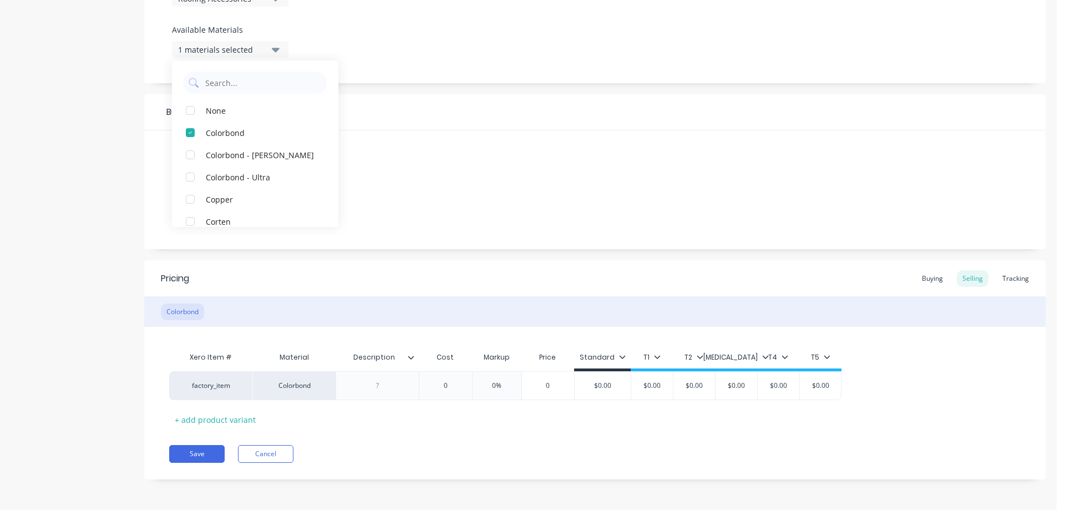
click at [255, 453] on button "Cancel" at bounding box center [265, 454] width 55 height 18
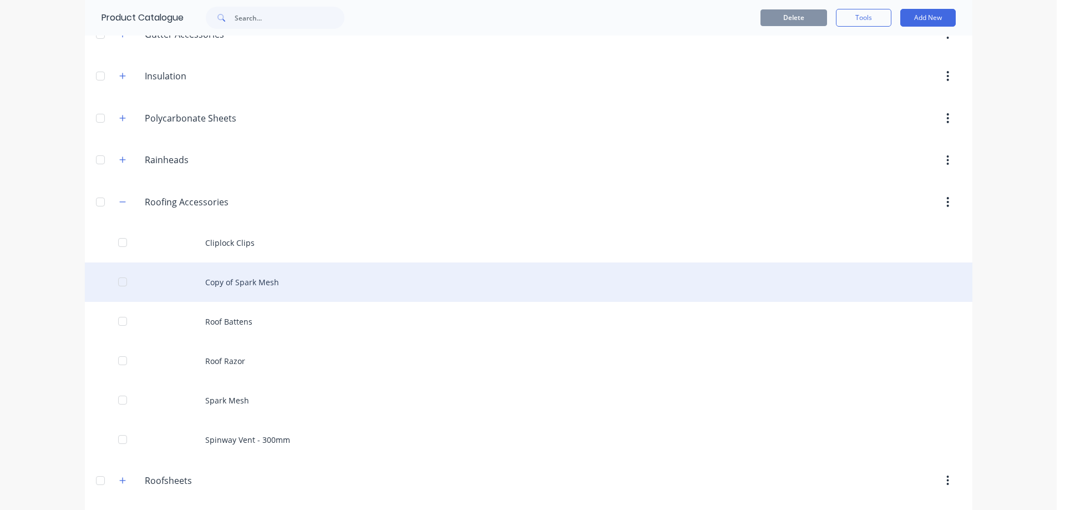
scroll to position [499, 0]
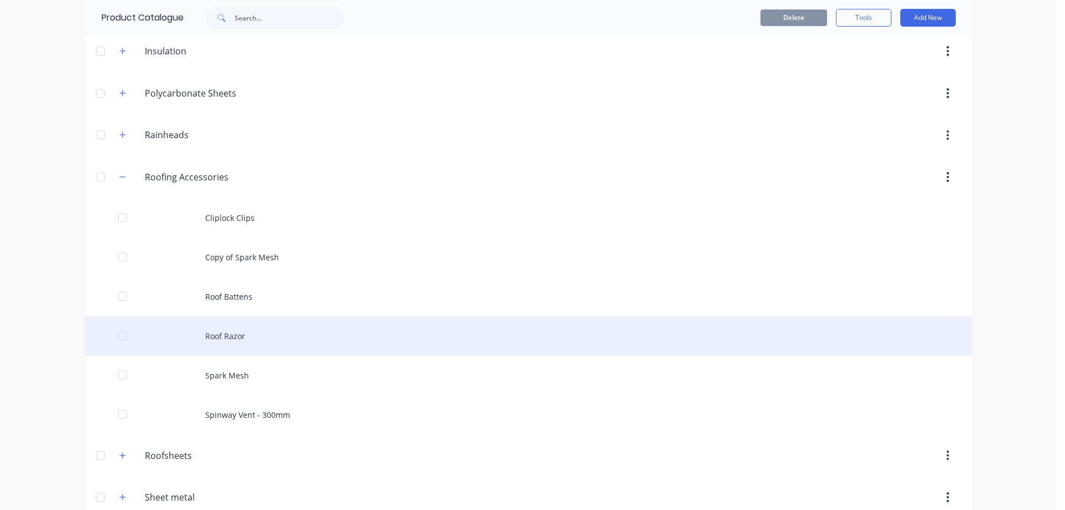
click at [245, 340] on div "Roof Razor" at bounding box center [529, 335] width 888 height 39
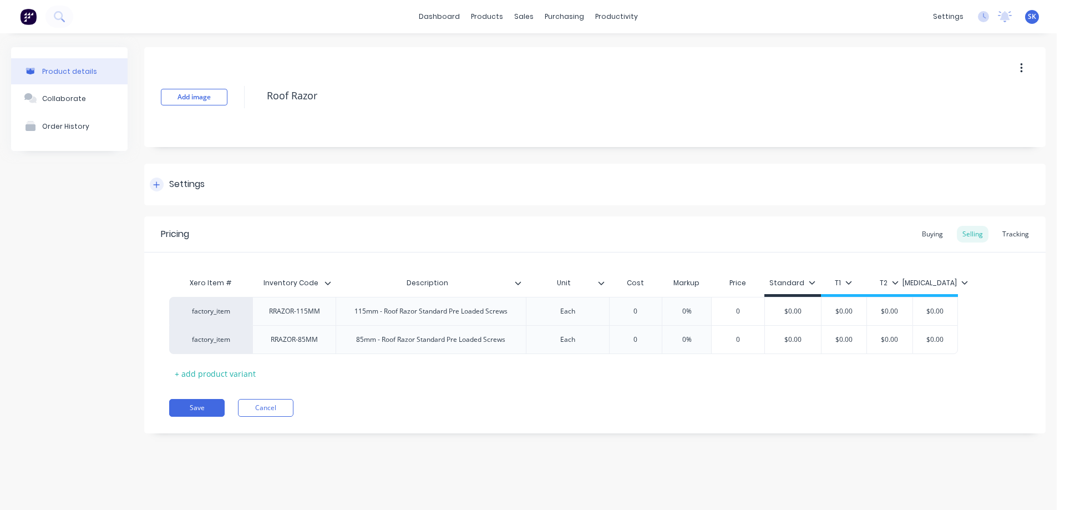
click at [156, 189] on div at bounding box center [157, 185] width 14 height 14
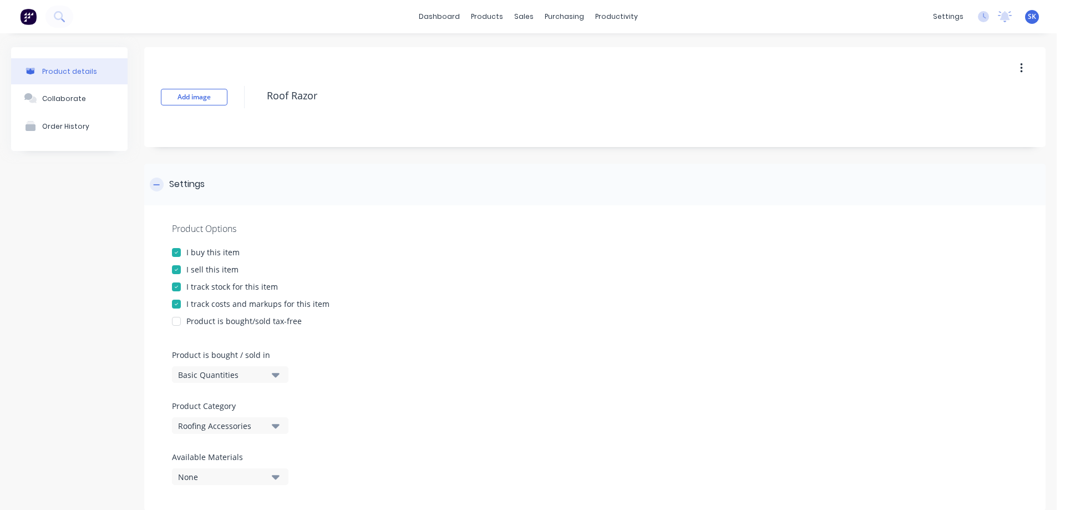
click at [150, 177] on div "Settings" at bounding box center [594, 185] width 901 height 42
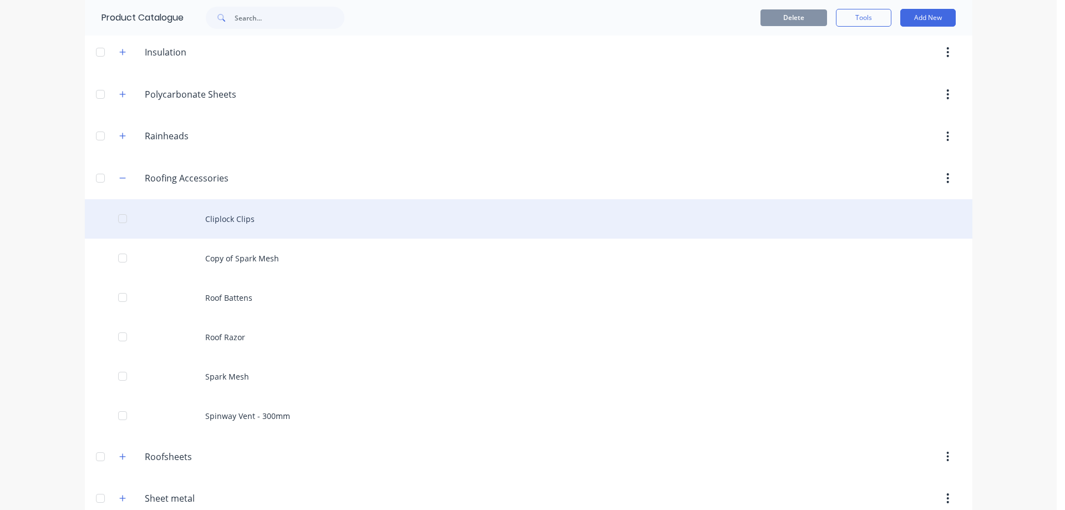
scroll to position [499, 0]
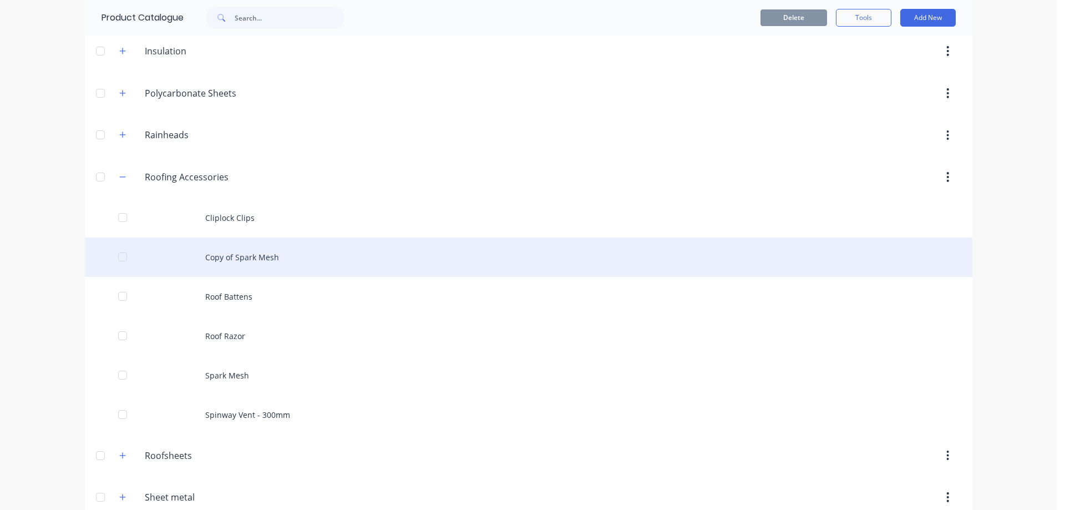
click at [238, 266] on div "Copy of Spark Mesh" at bounding box center [529, 256] width 888 height 39
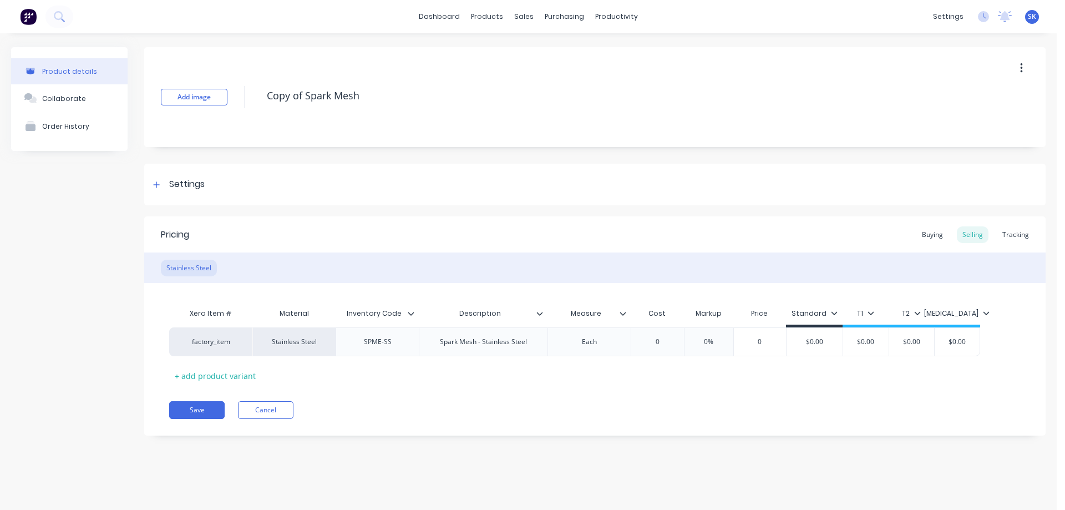
click at [1027, 64] on button "button" at bounding box center [1021, 68] width 26 height 20
click at [970, 111] on div "Delete" at bounding box center [981, 119] width 85 height 16
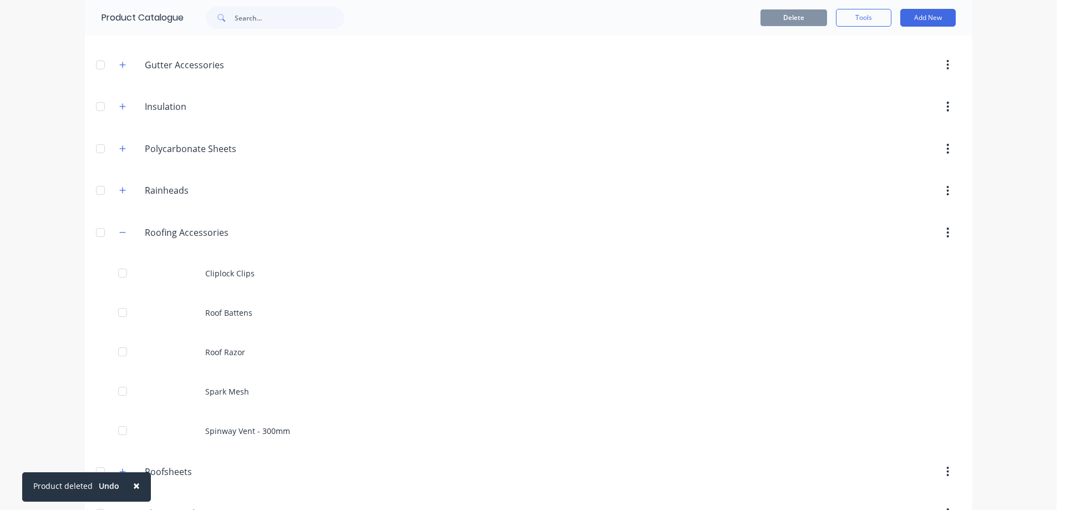
scroll to position [521, 0]
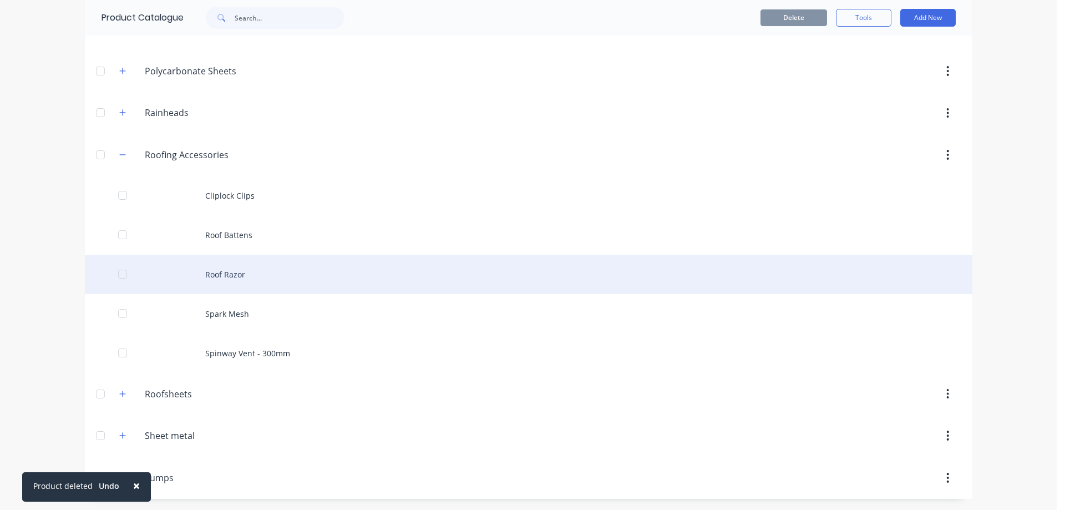
click at [240, 272] on div "Roof Razor" at bounding box center [529, 274] width 888 height 39
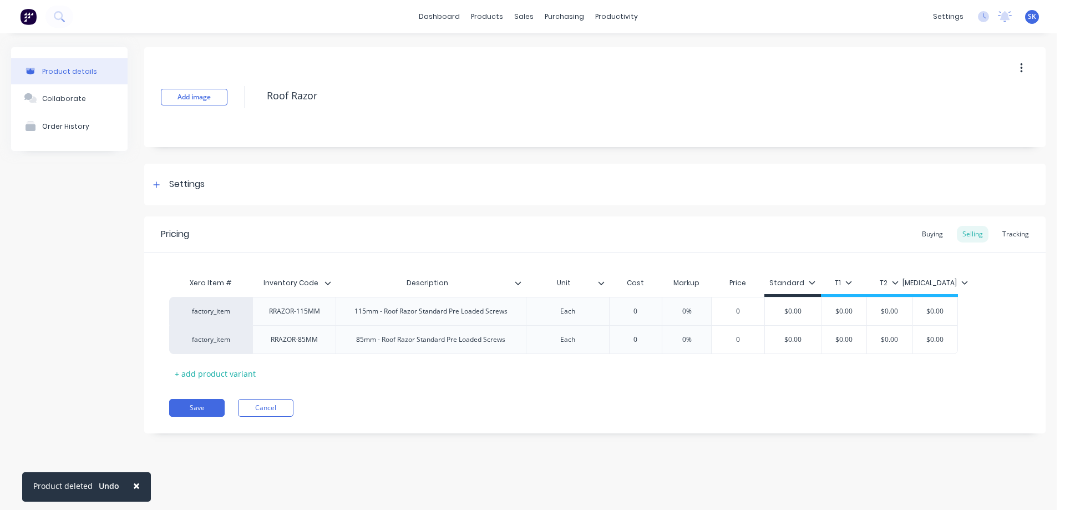
click at [1022, 68] on icon "button" at bounding box center [1021, 68] width 2 height 10
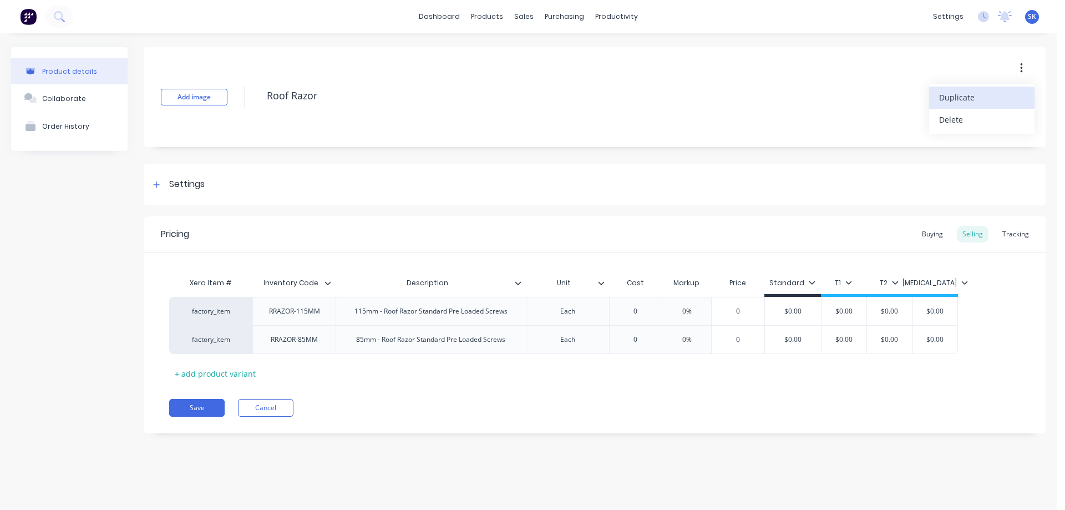
click at [970, 95] on span "Duplicate" at bounding box center [980, 98] width 83 height 12
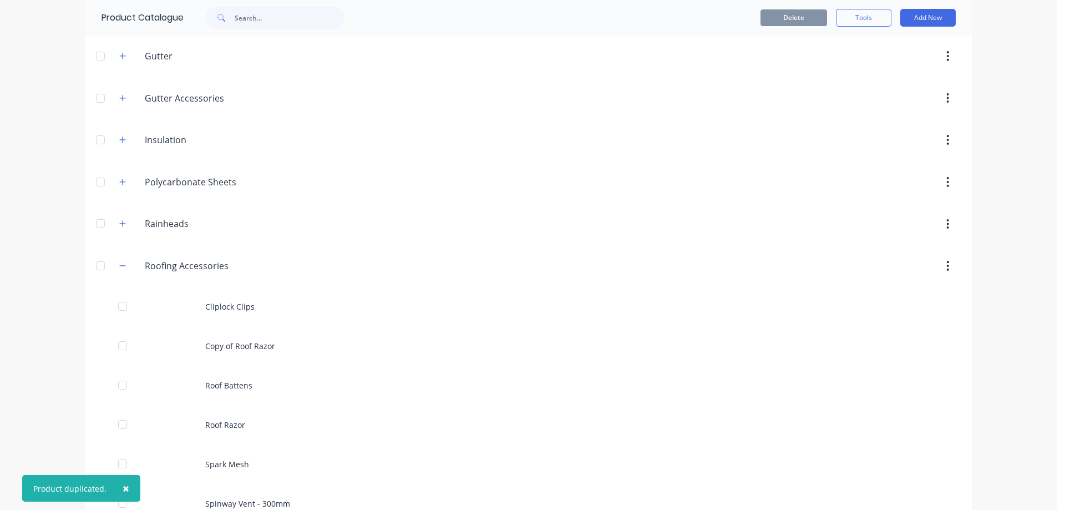
scroll to position [444, 0]
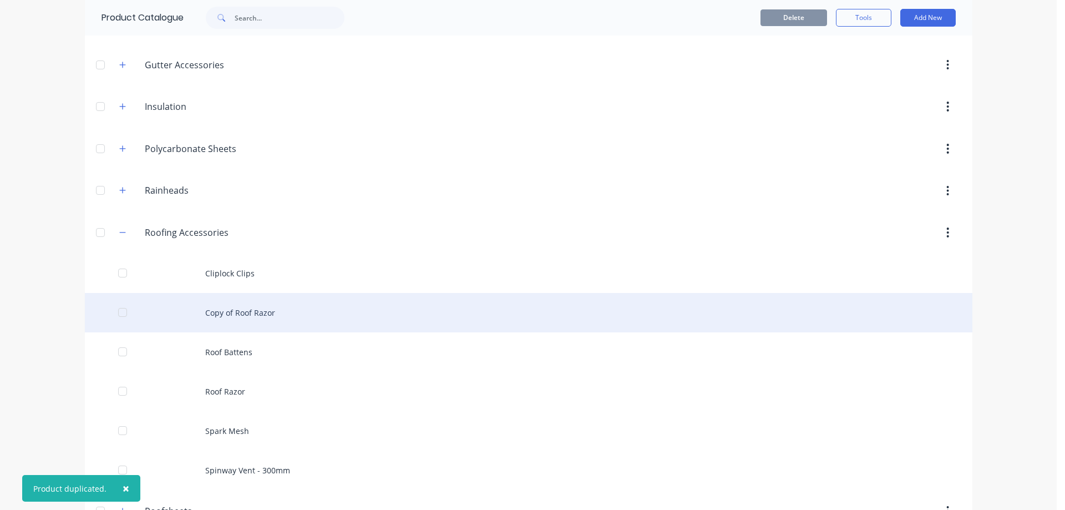
click at [258, 315] on div "Copy of Roof Razor" at bounding box center [529, 312] width 888 height 39
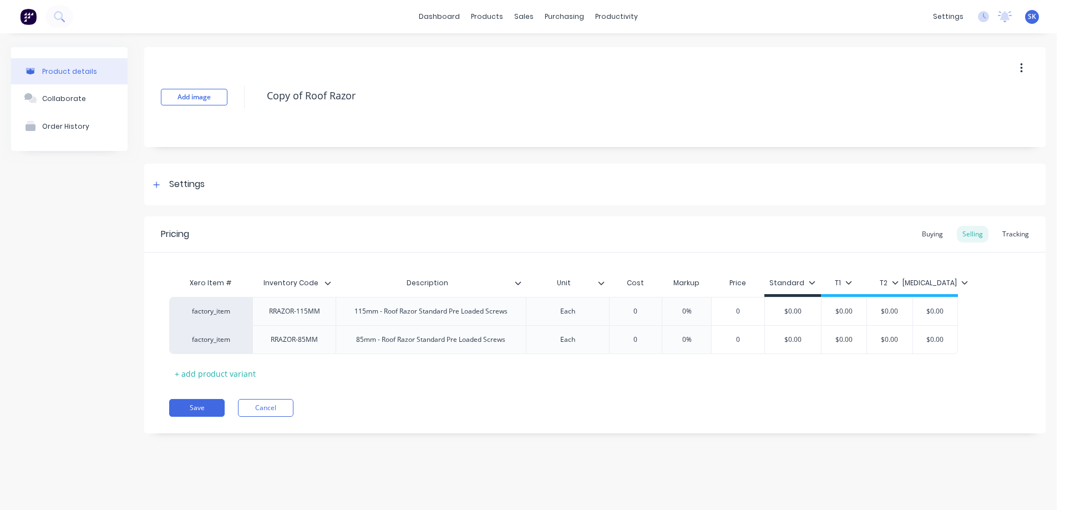
drag, startPoint x: 357, startPoint y: 91, endPoint x: 247, endPoint y: 99, distance: 109.6
click at [247, 99] on div "Add image Copy of Roof Razor" at bounding box center [594, 97] width 901 height 100
type textarea "x"
type textarea "L"
type textarea "x"
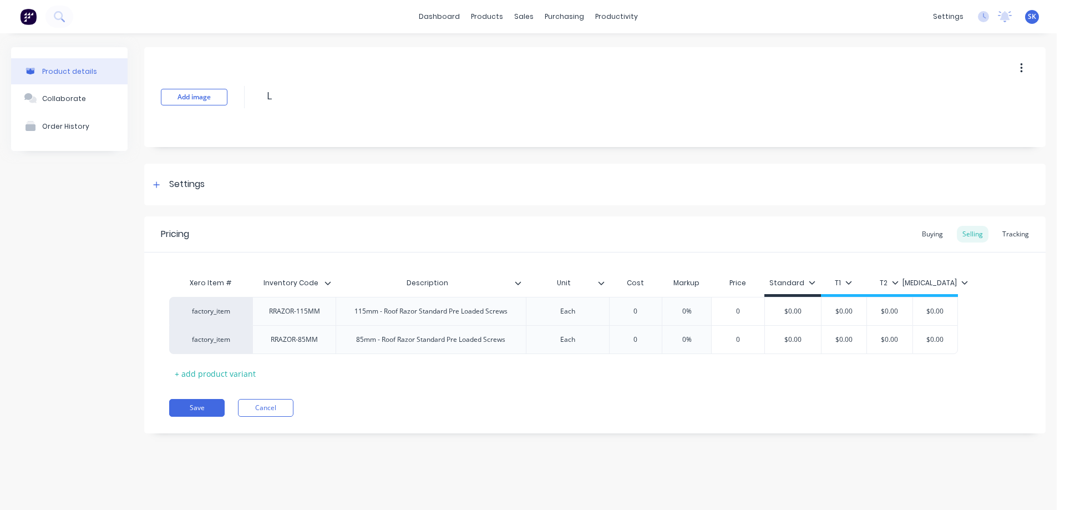
type textarea "Le"
type textarea "x"
type textarea "Lea"
type textarea "x"
type textarea "Lead"
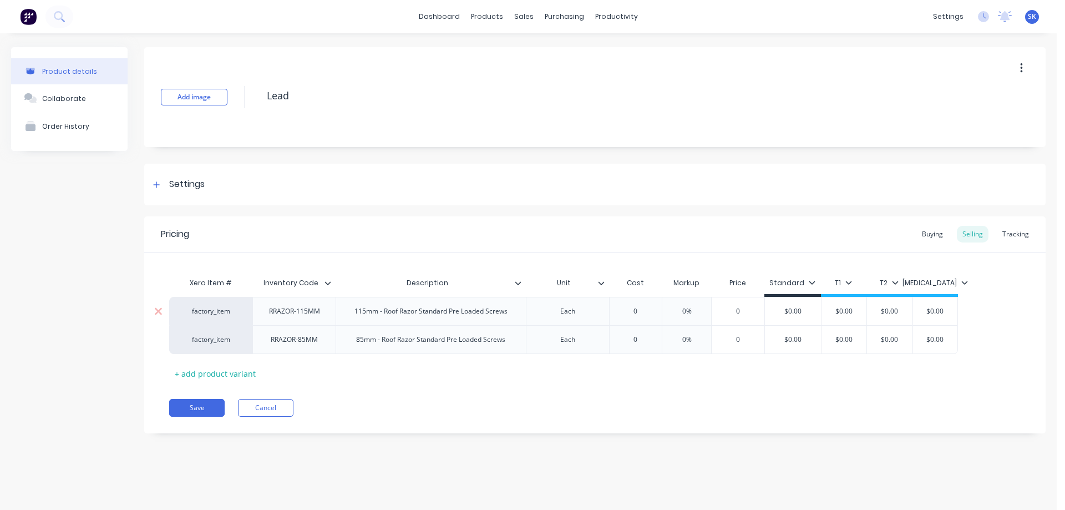
type textarea "x"
type textarea "Lead"
click at [323, 316] on div "RRAZOR-115MM" at bounding box center [294, 311] width 69 height 14
click at [161, 340] on icon at bounding box center [158, 339] width 8 height 11
type textarea "x"
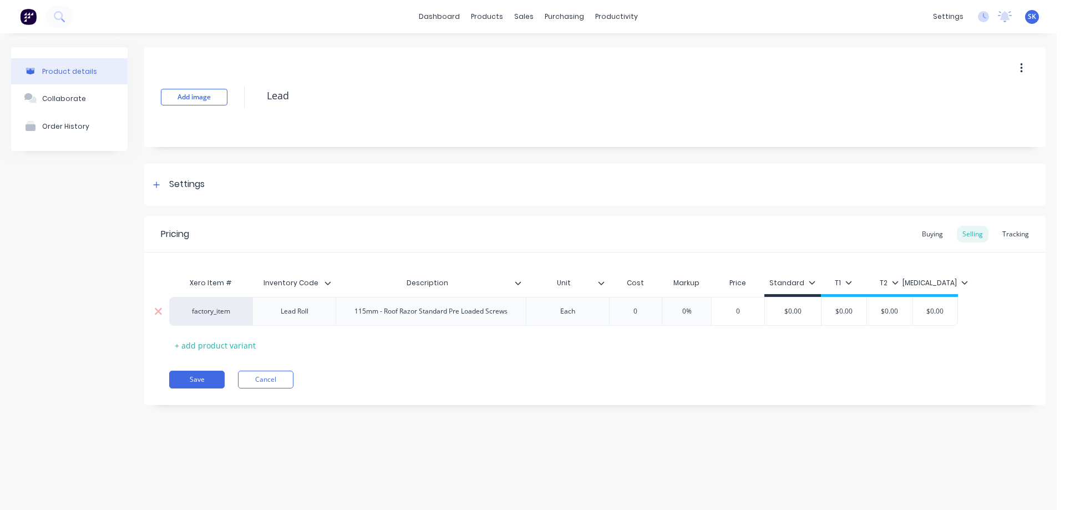
type textarea "x"
drag, startPoint x: 351, startPoint y: 313, endPoint x: 514, endPoint y: 315, distance: 163.1
click at [514, 315] on div "115mm - Roof Razor Standard Pre Loaded Screws" at bounding box center [431, 311] width 171 height 14
click at [489, 365] on div "Pricing Buying Selling Tracking Xero Item # Inventory Code Description Unit Cos…" at bounding box center [594, 310] width 901 height 189
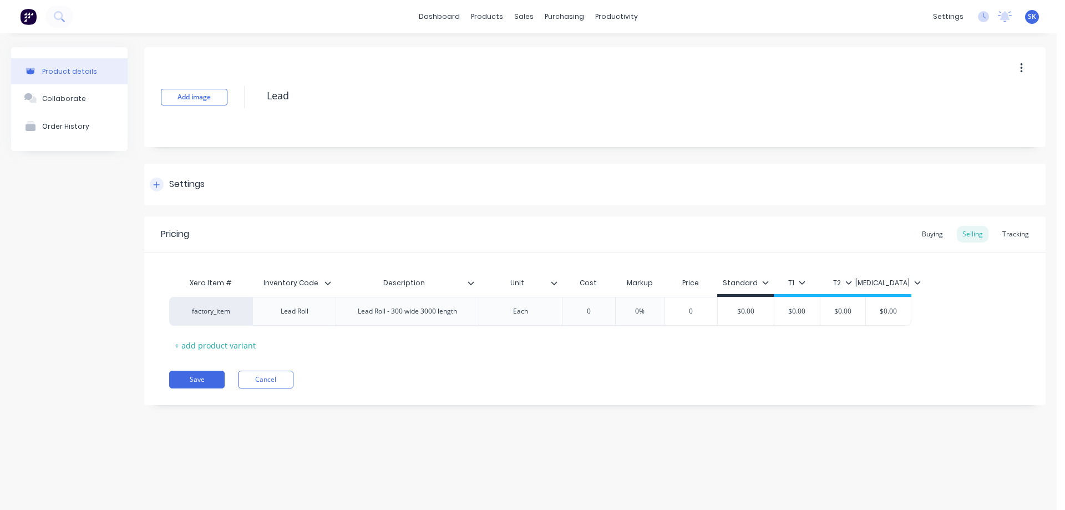
click at [158, 185] on icon at bounding box center [156, 185] width 7 height 8
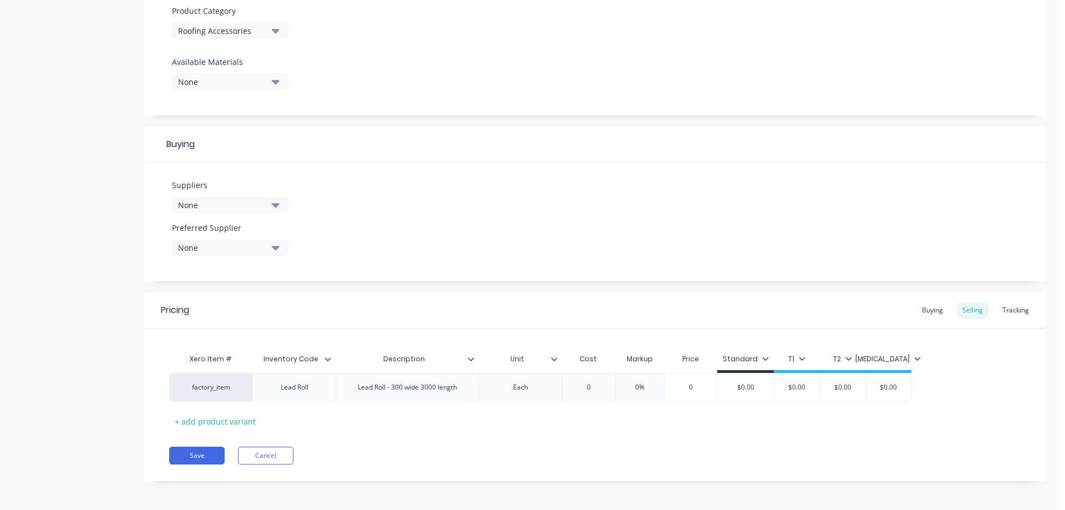
scroll to position [397, 0]
click at [214, 447] on button "Save" at bounding box center [196, 454] width 55 height 18
type textarea "x"
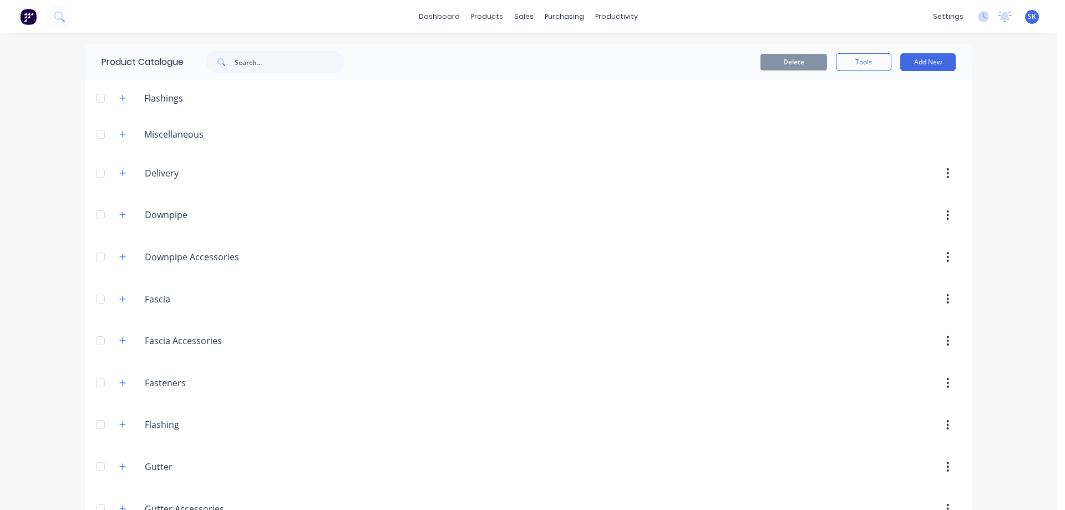
click at [28, 24] on img at bounding box center [28, 16] width 17 height 17
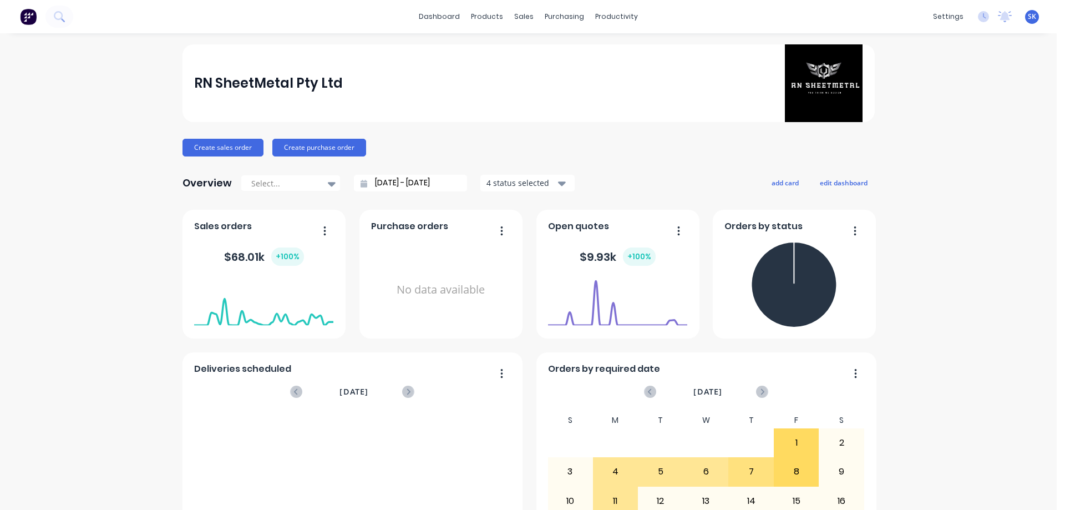
click at [437, 186] on input "[DATE] - [DATE]" at bounding box center [414, 183] width 95 height 17
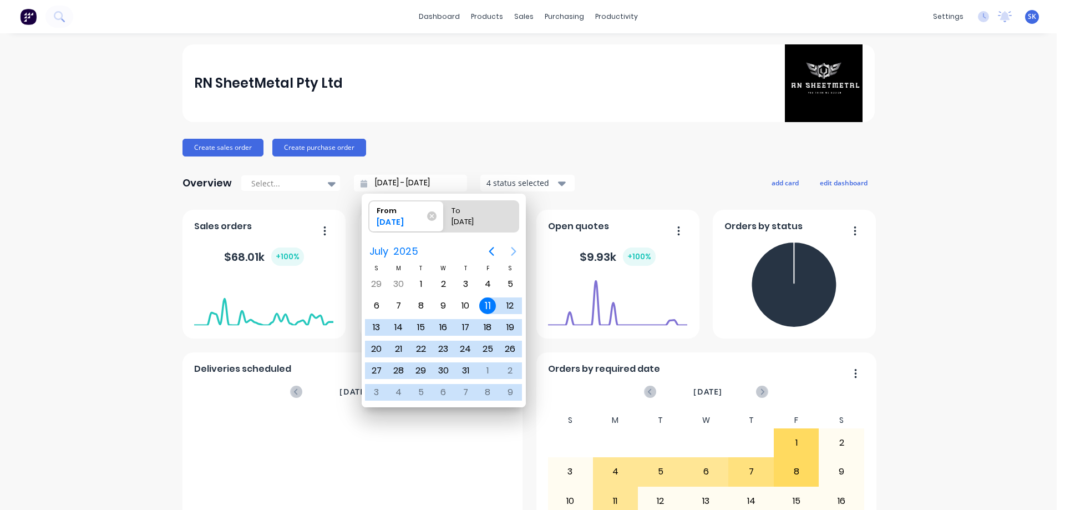
click at [518, 249] on icon "Next page" at bounding box center [513, 251] width 13 height 13
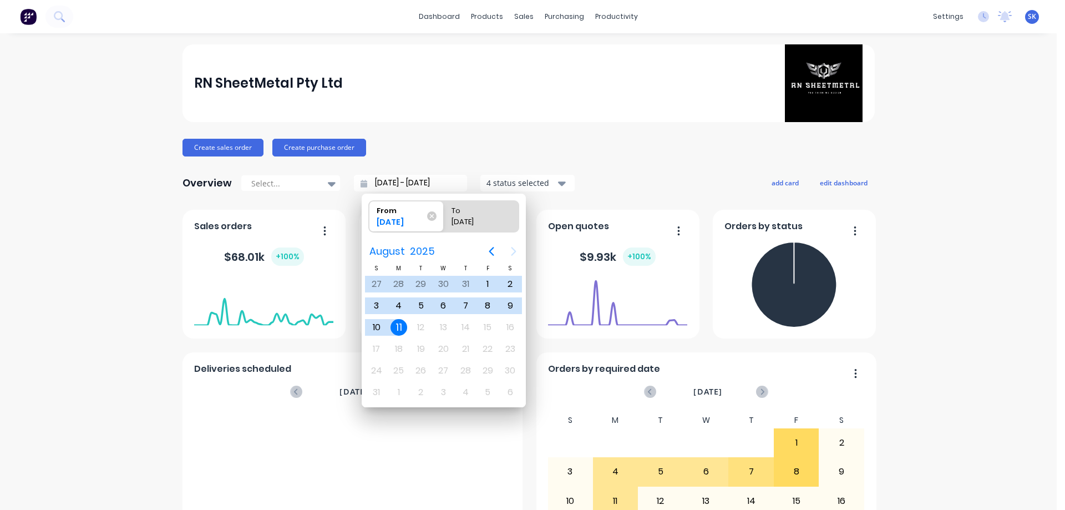
click at [396, 322] on div "11" at bounding box center [399, 327] width 17 height 17
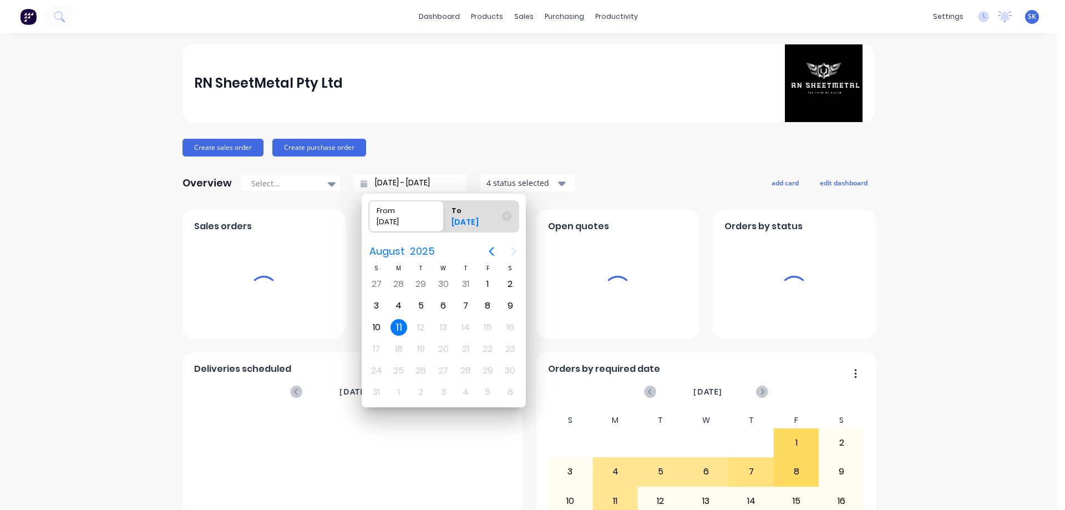
type input "11/08/25 - 11/08/25"
radio input "false"
radio input "true"
click at [524, 184] on div "4 status selected" at bounding box center [521, 183] width 70 height 12
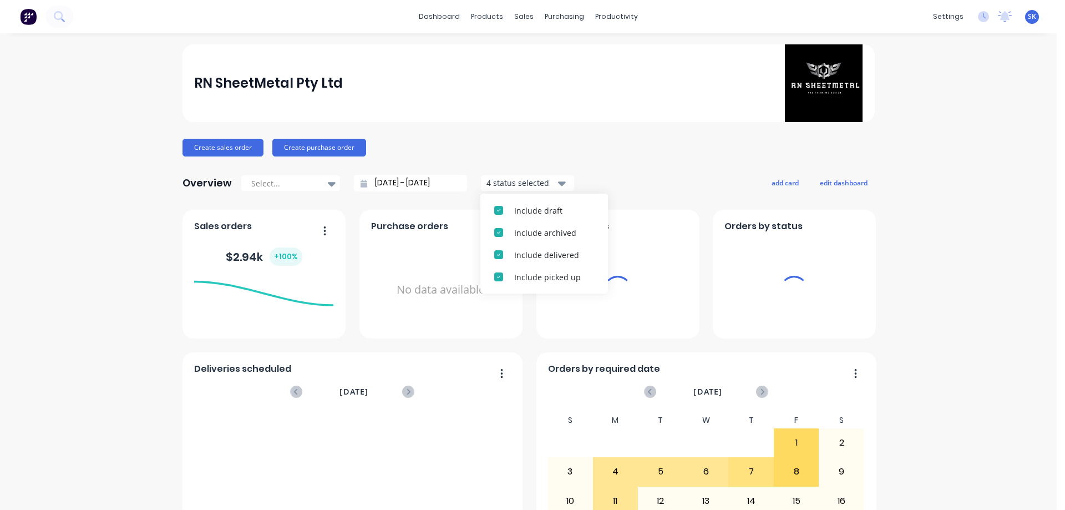
click at [524, 184] on div "4 status selected" at bounding box center [521, 183] width 70 height 12
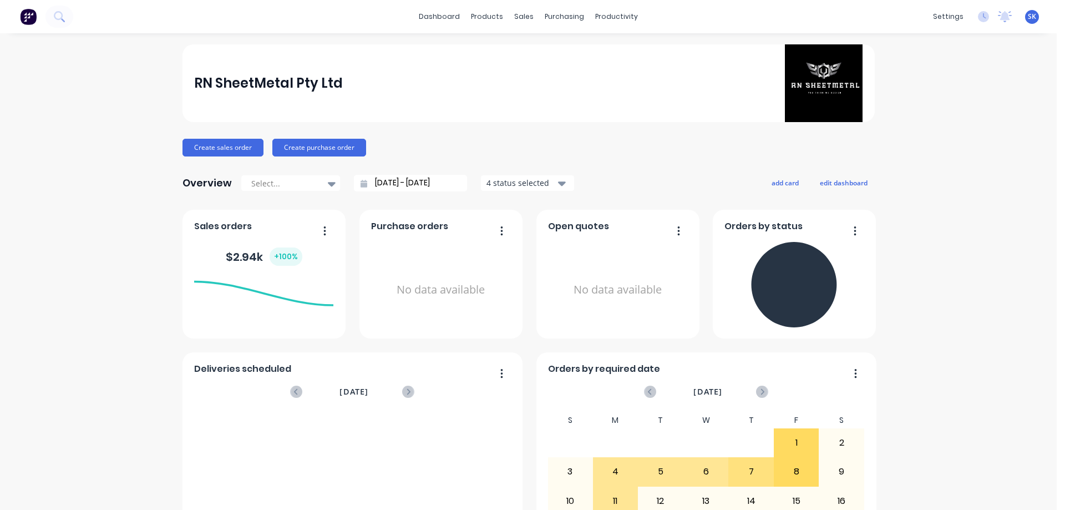
click at [524, 185] on div "4 status selected" at bounding box center [521, 183] width 70 height 12
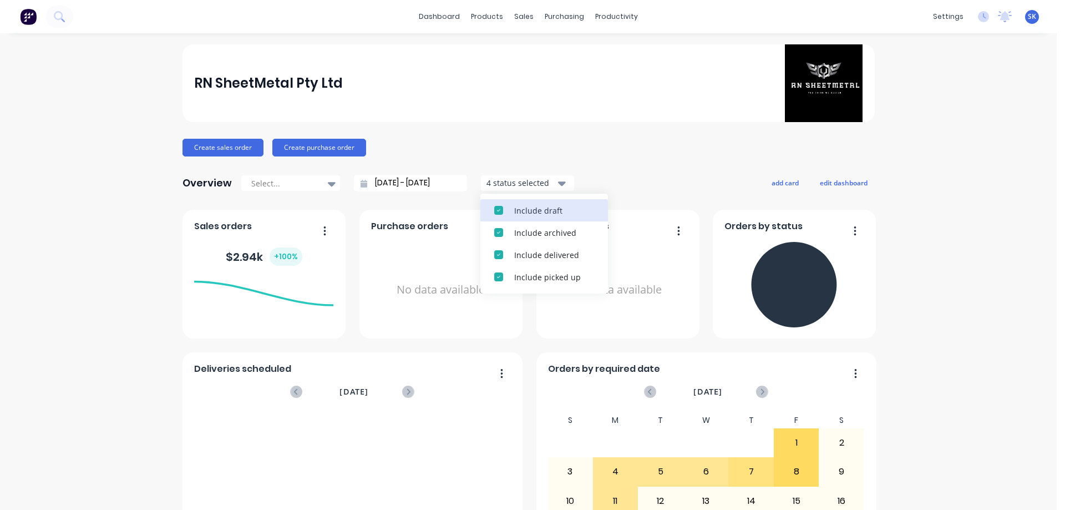
click at [524, 202] on button "Include draft" at bounding box center [544, 210] width 128 height 22
click at [524, 202] on button "Include archived" at bounding box center [544, 210] width 128 height 22
click at [614, 181] on div "Overview Select... 11/08/25 - 11/08/25 2 status selected Include delivered Incl…" at bounding box center [528, 183] width 692 height 22
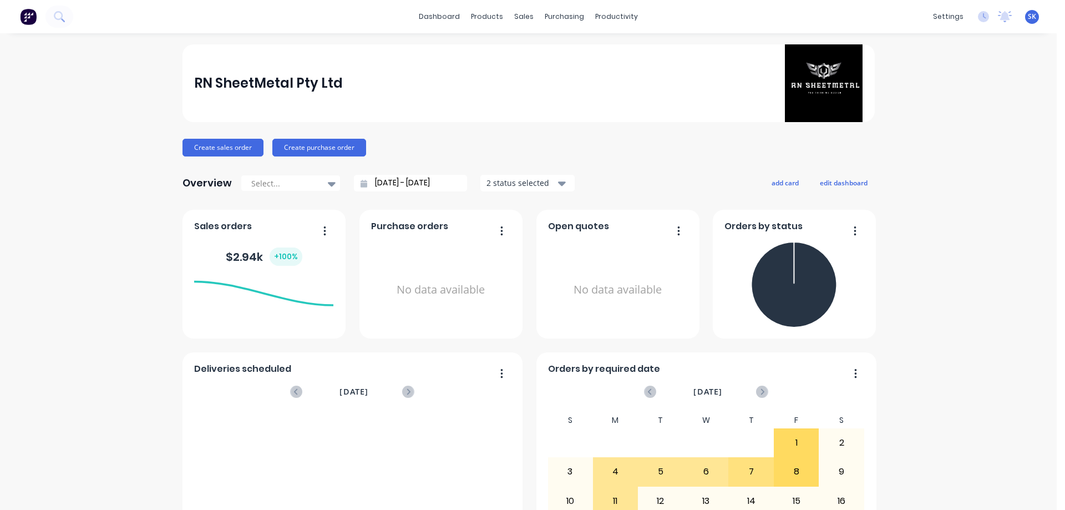
click at [28, 9] on img at bounding box center [28, 16] width 17 height 17
click at [539, 47] on button "Sales Orders" at bounding box center [578, 53] width 147 height 22
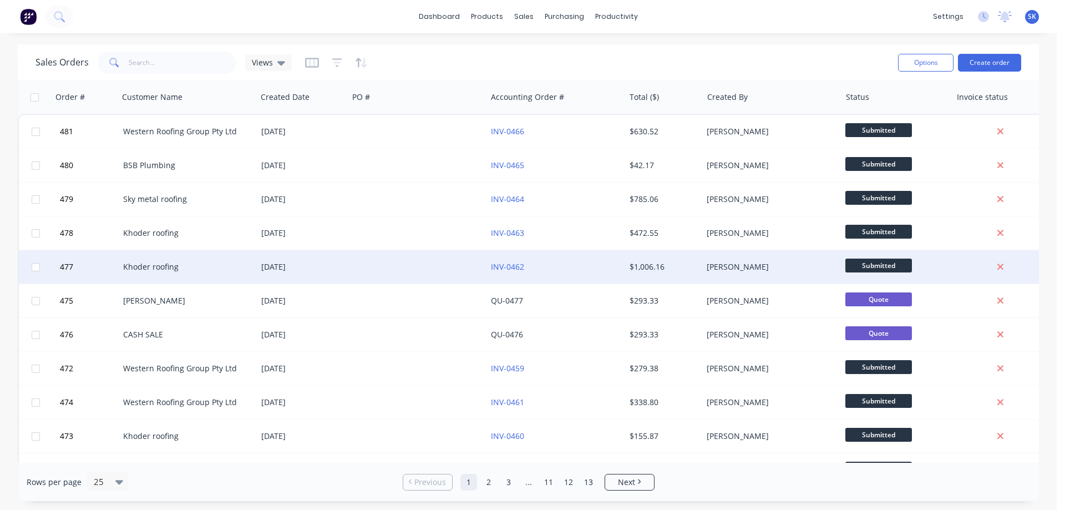
click at [231, 263] on div "Khoder roofing" at bounding box center [184, 266] width 123 height 11
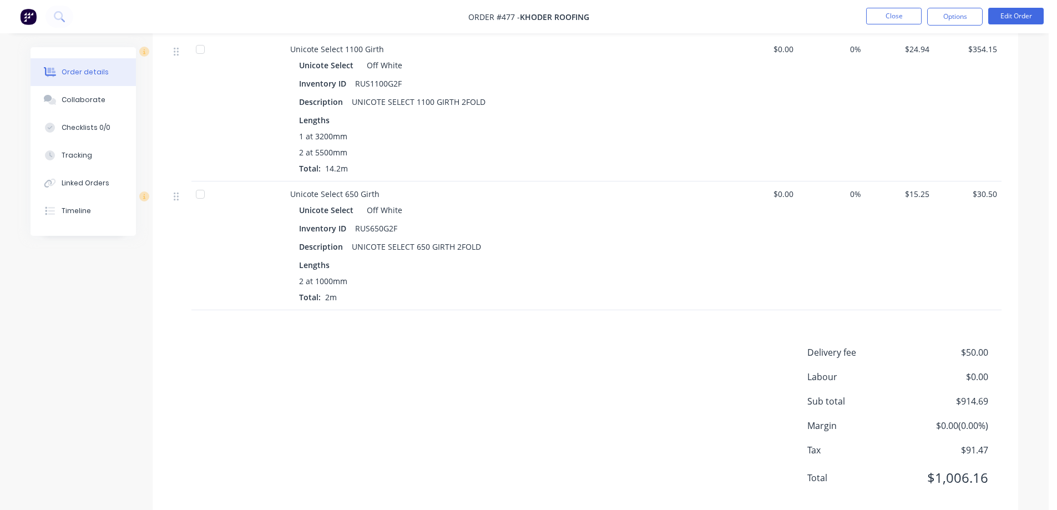
scroll to position [747, 0]
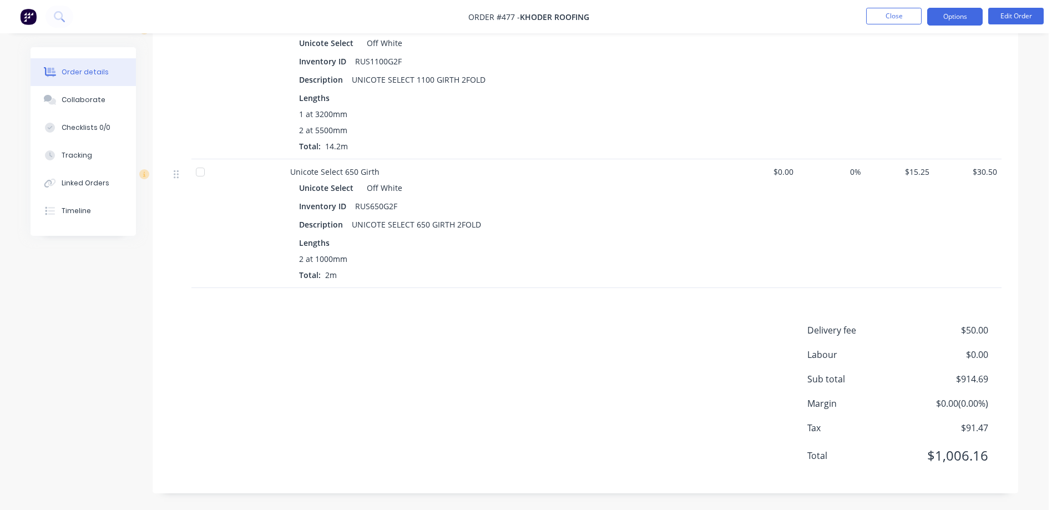
click at [954, 20] on button "Options" at bounding box center [954, 17] width 55 height 18
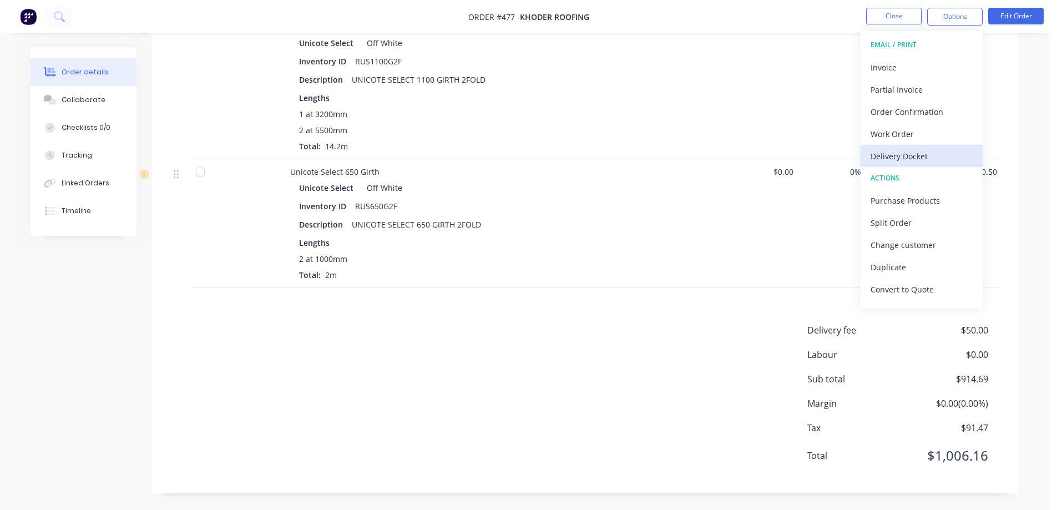
click at [896, 147] on button "Delivery Docket" at bounding box center [921, 156] width 122 height 22
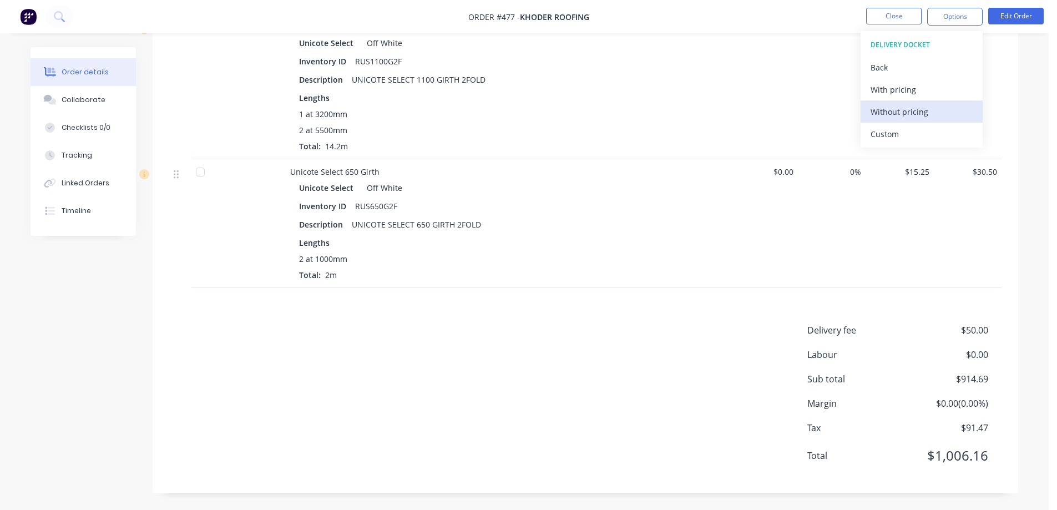
click at [881, 113] on div "Without pricing" at bounding box center [921, 112] width 102 height 16
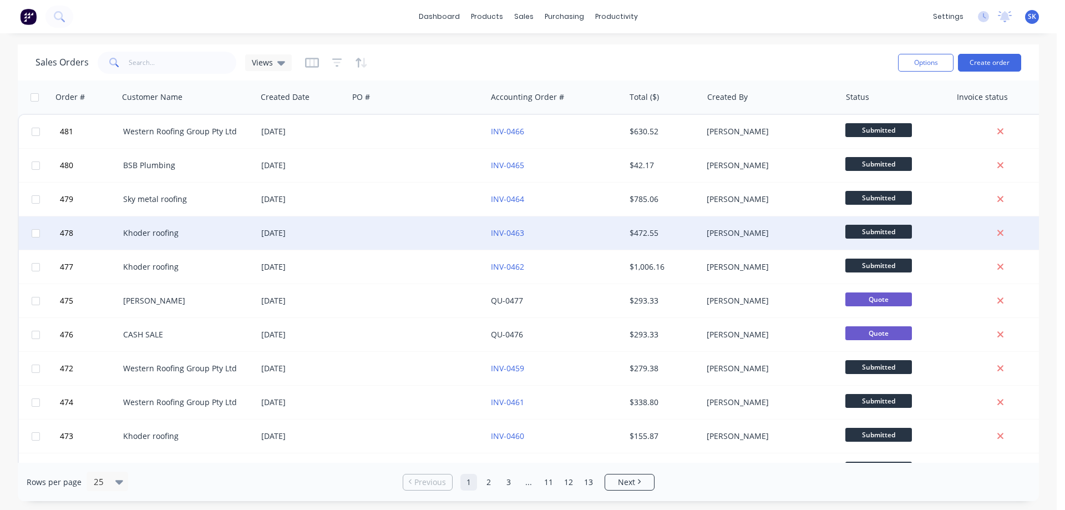
click at [347, 239] on div "[DATE]" at bounding box center [303, 232] width 92 height 33
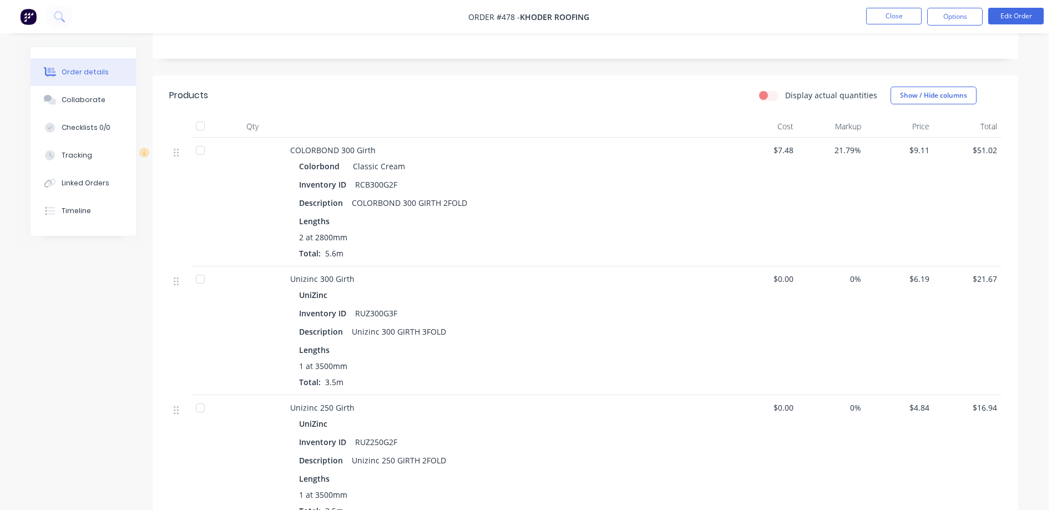
scroll to position [277, 0]
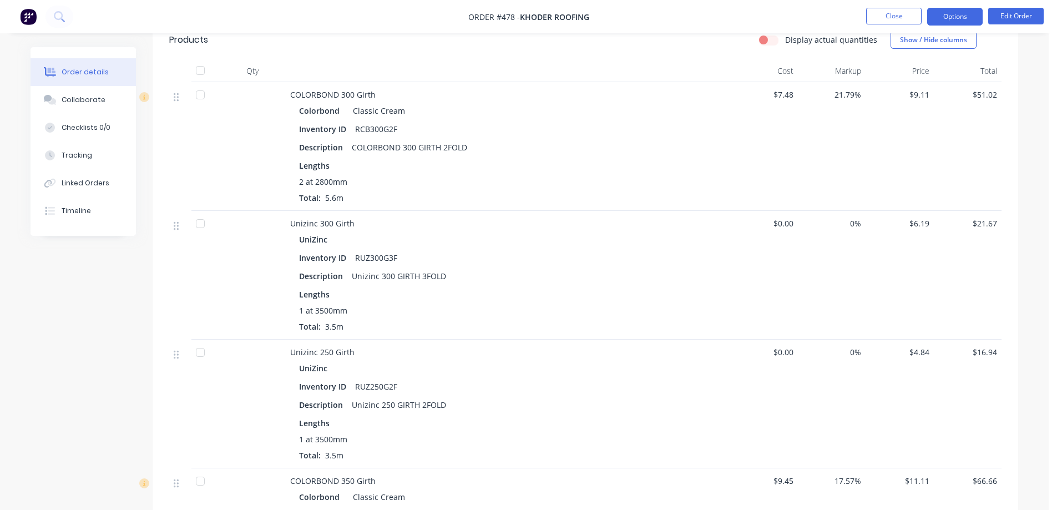
click at [944, 18] on button "Options" at bounding box center [954, 17] width 55 height 18
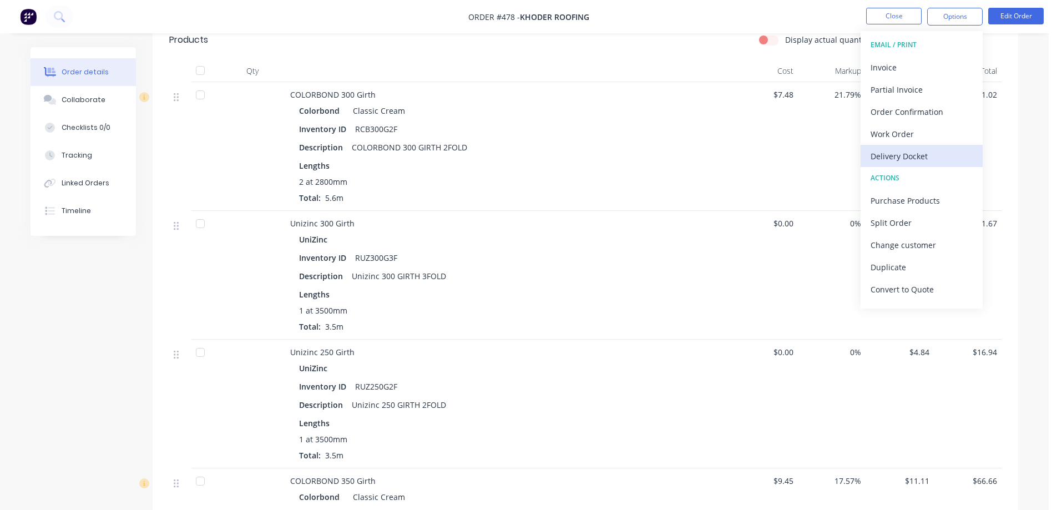
click at [894, 154] on div "Delivery Docket" at bounding box center [921, 156] width 102 height 16
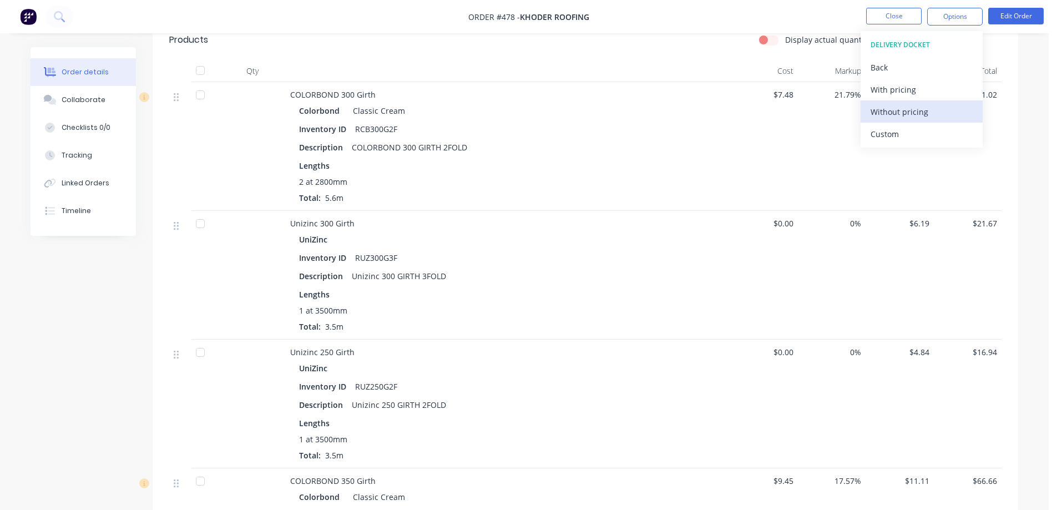
click at [890, 119] on div "Without pricing" at bounding box center [921, 112] width 102 height 16
click at [24, 16] on img at bounding box center [28, 16] width 17 height 17
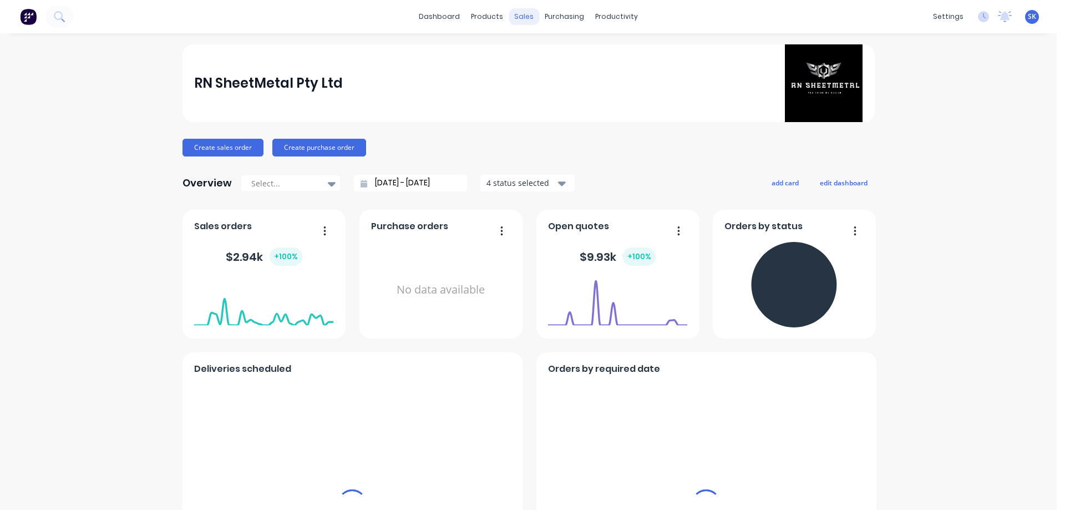
click at [528, 17] on div "sales" at bounding box center [524, 16] width 31 height 17
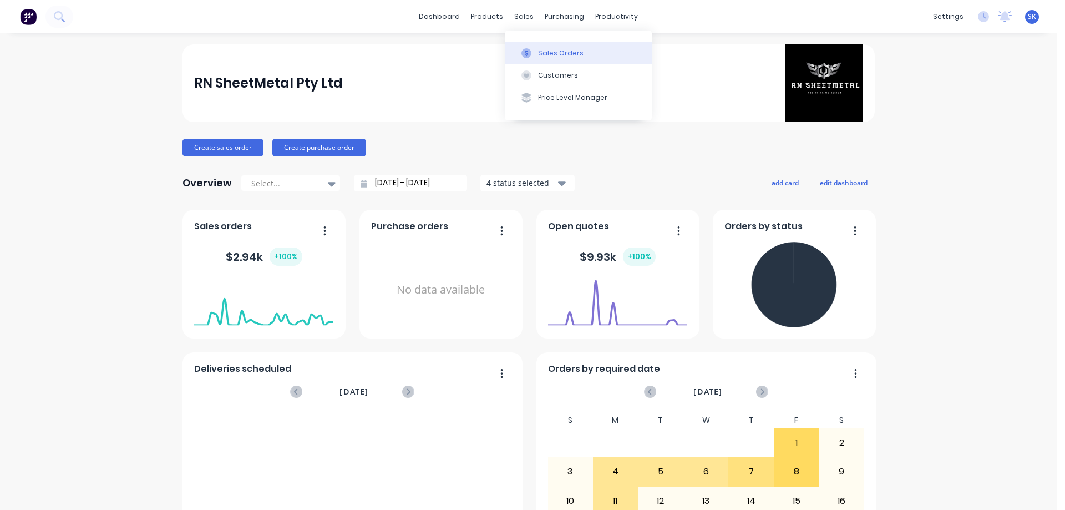
click at [528, 45] on button "Sales Orders" at bounding box center [578, 53] width 147 height 22
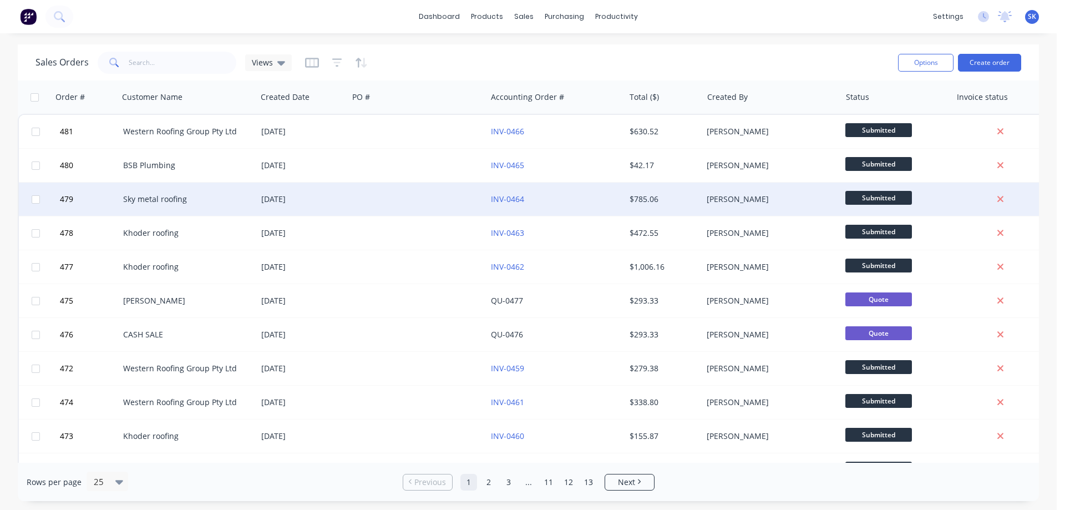
click at [280, 199] on div "[DATE]" at bounding box center [302, 199] width 83 height 11
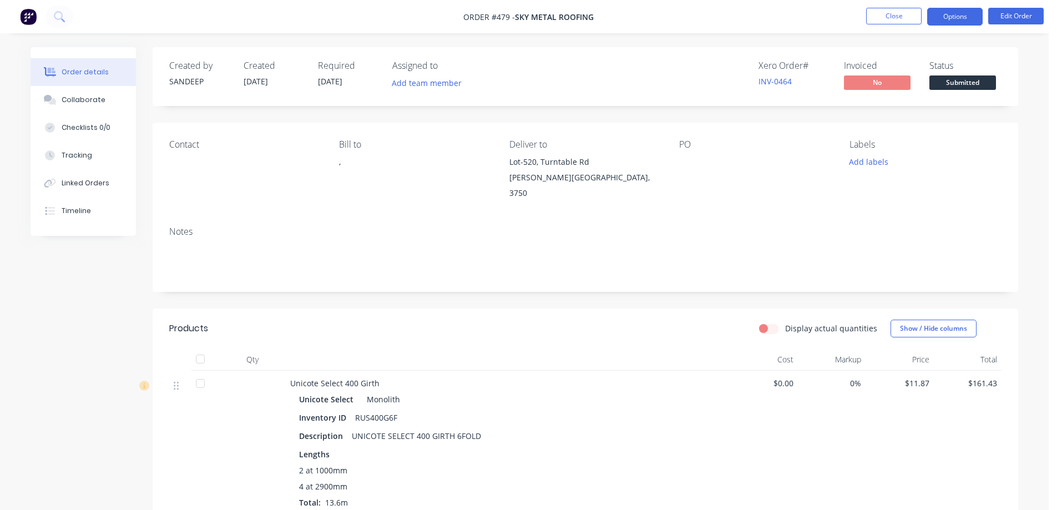
click at [950, 22] on button "Options" at bounding box center [954, 17] width 55 height 18
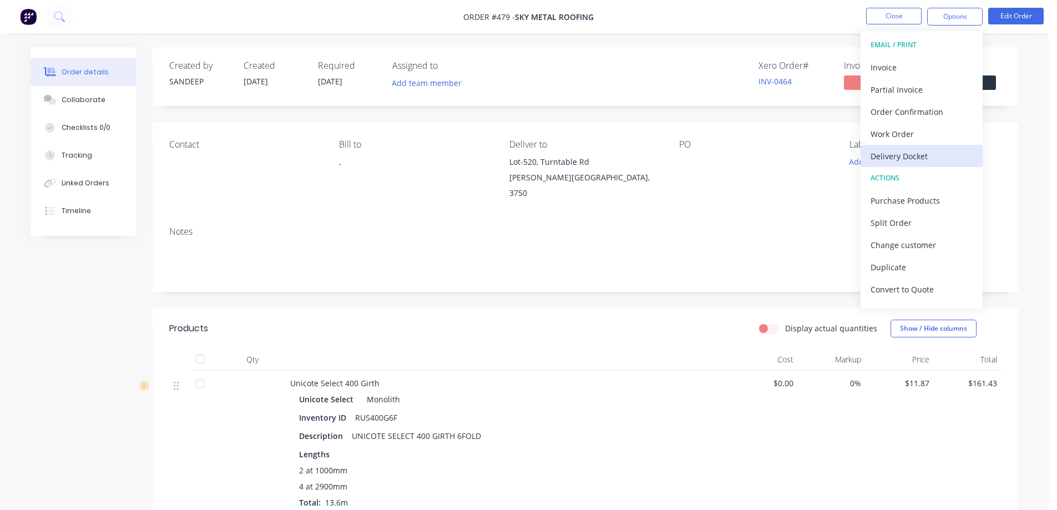
click at [893, 155] on div "Delivery Docket" at bounding box center [921, 156] width 102 height 16
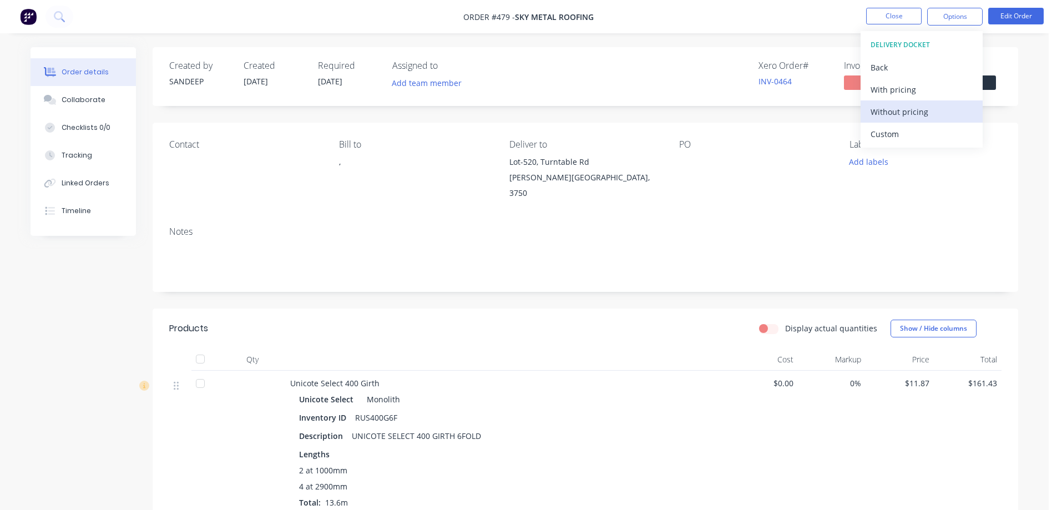
click at [889, 116] on div "Without pricing" at bounding box center [921, 112] width 102 height 16
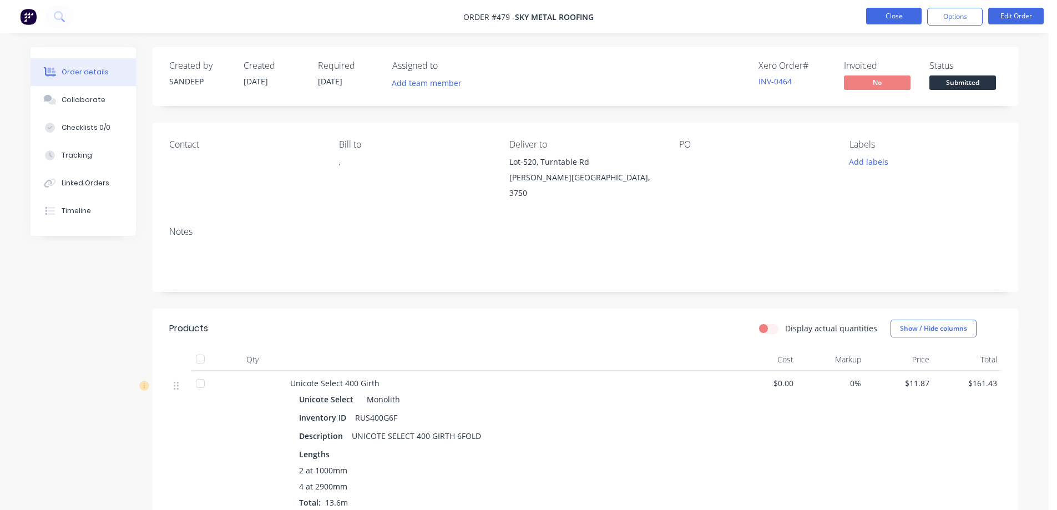
click at [893, 17] on button "Close" at bounding box center [893, 16] width 55 height 17
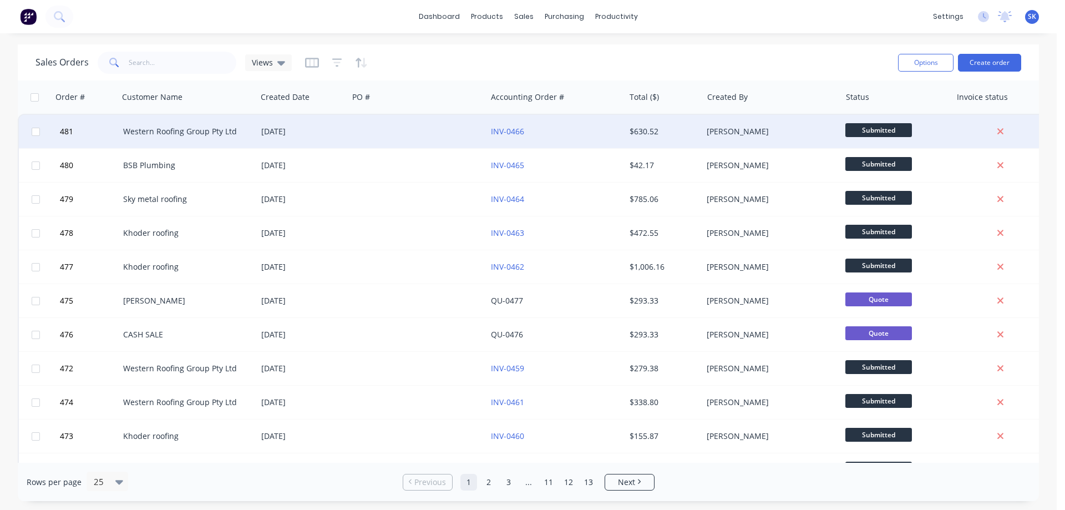
click at [262, 136] on div "[DATE]" at bounding box center [302, 131] width 83 height 11
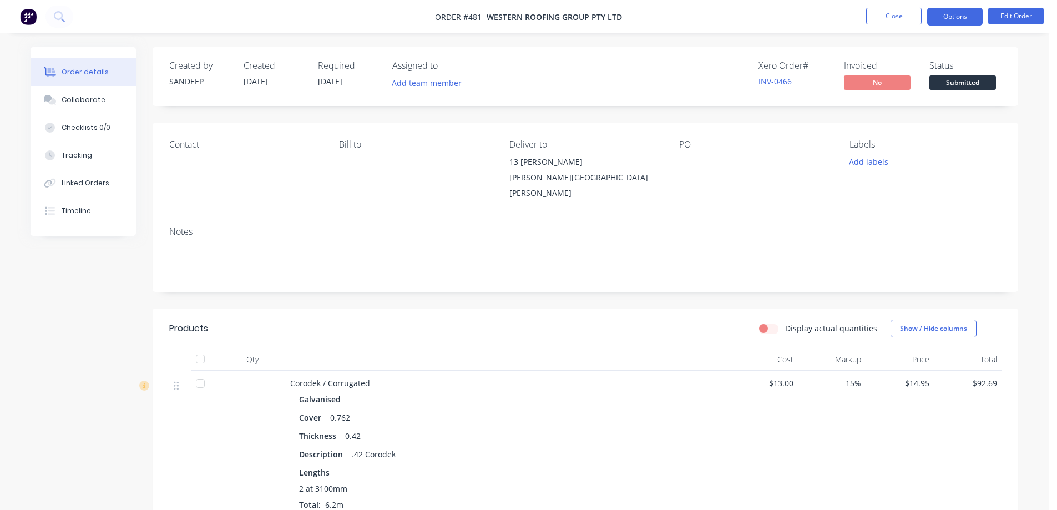
click at [964, 25] on button "Options" at bounding box center [954, 17] width 55 height 18
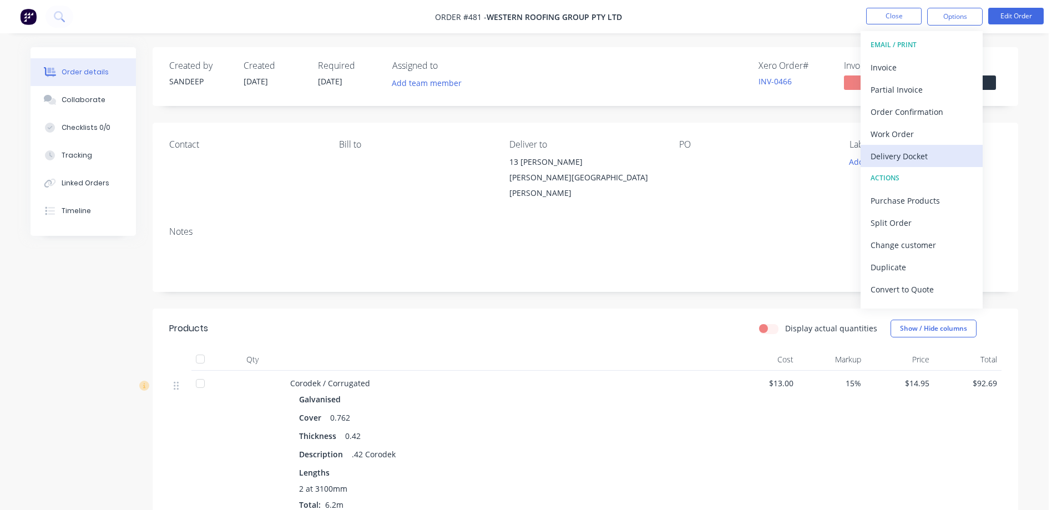
click at [908, 153] on div "Delivery Docket" at bounding box center [921, 156] width 102 height 16
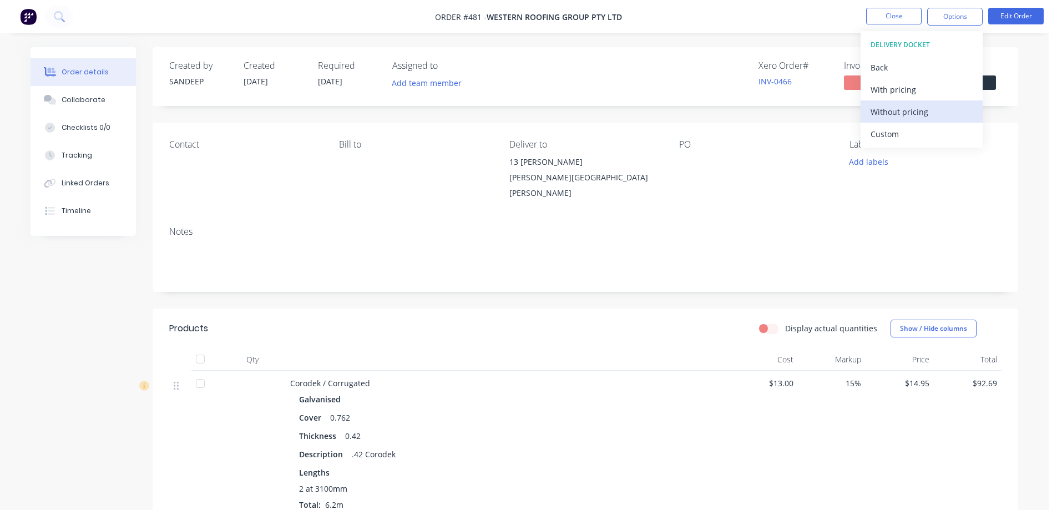
click at [899, 120] on button "Without pricing" at bounding box center [921, 111] width 122 height 22
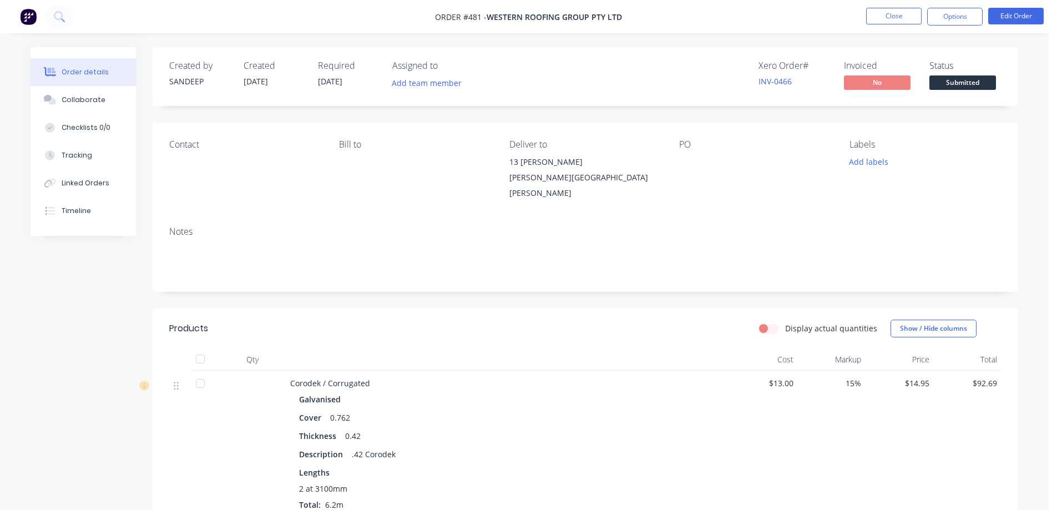
click at [27, 19] on img at bounding box center [28, 16] width 17 height 17
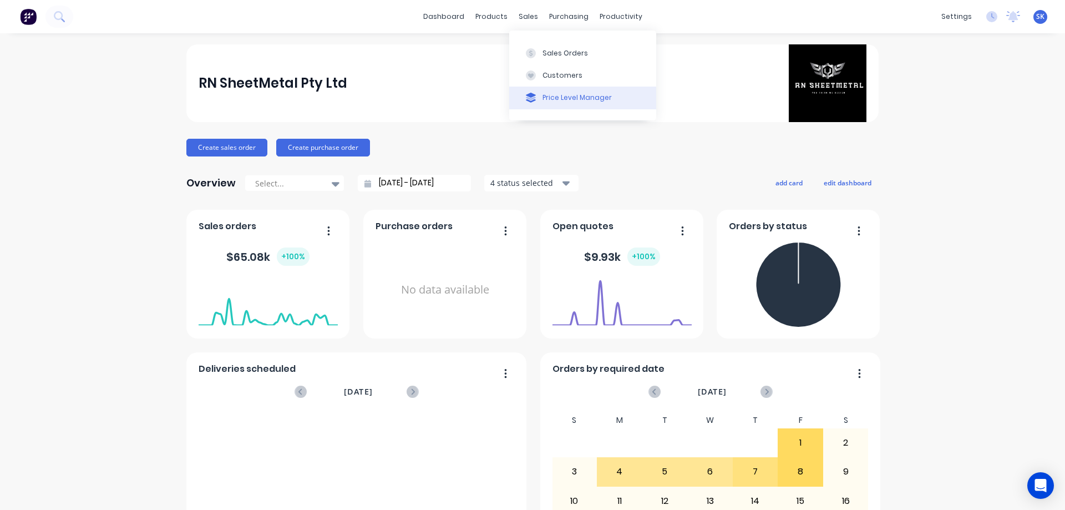
click at [555, 97] on div "Price Level Manager" at bounding box center [577, 98] width 69 height 10
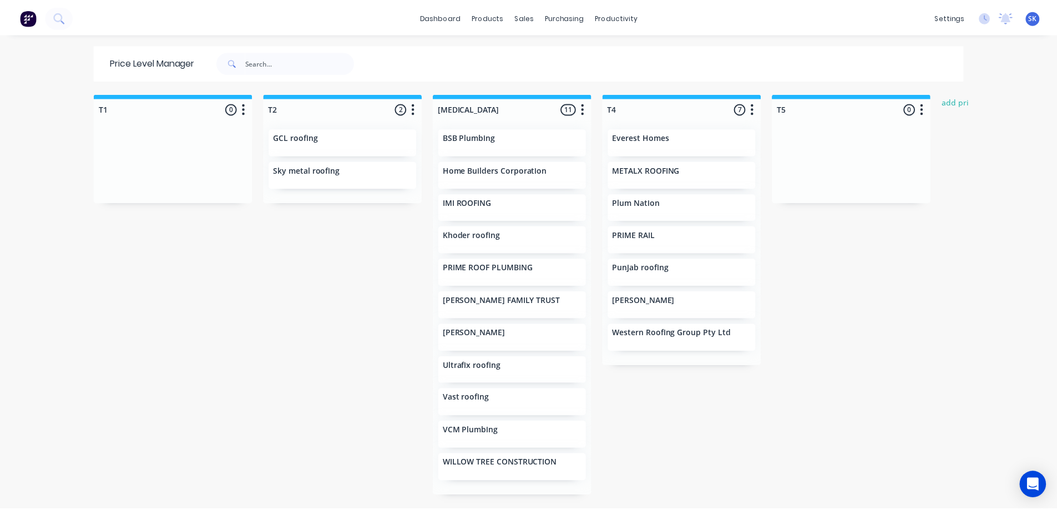
scroll to position [0, 372]
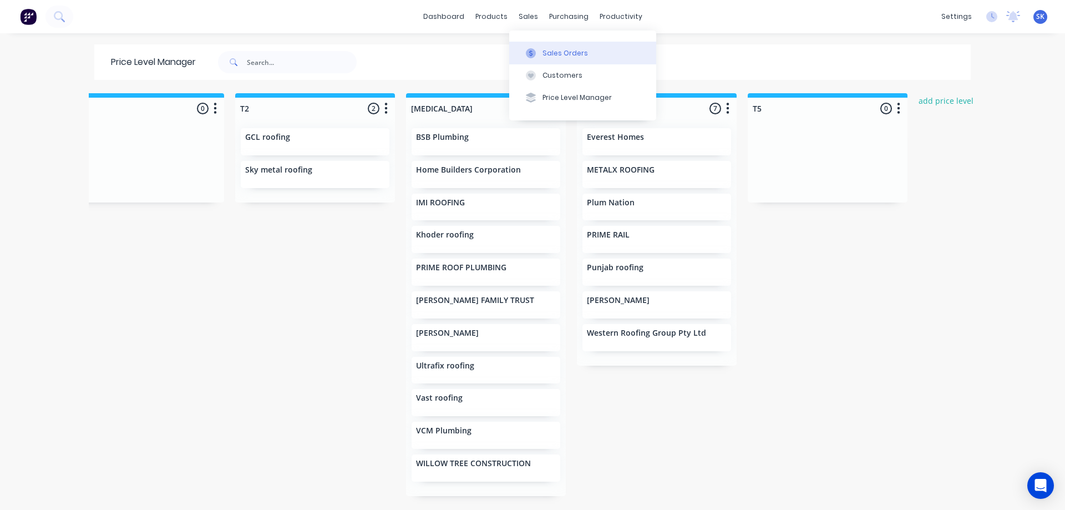
click at [567, 51] on div "Sales Orders" at bounding box center [565, 53] width 45 height 10
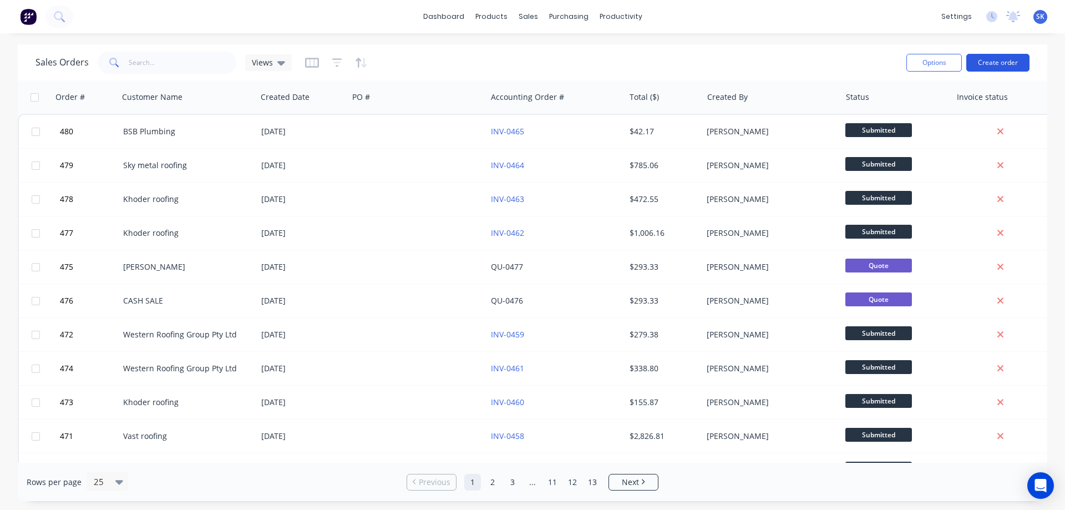
click at [988, 54] on button "Create order" at bounding box center [997, 63] width 63 height 18
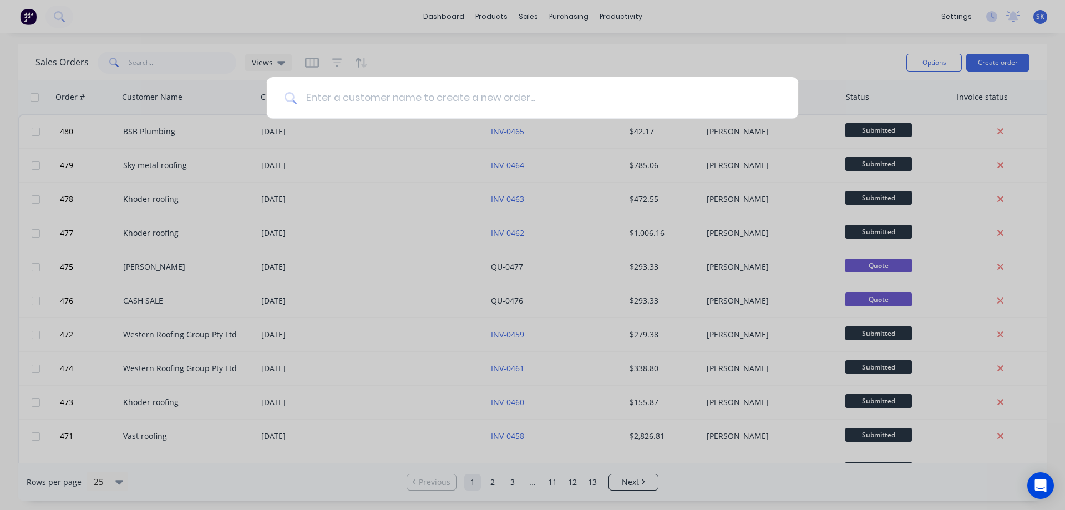
click at [442, 103] on input at bounding box center [539, 98] width 484 height 42
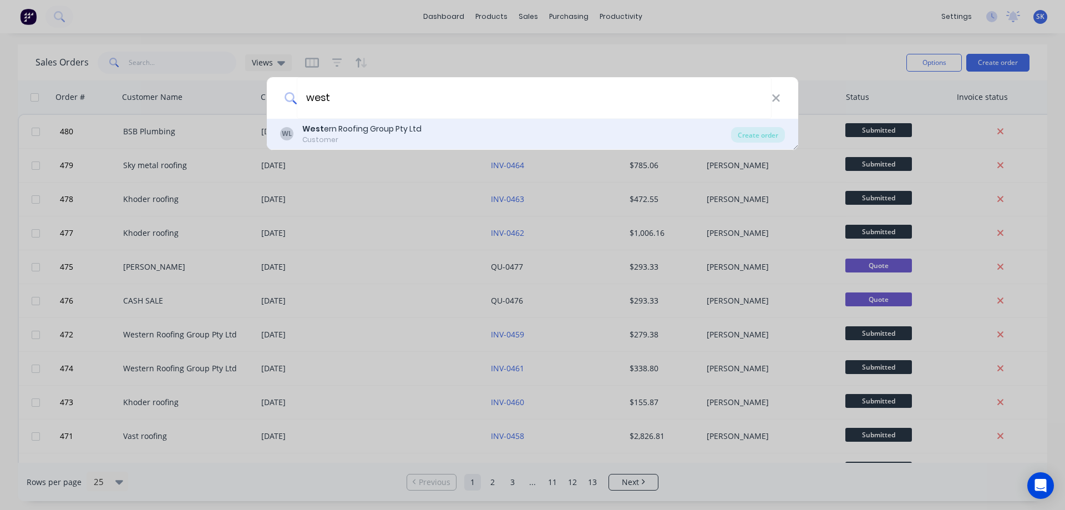
type input "west"
click at [412, 132] on div "West ern Roofing Group Pty Ltd" at bounding box center [361, 129] width 119 height 12
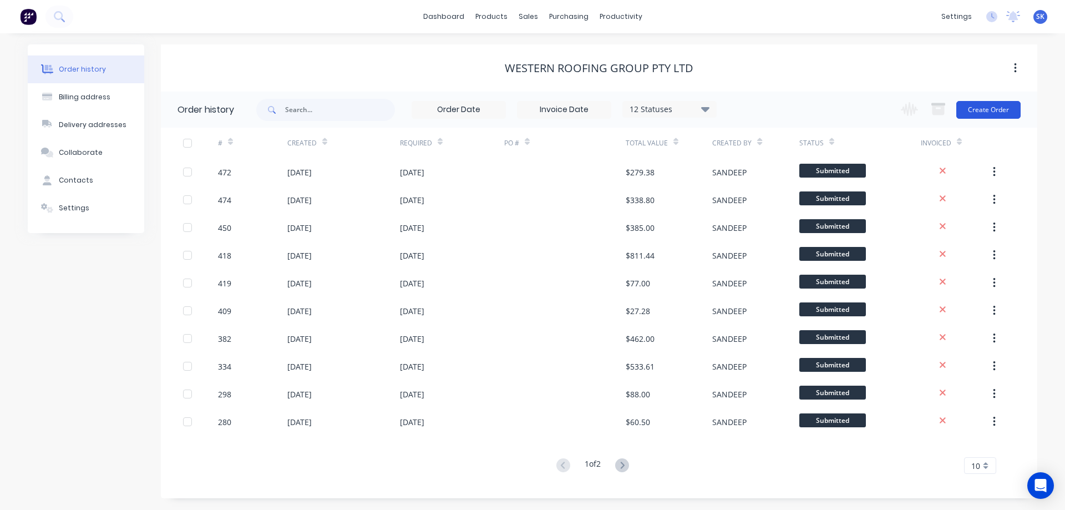
click at [1002, 104] on button "Create Order" at bounding box center [988, 110] width 64 height 18
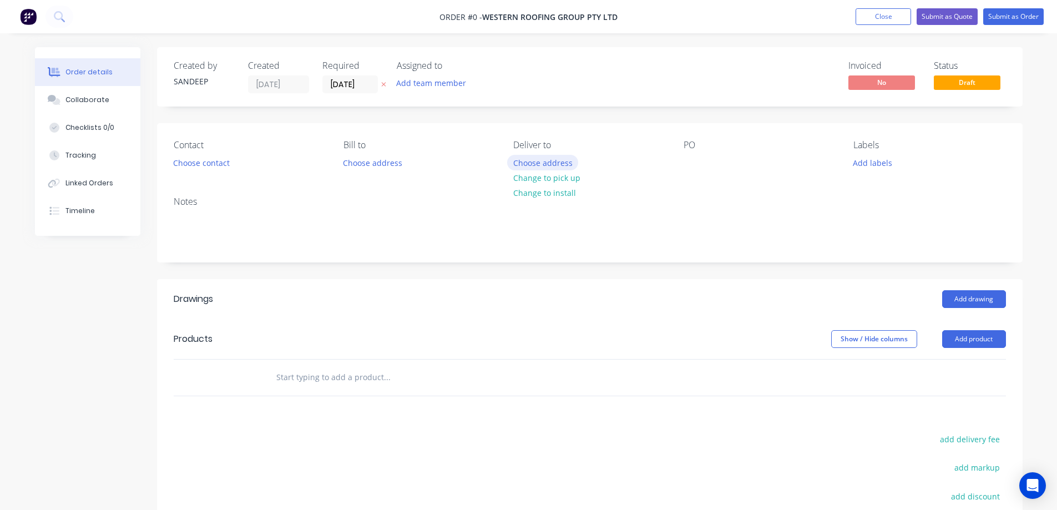
click at [525, 164] on button "Choose address" at bounding box center [542, 162] width 71 height 15
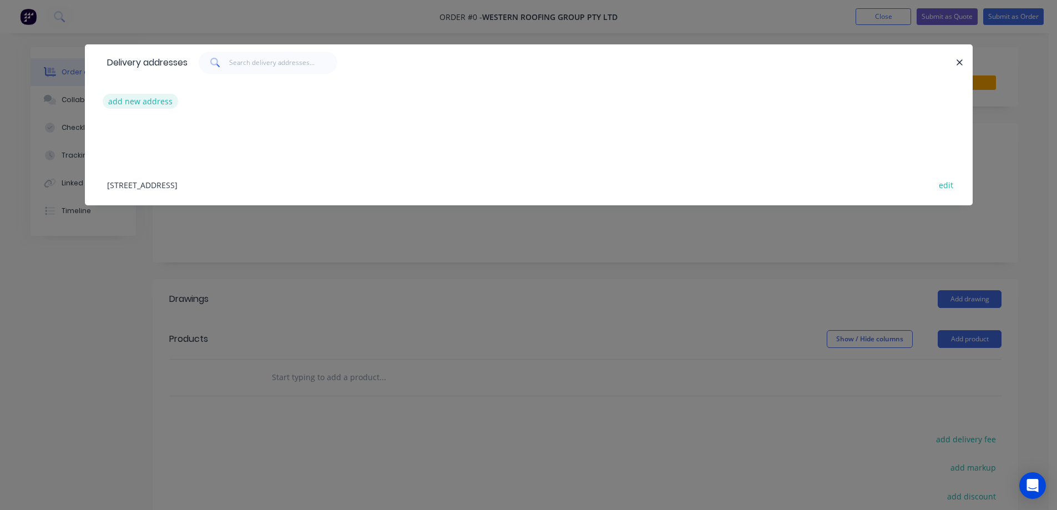
click at [153, 95] on button "add new address" at bounding box center [141, 101] width 76 height 15
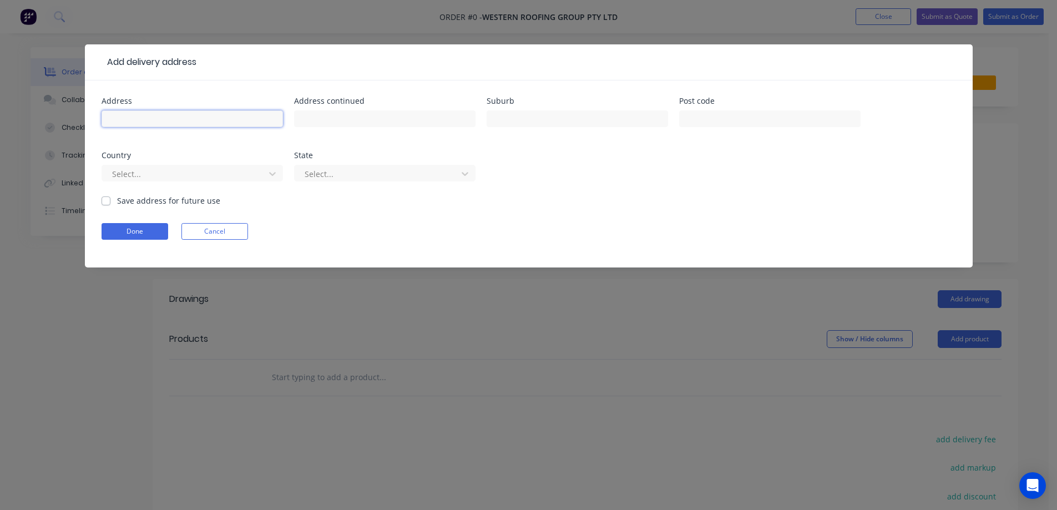
click at [241, 120] on input "text" at bounding box center [192, 118] width 181 height 17
paste input "13 Hannah Cl"
type input "13 Hannah Cl"
click at [517, 120] on input "text" at bounding box center [576, 118] width 181 height 17
paste input "MELTON WEST"
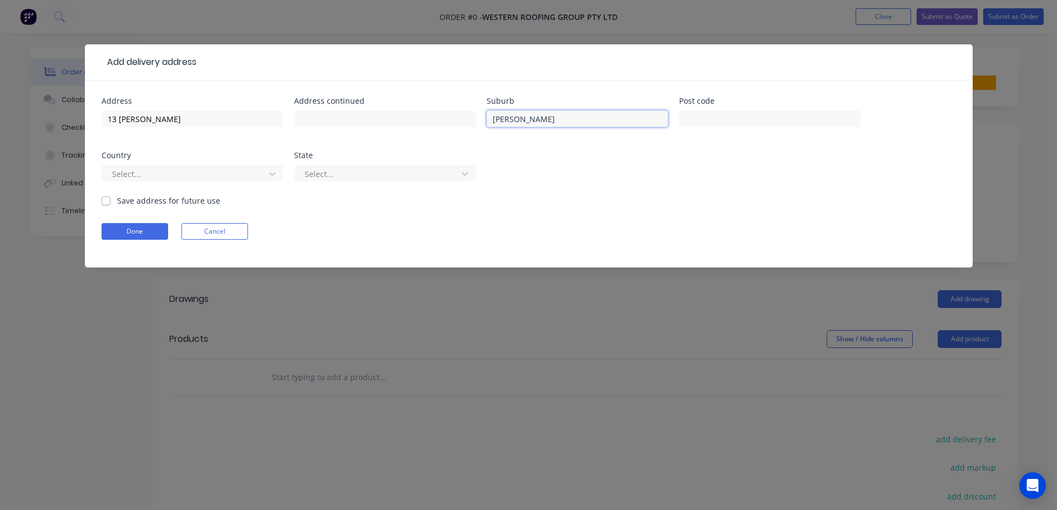
type input "MELTON WEST"
click at [697, 120] on input "text" at bounding box center [769, 118] width 181 height 17
paste input "3337"
type input "3337"
click at [221, 181] on div "Select..." at bounding box center [185, 173] width 155 height 17
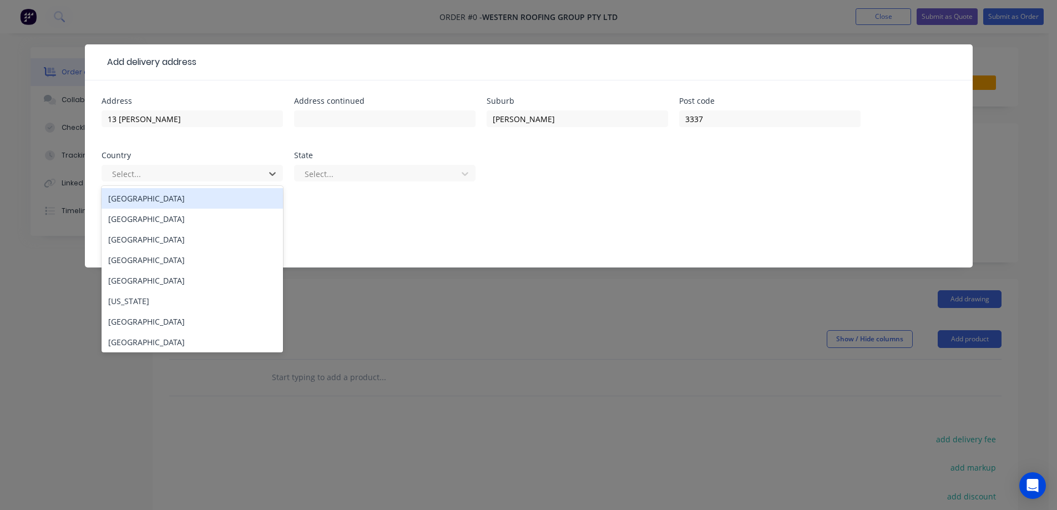
click at [209, 197] on div "Australia" at bounding box center [192, 198] width 181 height 21
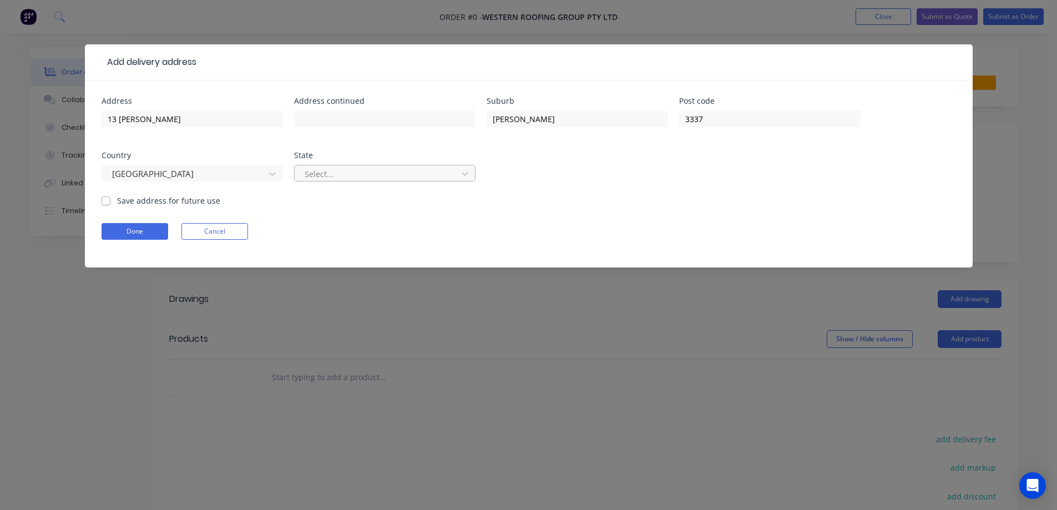
click at [325, 169] on div at bounding box center [377, 174] width 148 height 14
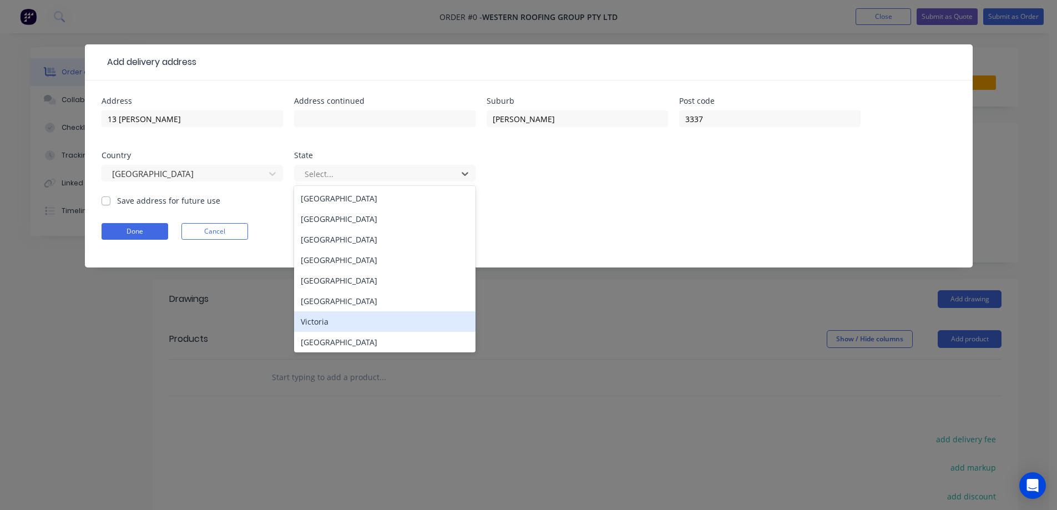
click at [316, 319] on div "Victoria" at bounding box center [384, 321] width 181 height 21
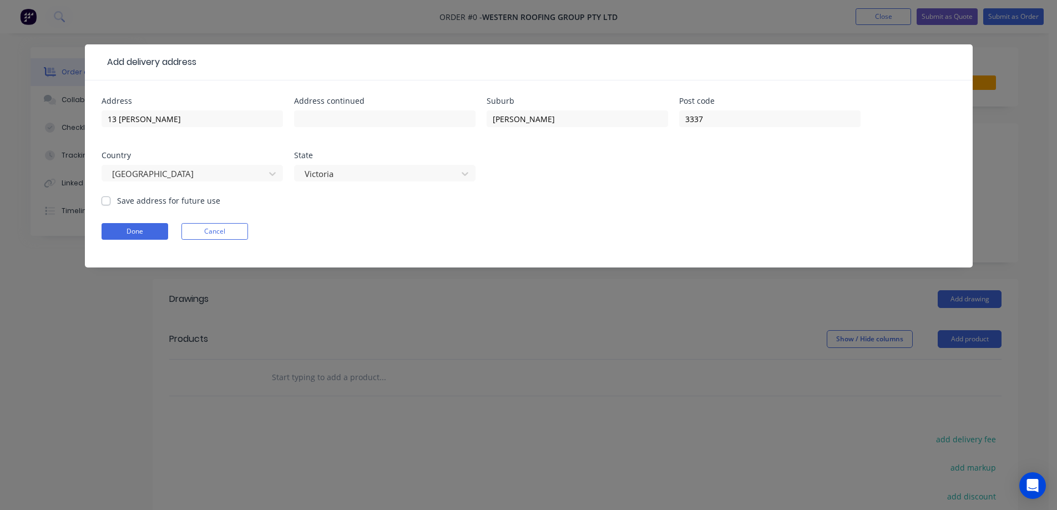
click at [191, 202] on label "Save address for future use" at bounding box center [168, 201] width 103 height 12
click at [110, 202] on input "Save address for future use" at bounding box center [106, 200] width 9 height 11
checkbox input "true"
click at [141, 236] on button "Done" at bounding box center [135, 231] width 67 height 17
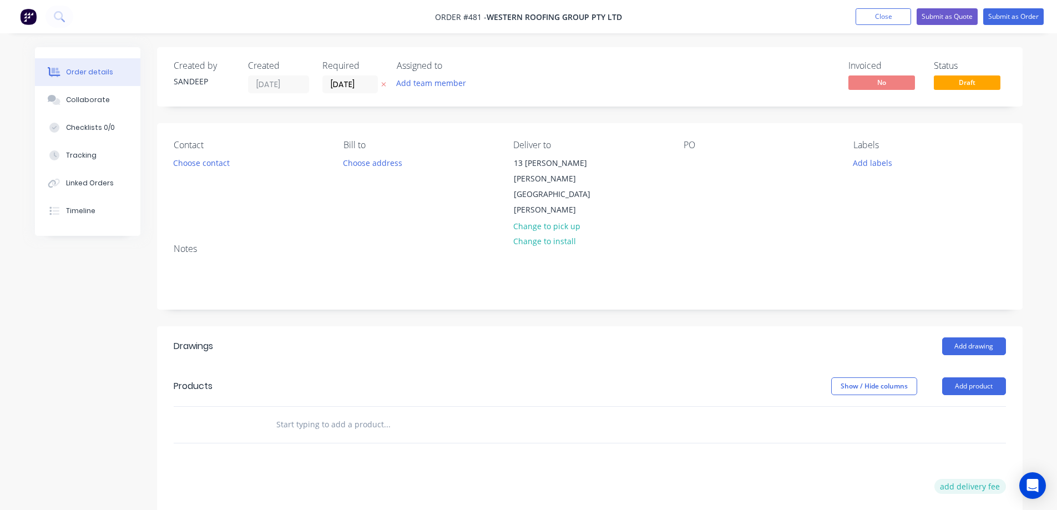
click at [987, 479] on button "add delivery fee" at bounding box center [970, 486] width 72 height 15
type input "50"
click at [783, 457] on div "Drawings Add drawing Products Show / Hide columns Add product Delivery fee Deli…" at bounding box center [589, 516] width 865 height 381
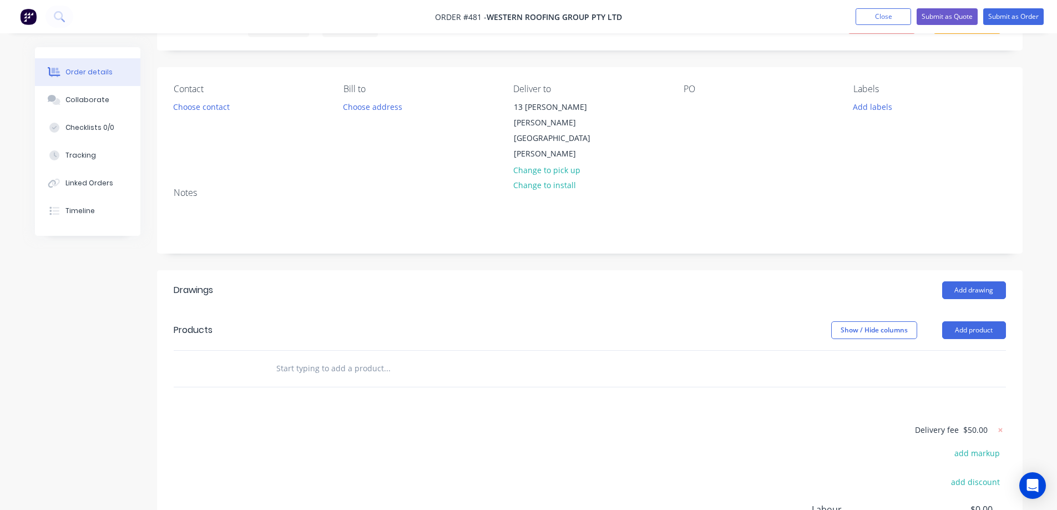
scroll to position [111, 0]
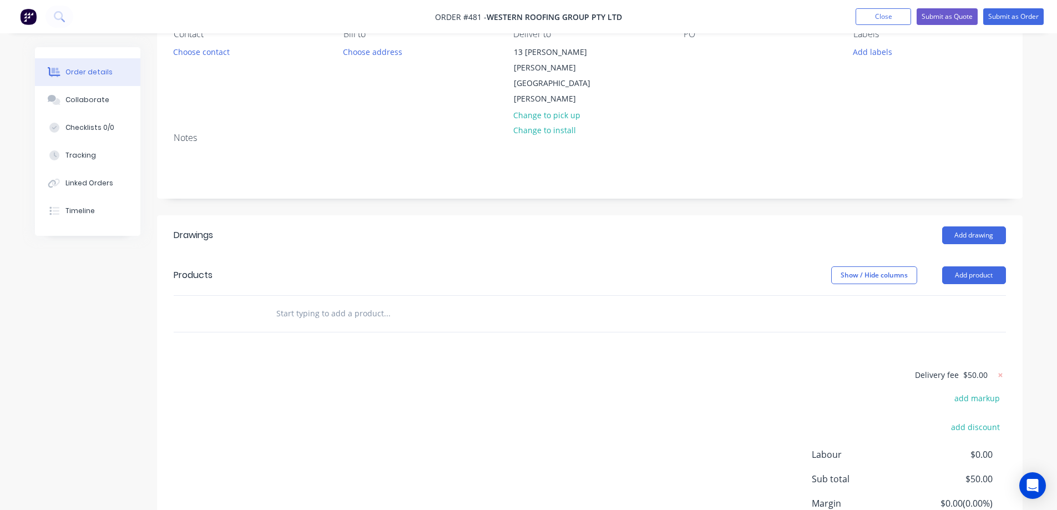
click at [319, 305] on input "text" at bounding box center [387, 313] width 222 height 22
click at [950, 266] on button "Add product" at bounding box center [974, 275] width 64 height 18
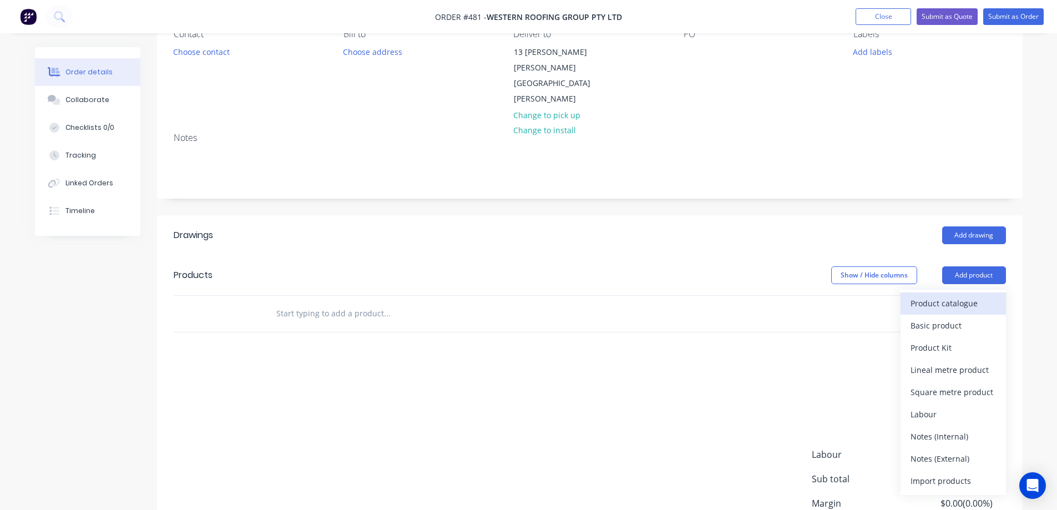
click at [933, 295] on div "Product catalogue" at bounding box center [952, 303] width 85 height 16
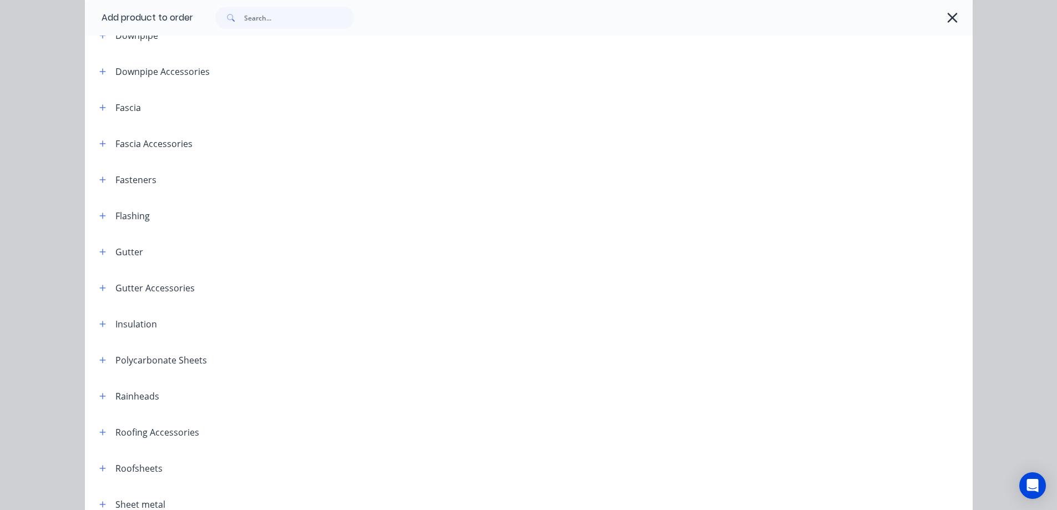
scroll to position [237, 0]
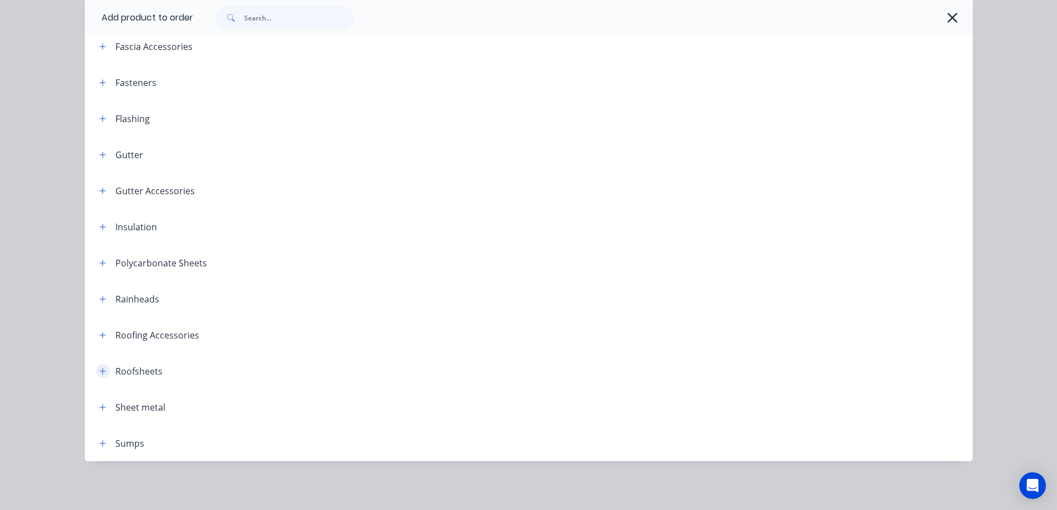
click at [96, 376] on button "button" at bounding box center [103, 371] width 14 height 14
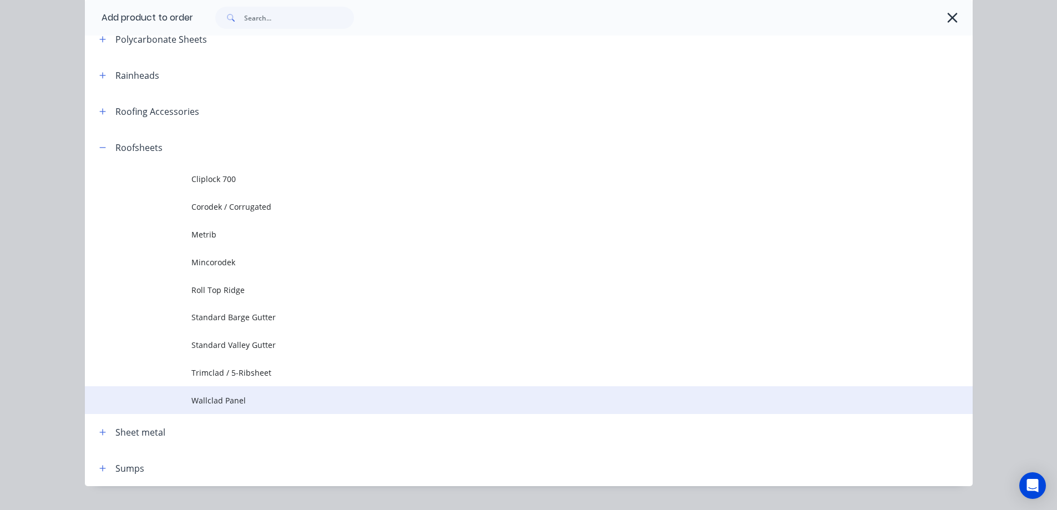
scroll to position [486, 0]
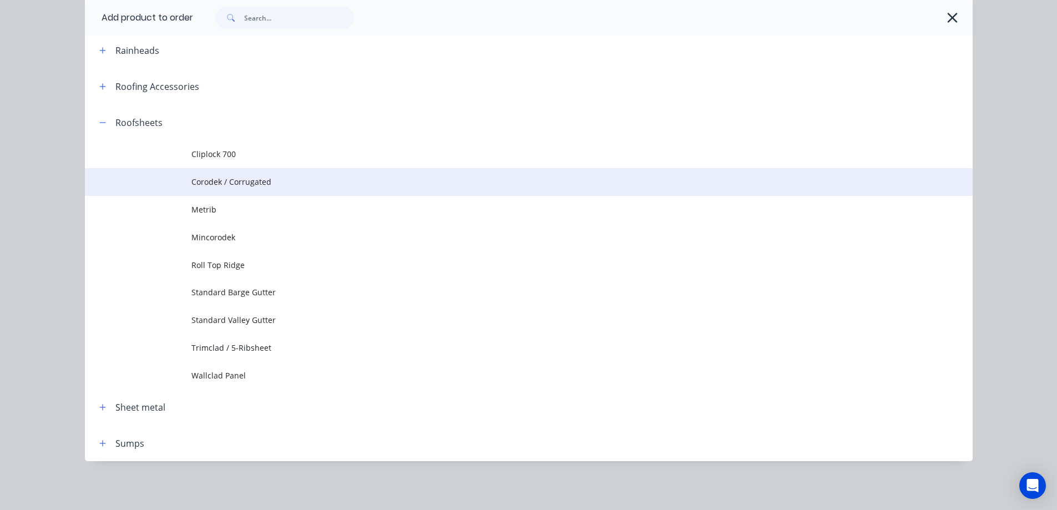
click at [230, 173] on td "Corodek / Corrugated" at bounding box center [581, 182] width 781 height 28
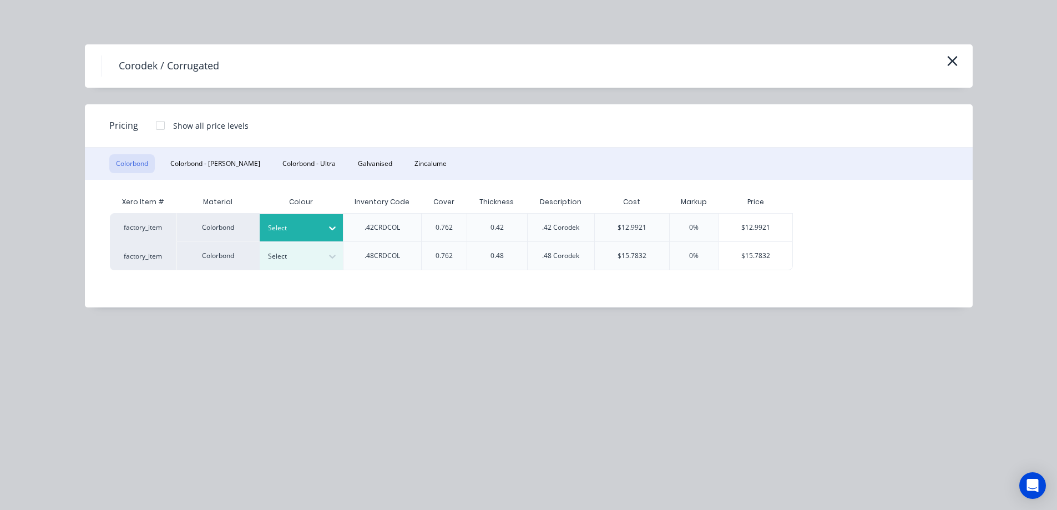
click at [304, 225] on div at bounding box center [293, 228] width 50 height 12
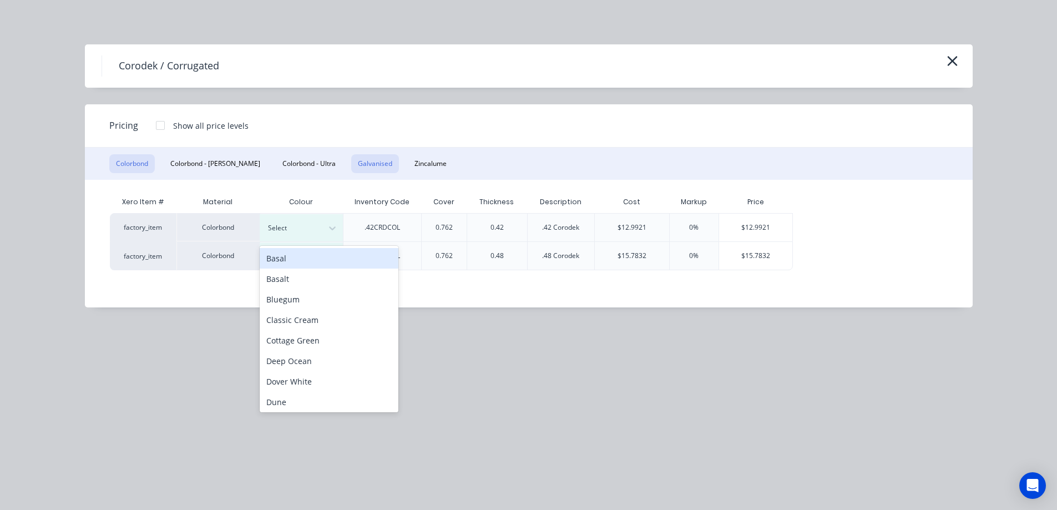
click at [351, 159] on button "Galvanised" at bounding box center [375, 163] width 48 height 19
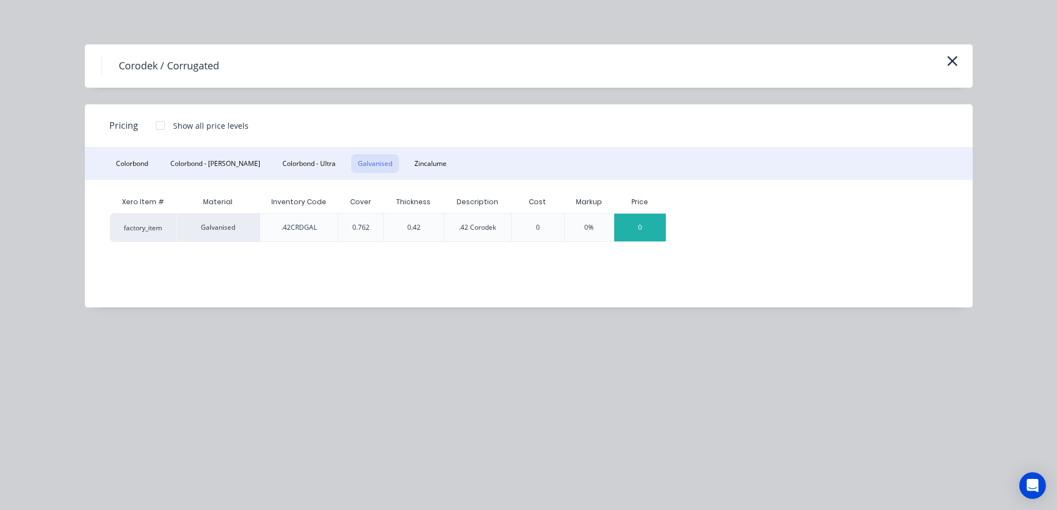
click at [633, 231] on div "0" at bounding box center [640, 228] width 52 height 28
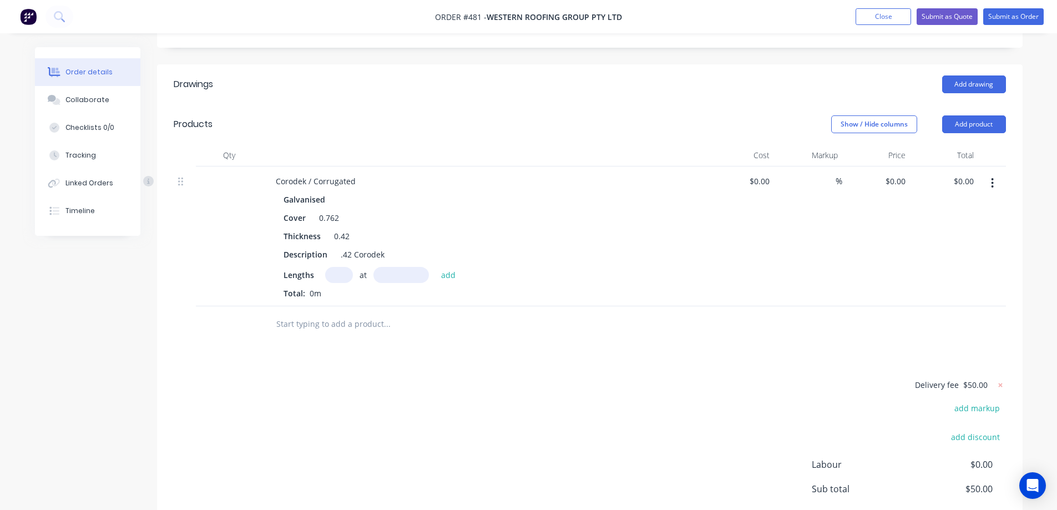
scroll to position [277, 0]
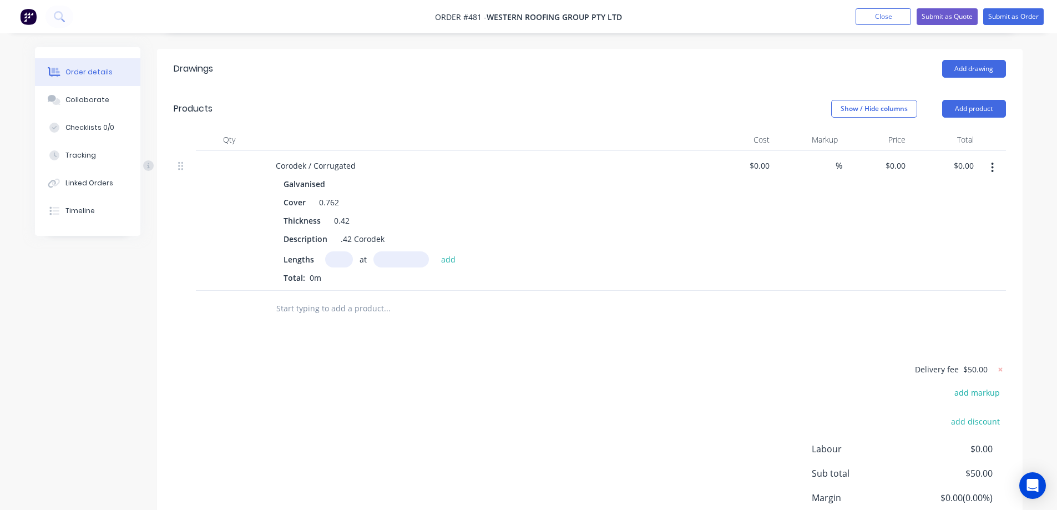
click at [339, 251] on input "text" at bounding box center [339, 259] width 28 height 16
type input "2"
type input "3100mm"
click at [444, 251] on button "add" at bounding box center [448, 258] width 26 height 15
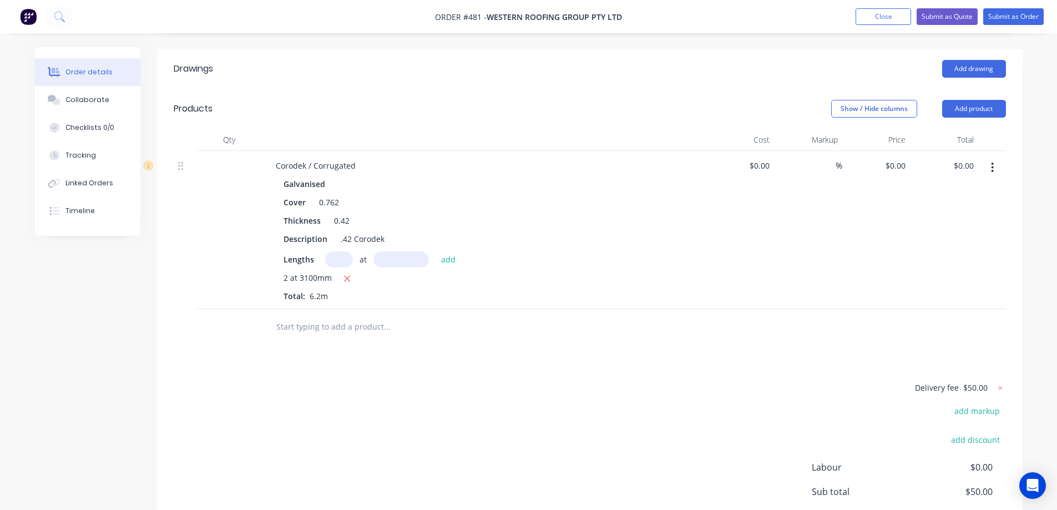
click at [344, 316] on input "text" at bounding box center [387, 327] width 222 height 22
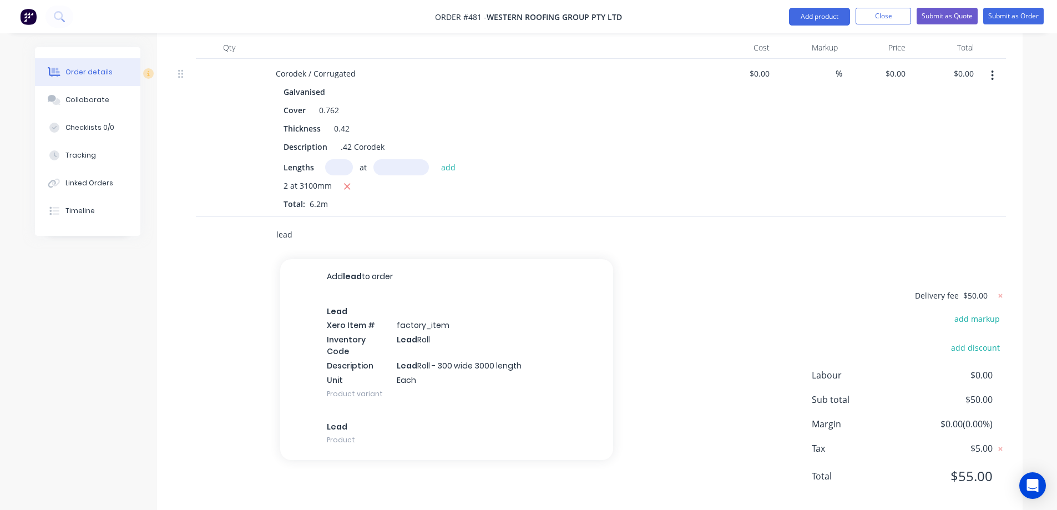
scroll to position [374, 0]
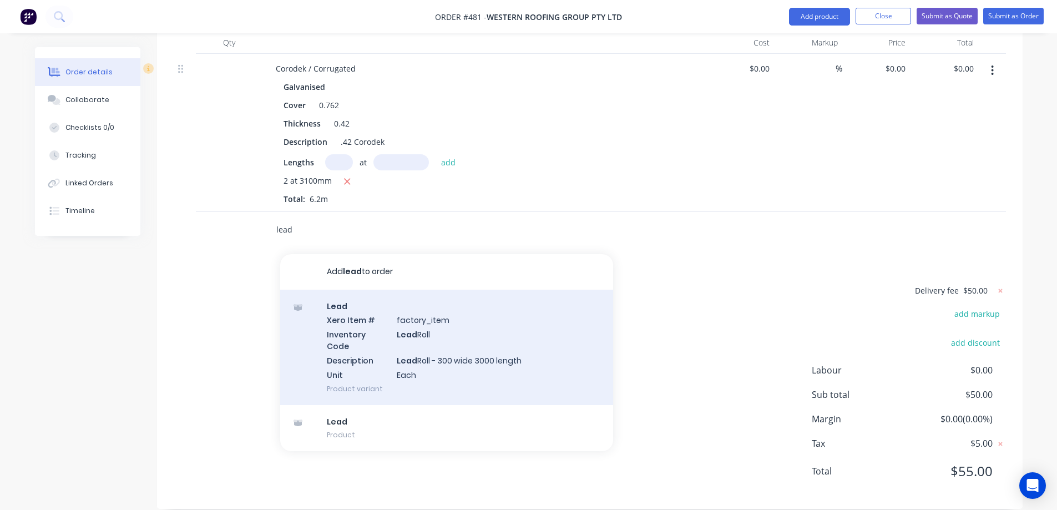
type input "lead"
click at [349, 309] on div "Lead Xero Item # factory_item Inventory Code Lead Roll Description Lead Roll - …" at bounding box center [446, 347] width 333 height 115
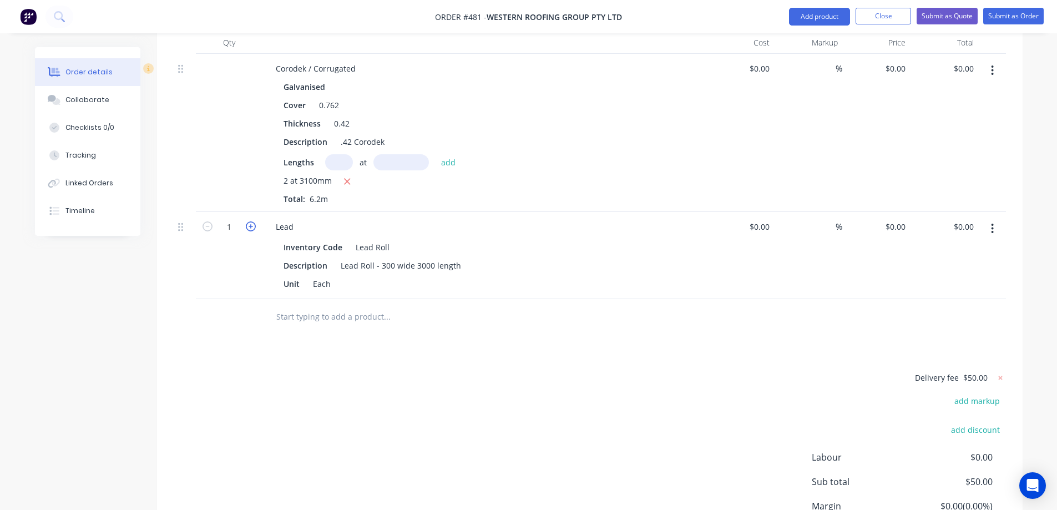
click at [252, 221] on icon "button" at bounding box center [251, 226] width 10 height 10
type input "3"
click at [312, 306] on input "text" at bounding box center [387, 317] width 222 height 22
click at [822, 24] on button "Add product" at bounding box center [819, 17] width 61 height 18
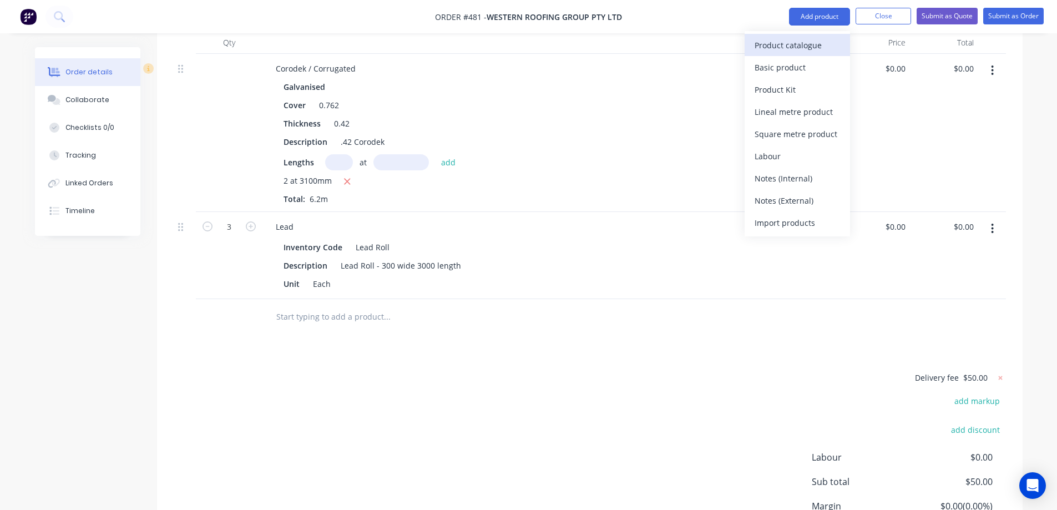
click at [800, 39] on div "Product catalogue" at bounding box center [796, 45] width 85 height 16
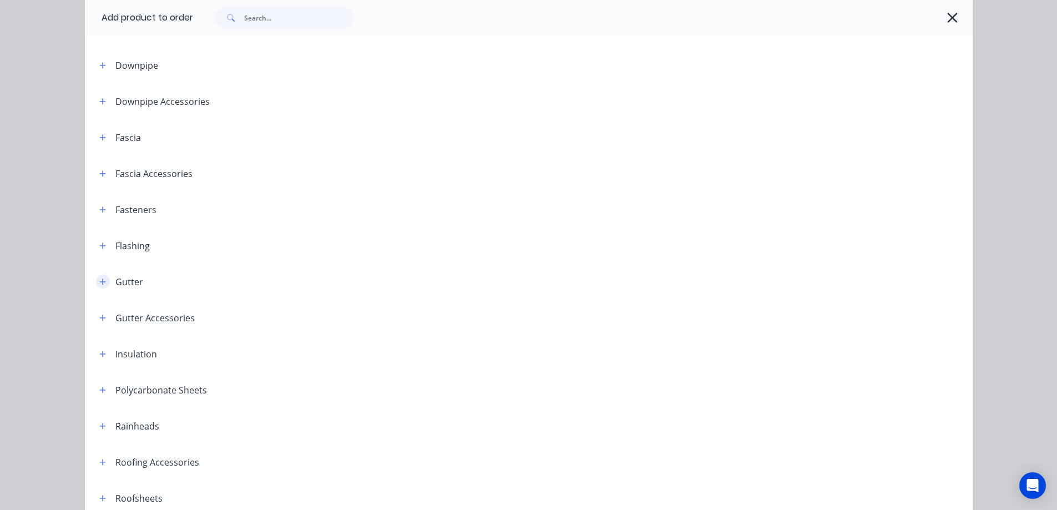
scroll to position [111, 0]
click at [104, 354] on button "button" at bounding box center [103, 353] width 14 height 14
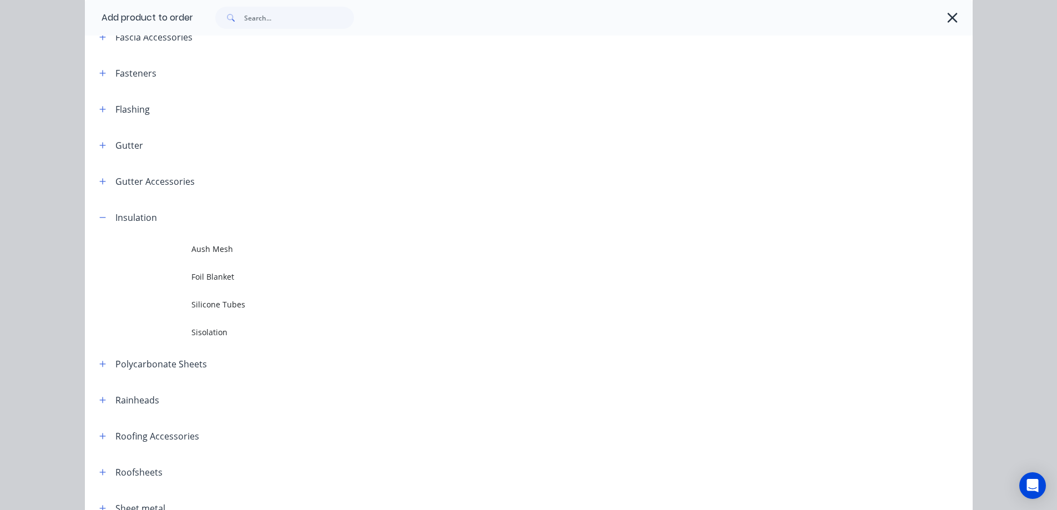
scroll to position [277, 0]
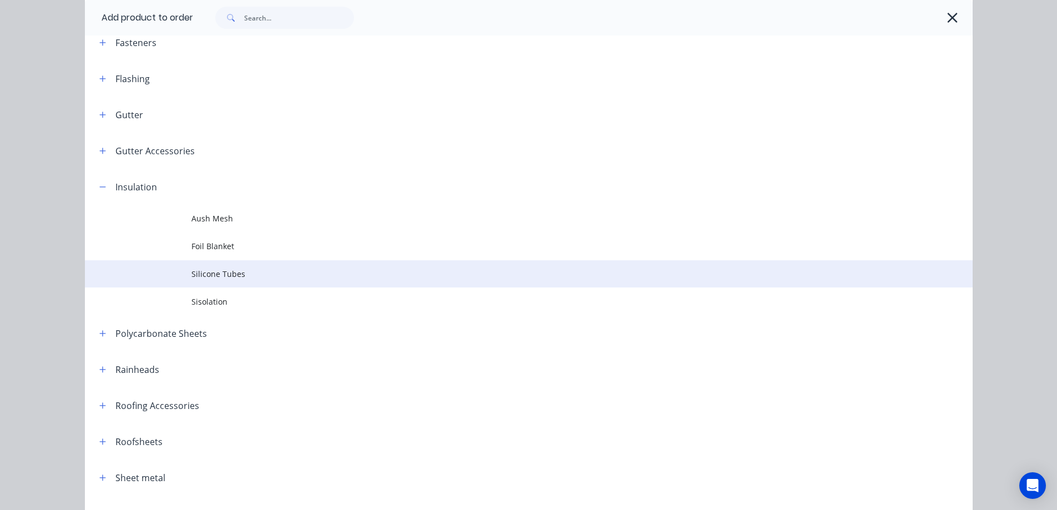
click at [214, 277] on span "Silicone Tubes" at bounding box center [503, 274] width 625 height 12
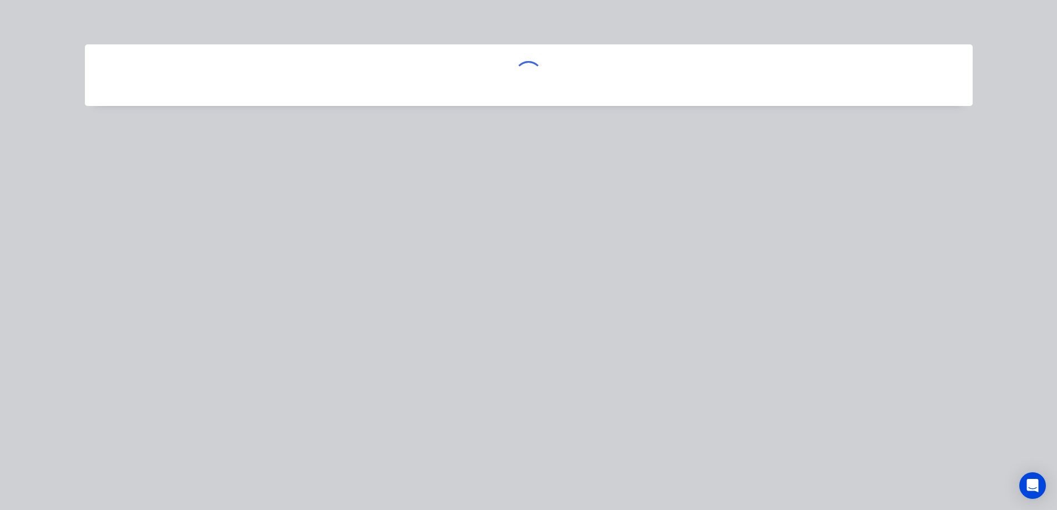
scroll to position [0, 0]
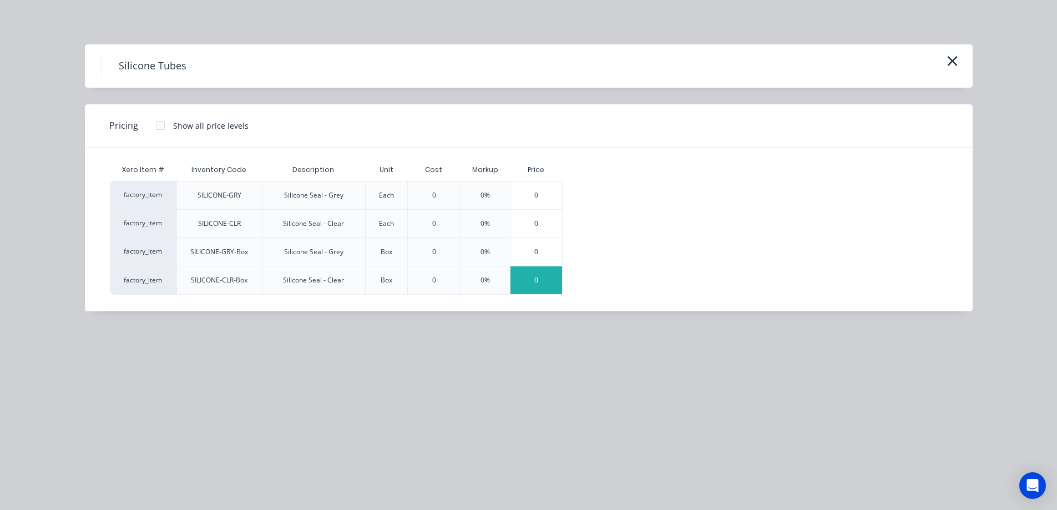
click at [539, 280] on div "0" at bounding box center [536, 280] width 52 height 28
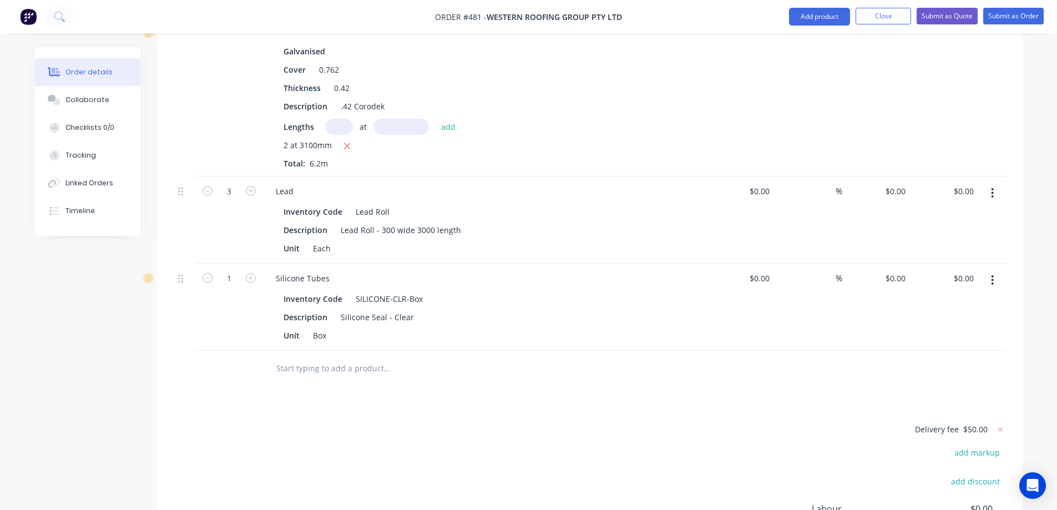
scroll to position [382, 0]
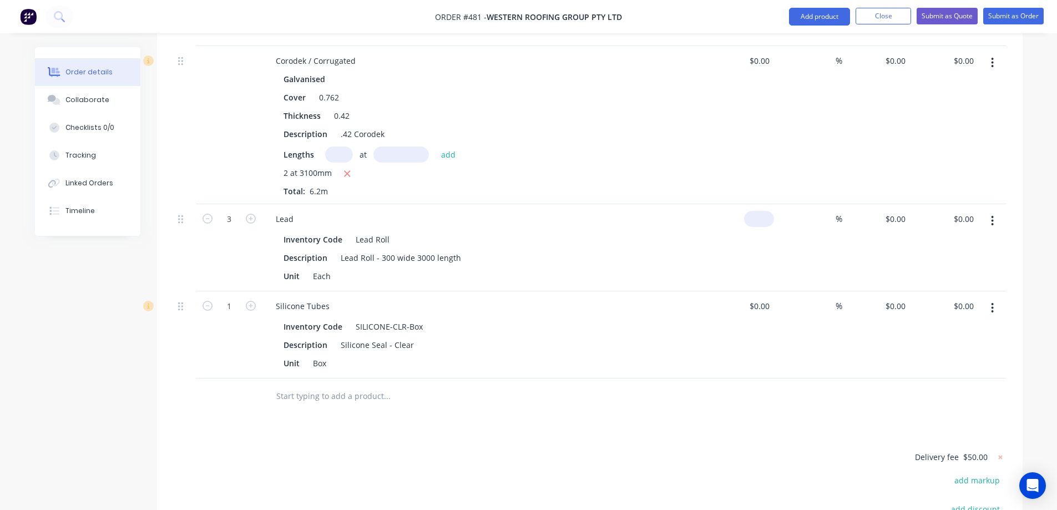
click at [763, 211] on input at bounding box center [761, 219] width 26 height 16
type input "$92.90"
type input "$278.70"
click at [747, 261] on div "$92.90 $92.90" at bounding box center [740, 247] width 68 height 87
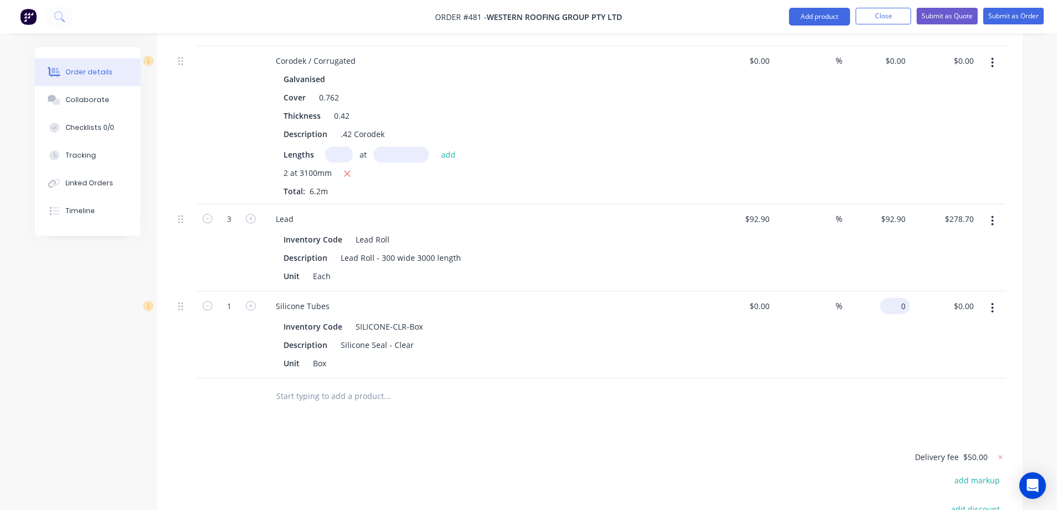
click at [889, 292] on div "0 $0.00" at bounding box center [876, 334] width 68 height 87
type input "$110.00"
click at [790, 383] on div at bounding box center [590, 396] width 832 height 36
click at [763, 53] on input at bounding box center [761, 61] width 26 height 16
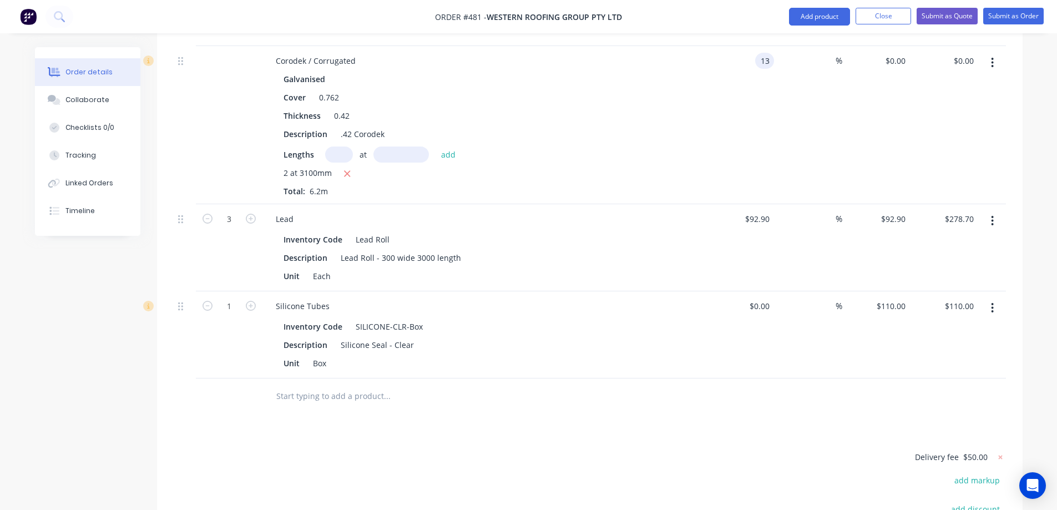
type input "$13.00"
type input "$80.60"
click at [789, 114] on div "%" at bounding box center [808, 125] width 68 height 158
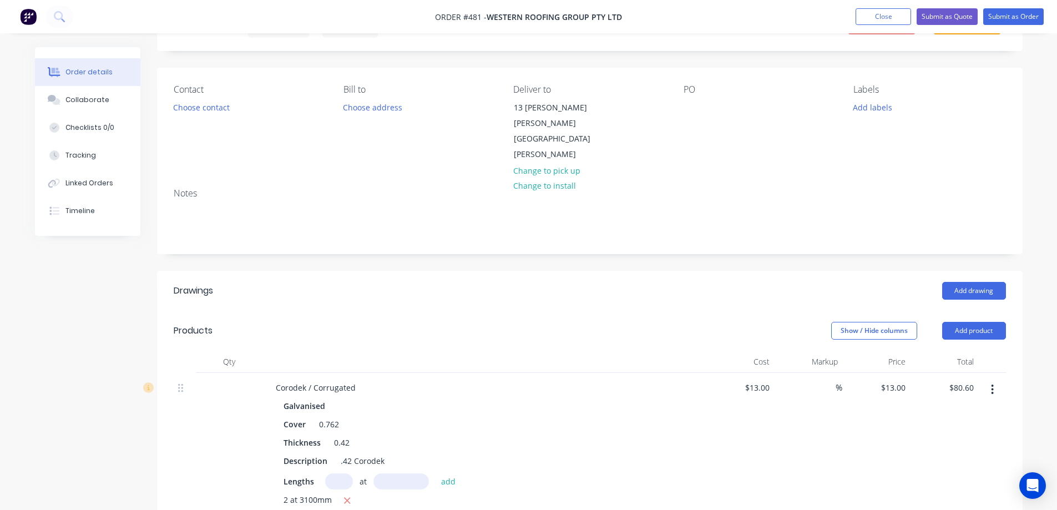
scroll to position [277, 0]
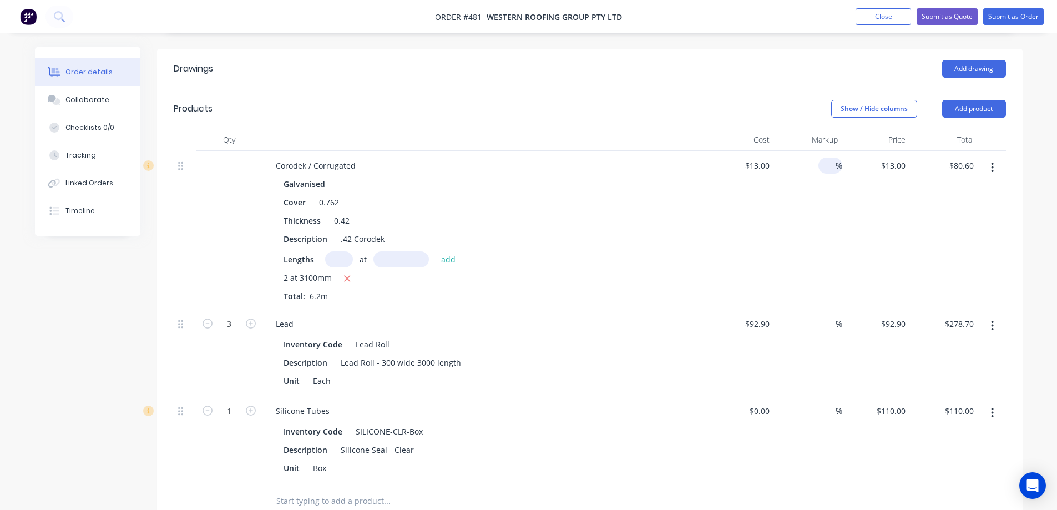
click at [822, 158] on div "%" at bounding box center [830, 166] width 24 height 16
type input "15"
type input "$14.95"
type input "$92.69"
click at [827, 316] on input at bounding box center [829, 324] width 13 height 16
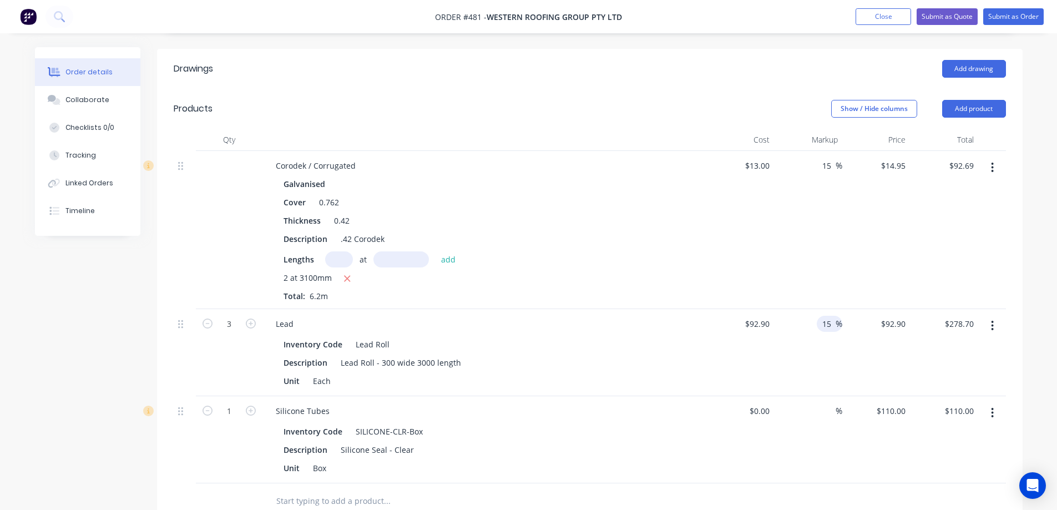
type input "15"
type input "$106.835"
type input "$320.51"
click at [674, 354] on div "Description Lead Roll - 300 wide 3000 length" at bounding box center [482, 362] width 406 height 16
click at [641, 423] on div "Inventory Code SILICONE-CLR-Box" at bounding box center [482, 431] width 406 height 16
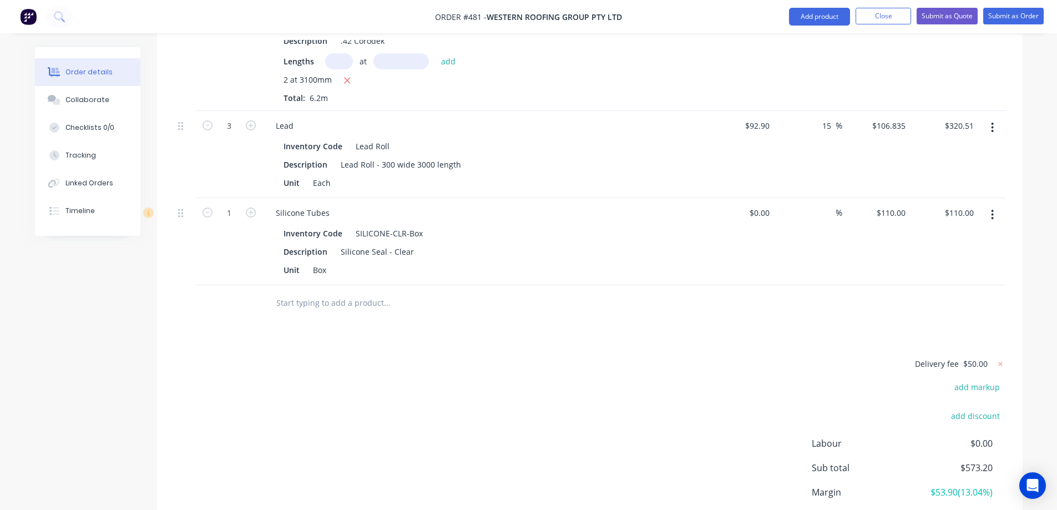
scroll to position [549, 0]
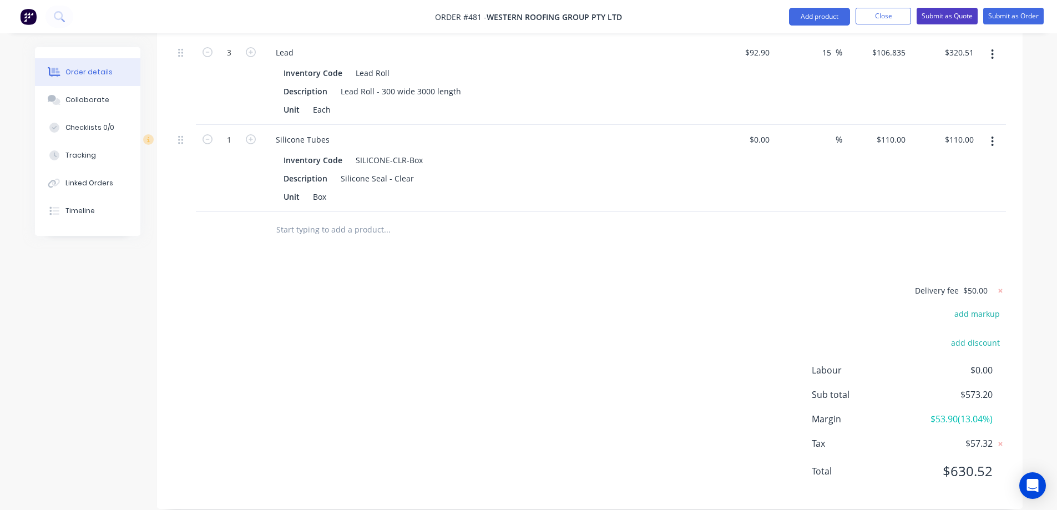
click at [931, 23] on button "Submit as Quote" at bounding box center [946, 16] width 61 height 17
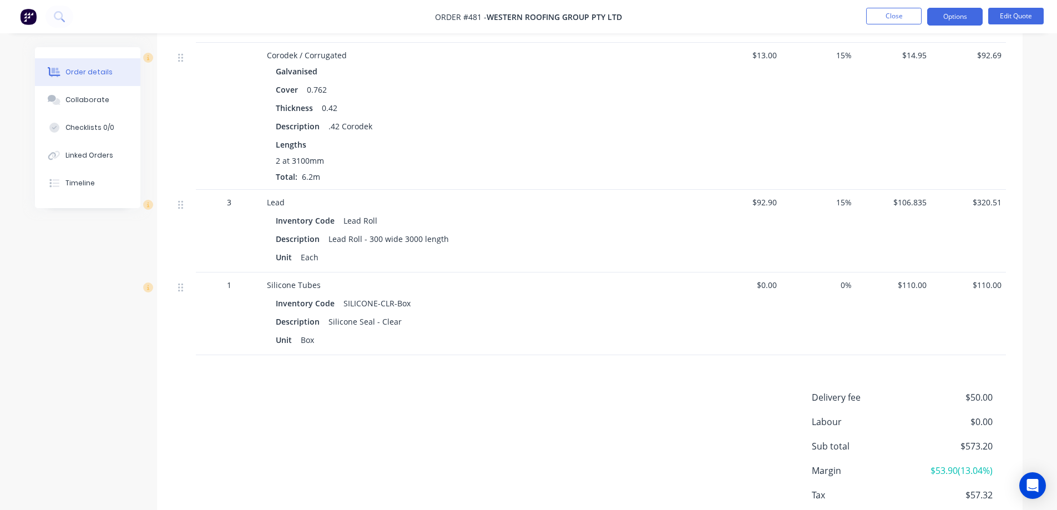
scroll to position [384, 0]
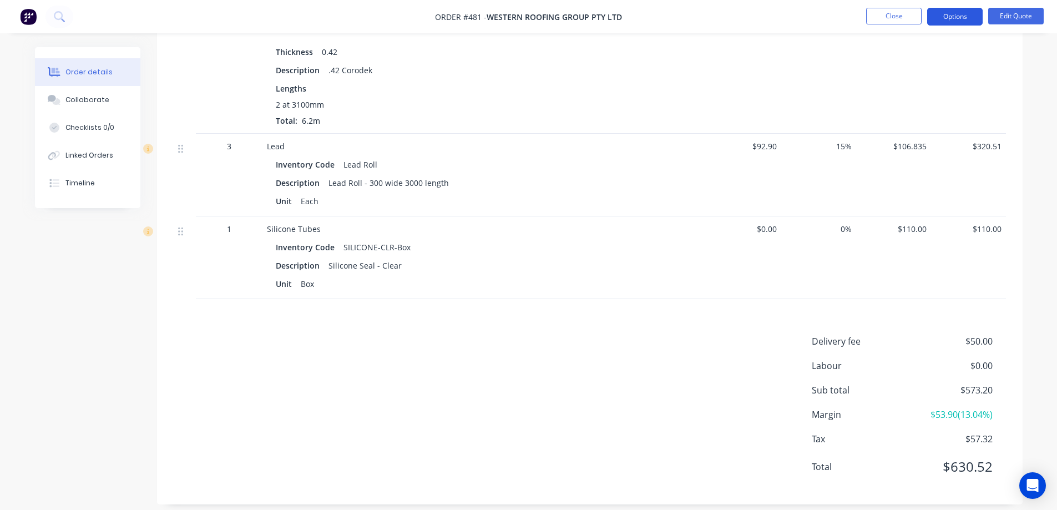
click at [955, 15] on button "Options" at bounding box center [954, 17] width 55 height 18
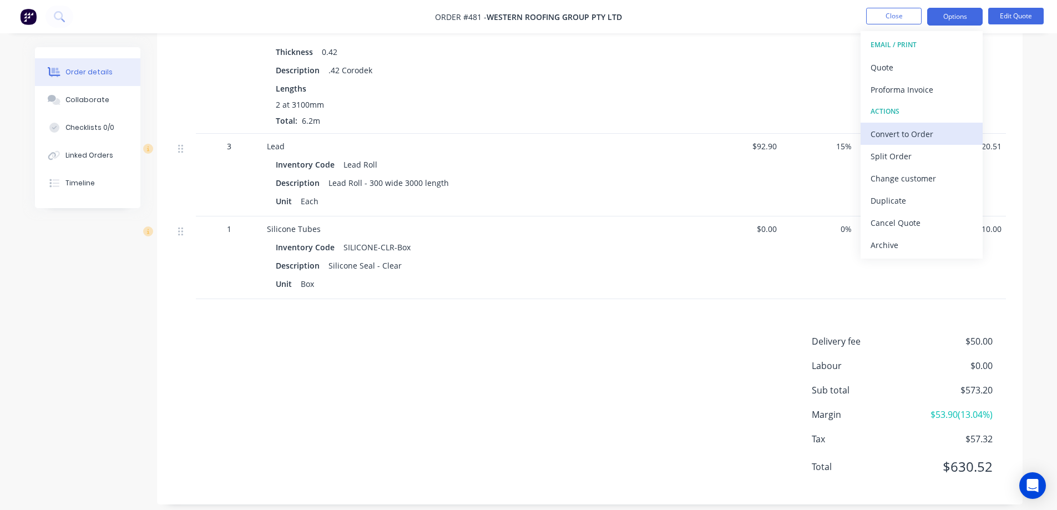
click at [911, 127] on div "Convert to Order" at bounding box center [921, 134] width 102 height 16
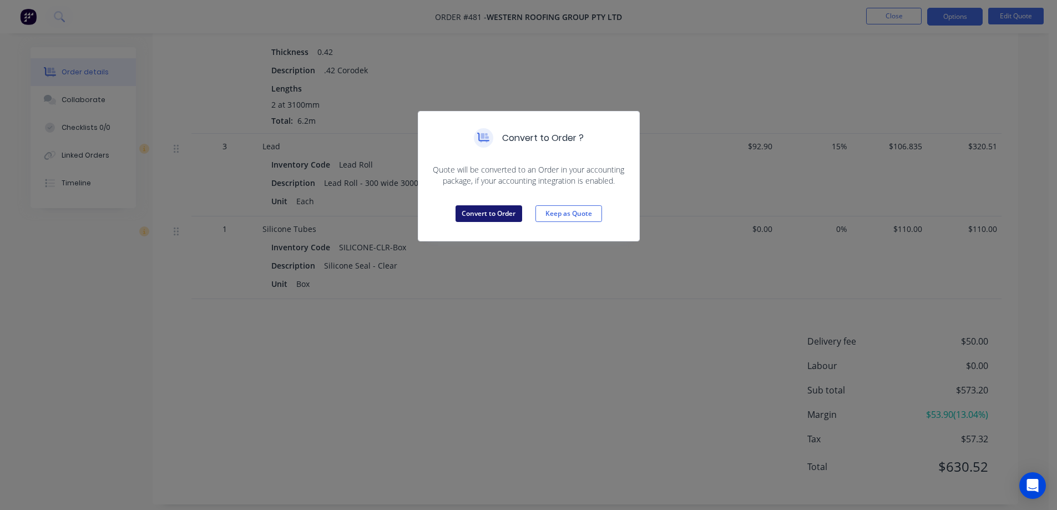
click at [482, 213] on button "Convert to Order" at bounding box center [488, 213] width 67 height 17
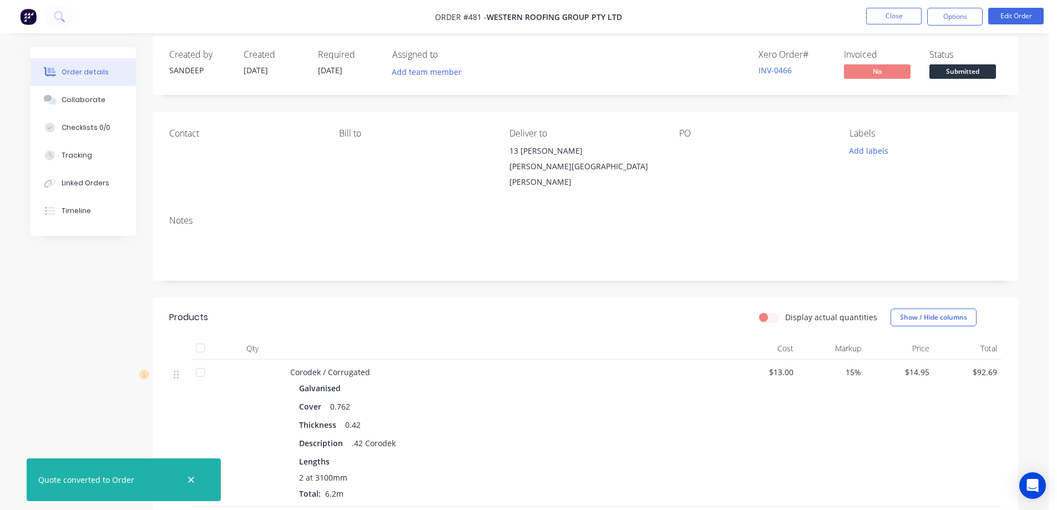
scroll to position [0, 0]
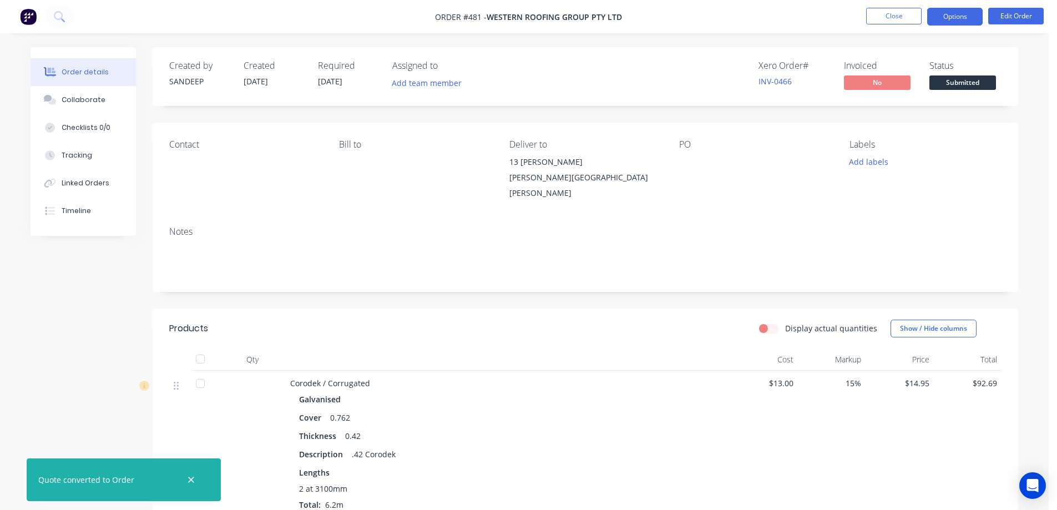
click at [972, 19] on button "Options" at bounding box center [954, 17] width 55 height 18
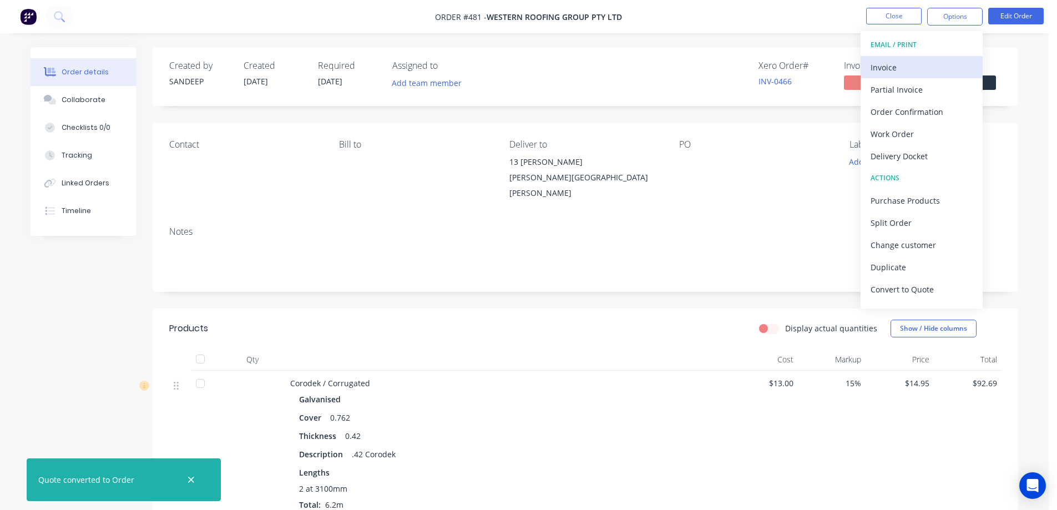
click at [920, 62] on div "Invoice" at bounding box center [921, 67] width 102 height 16
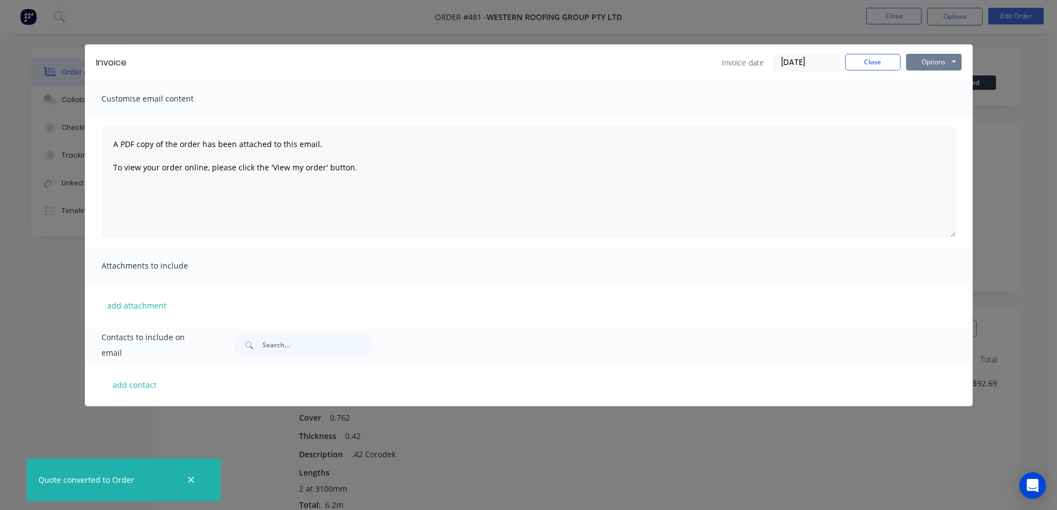
click at [920, 62] on button "Options" at bounding box center [933, 62] width 55 height 17
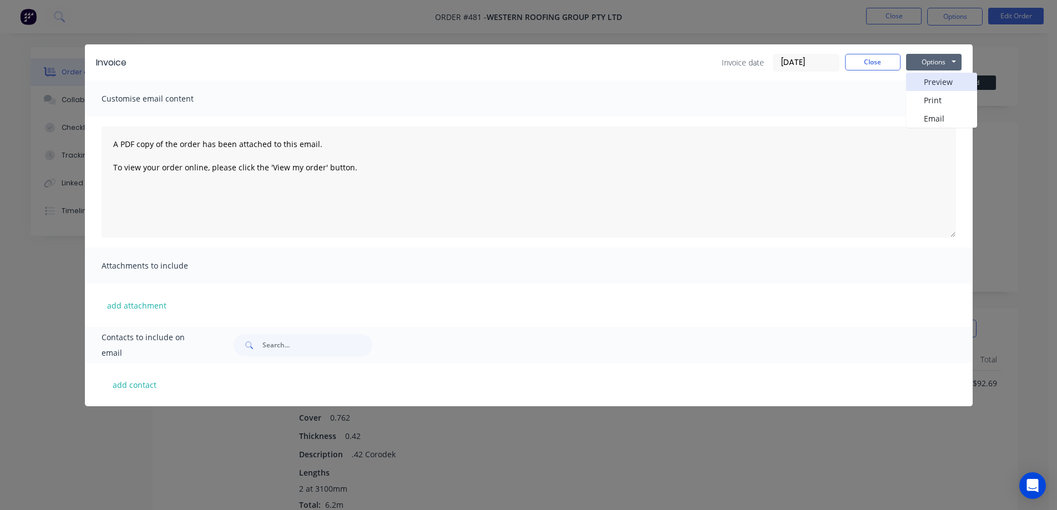
click at [920, 83] on button "Preview" at bounding box center [941, 82] width 71 height 18
click at [884, 69] on button "Close" at bounding box center [872, 62] width 55 height 17
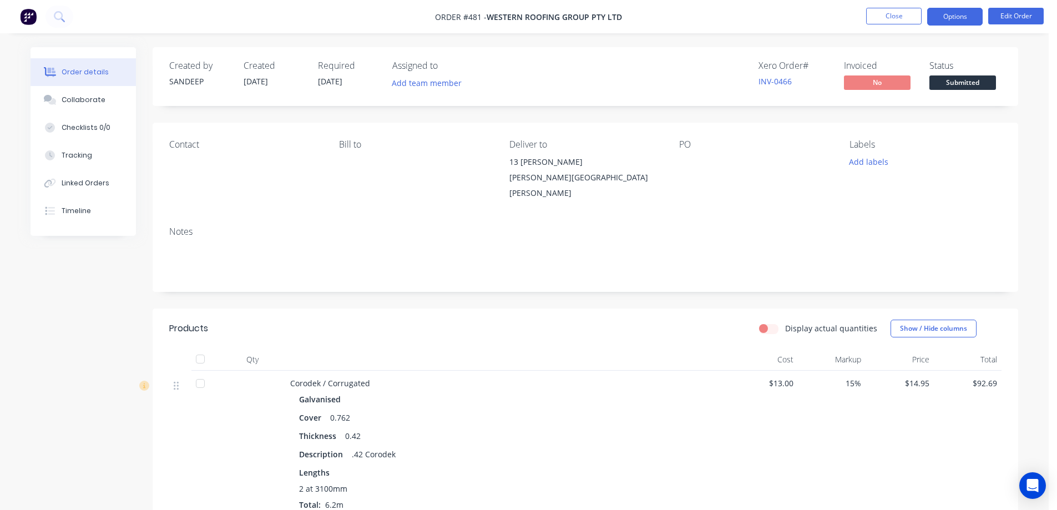
click at [934, 16] on button "Options" at bounding box center [954, 17] width 55 height 18
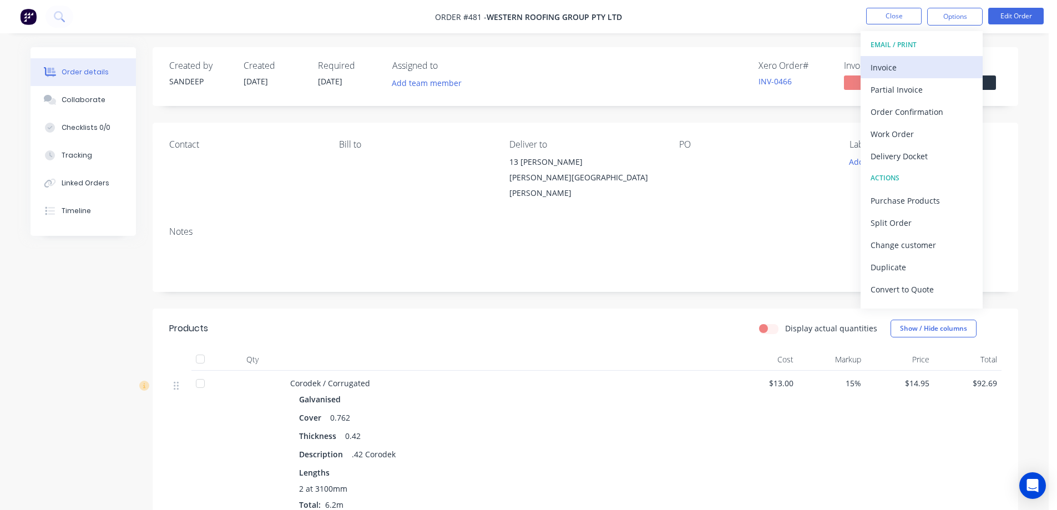
click at [895, 74] on div "Invoice" at bounding box center [921, 67] width 102 height 16
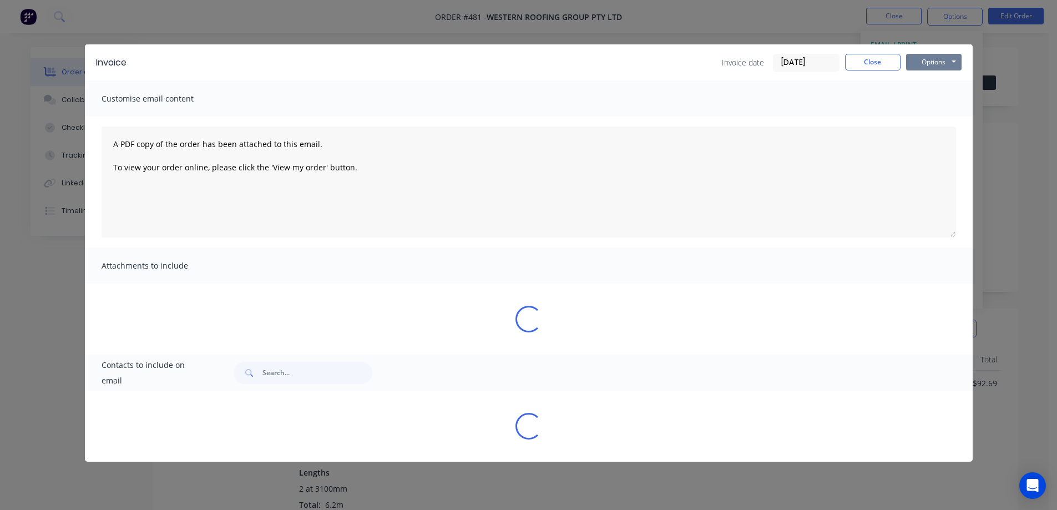
click at [932, 64] on button "Options" at bounding box center [933, 62] width 55 height 17
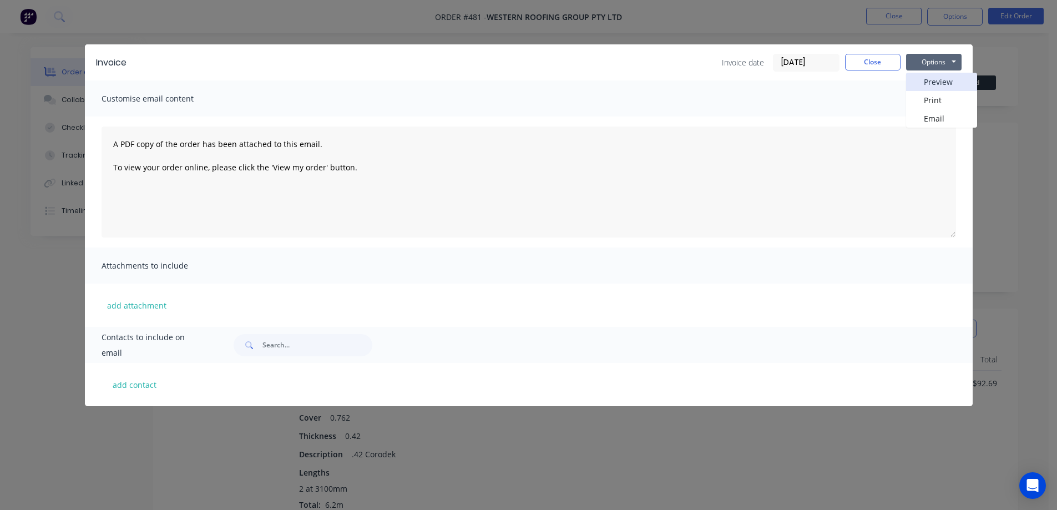
click at [929, 73] on button "Preview" at bounding box center [941, 82] width 71 height 18
click at [851, 62] on button "Close" at bounding box center [872, 62] width 55 height 17
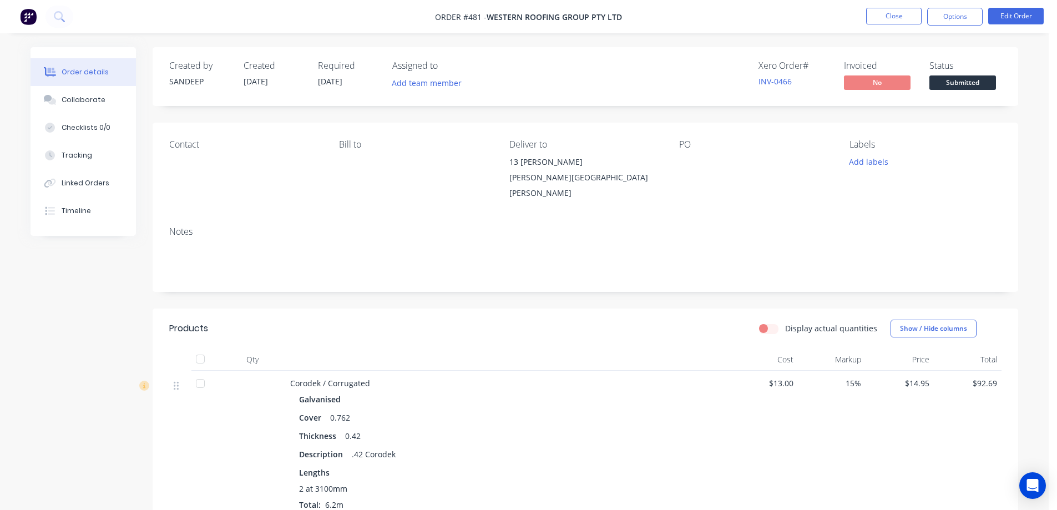
click at [24, 18] on img at bounding box center [28, 16] width 17 height 17
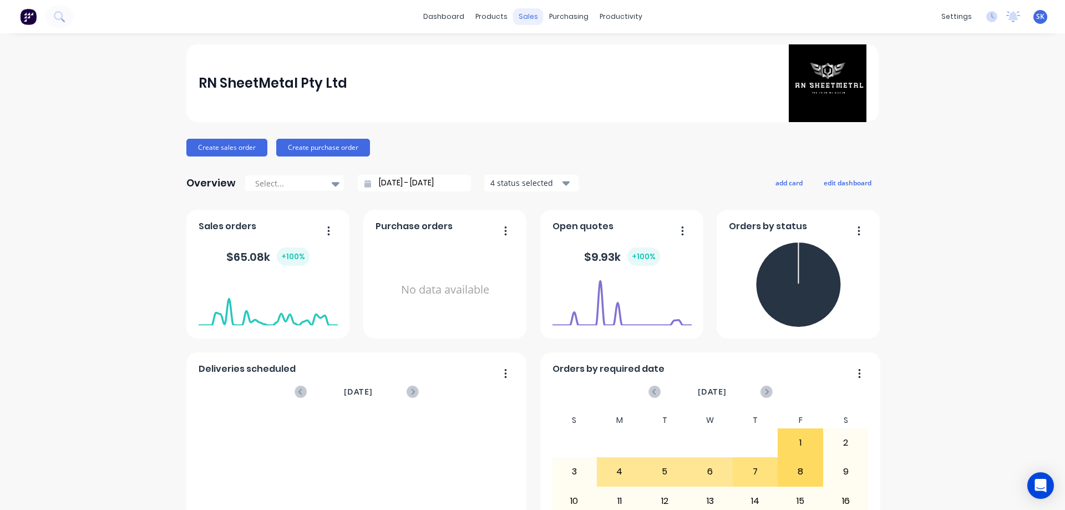
click at [513, 19] on div "sales" at bounding box center [528, 16] width 31 height 17
click at [536, 42] on button "Sales Orders" at bounding box center [582, 53] width 147 height 22
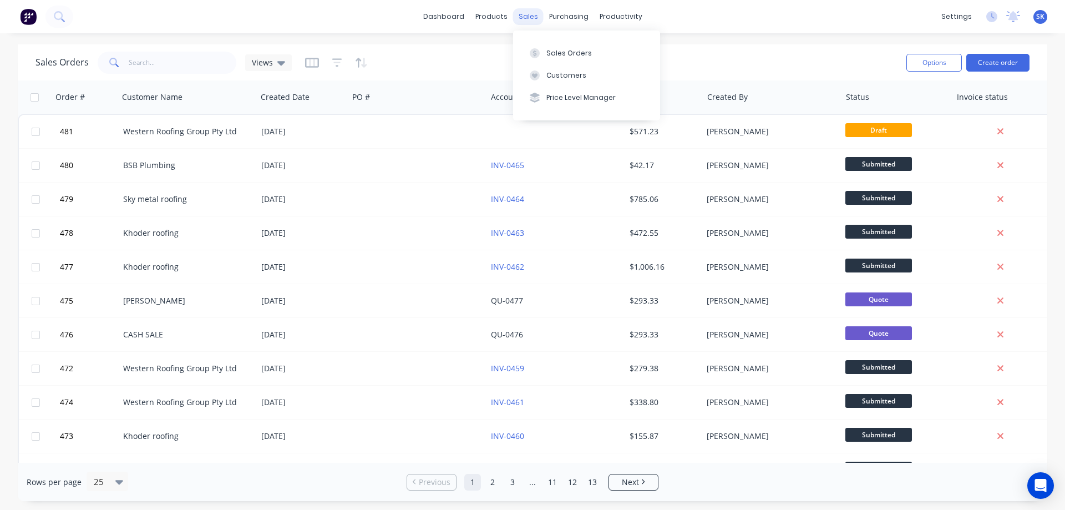
click at [523, 19] on div "sales" at bounding box center [528, 16] width 31 height 17
click at [33, 25] on button at bounding box center [28, 17] width 23 height 22
